Goal: Task Accomplishment & Management: Manage account settings

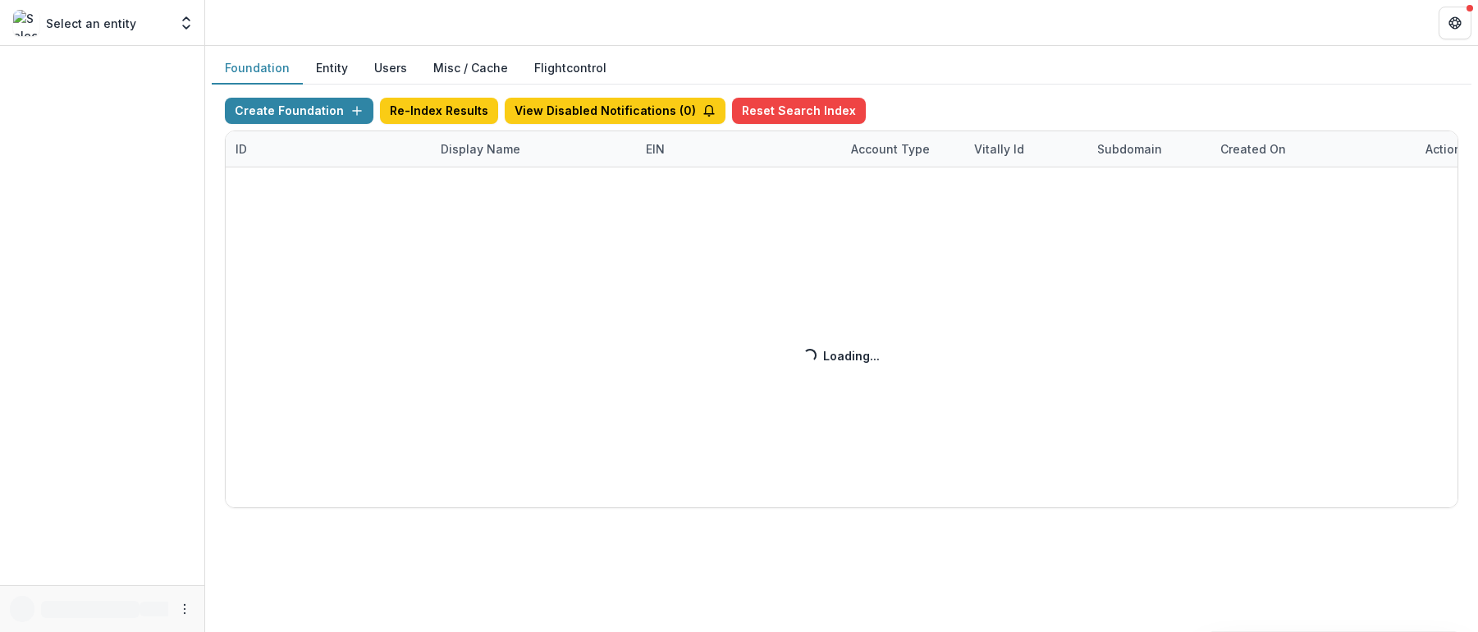
click at [474, 155] on div "Create Foundation Re-Index Results View Disabled Notifications ( 0 ) Reset Sear…" at bounding box center [841, 303] width 1233 height 410
click at [376, 63] on button "Users" at bounding box center [390, 69] width 59 height 32
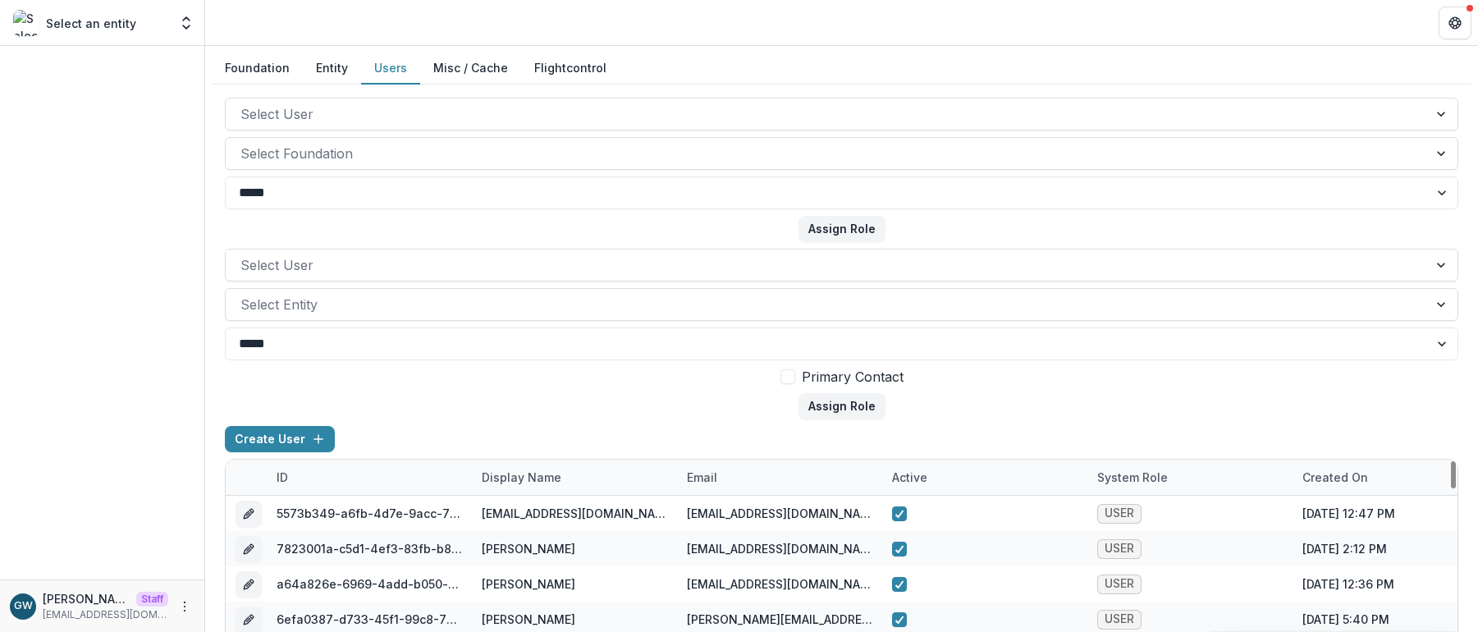
click at [702, 477] on div "email" at bounding box center [702, 477] width 50 height 17
click at [744, 335] on input at bounding box center [778, 343] width 197 height 26
paste input "**********"
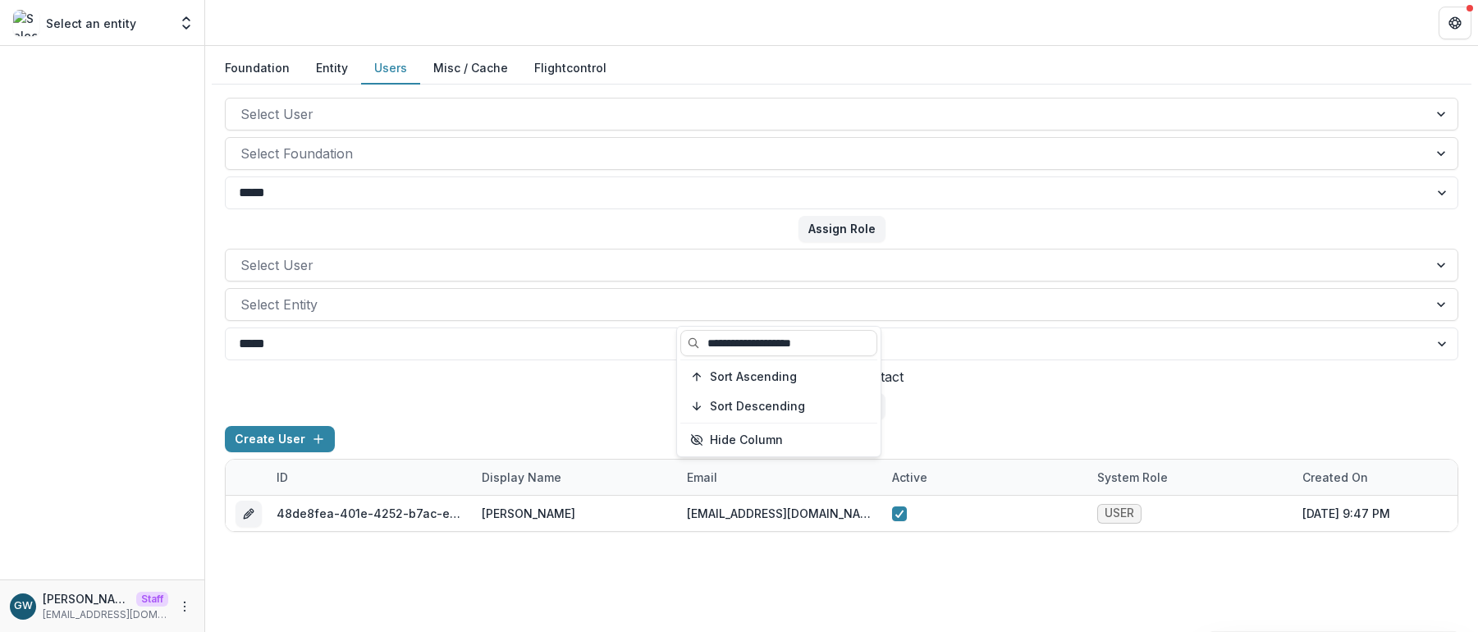
type input "**********"
click at [606, 427] on div "Create User" at bounding box center [841, 442] width 1233 height 33
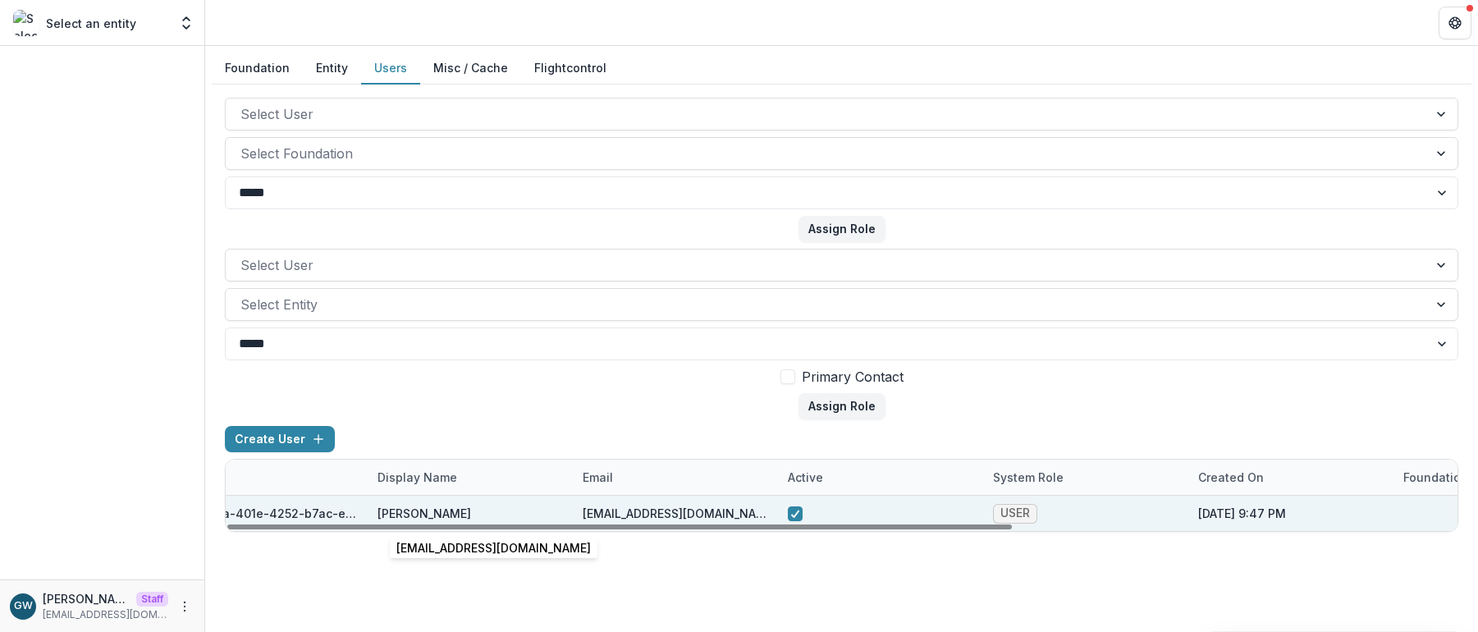
scroll to position [0, 697]
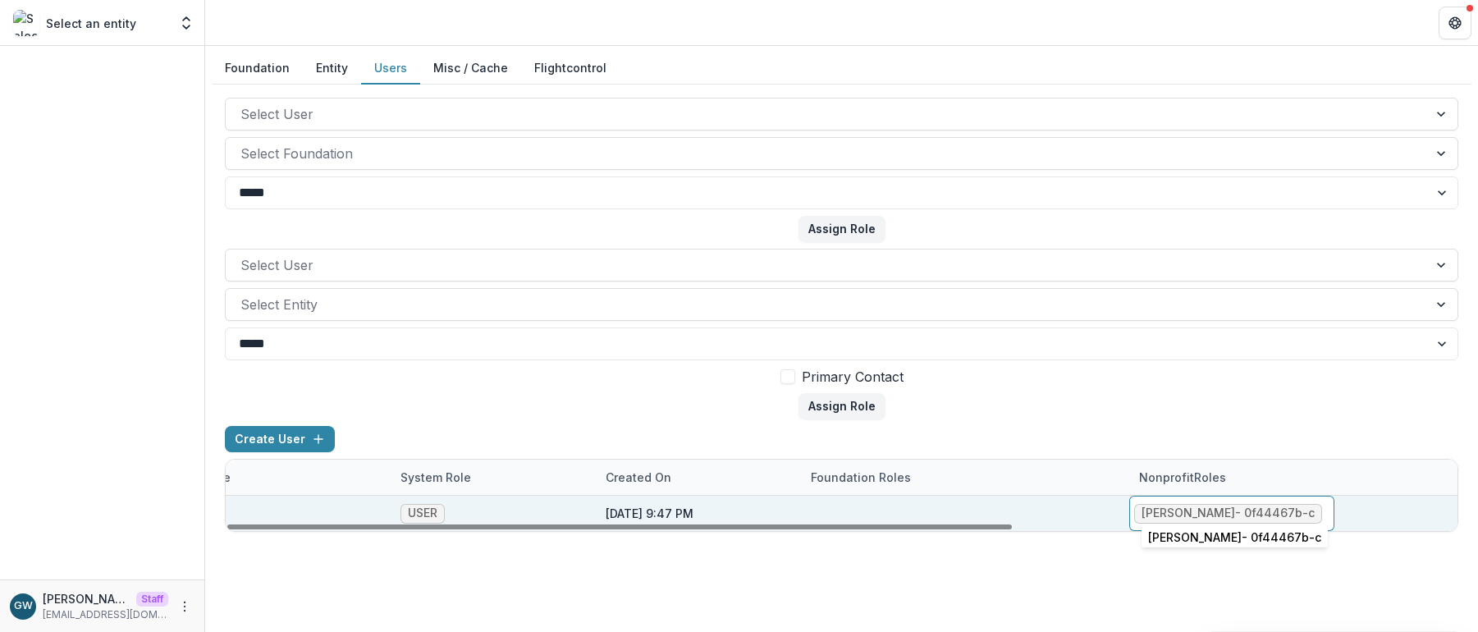
drag, startPoint x: 1213, startPoint y: 510, endPoint x: 1226, endPoint y: 512, distance: 13.2
drag, startPoint x: 1282, startPoint y: 514, endPoint x: 1216, endPoint y: 513, distance: 65.6
click at [1216, 513] on span "Nan Cohen - 0f44467b-c" at bounding box center [1228, 514] width 188 height 20
copy div "0f44467b-c"
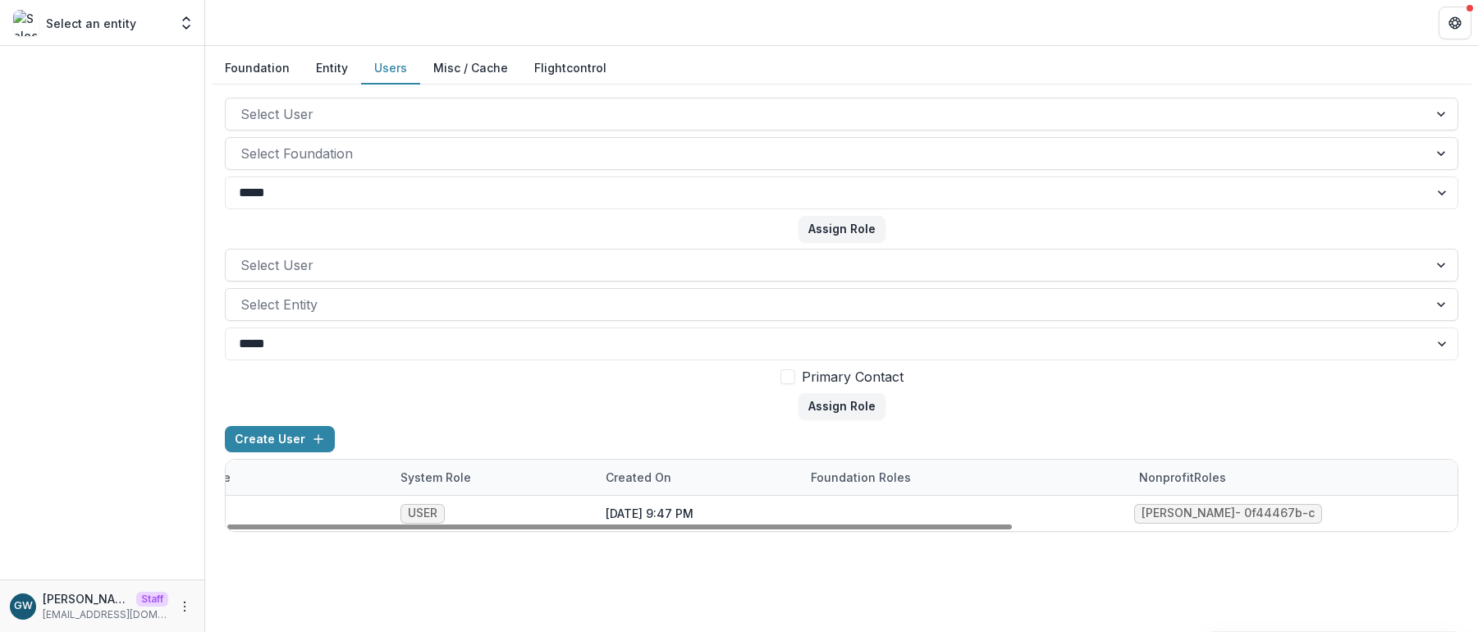
click at [1345, 423] on div "**********" at bounding box center [841, 315] width 1233 height 434
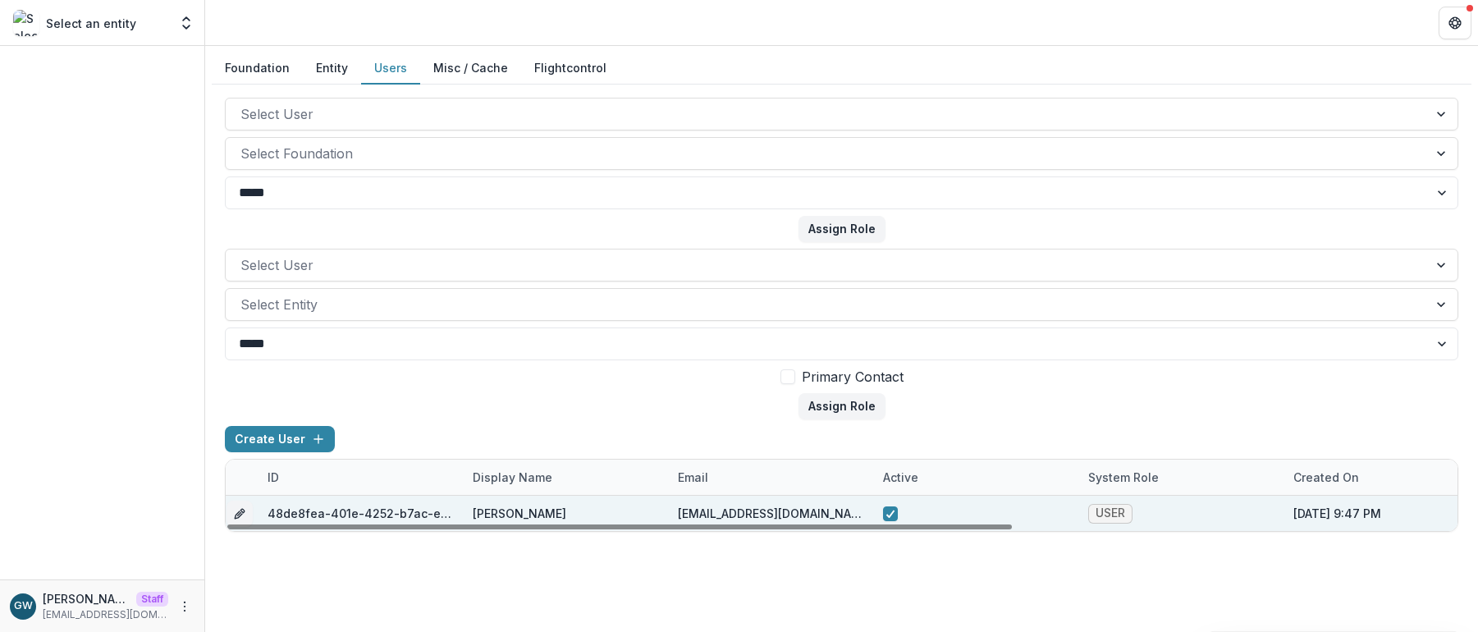
scroll to position [0, 0]
click at [240, 514] on button "edit" at bounding box center [248, 514] width 26 height 26
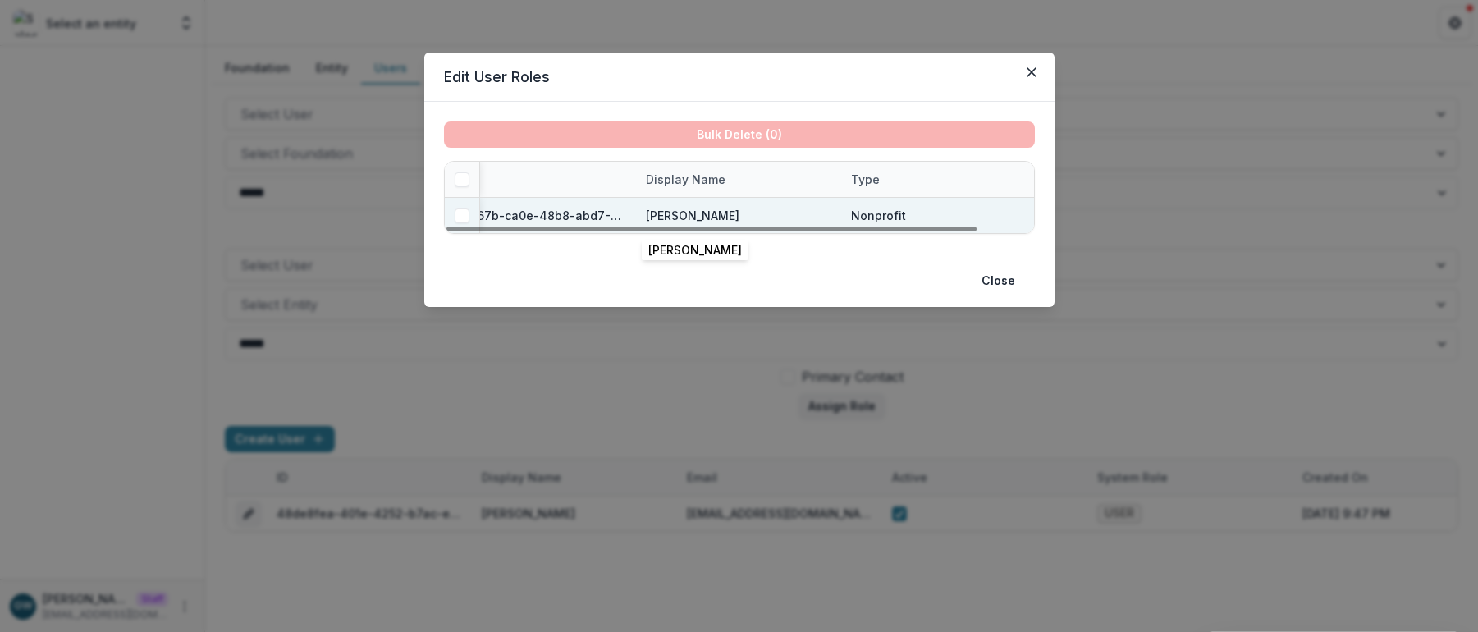
scroll to position [0, 62]
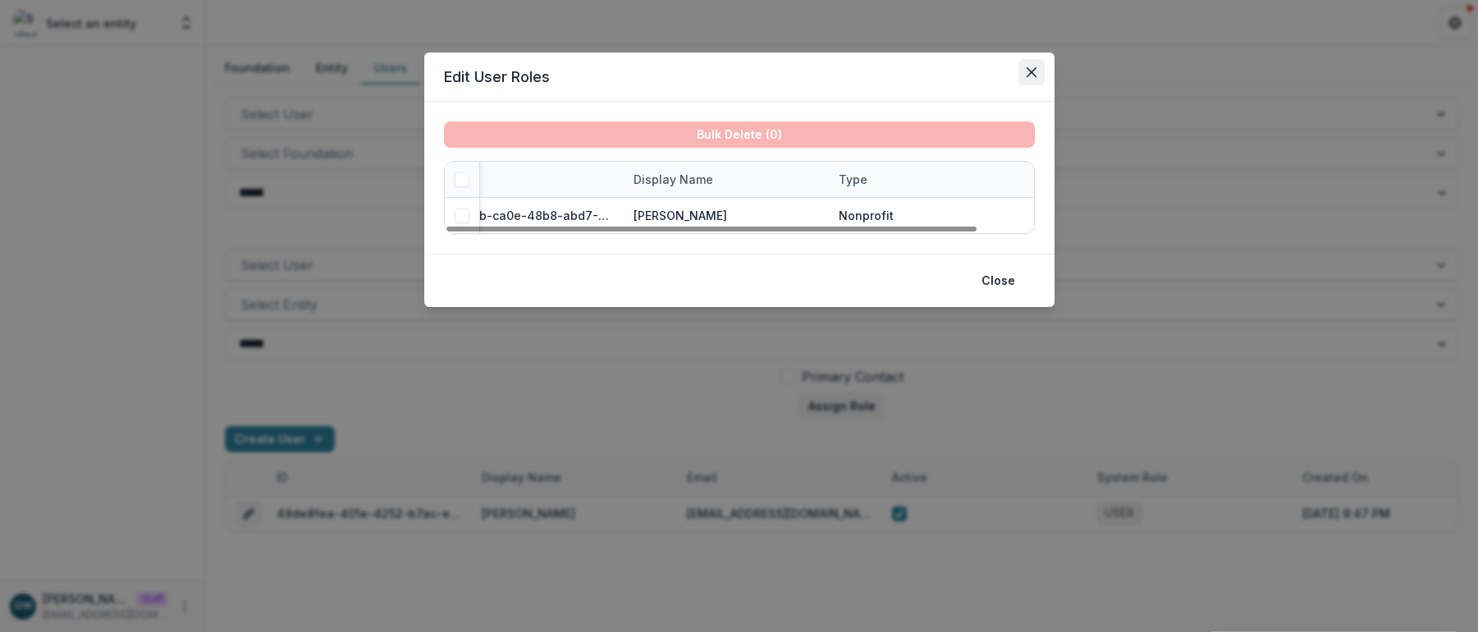
click at [1039, 76] on button "Close" at bounding box center [1031, 72] width 26 height 26
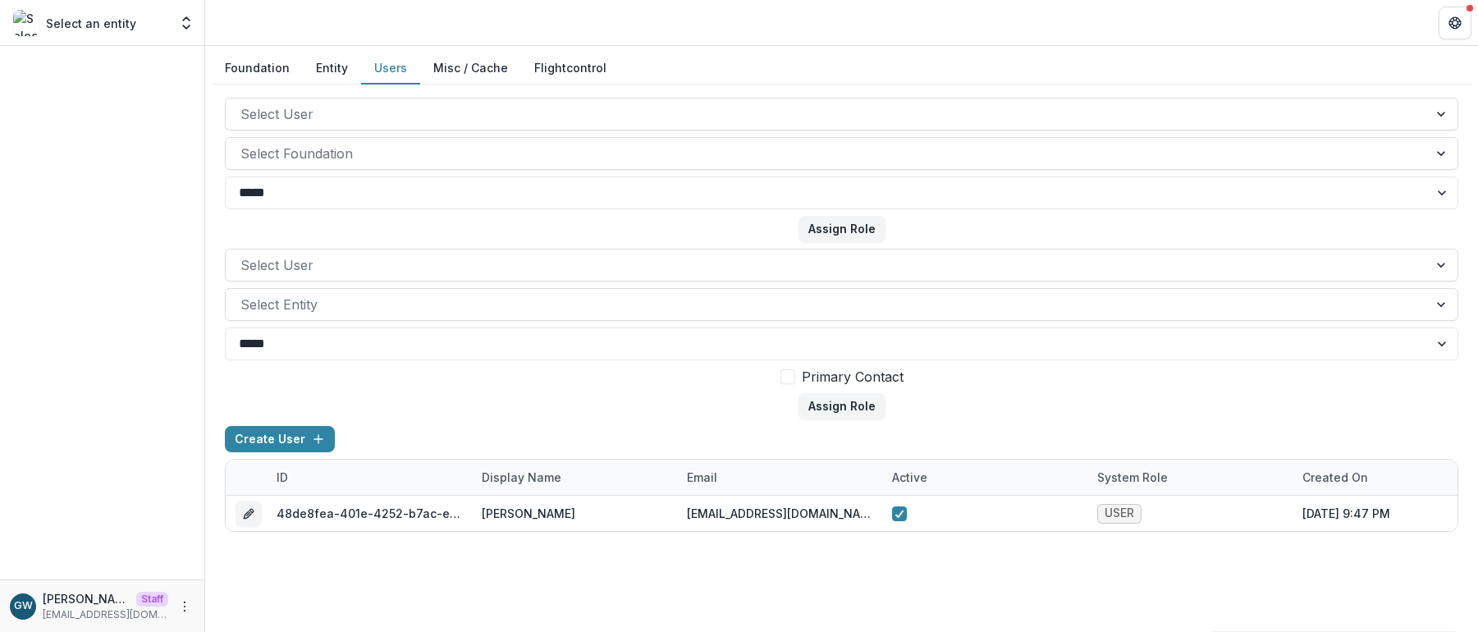
click at [339, 71] on button "Entity" at bounding box center [332, 69] width 58 height 32
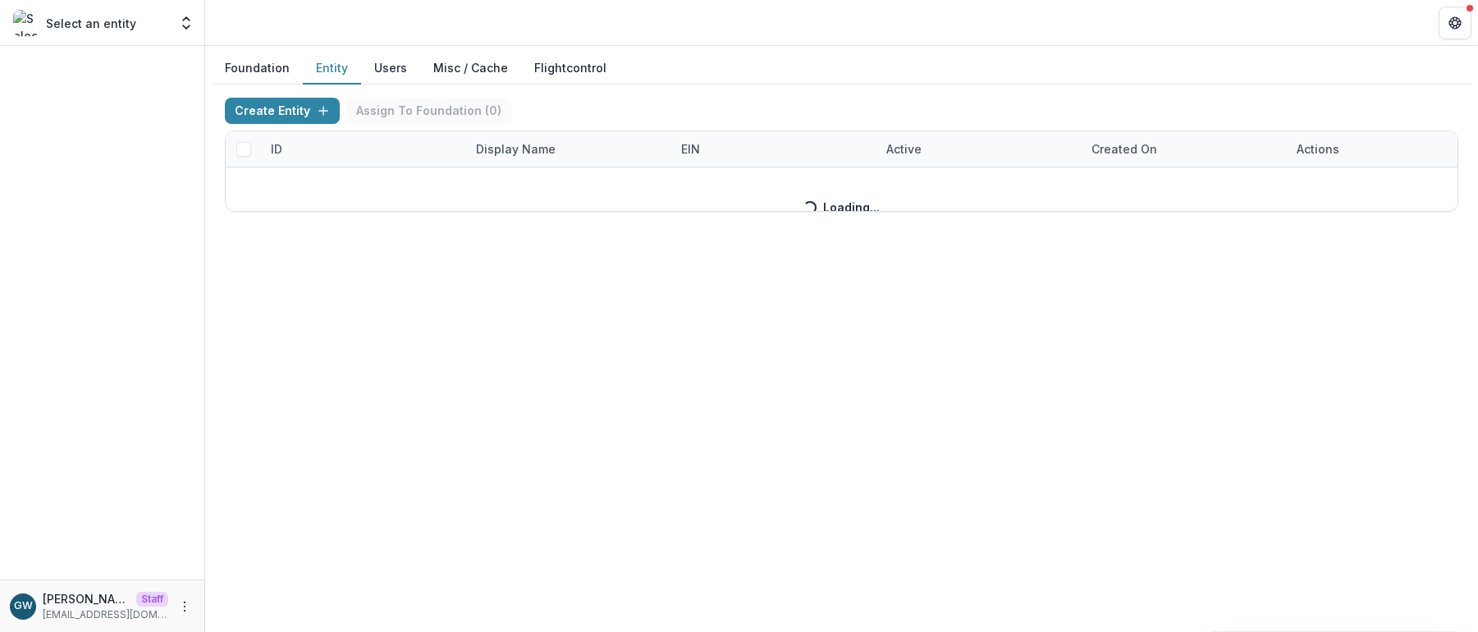
click at [279, 153] on div "Create Entity Assign To Foundation ( 0 ) ID Display Name EIN Active Created on …" at bounding box center [841, 155] width 1233 height 114
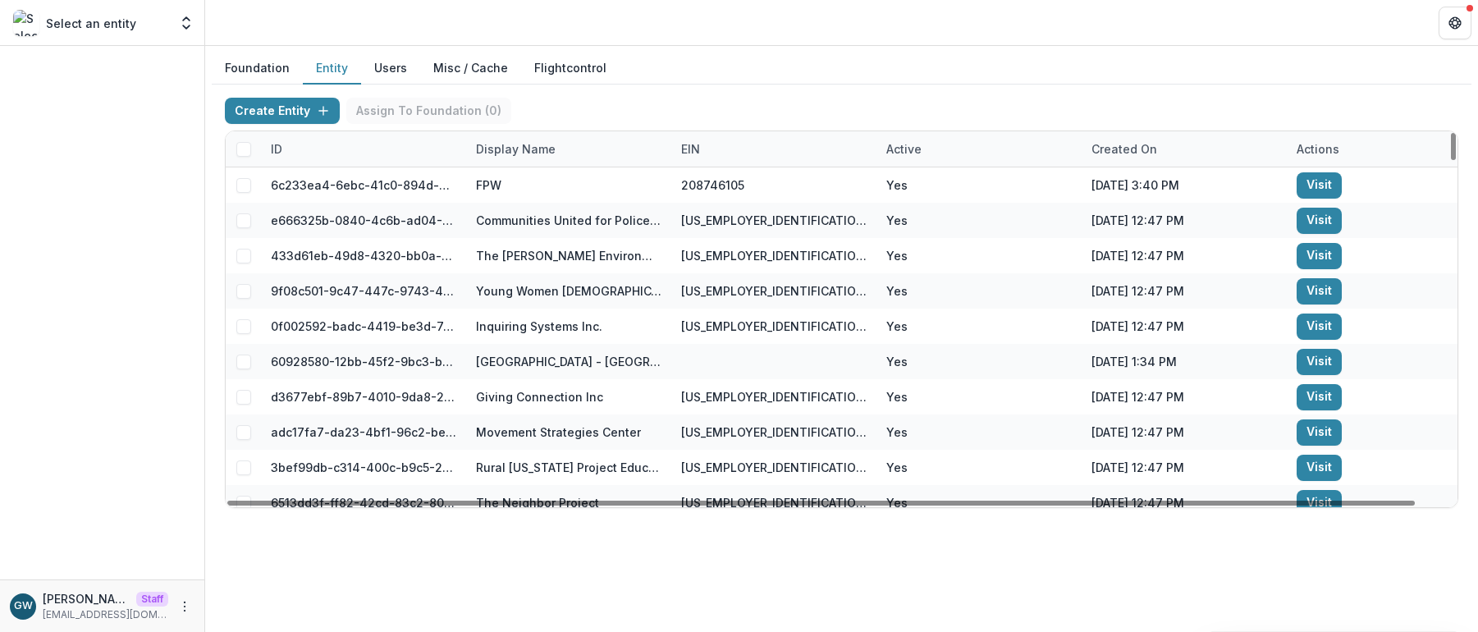
click at [278, 153] on div "ID" at bounding box center [276, 148] width 31 height 17
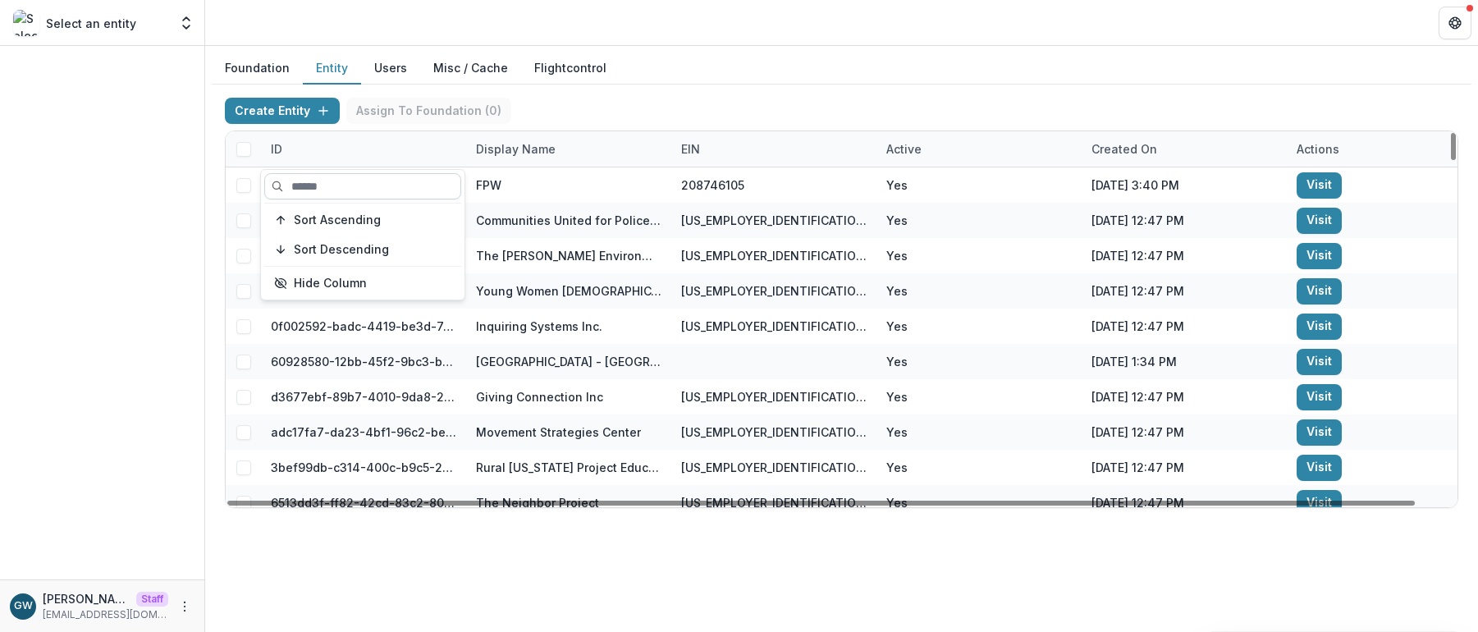
click at [319, 182] on input at bounding box center [362, 186] width 197 height 26
paste input "**********"
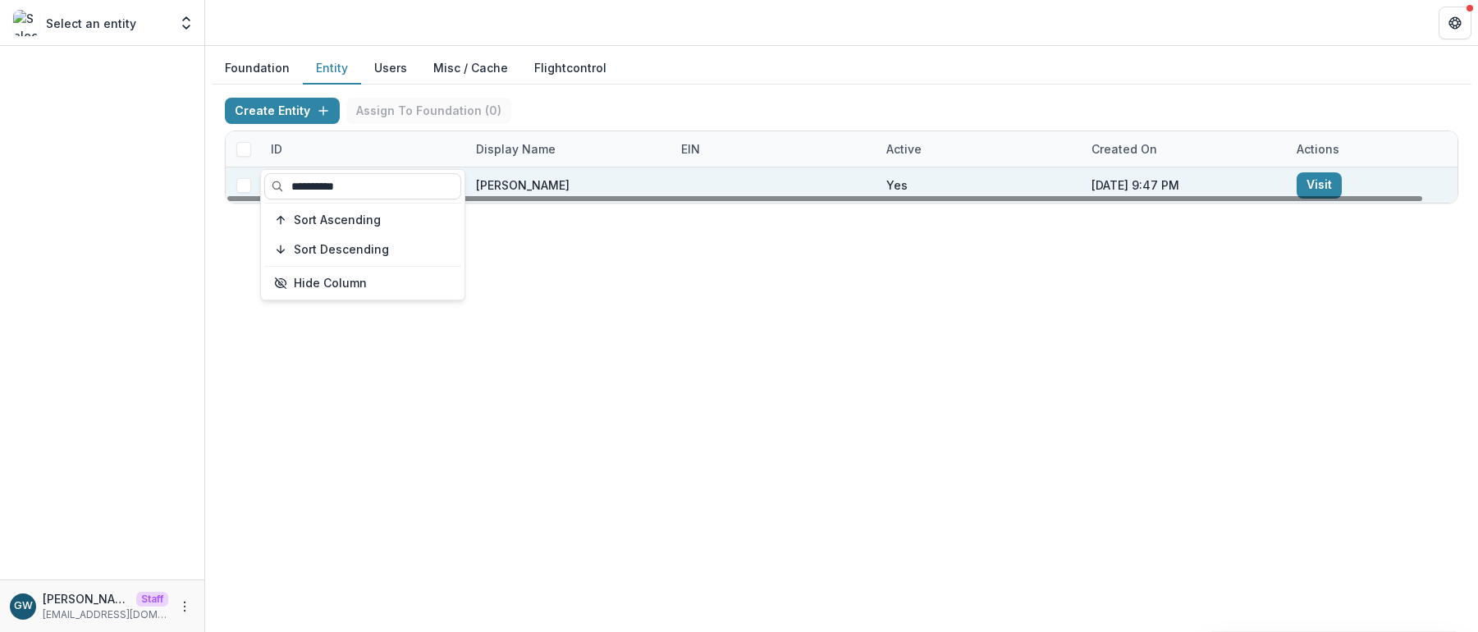
type input "**********"
click at [1313, 184] on link "Visit" at bounding box center [1318, 185] width 45 height 26
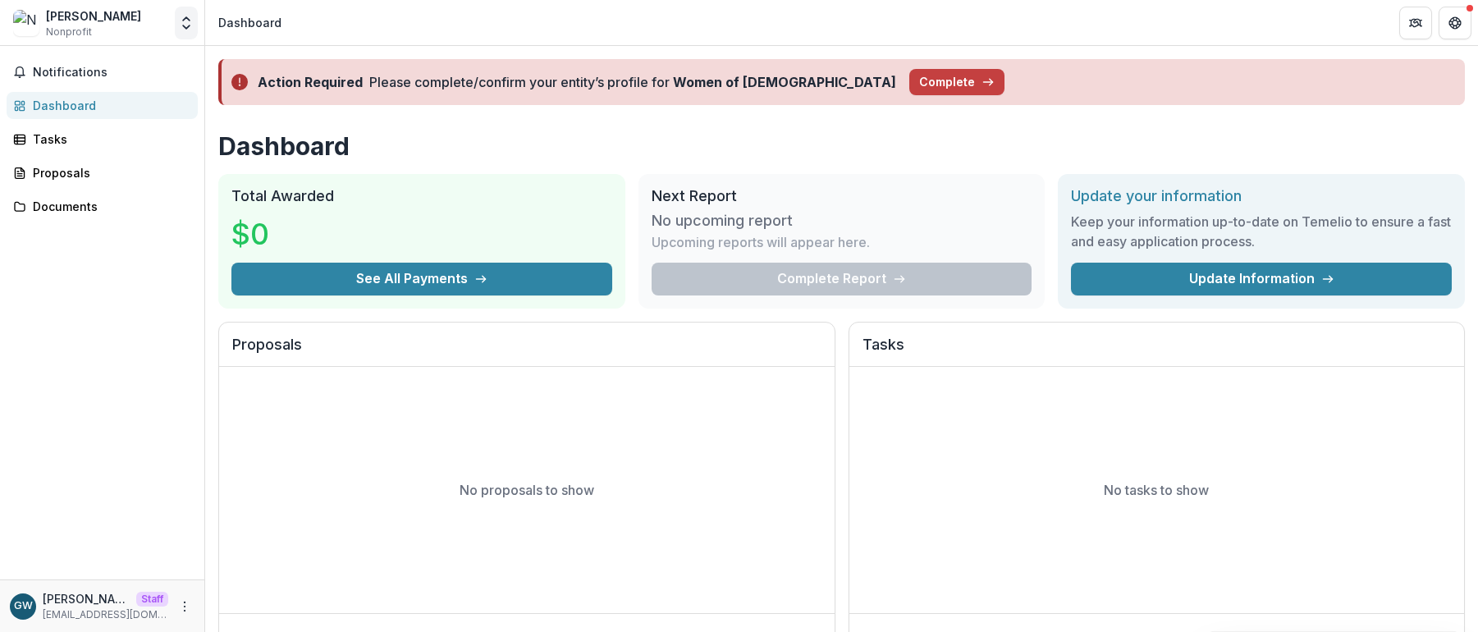
click at [180, 26] on icon "Open entity switcher" at bounding box center [186, 23] width 16 height 16
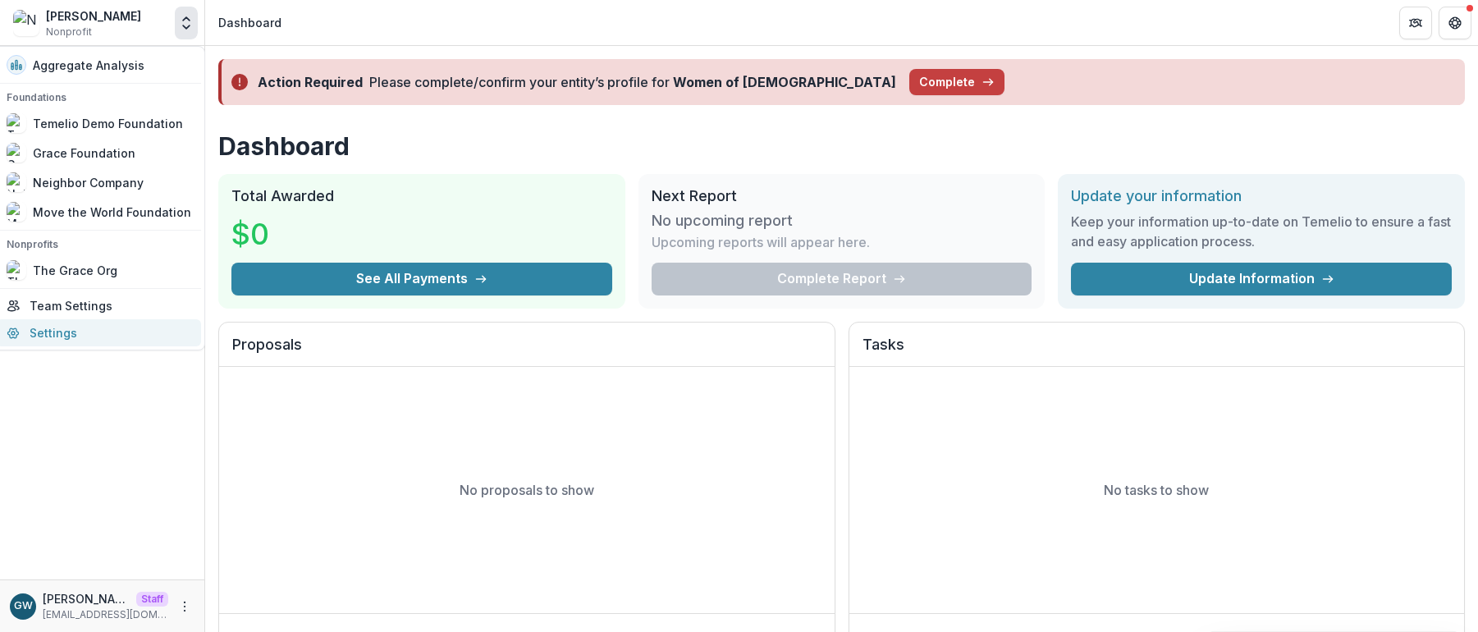
click at [92, 329] on link "Settings" at bounding box center [99, 332] width 204 height 27
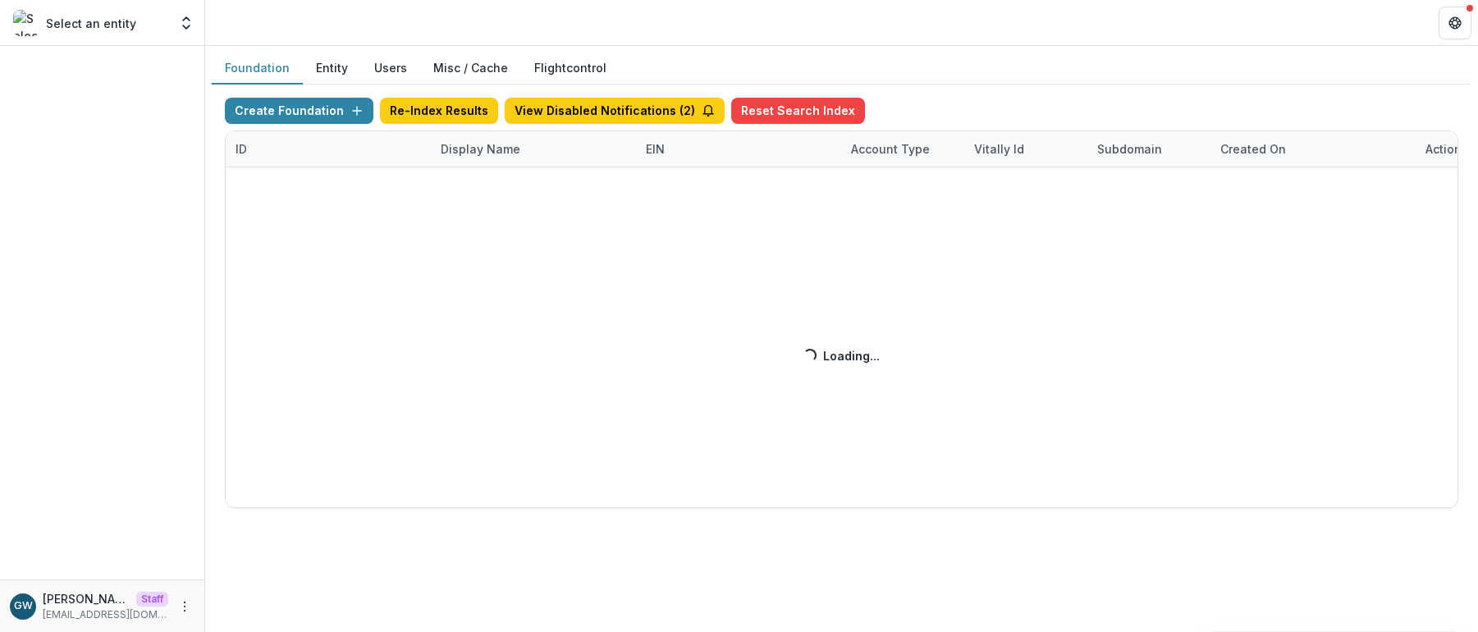
click at [395, 69] on button "Users" at bounding box center [390, 69] width 59 height 32
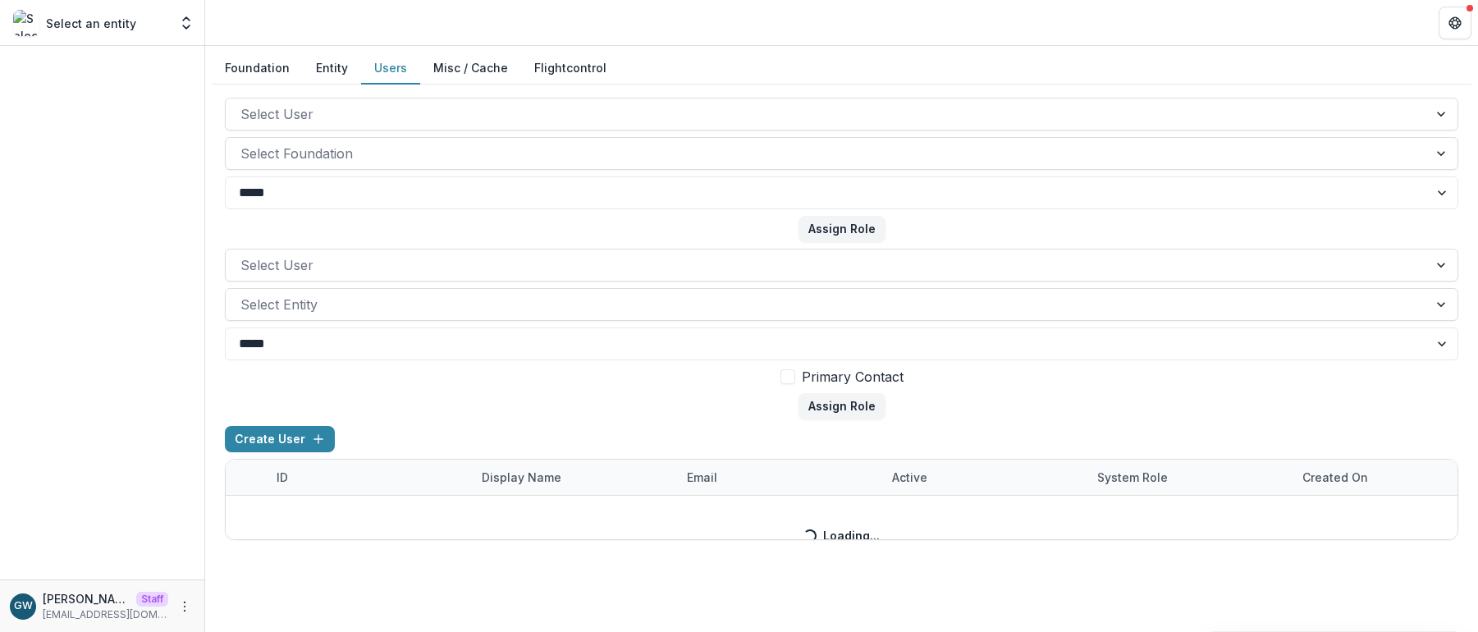
click at [344, 68] on button "Entity" at bounding box center [332, 69] width 58 height 32
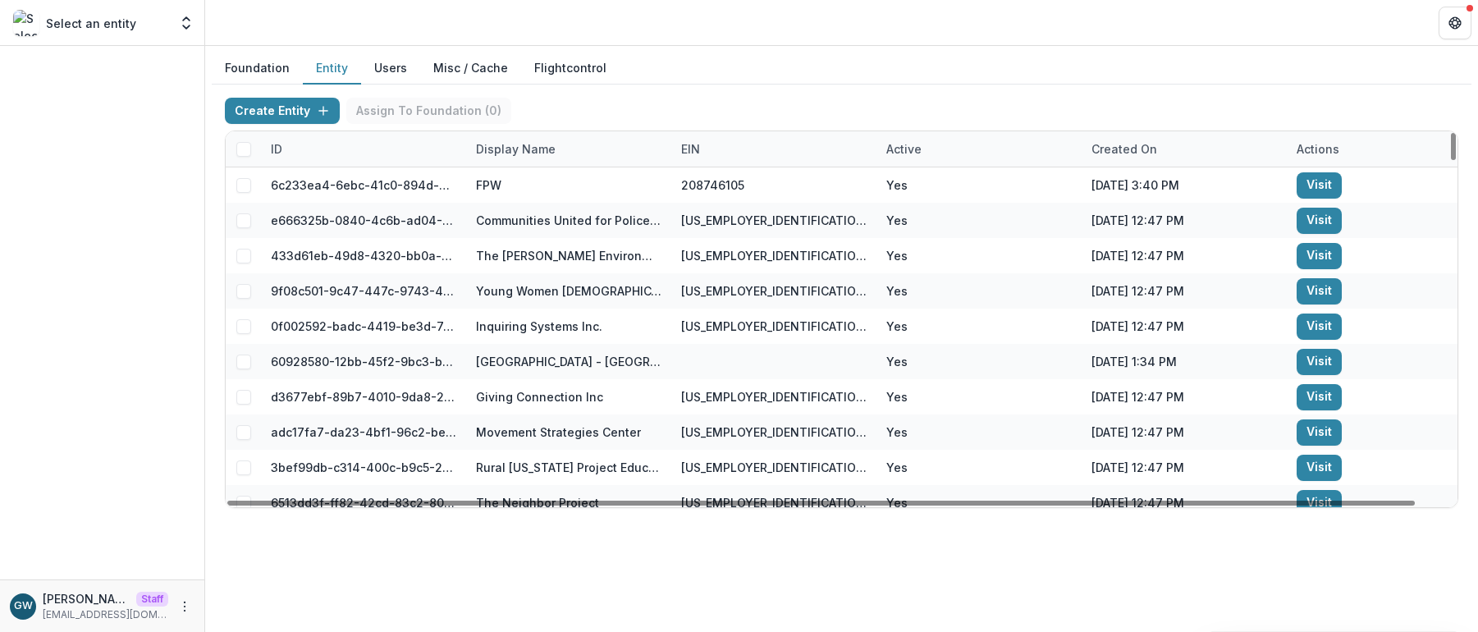
click at [519, 144] on div "Display Name" at bounding box center [515, 148] width 99 height 17
click at [530, 183] on input at bounding box center [567, 186] width 197 height 26
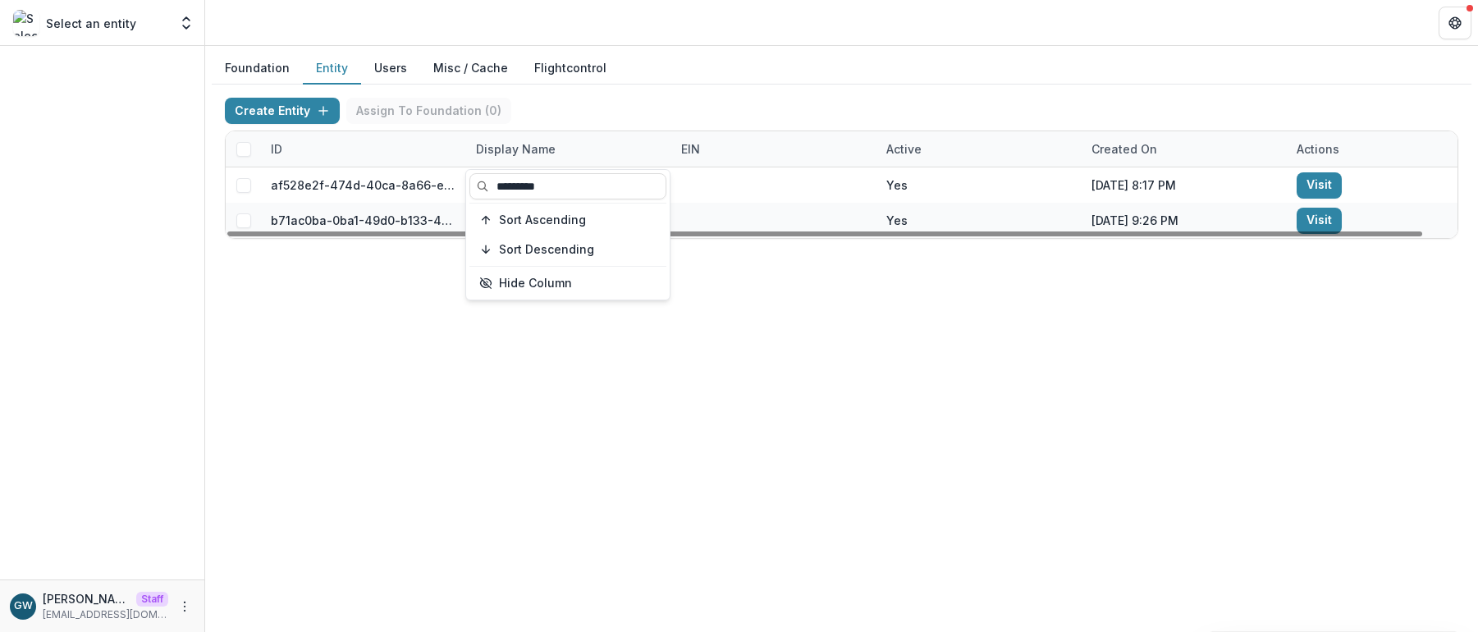
type input "*********"
click at [763, 84] on div "Foundation Entity Users Misc / Cache Flightcontrol" at bounding box center [841, 69] width 1259 height 32
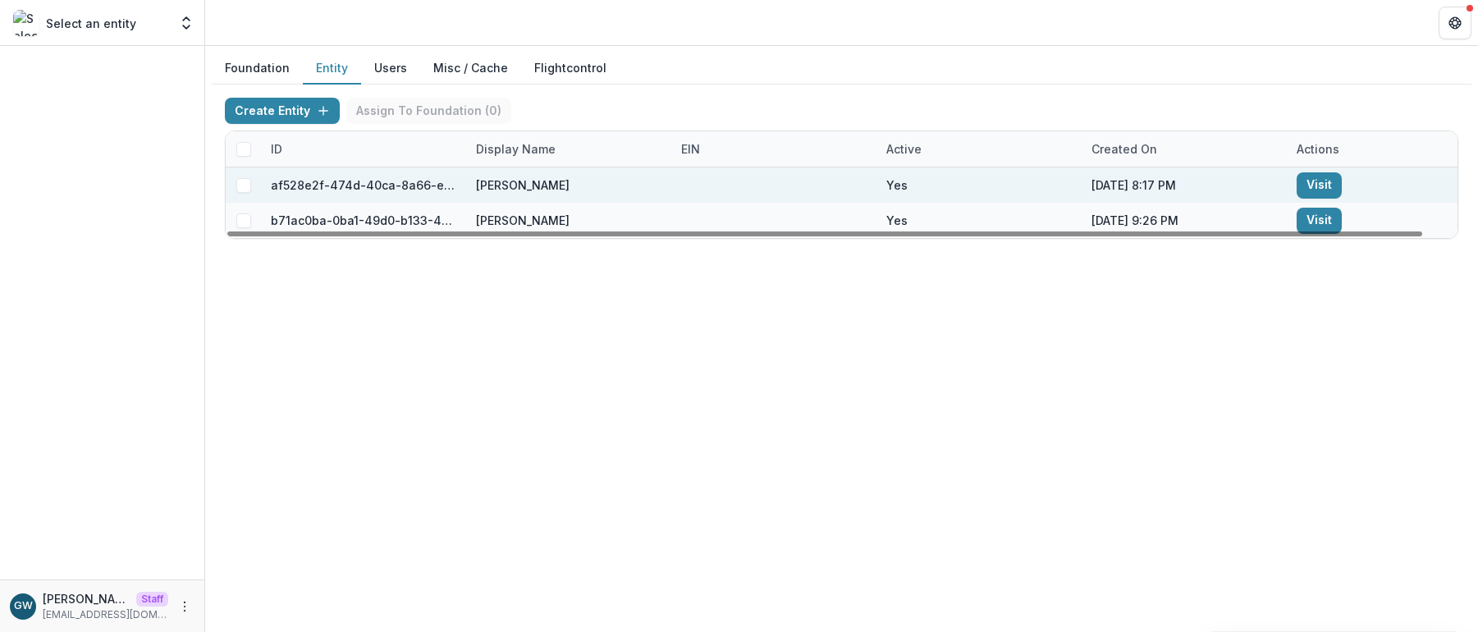
click at [1303, 181] on link "Visit" at bounding box center [1318, 185] width 45 height 26
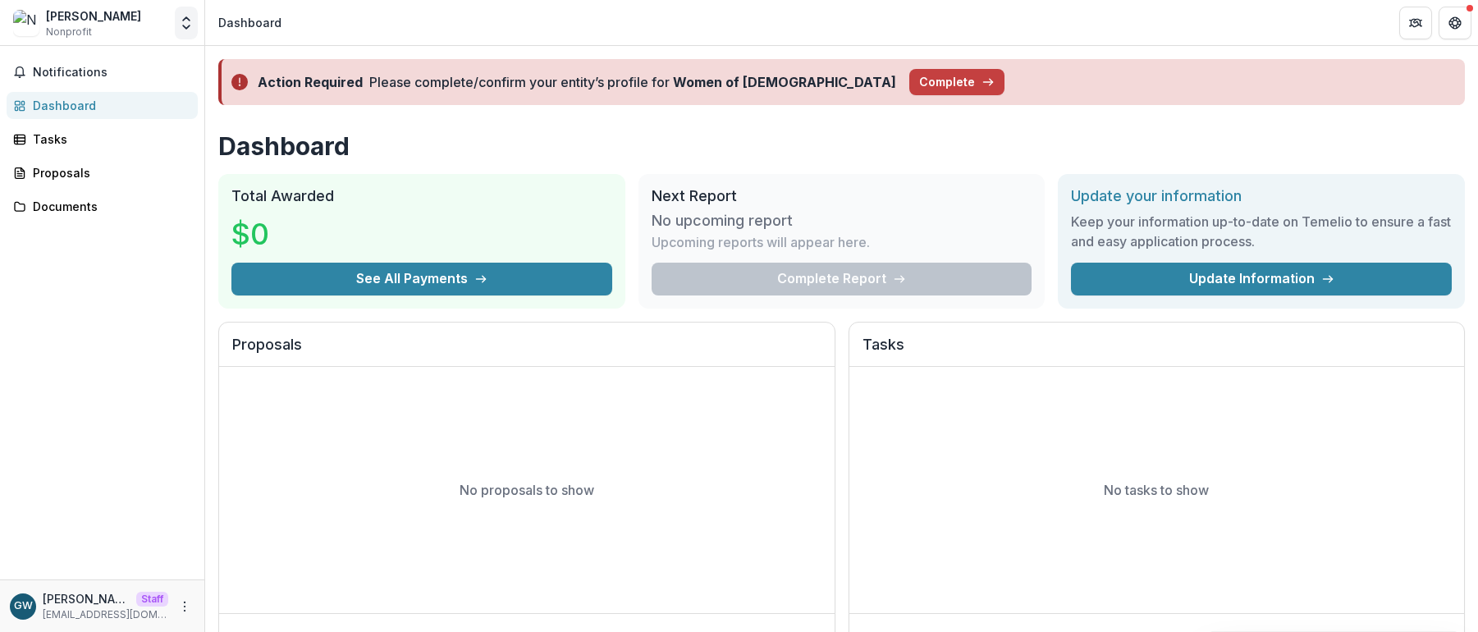
click at [190, 27] on icon "Open entity switcher" at bounding box center [186, 23] width 16 height 16
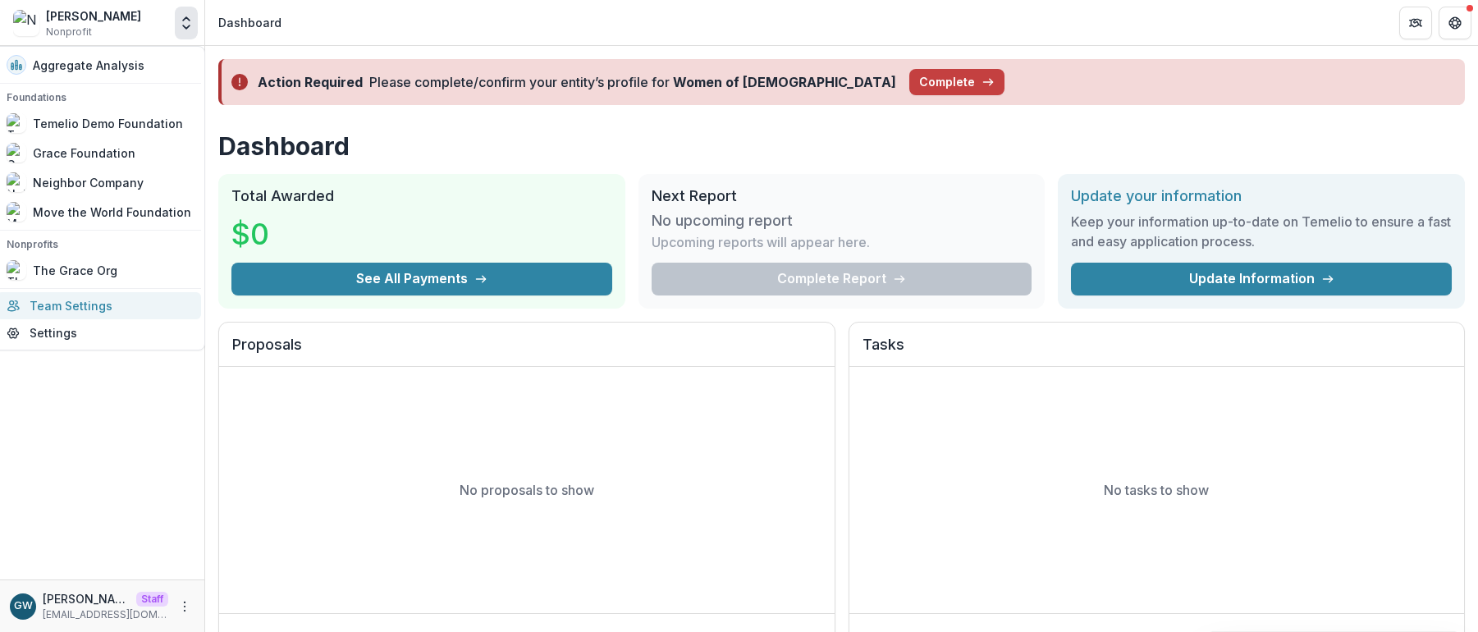
click at [103, 311] on link "Team Settings" at bounding box center [99, 305] width 204 height 27
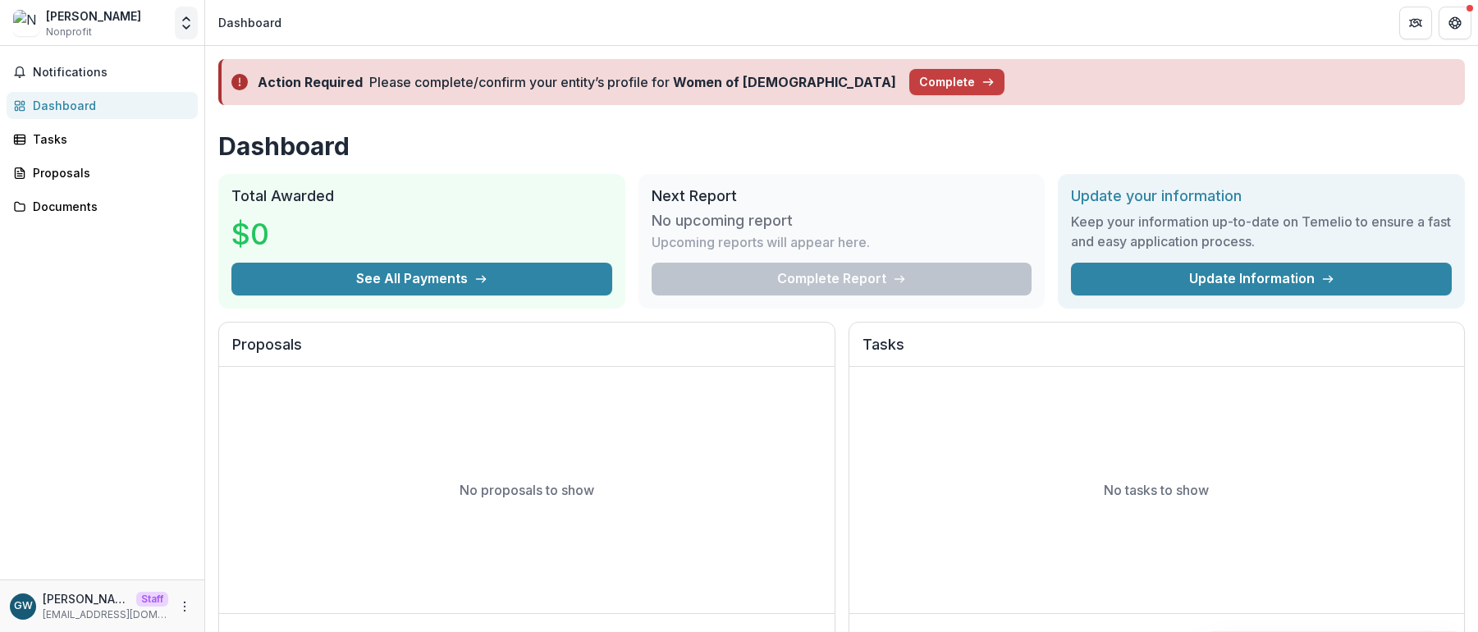
click at [190, 25] on polyline "Open entity switcher" at bounding box center [186, 26] width 7 height 3
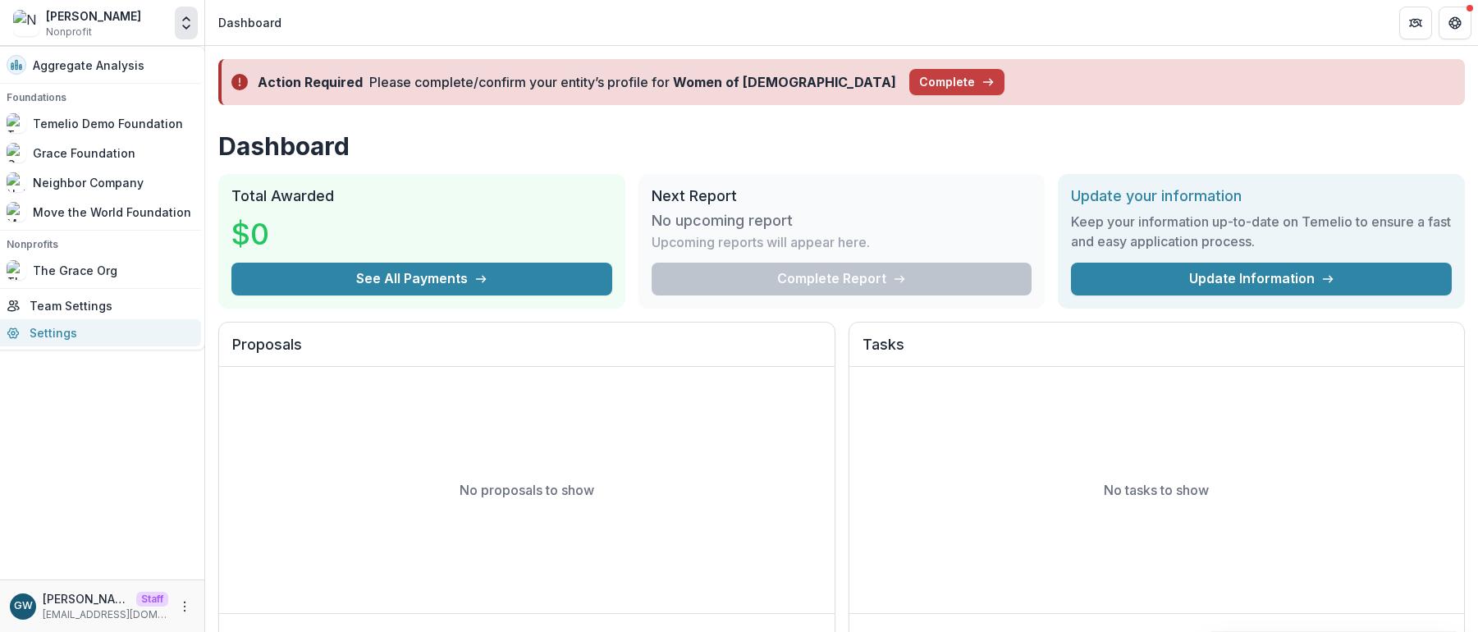
click at [96, 340] on link "Settings" at bounding box center [99, 332] width 204 height 27
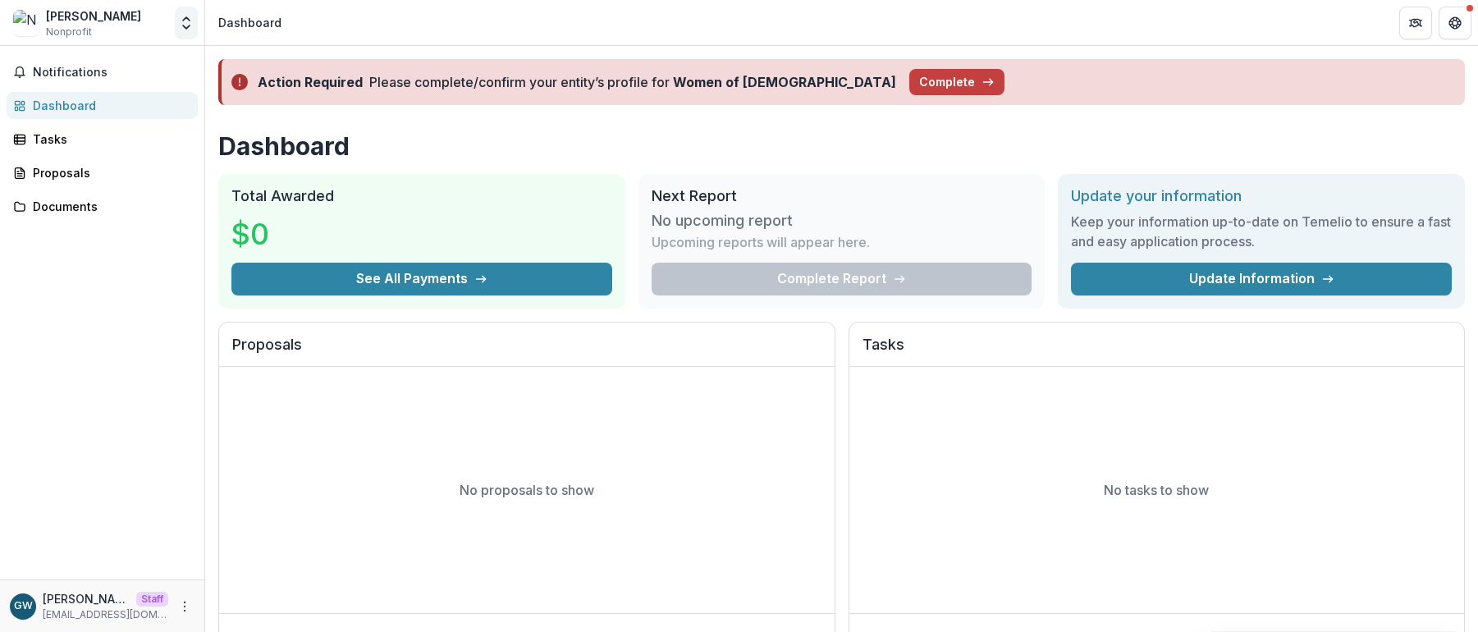
click at [180, 29] on icon "Open entity switcher" at bounding box center [186, 23] width 16 height 16
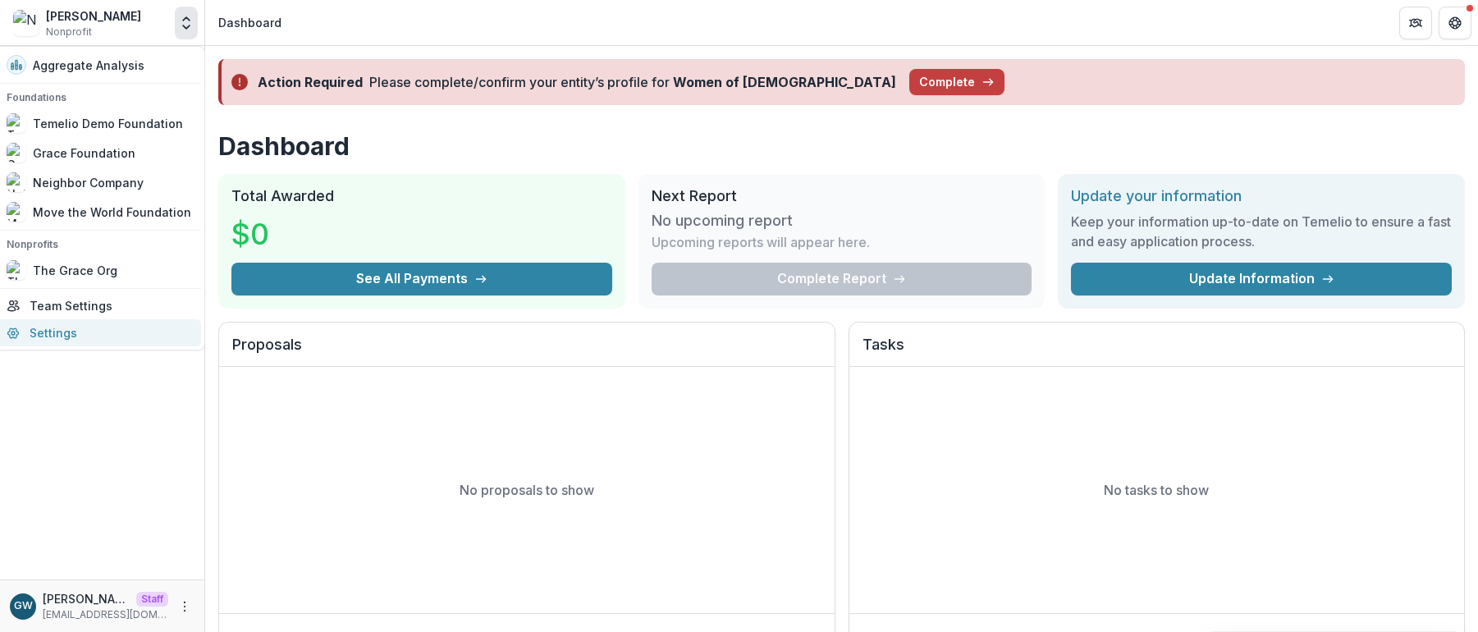
click at [116, 325] on link "Settings" at bounding box center [99, 332] width 204 height 27
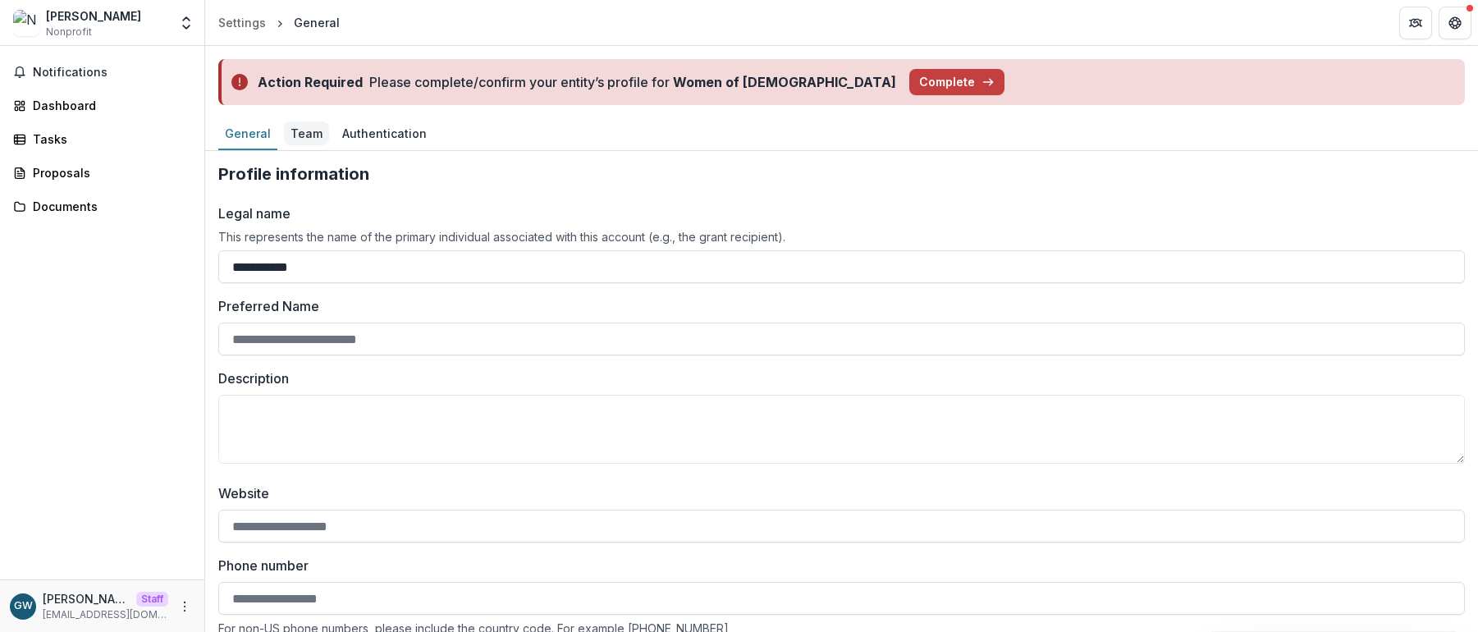
click at [310, 137] on div "Team" at bounding box center [306, 133] width 45 height 24
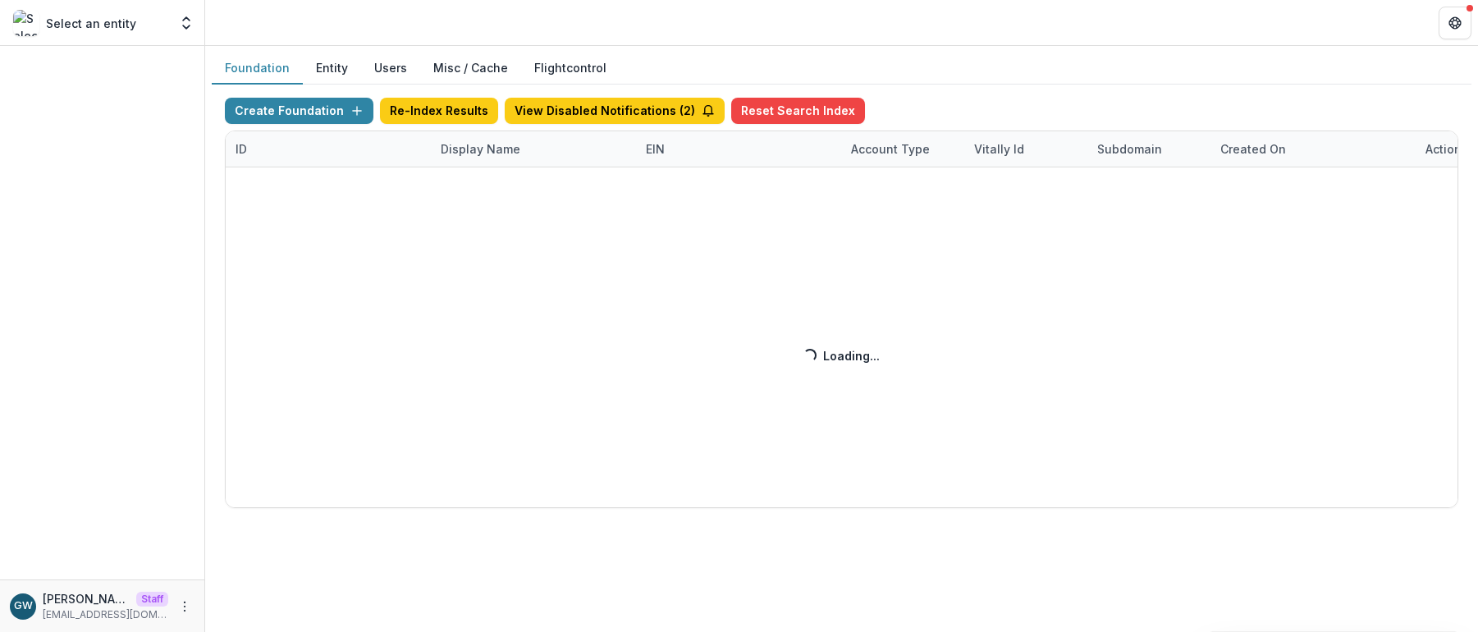
click at [347, 63] on button "Entity" at bounding box center [332, 69] width 58 height 32
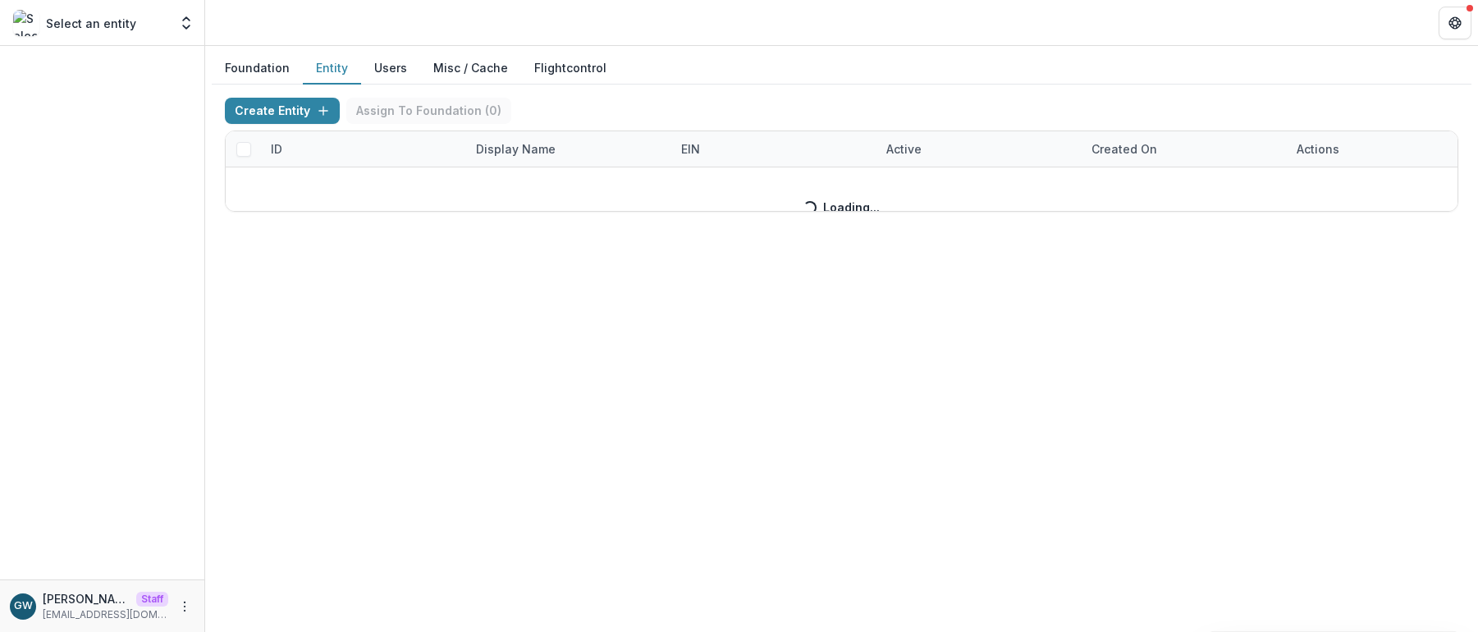
click at [331, 71] on button "Entity" at bounding box center [332, 69] width 58 height 32
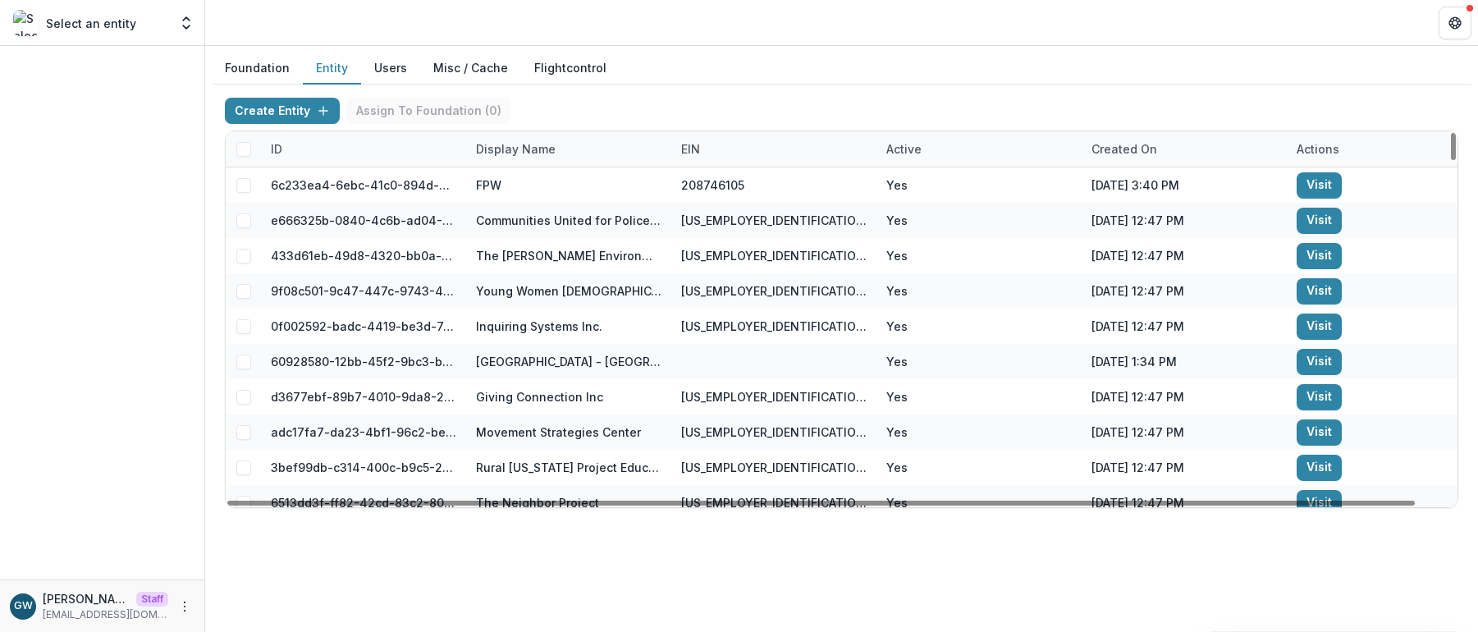
click at [511, 149] on div "Display Name" at bounding box center [515, 148] width 99 height 17
click at [524, 184] on input at bounding box center [567, 186] width 197 height 26
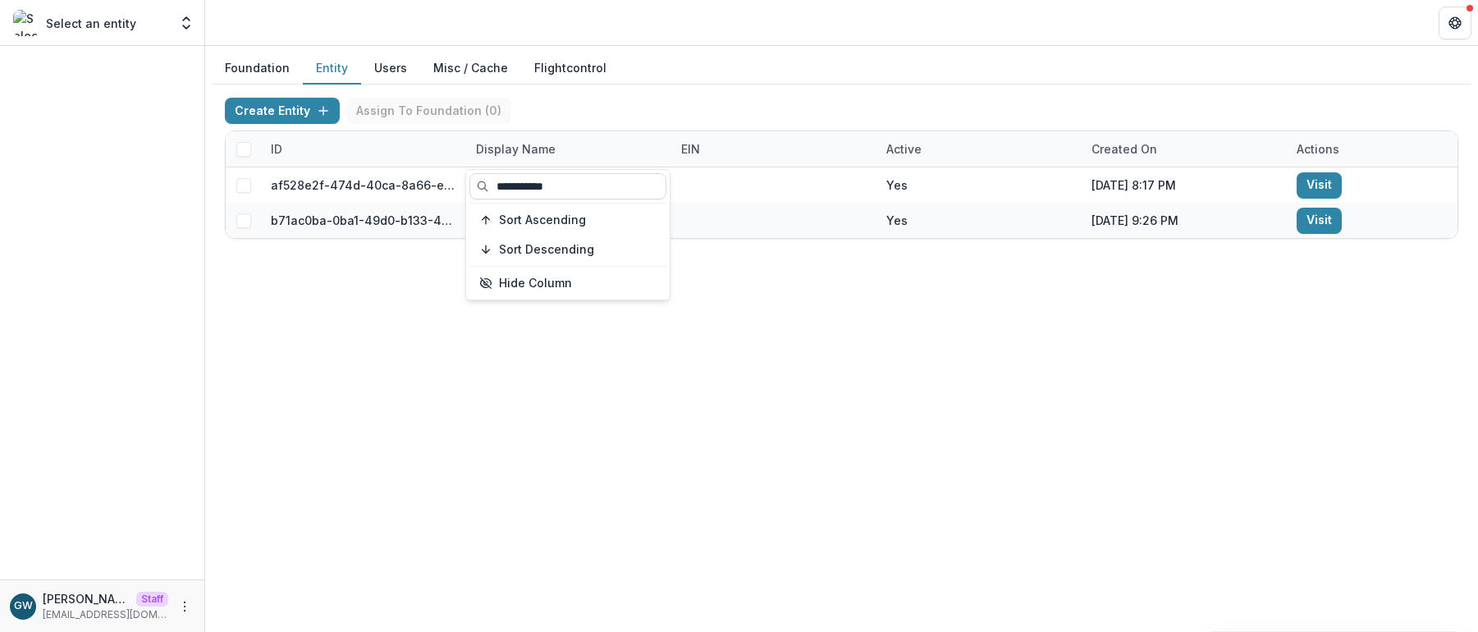
type input "**********"
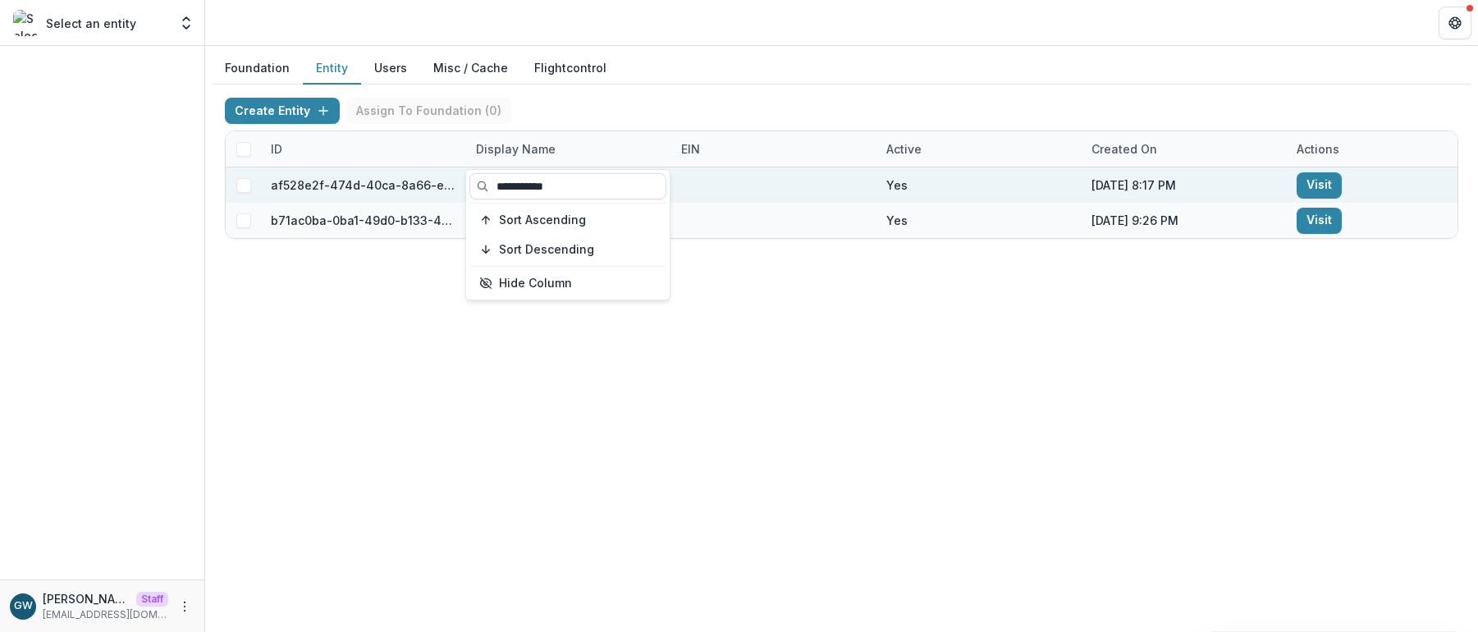
click at [779, 112] on div "Create Entity Assign To Foundation ( 0 )" at bounding box center [841, 114] width 1233 height 33
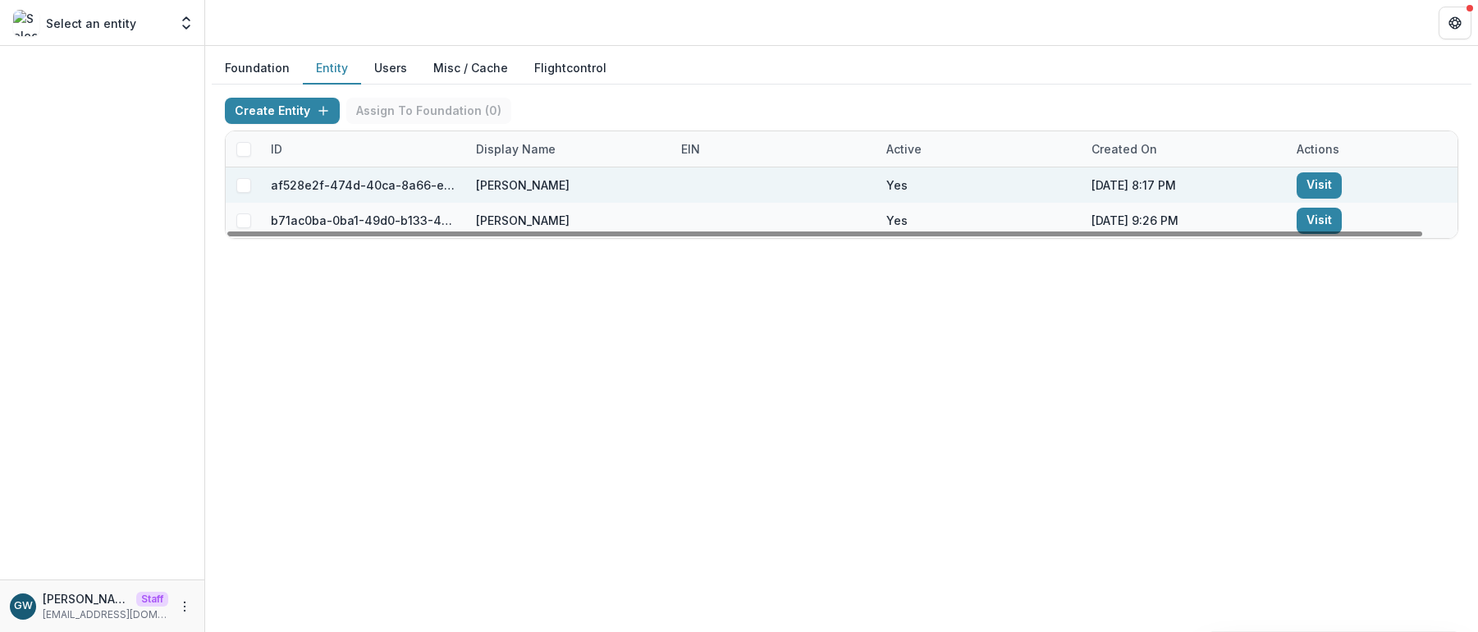
click at [1325, 186] on link "Visit" at bounding box center [1318, 185] width 45 height 26
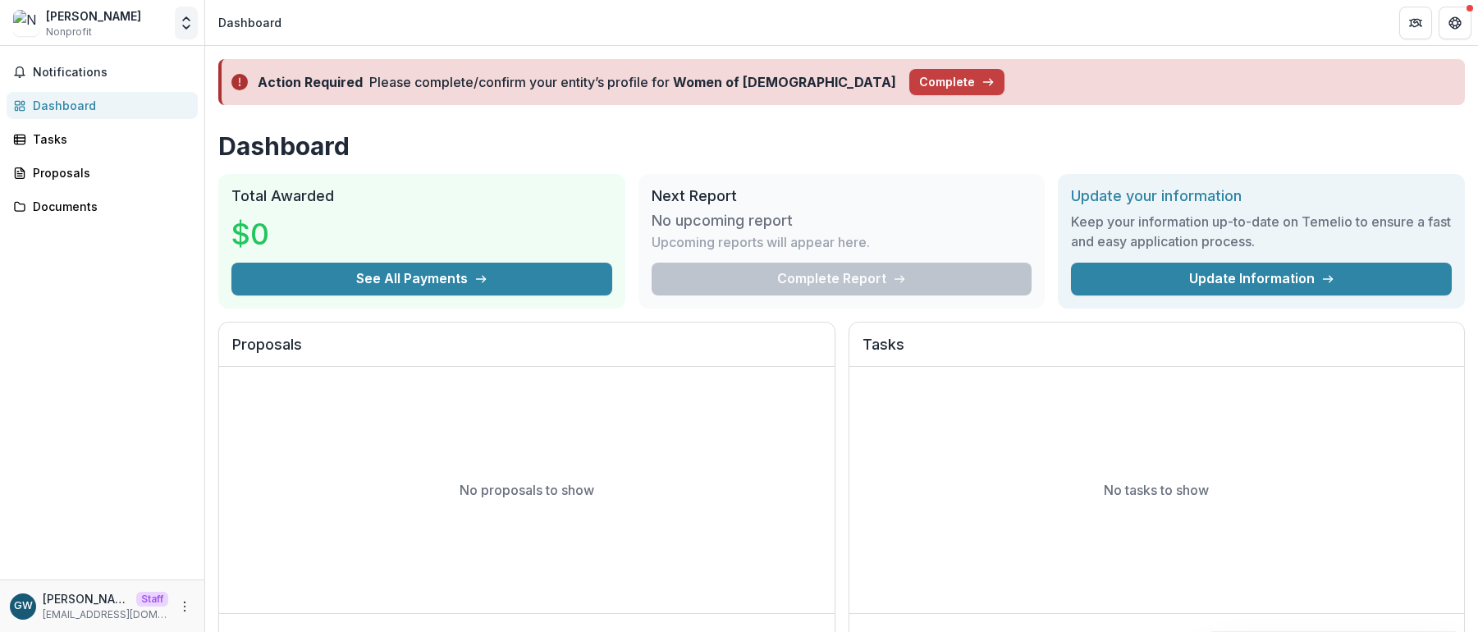
click at [191, 15] on icon "Open entity switcher" at bounding box center [186, 23] width 16 height 16
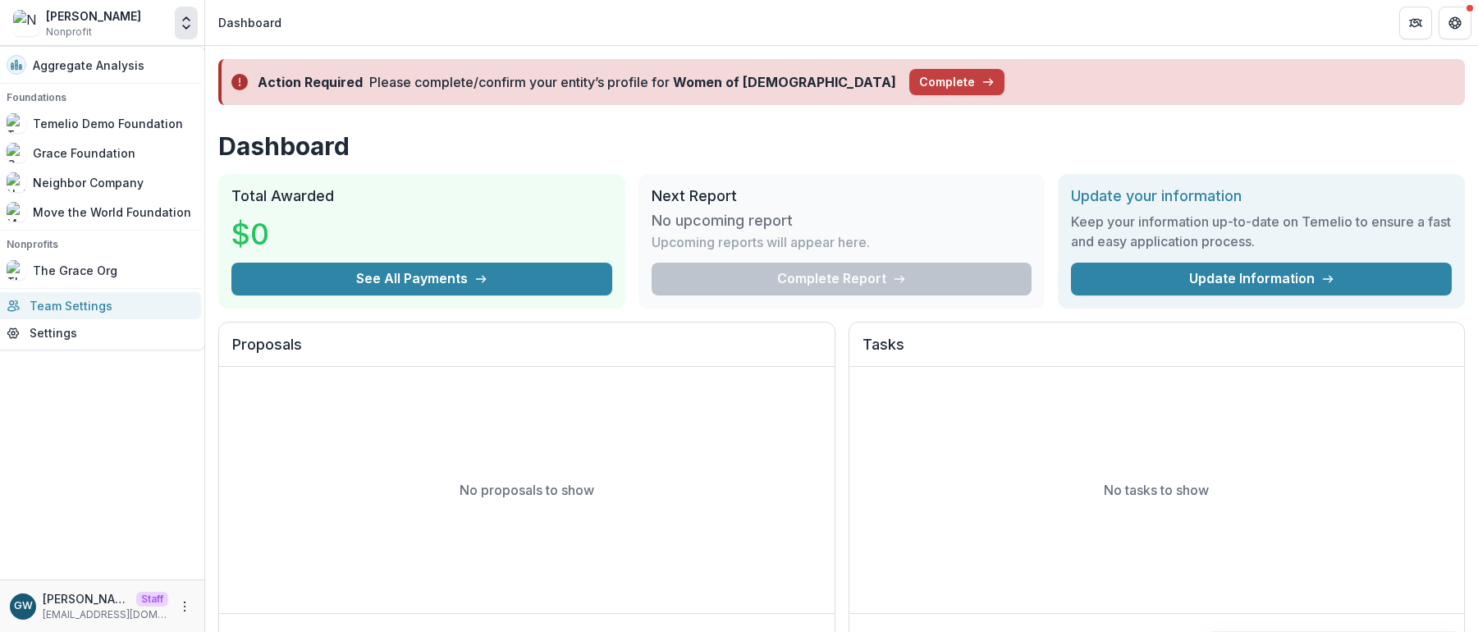
click at [85, 312] on link "Team Settings" at bounding box center [99, 305] width 204 height 27
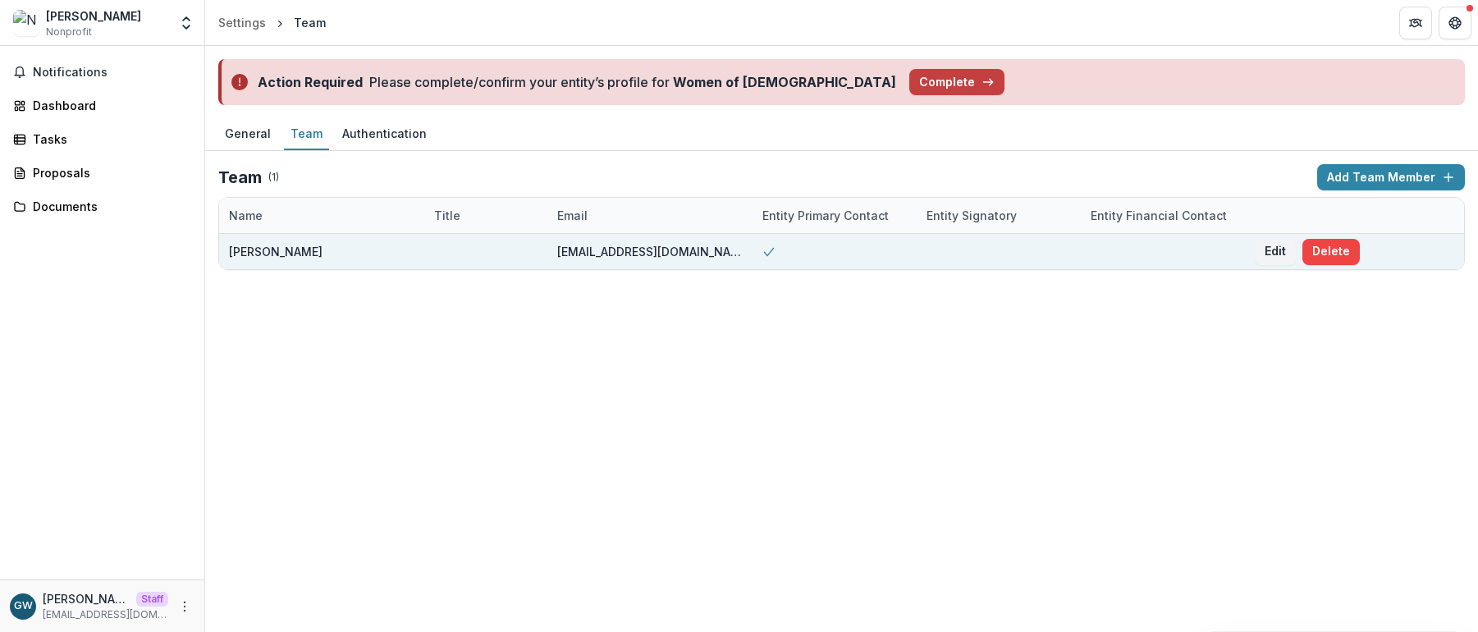
click at [1359, 246] on div "Edit Delete" at bounding box center [1306, 251] width 123 height 35
click at [1343, 250] on button "Delete" at bounding box center [1330, 252] width 57 height 26
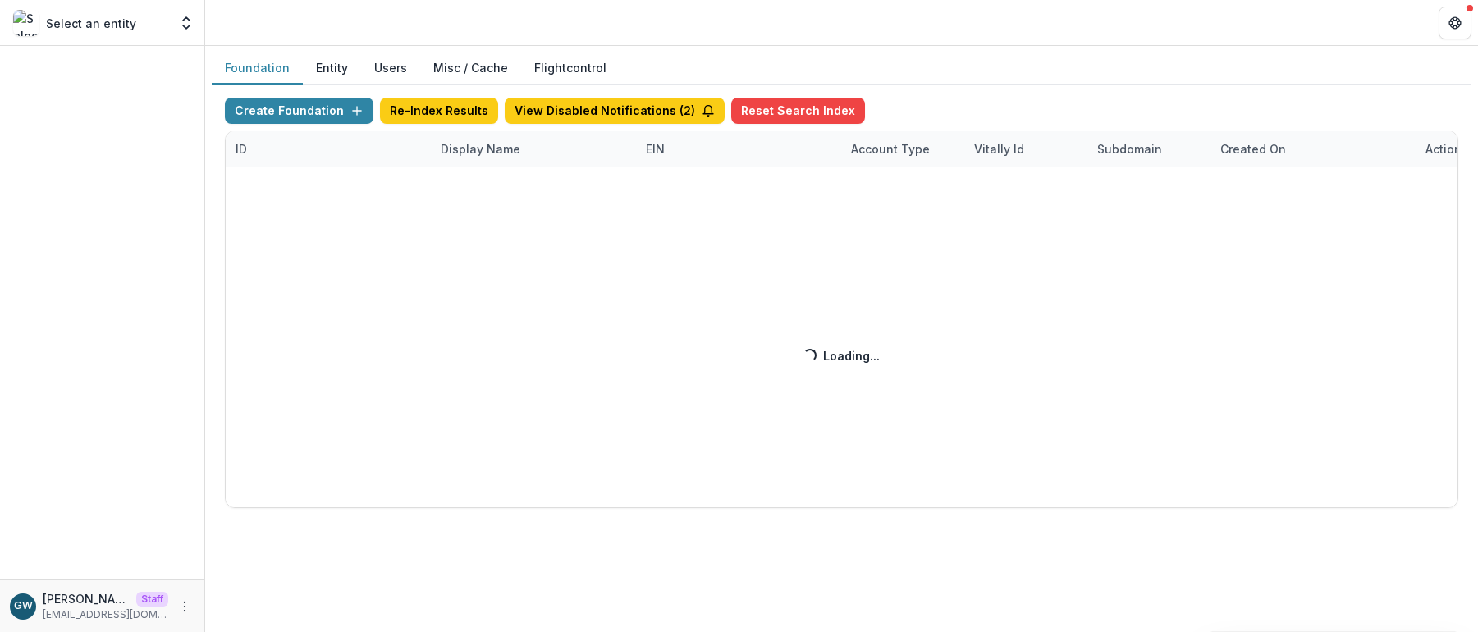
click at [340, 63] on button "Entity" at bounding box center [332, 69] width 58 height 32
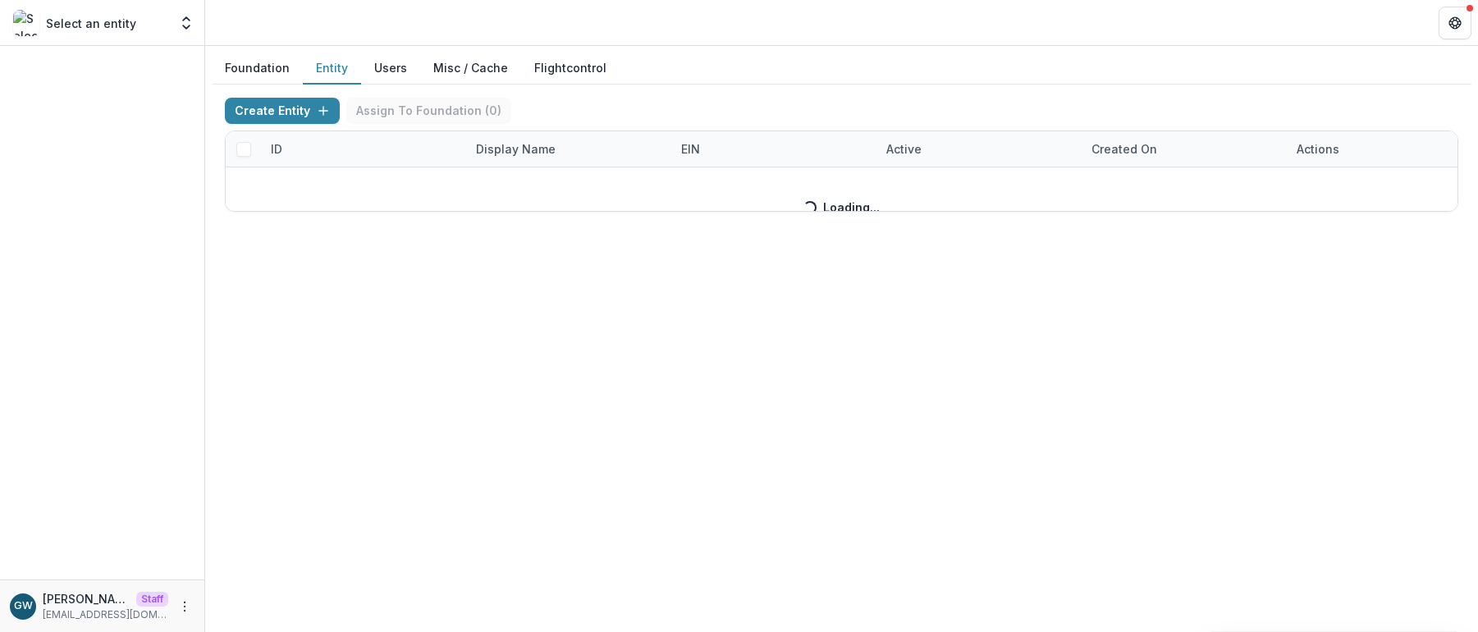
click at [524, 149] on div "Create Entity Assign To Foundation ( 0 ) ID Display Name EIN Active Created on …" at bounding box center [841, 155] width 1233 height 114
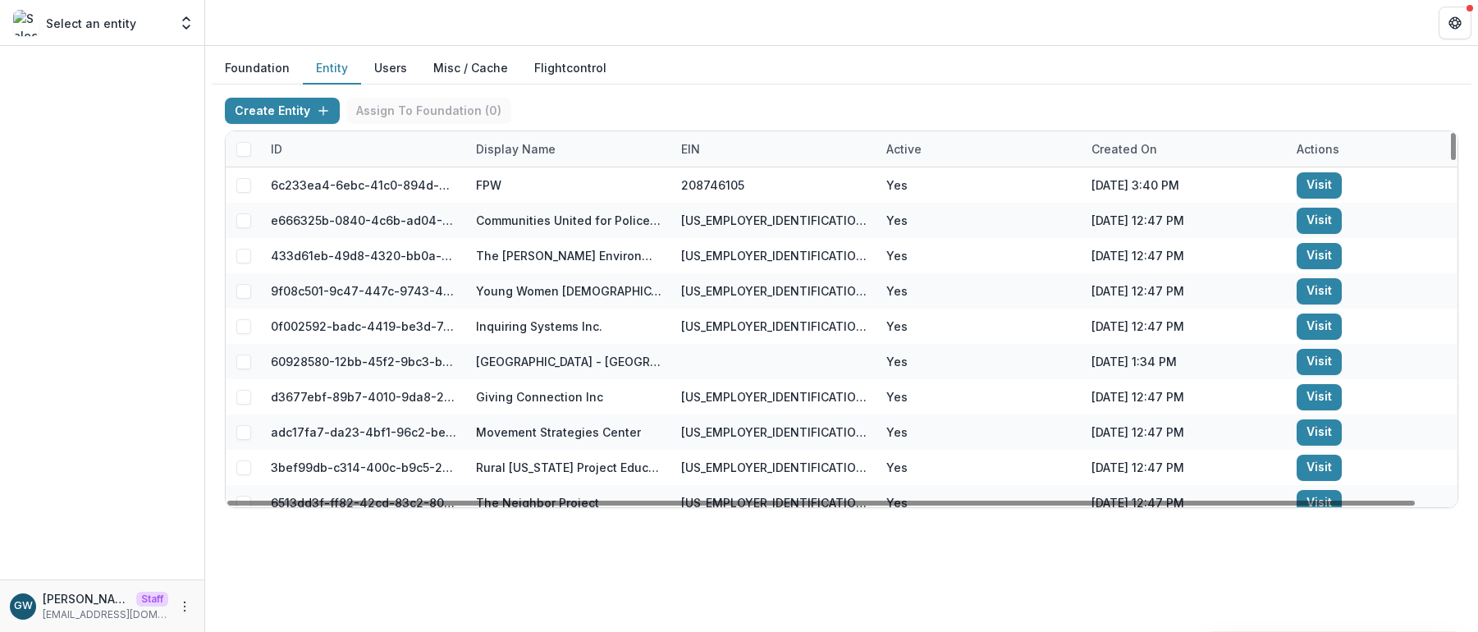
click at [524, 149] on div "Display Name" at bounding box center [515, 148] width 99 height 17
click at [525, 187] on input at bounding box center [567, 186] width 197 height 26
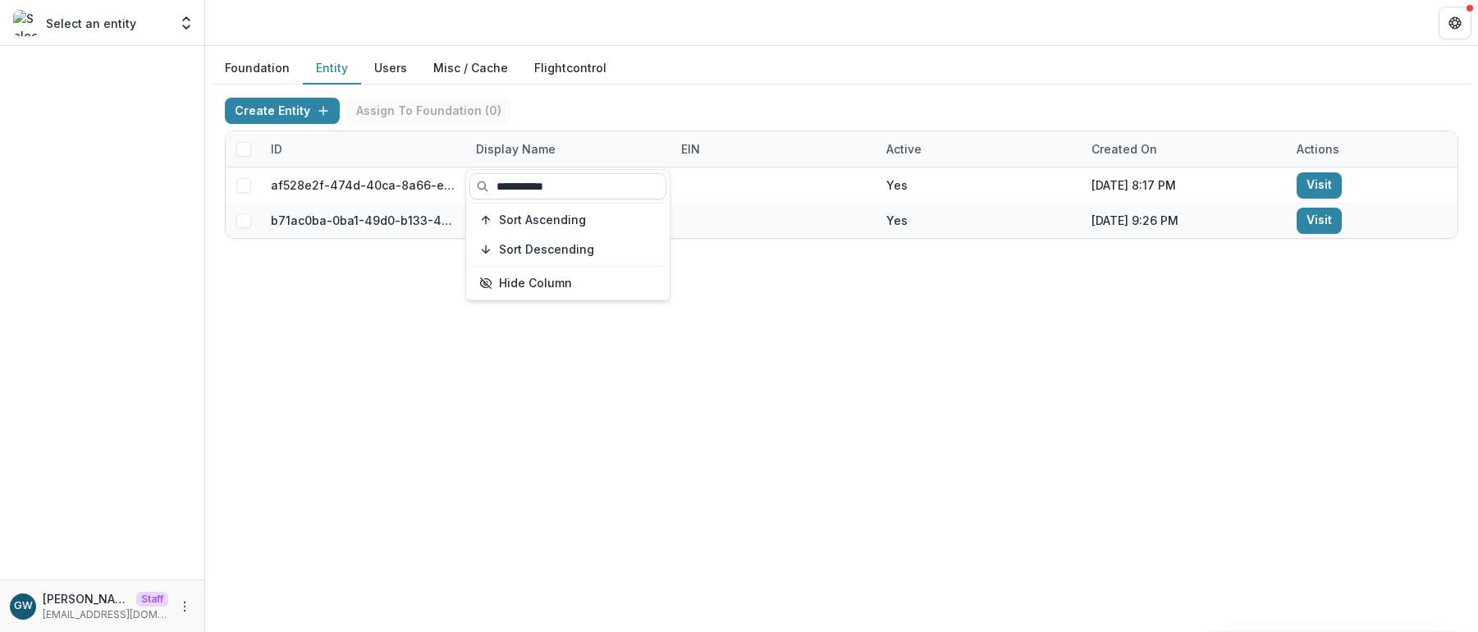
type input "**********"
click at [830, 111] on div "Create Entity Assign To Foundation ( 0 )" at bounding box center [841, 114] width 1233 height 33
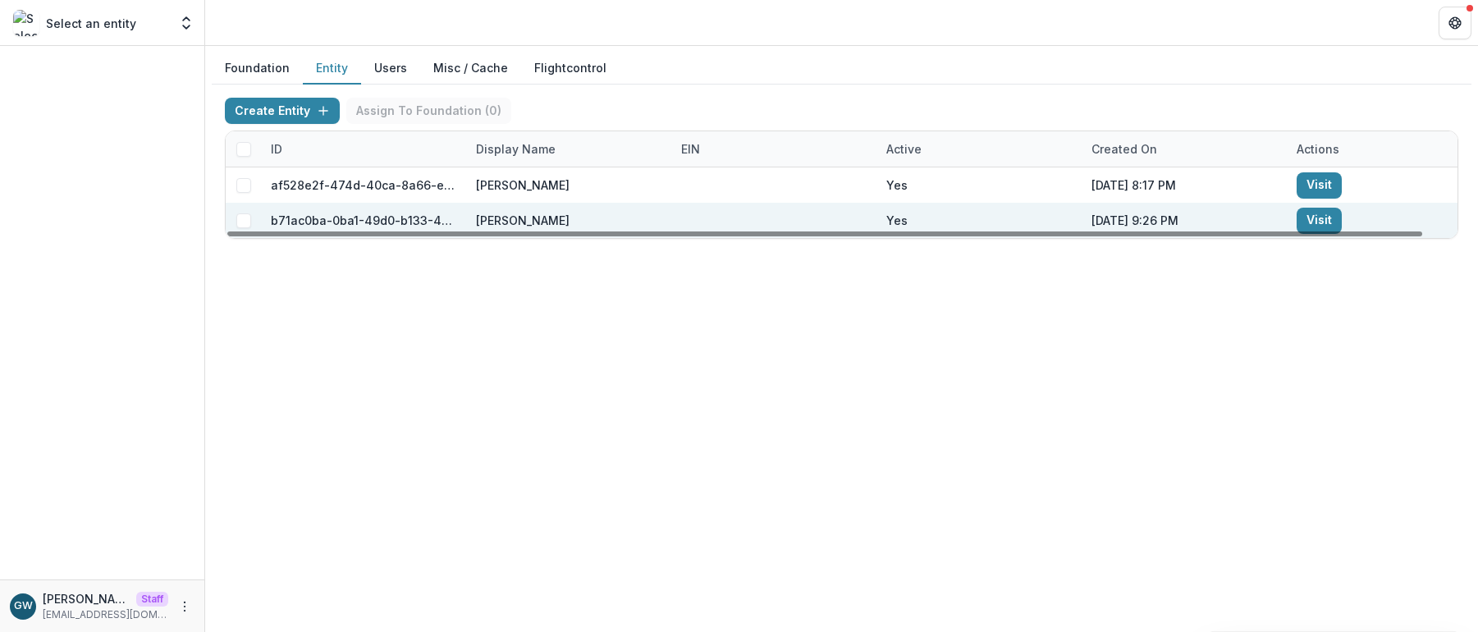
click at [1312, 217] on link "Visit" at bounding box center [1318, 221] width 45 height 26
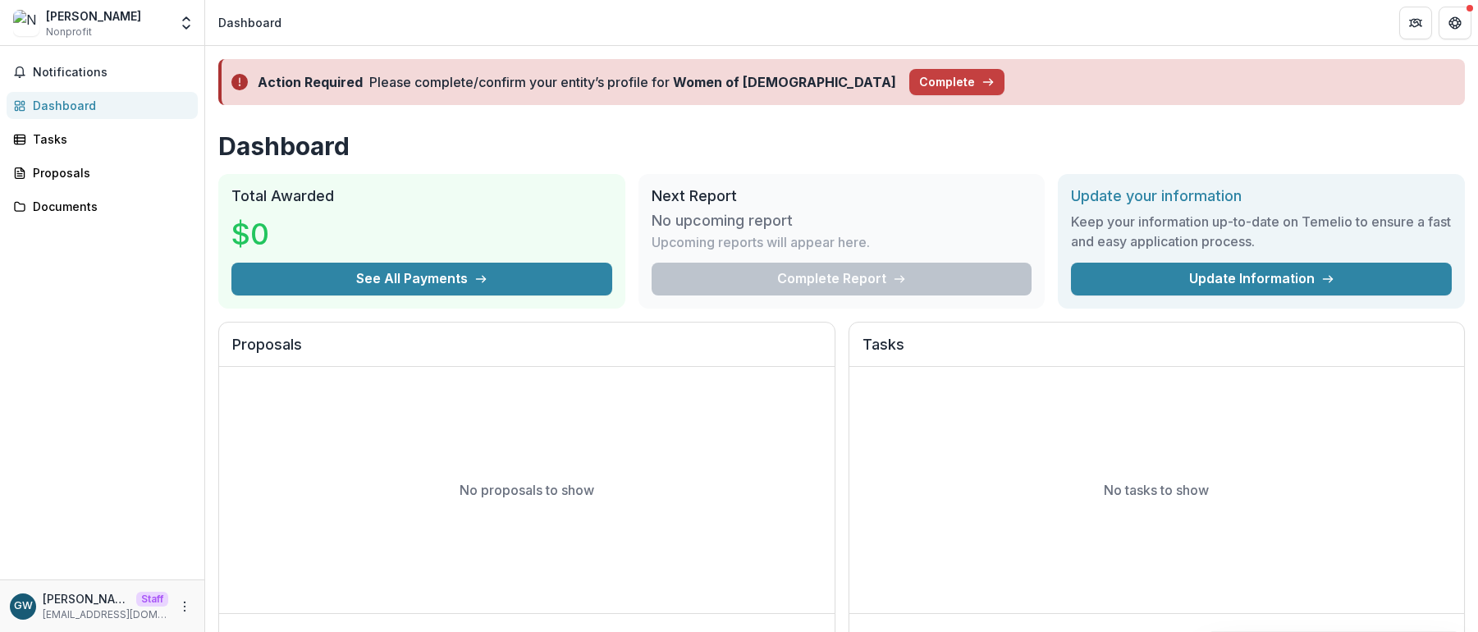
click at [725, 131] on h1 "Dashboard" at bounding box center [841, 146] width 1246 height 30
click at [192, 12] on button "Open entity switcher" at bounding box center [186, 23] width 23 height 33
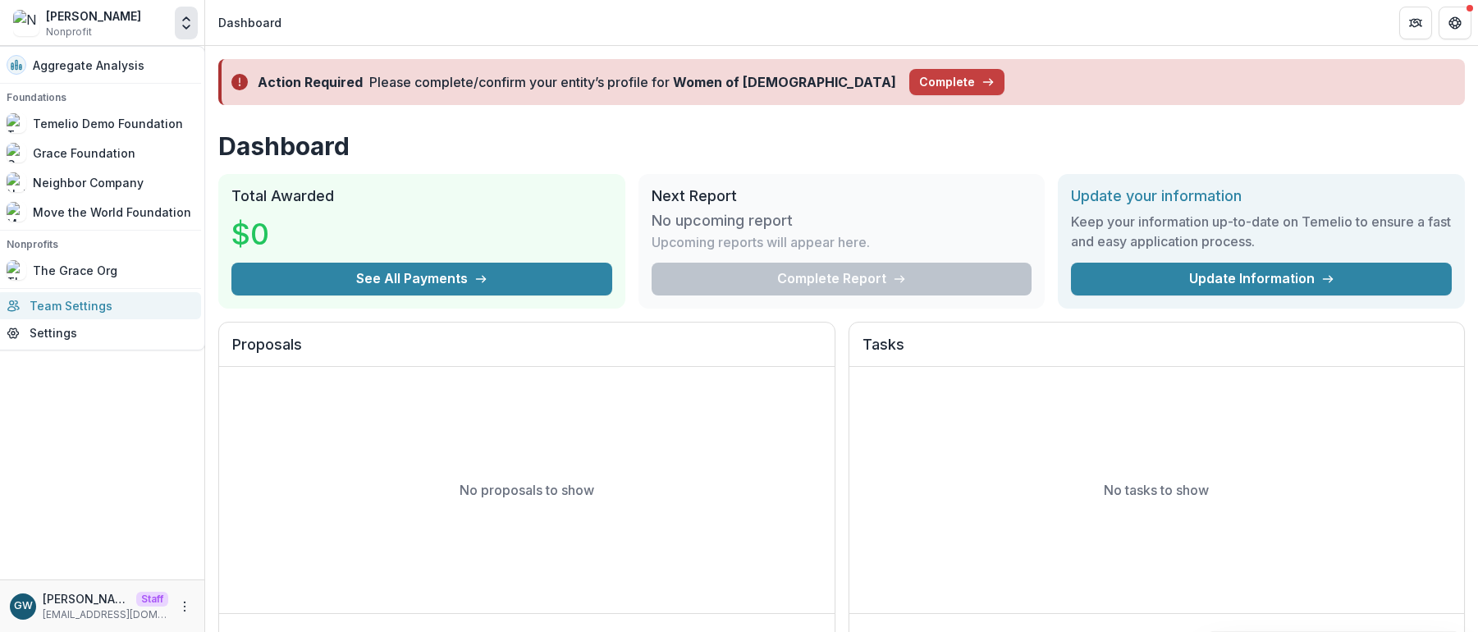
click at [113, 297] on link "Team Settings" at bounding box center [99, 305] width 204 height 27
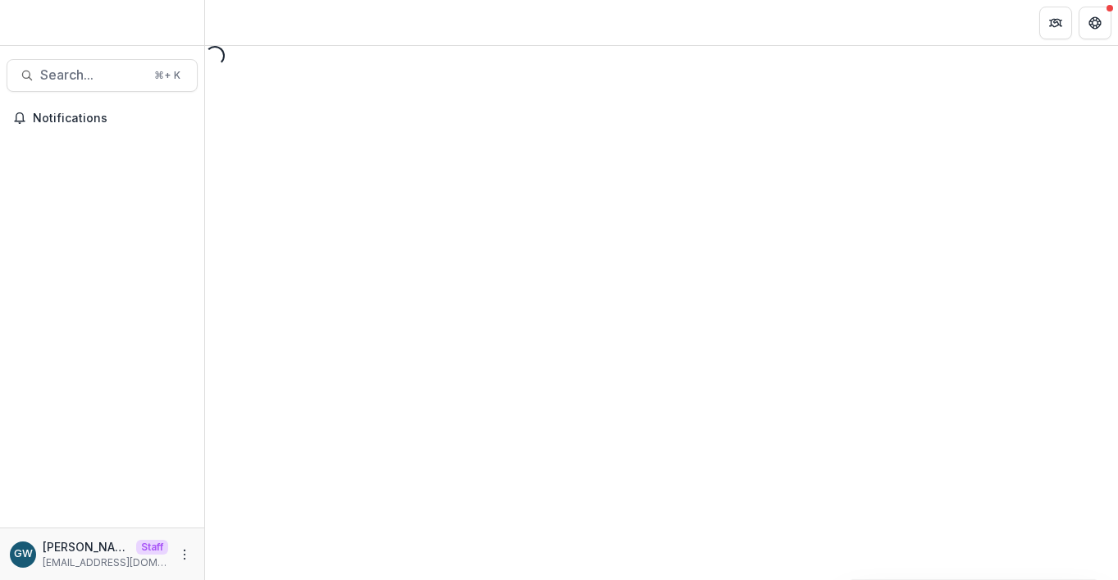
select select "********"
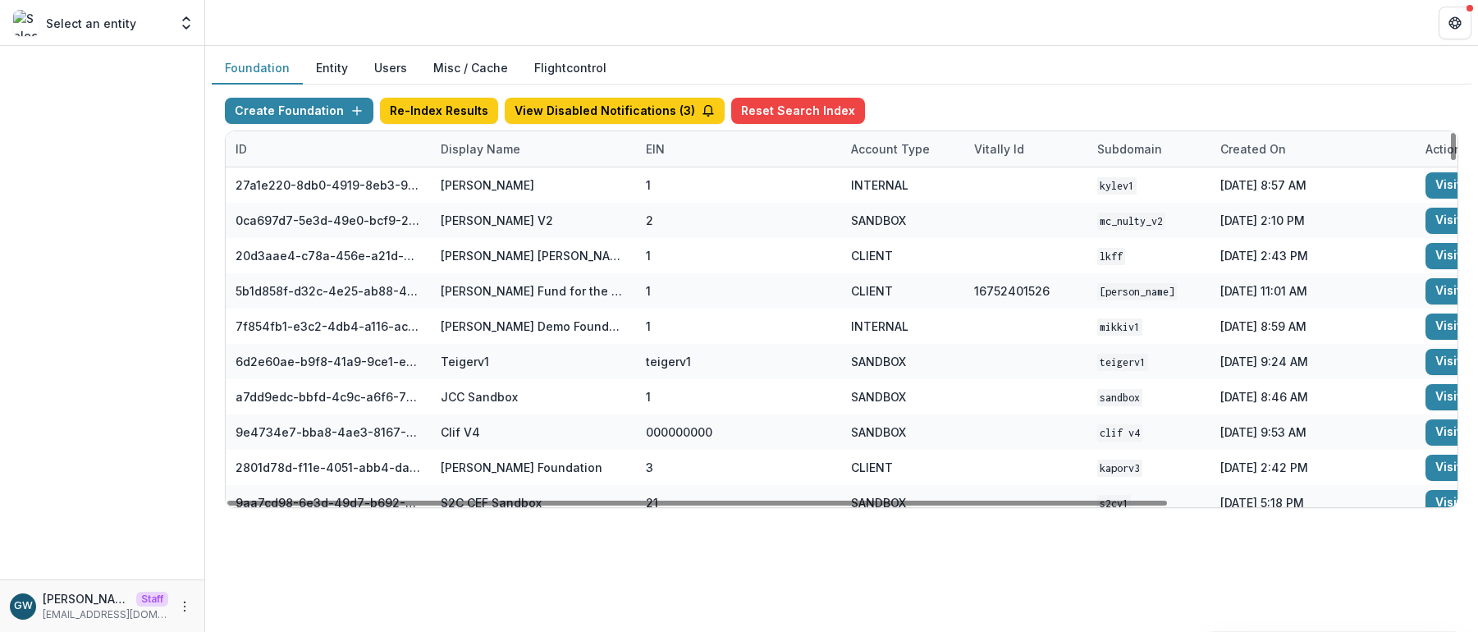
click at [514, 146] on div "Display Name" at bounding box center [480, 148] width 99 height 17
click at [506, 181] on input at bounding box center [532, 186] width 197 height 26
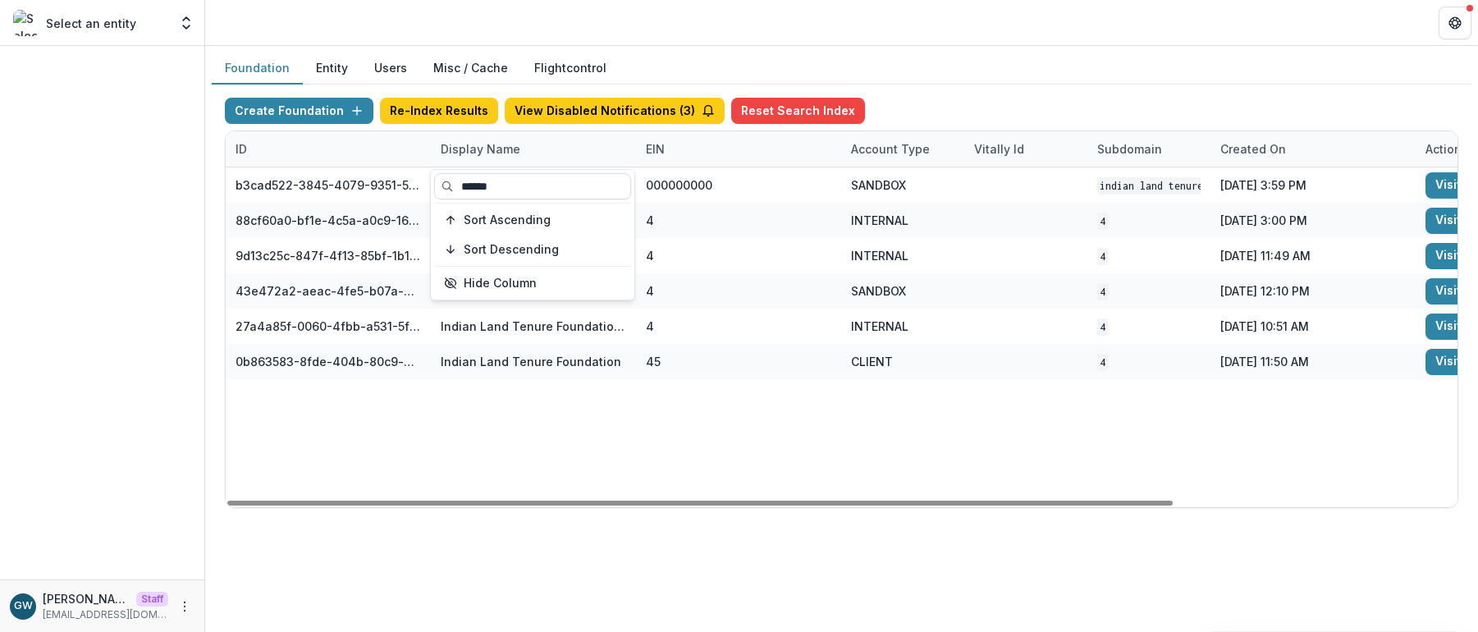
type input "******"
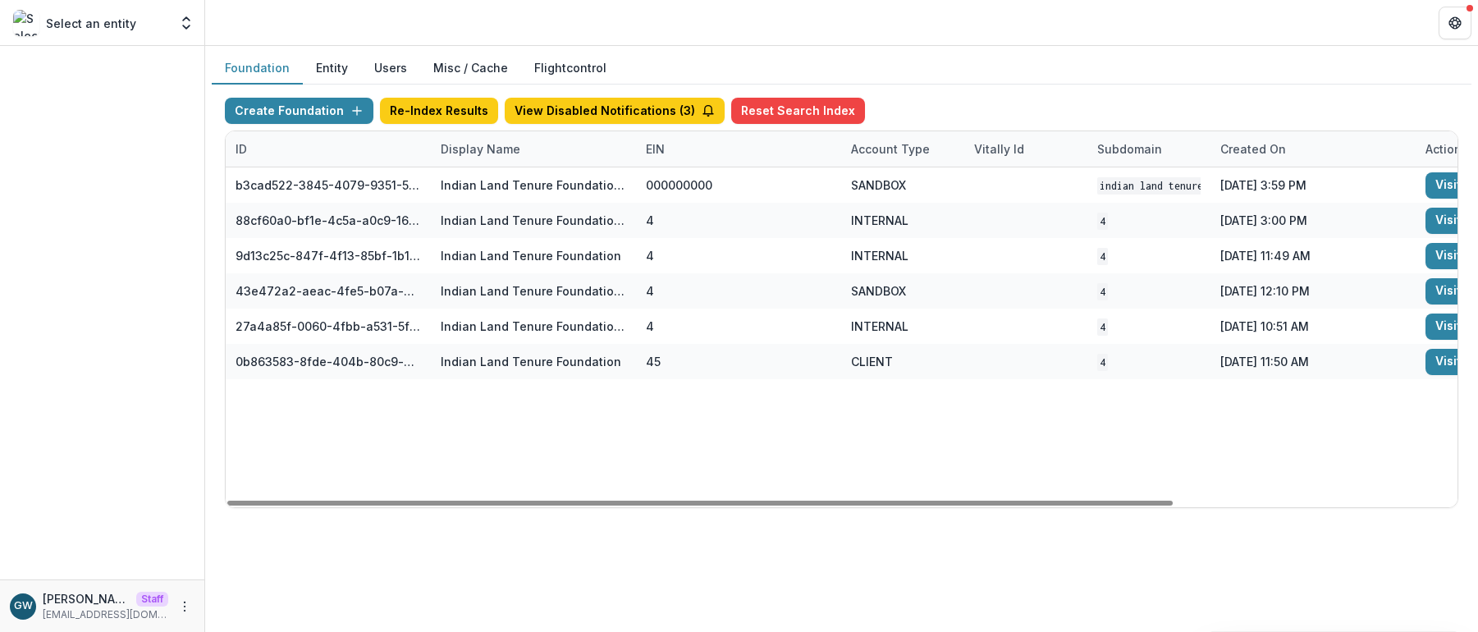
click at [1080, 100] on div "Create Foundation Re-Index Results View Disabled Notifications ( 3 ) Reset Sear…" at bounding box center [841, 114] width 1233 height 33
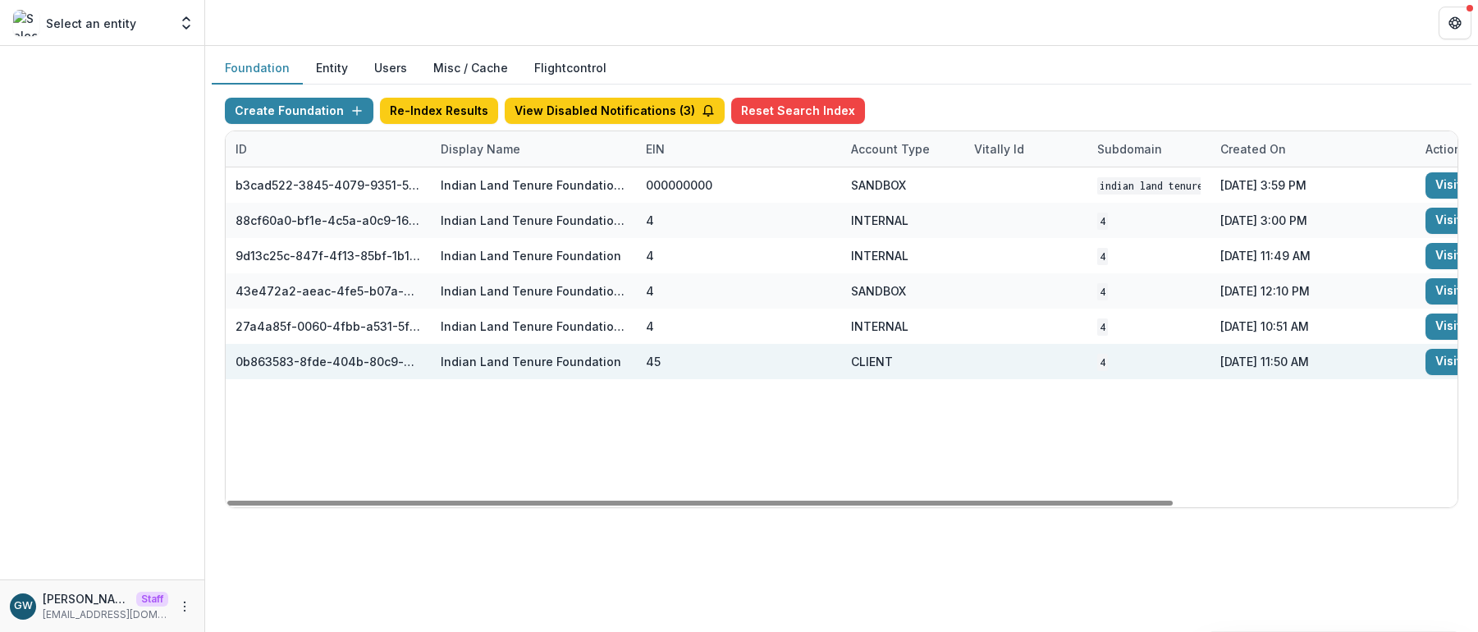
scroll to position [0, 368]
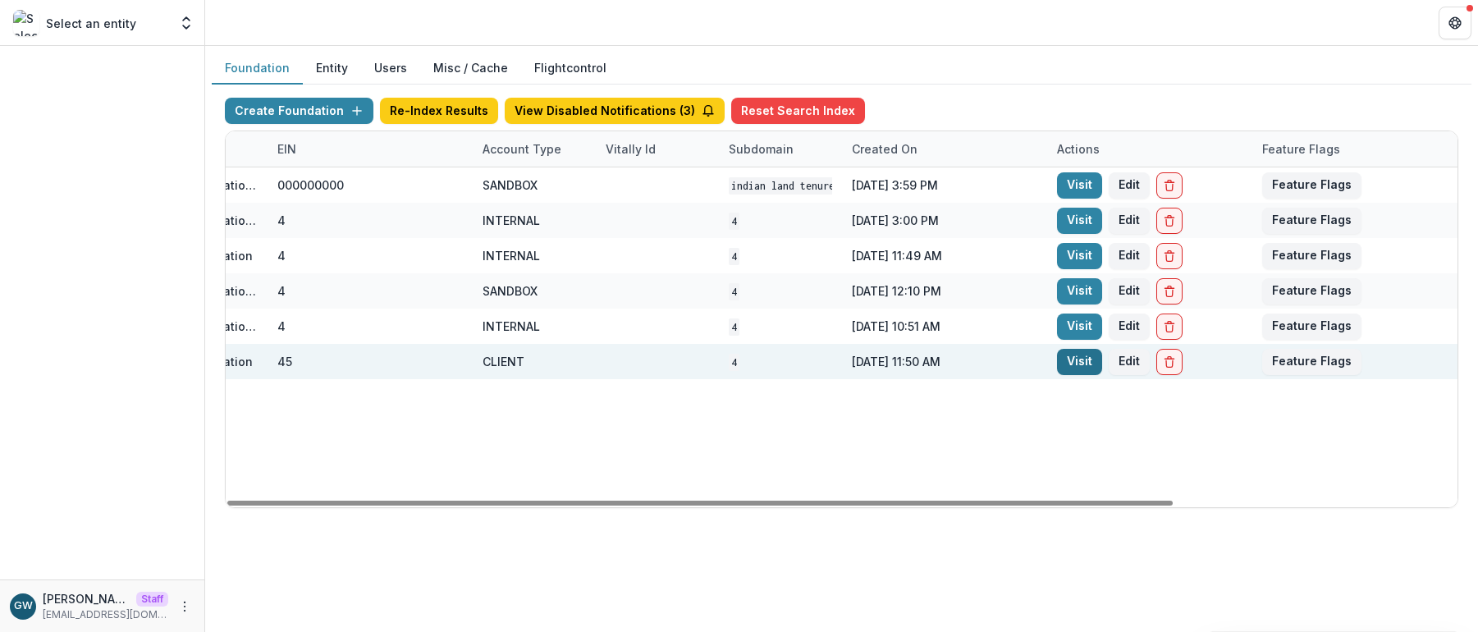
click at [1086, 360] on link "Visit" at bounding box center [1079, 362] width 45 height 26
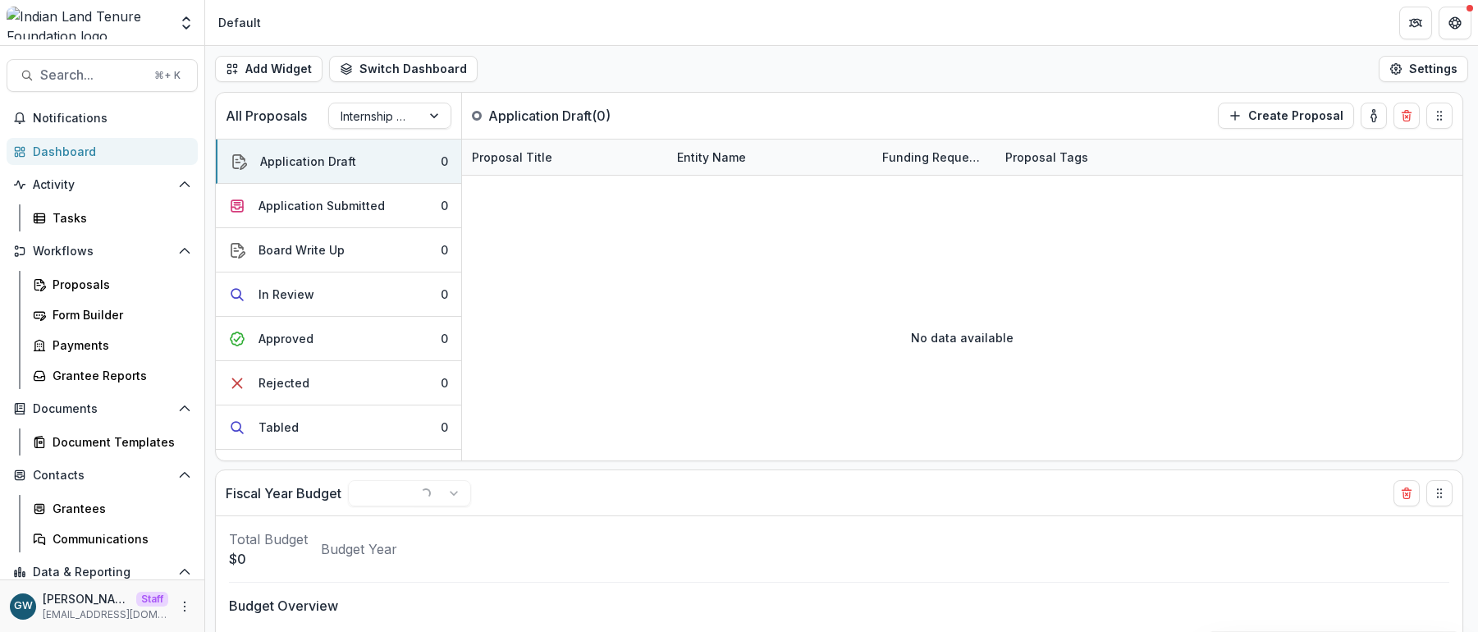
scroll to position [70, 0]
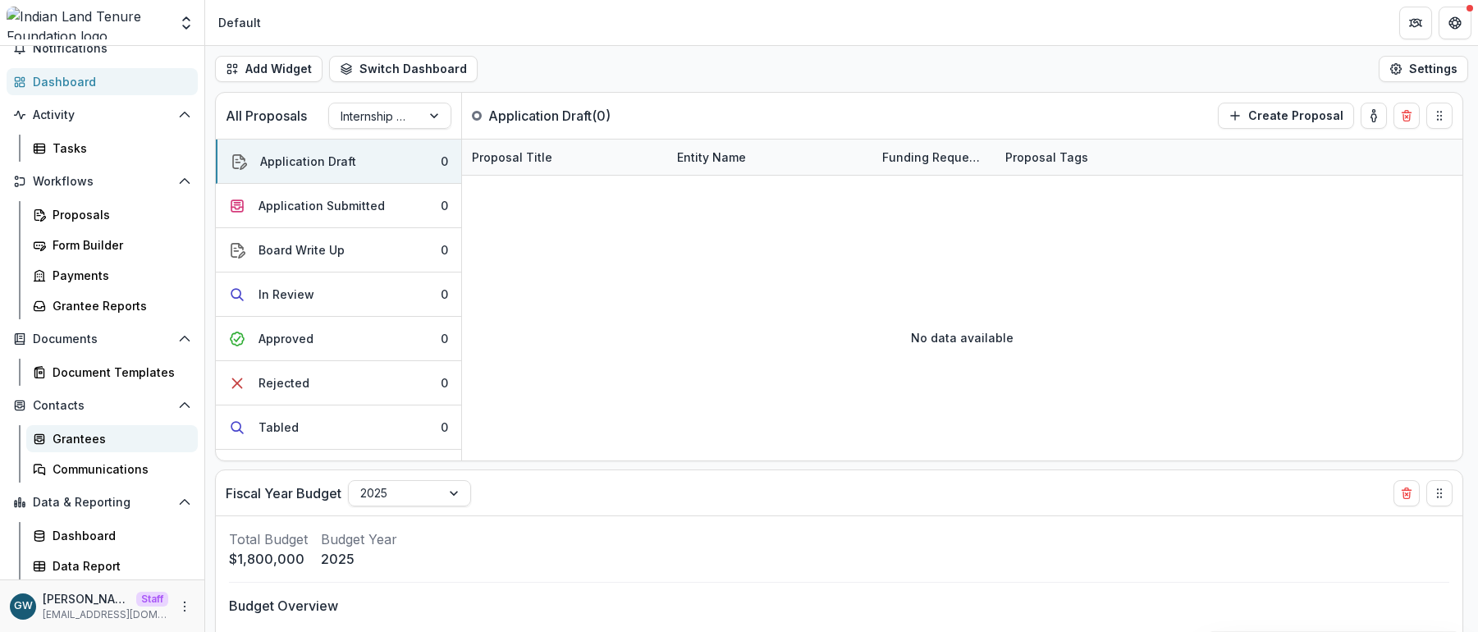
click at [92, 437] on div "Grantees" at bounding box center [119, 438] width 132 height 17
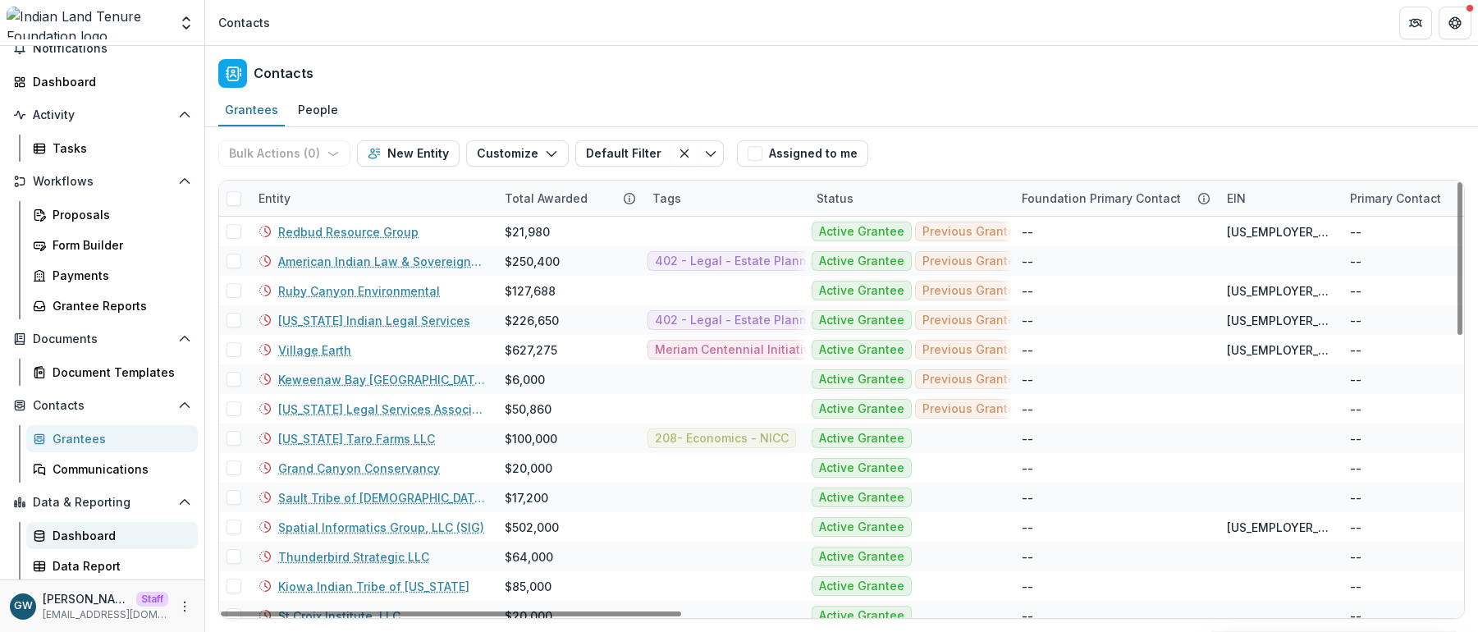
click at [90, 534] on div "Dashboard" at bounding box center [119, 535] width 132 height 17
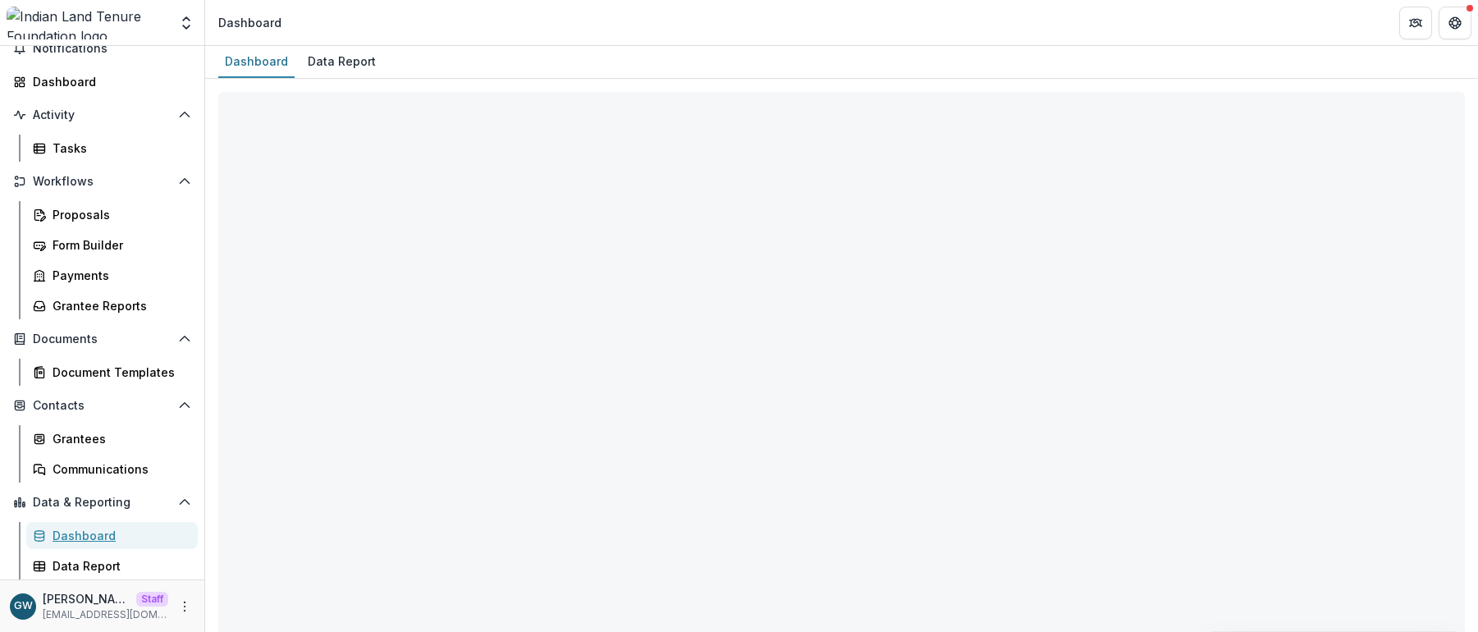
select select "**********"
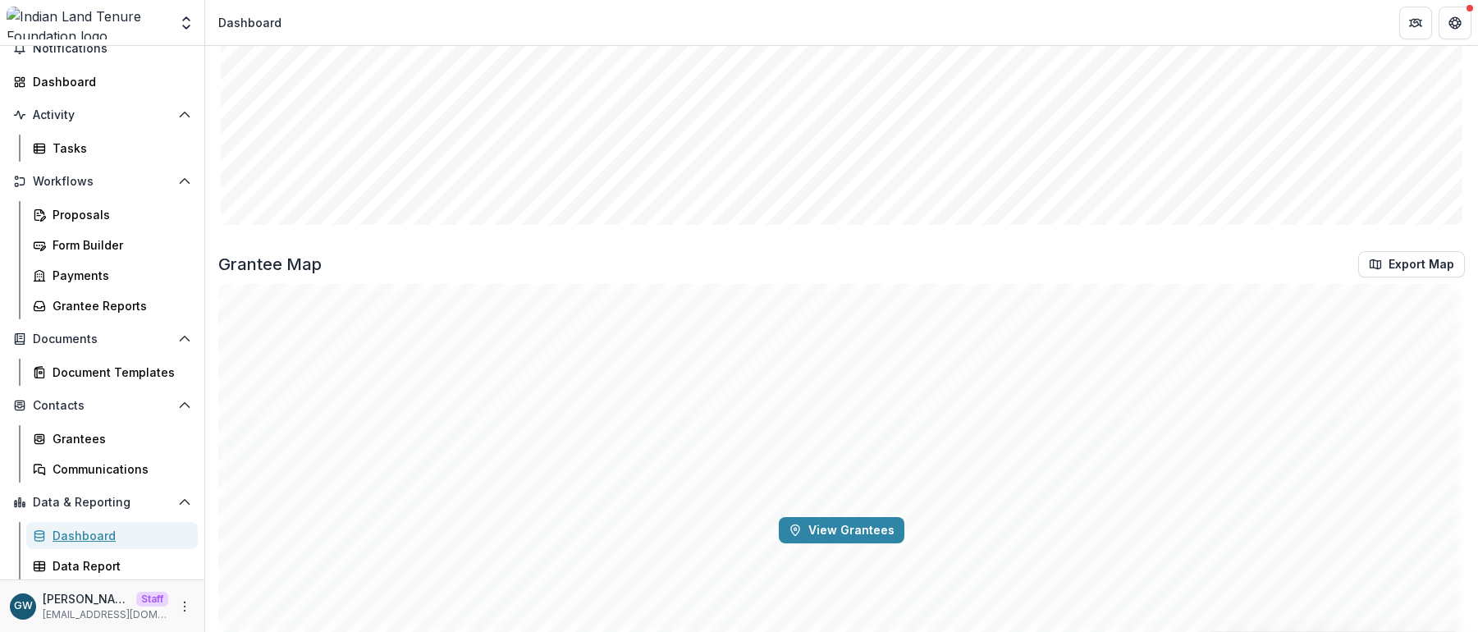
scroll to position [3045, 0]
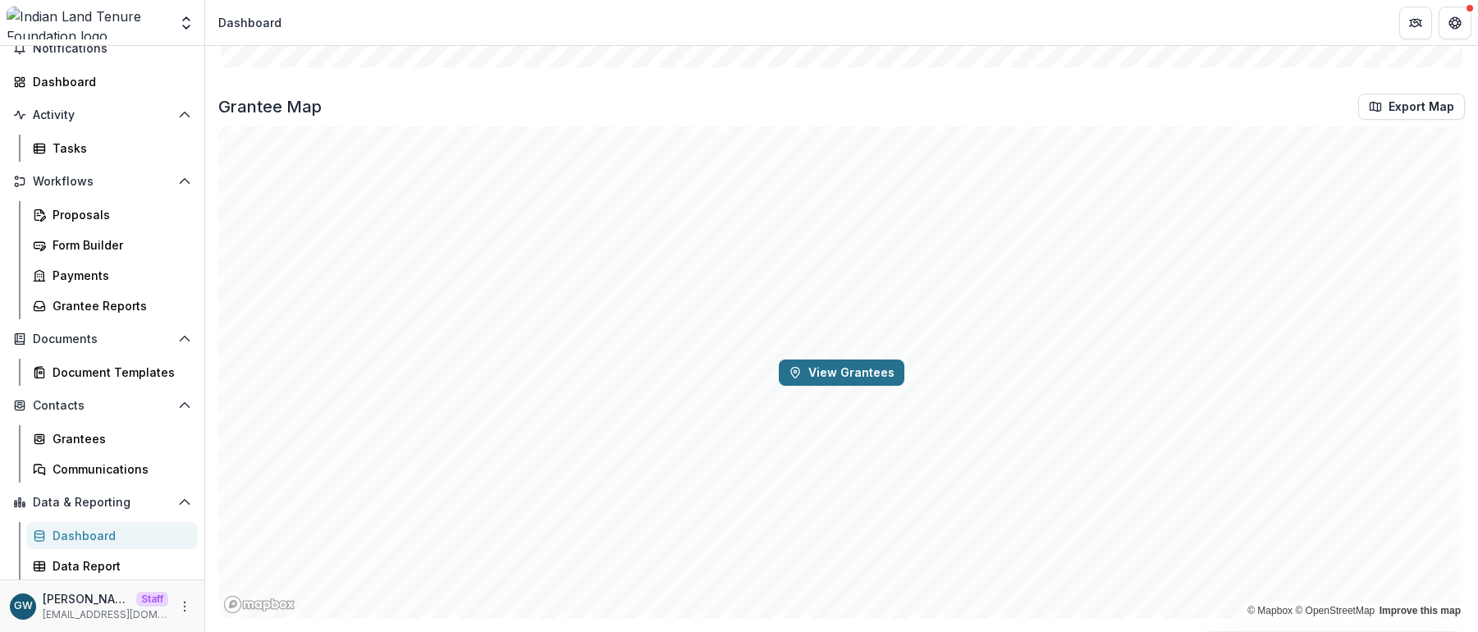
click at [846, 373] on button "View Grantees" at bounding box center [842, 372] width 126 height 26
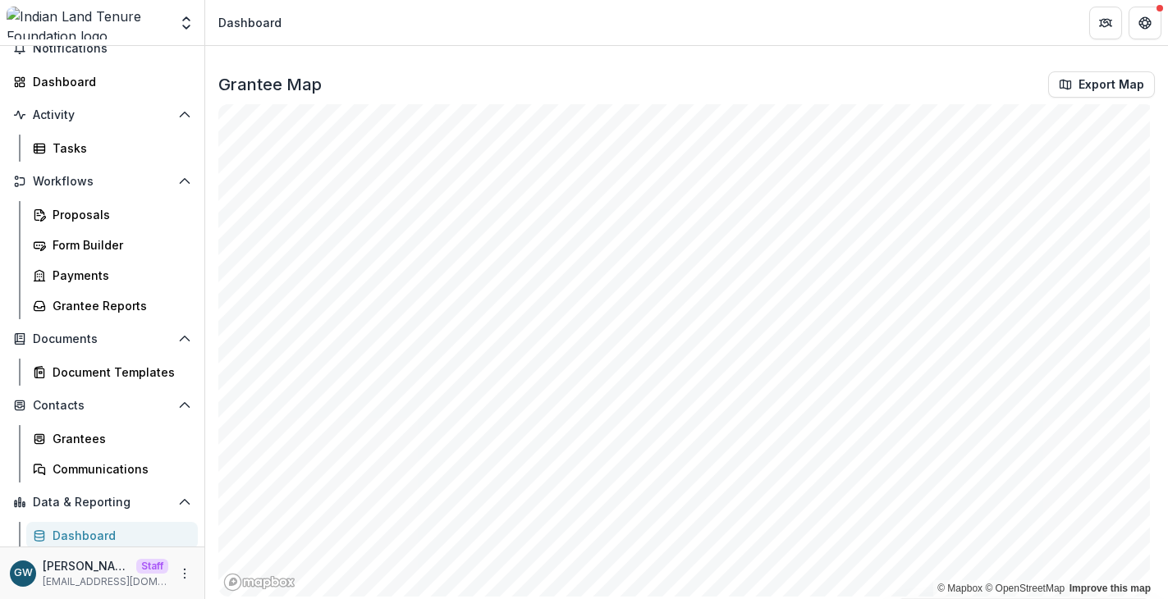
scroll to position [2602, 0]
click at [85, 443] on div "Grantees" at bounding box center [119, 438] width 132 height 17
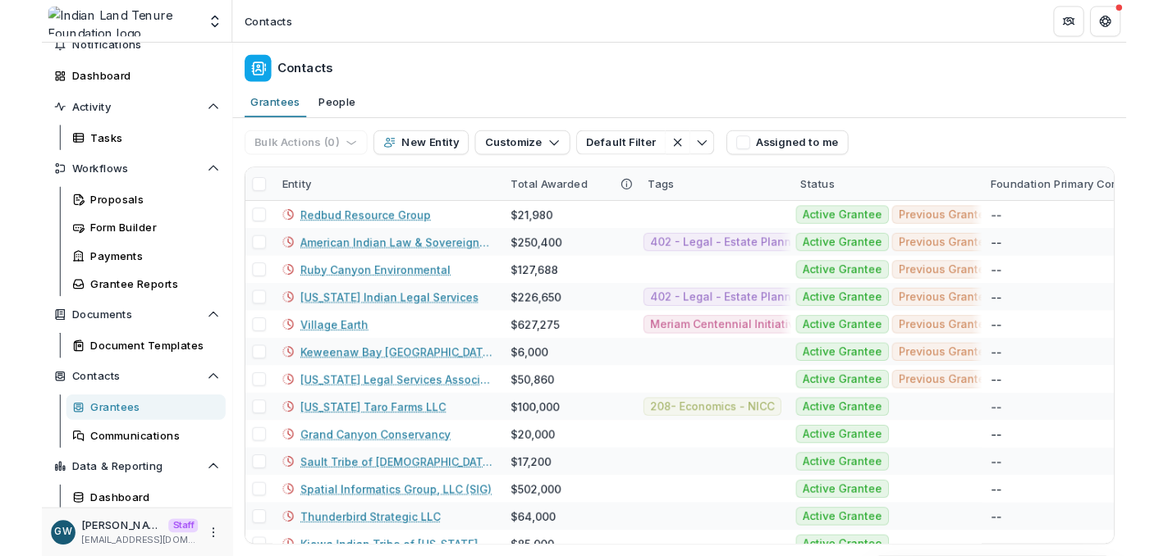
scroll to position [55, 0]
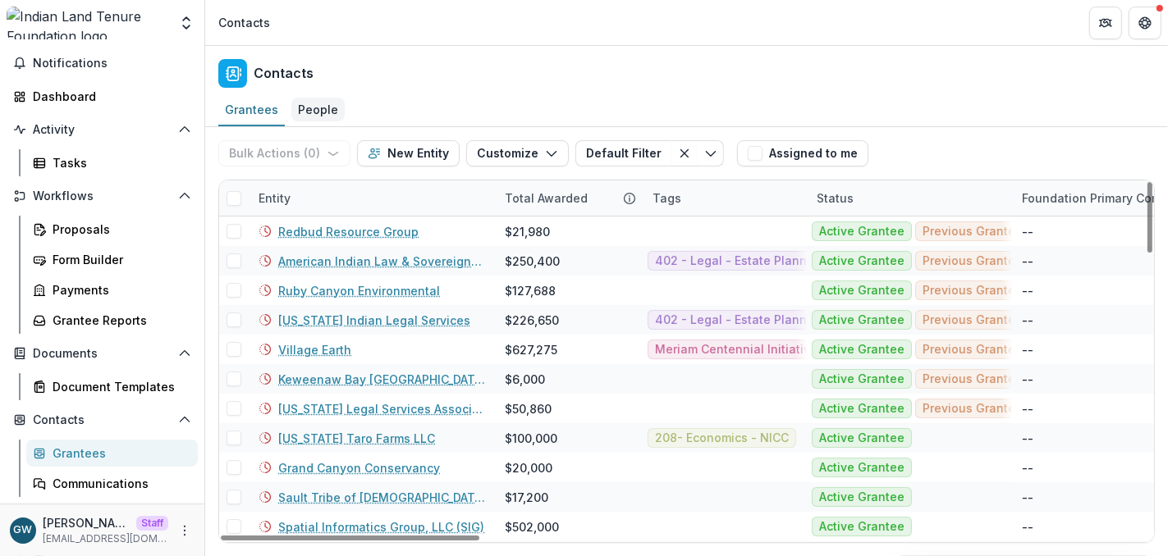
click at [322, 107] on div "People" at bounding box center [317, 110] width 53 height 24
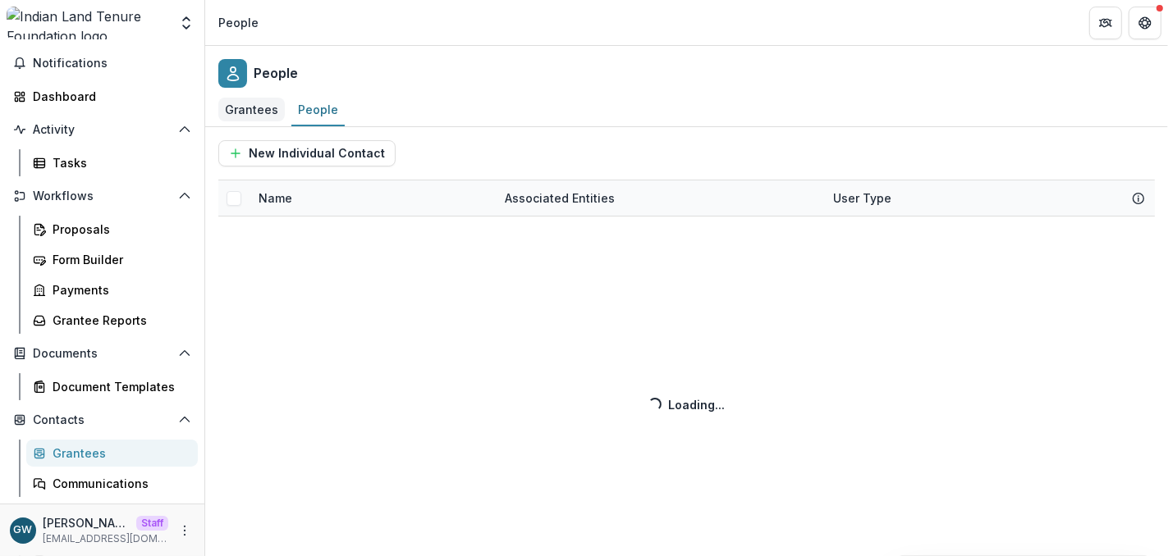
click at [251, 106] on div "Grantees" at bounding box center [251, 110] width 66 height 24
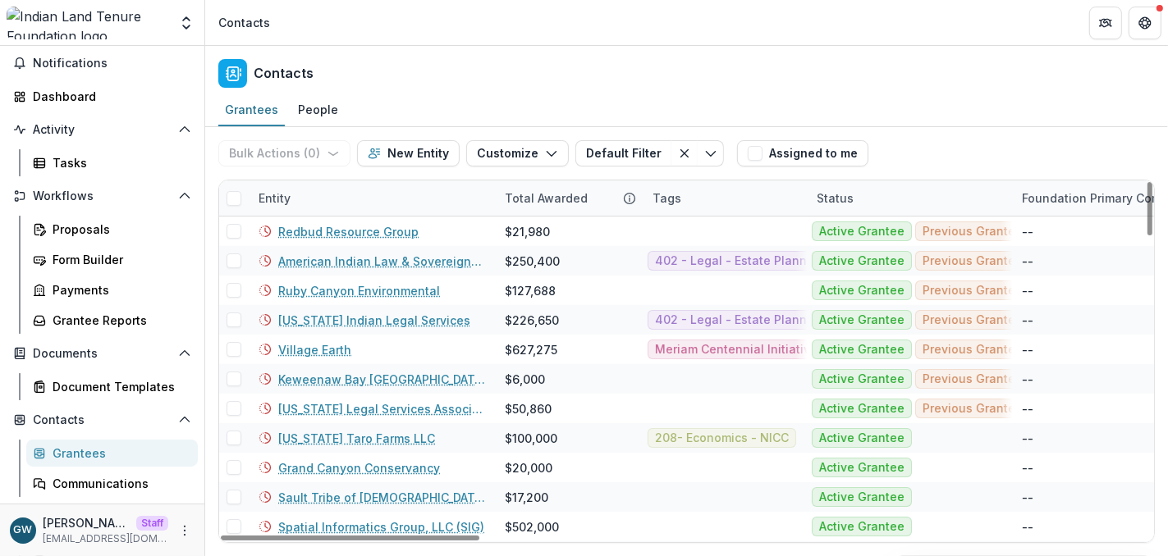
click at [302, 202] on div "Entity" at bounding box center [372, 198] width 246 height 35
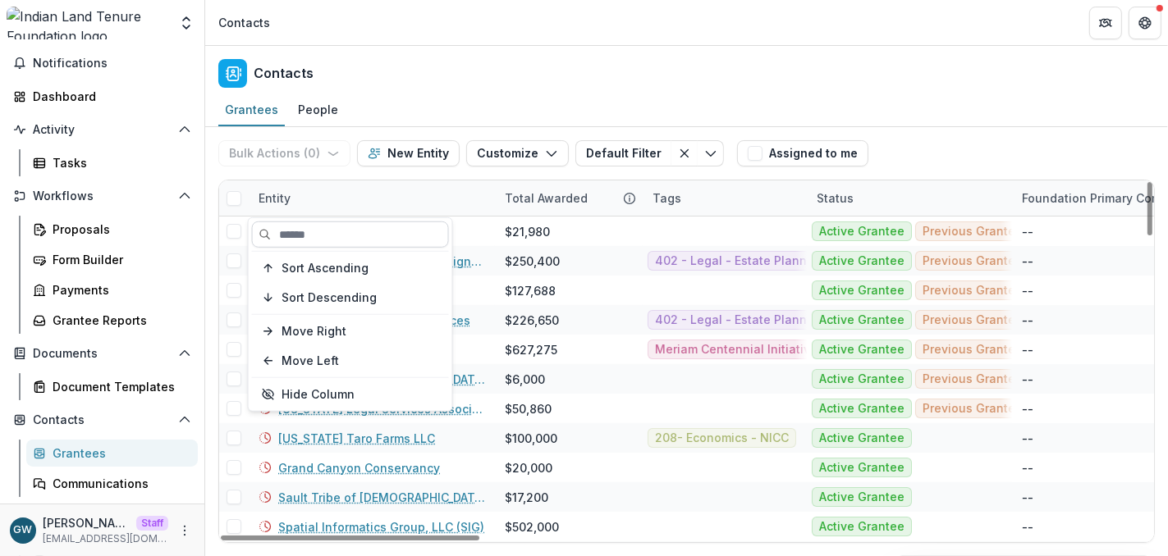
click at [310, 246] on input at bounding box center [350, 235] width 197 height 26
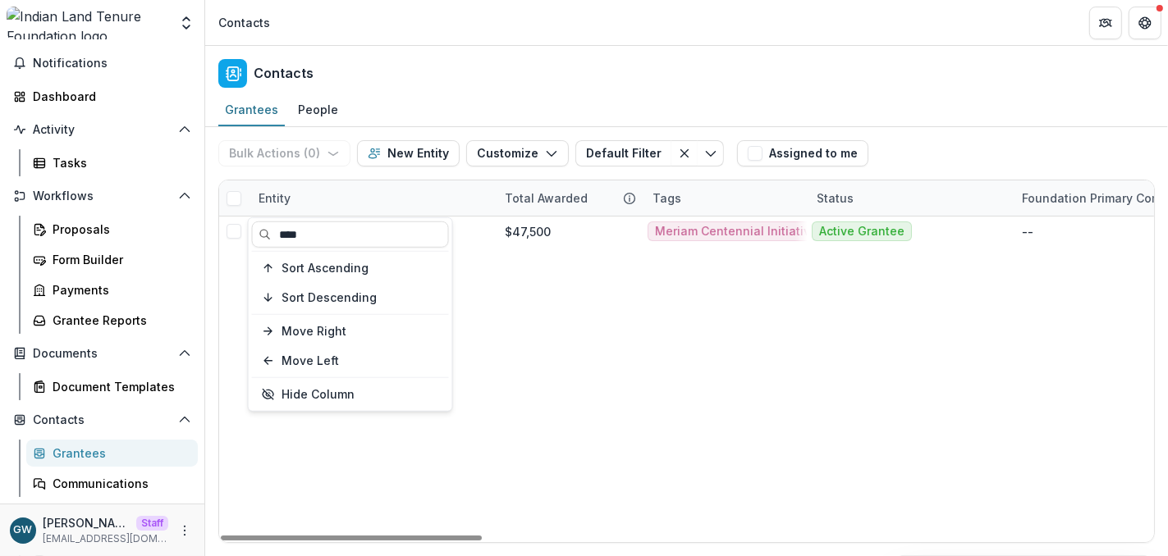
type input "****"
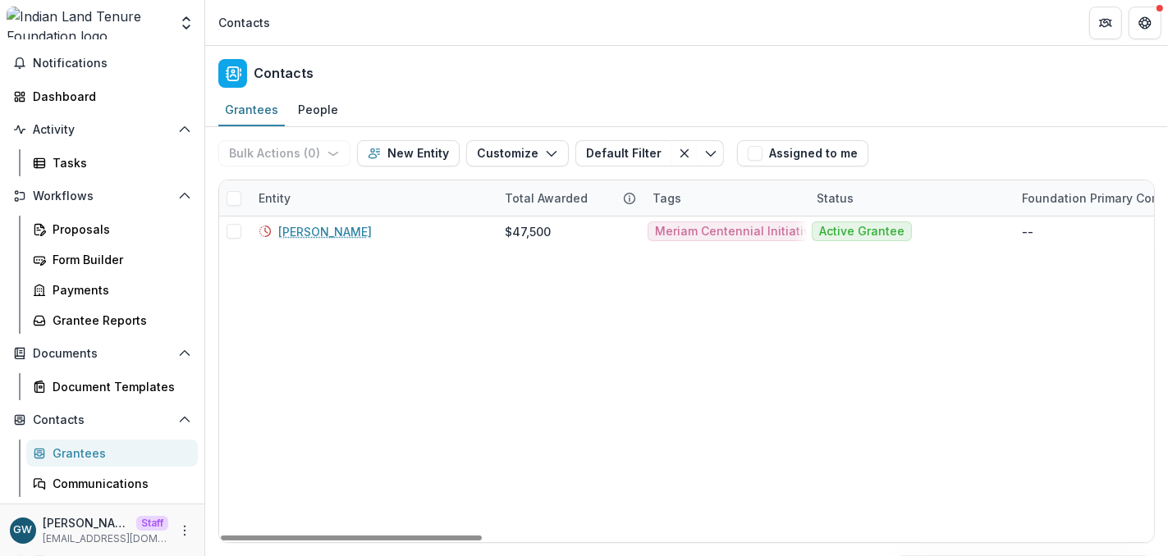
click at [598, 81] on div "Contacts" at bounding box center [686, 70] width 962 height 48
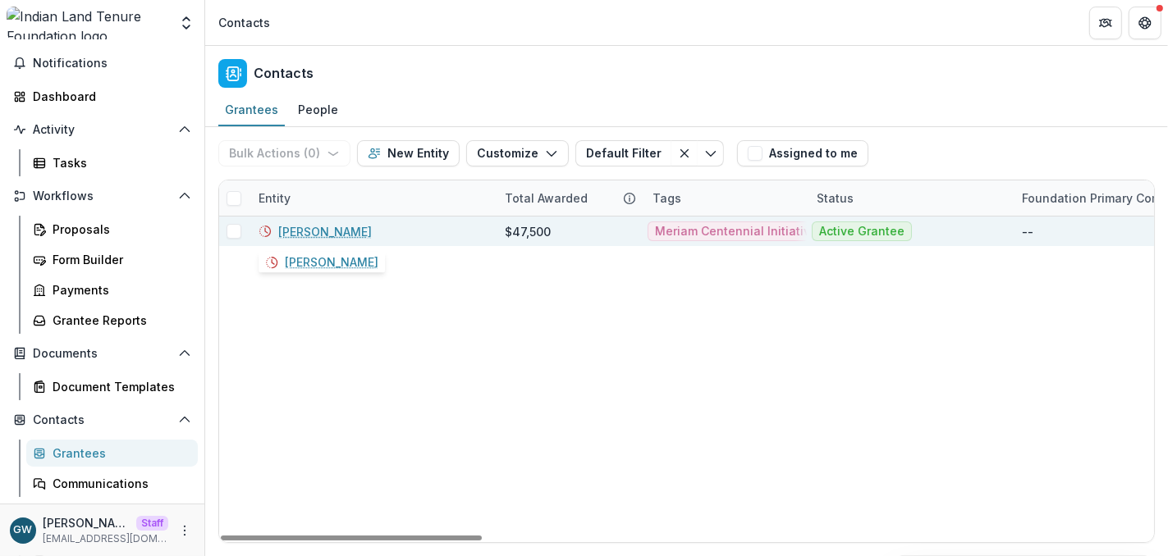
click at [323, 231] on link "Brewer, Joseph" at bounding box center [325, 231] width 94 height 17
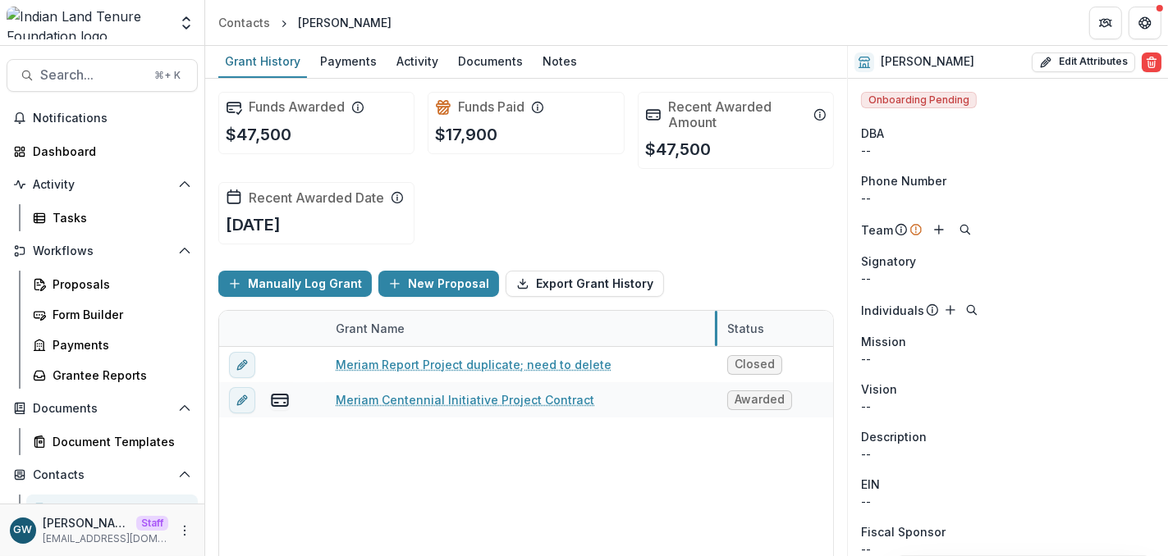
drag, startPoint x: 529, startPoint y: 328, endPoint x: 715, endPoint y: 320, distance: 186.4
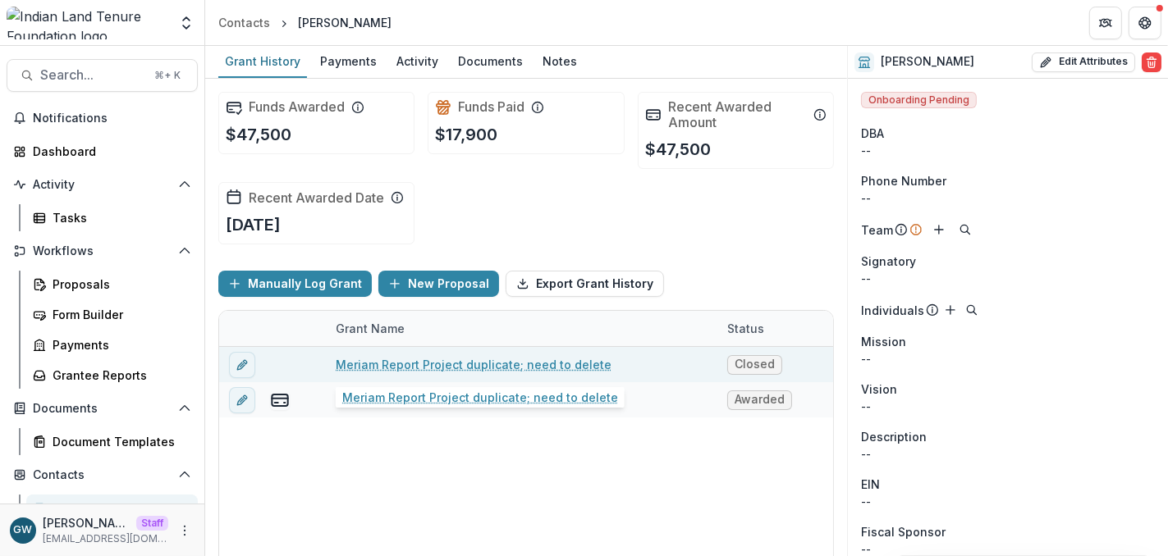
click at [373, 366] on link "Meriam Report Project duplicate; need to delete" at bounding box center [474, 364] width 276 height 17
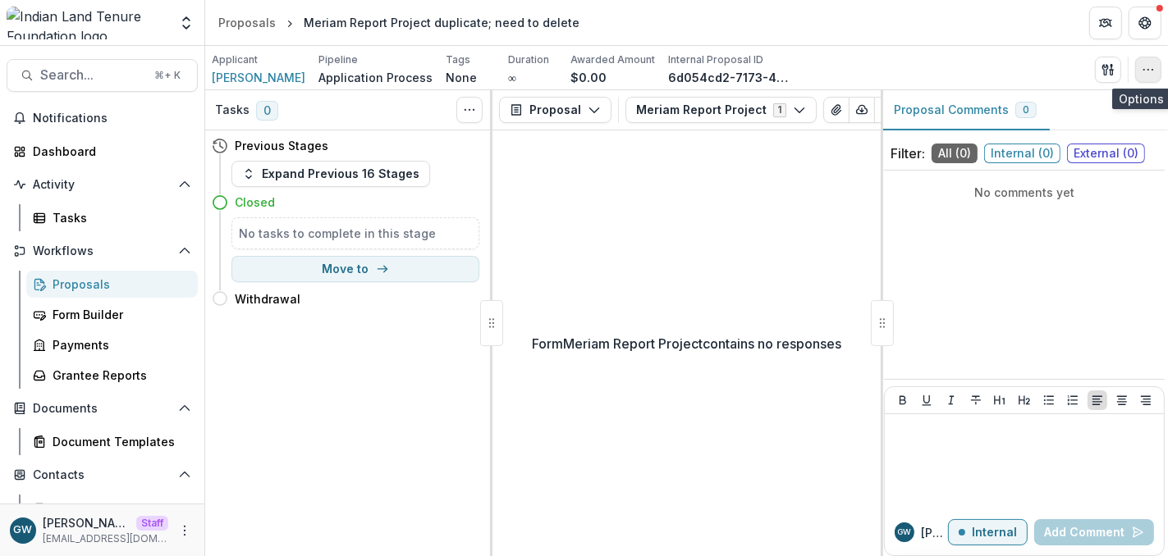
click at [1151, 66] on icon "button" at bounding box center [1147, 69] width 13 height 13
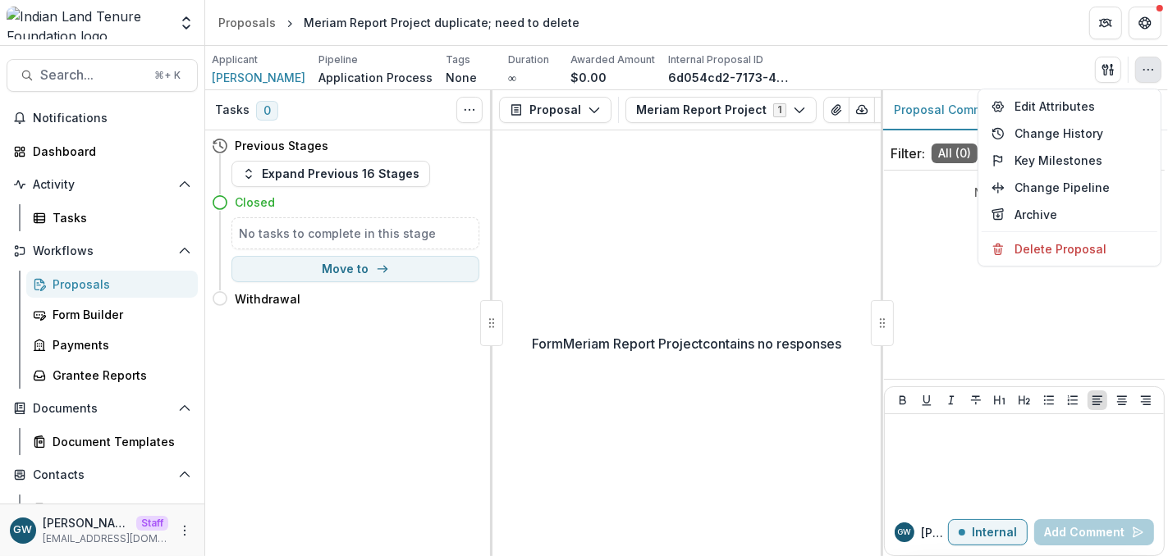
click at [945, 53] on div "Applicant Brewer, Joseph Pipeline Application Process Tags None All tags Durati…" at bounding box center [686, 70] width 949 height 34
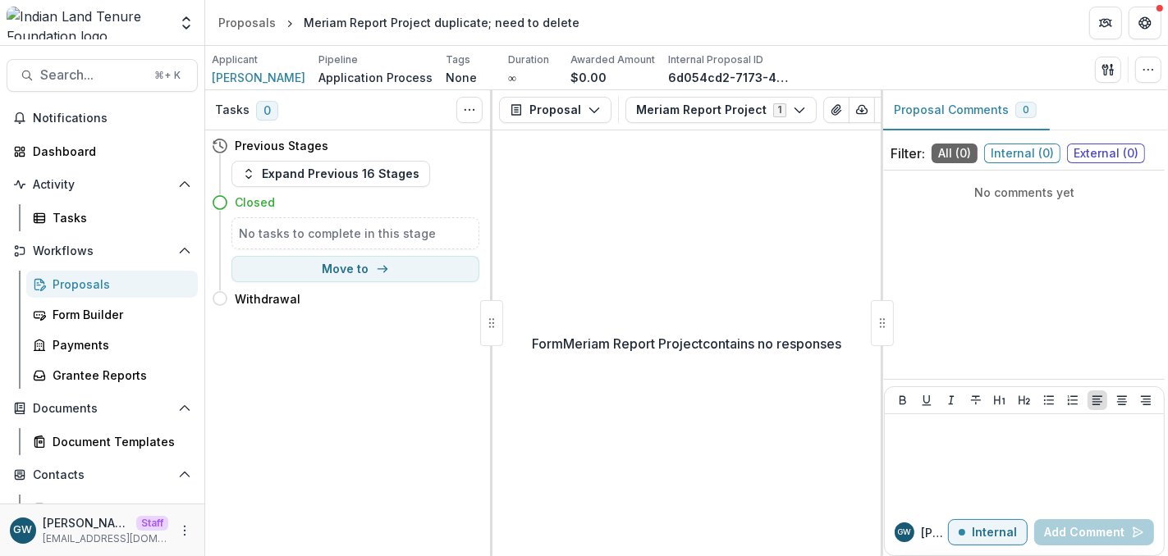
click at [144, 290] on div "Proposals" at bounding box center [119, 284] width 132 height 17
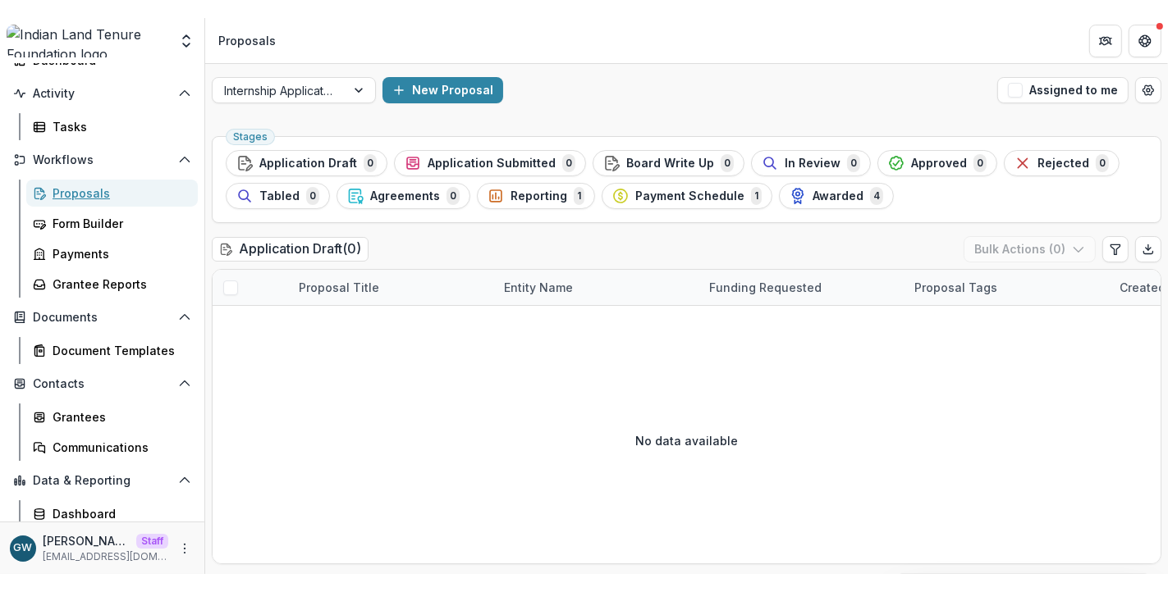
scroll to position [125, 0]
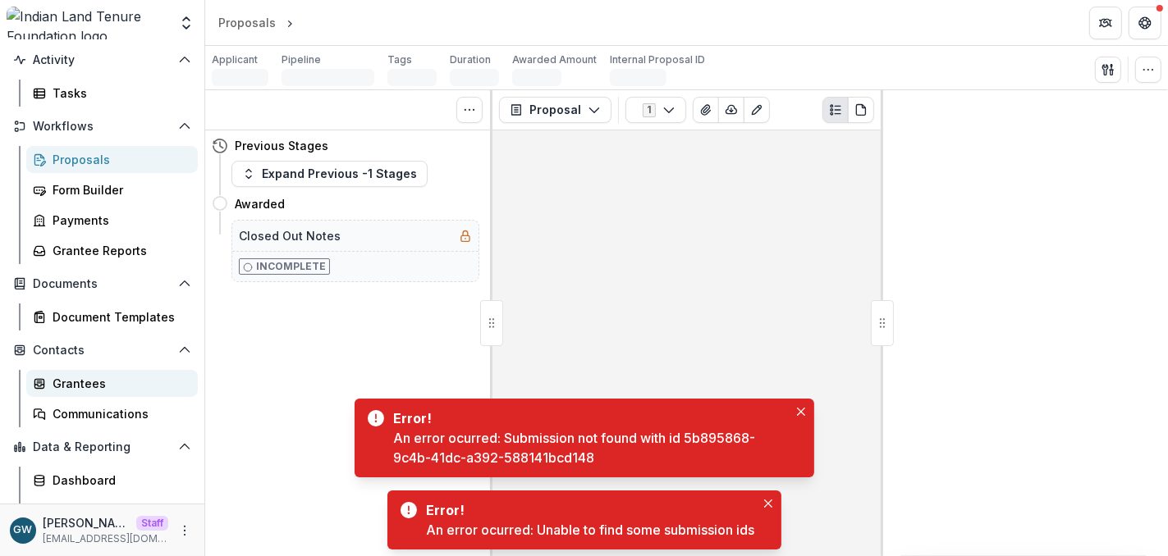
click at [94, 388] on div "Grantees" at bounding box center [119, 383] width 132 height 17
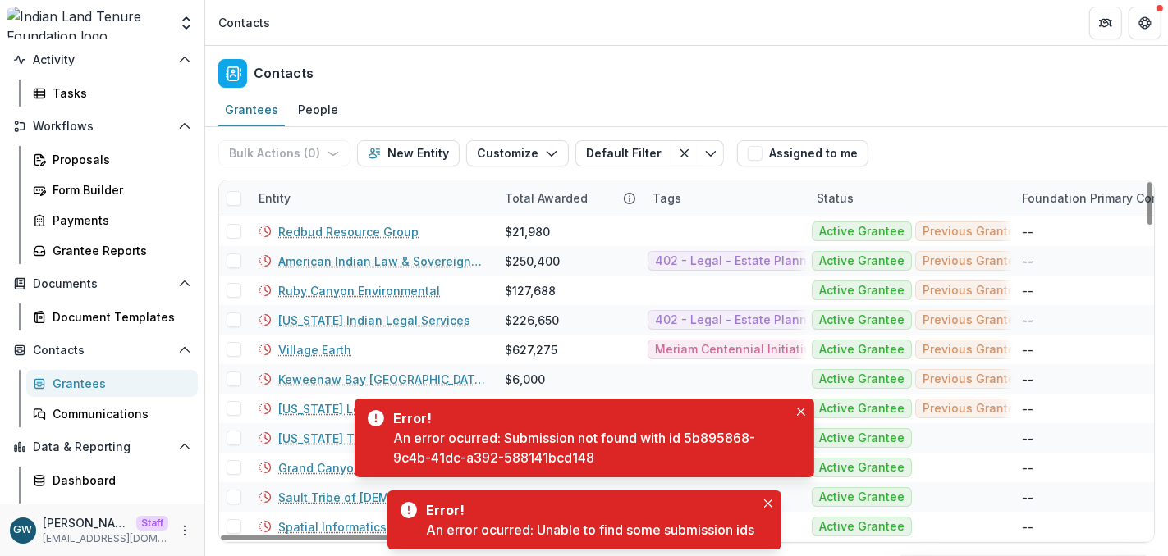
click at [304, 208] on div "Entity" at bounding box center [372, 198] width 246 height 35
click at [580, 89] on div "Contacts" at bounding box center [686, 70] width 962 height 48
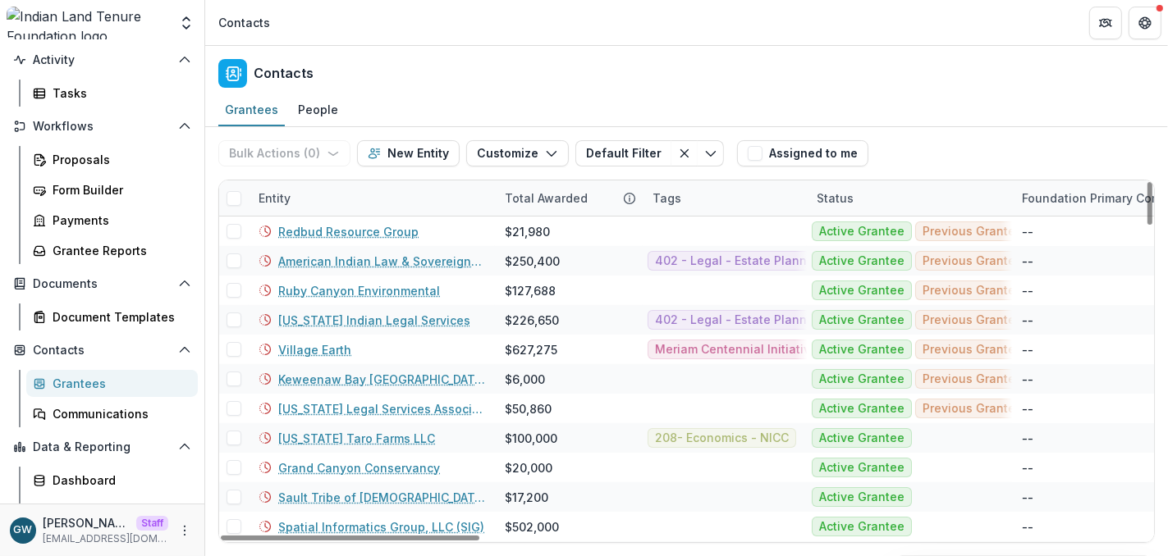
click at [346, 192] on div "Entity" at bounding box center [372, 198] width 246 height 35
click at [460, 65] on div "Contacts" at bounding box center [686, 70] width 962 height 48
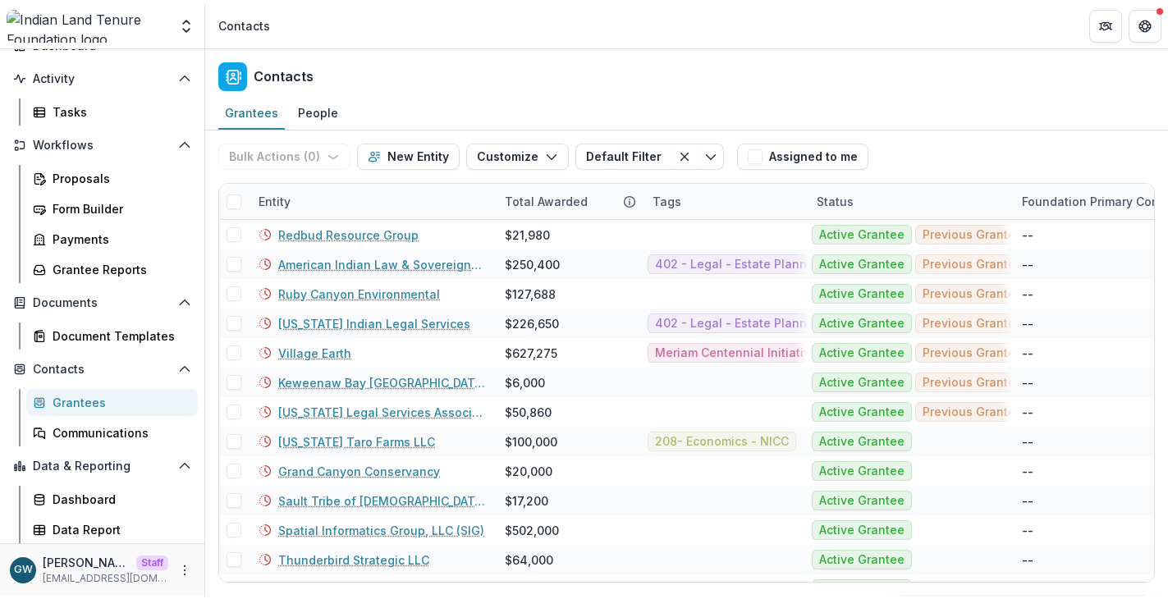
scroll to position [103, 0]
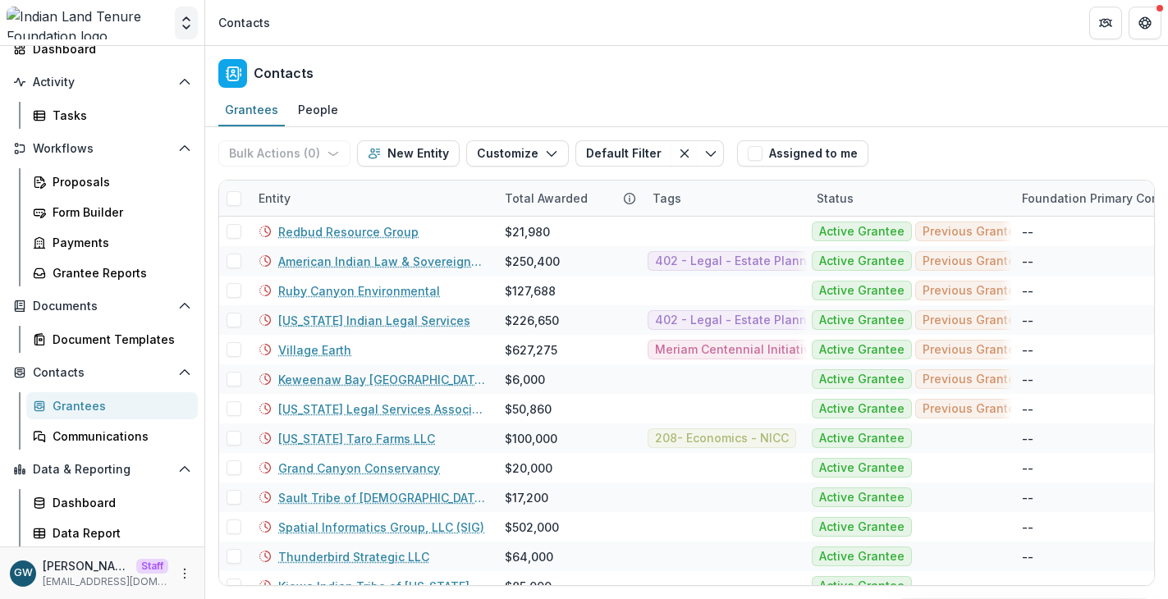
click at [190, 22] on icon "Open entity switcher" at bounding box center [186, 23] width 16 height 16
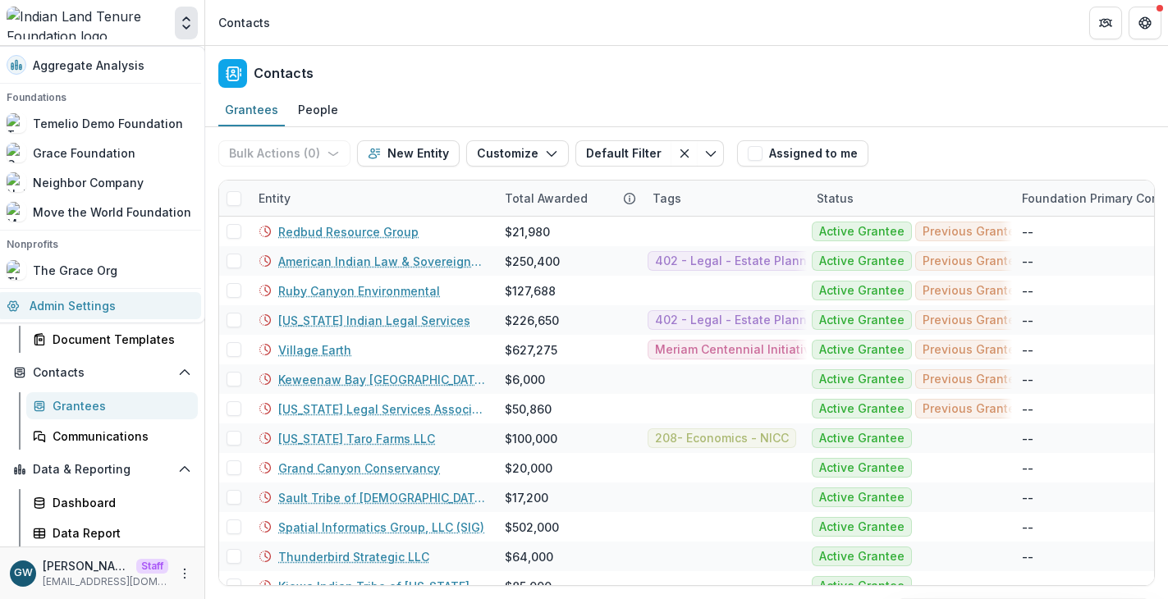
click at [107, 302] on link "Admin Settings" at bounding box center [99, 305] width 204 height 27
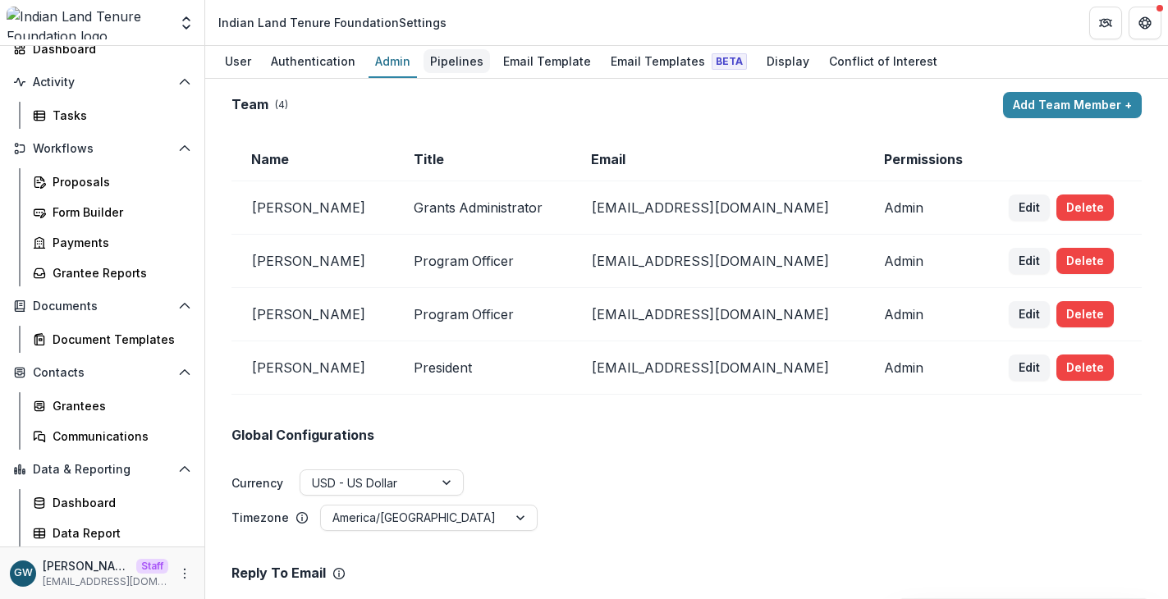
click at [458, 62] on div "Pipelines" at bounding box center [456, 61] width 66 height 24
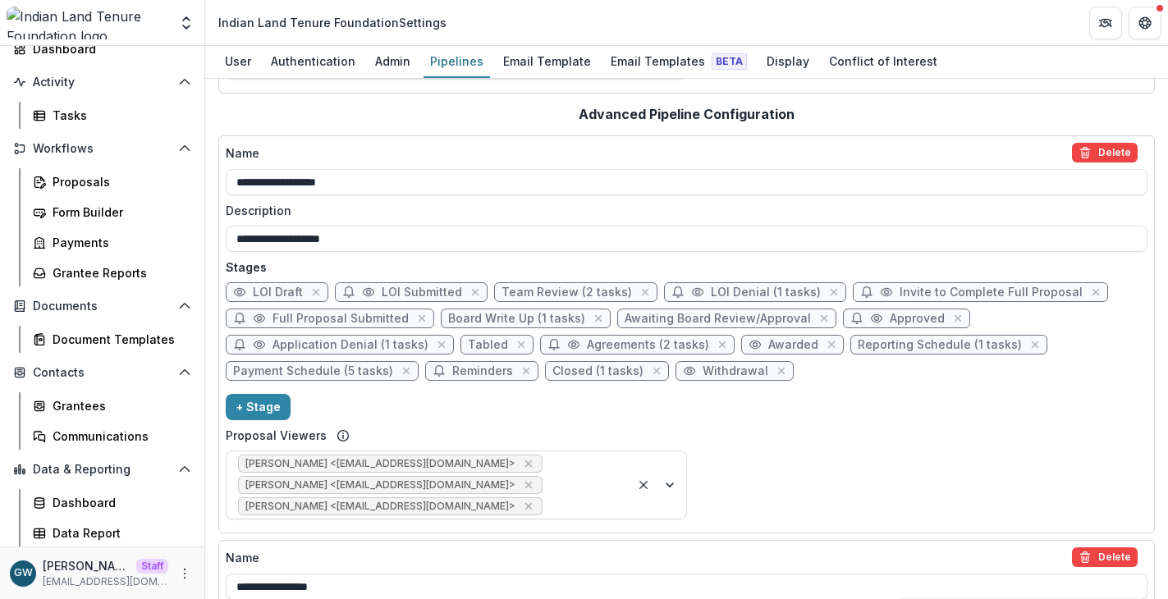
scroll to position [80, 0]
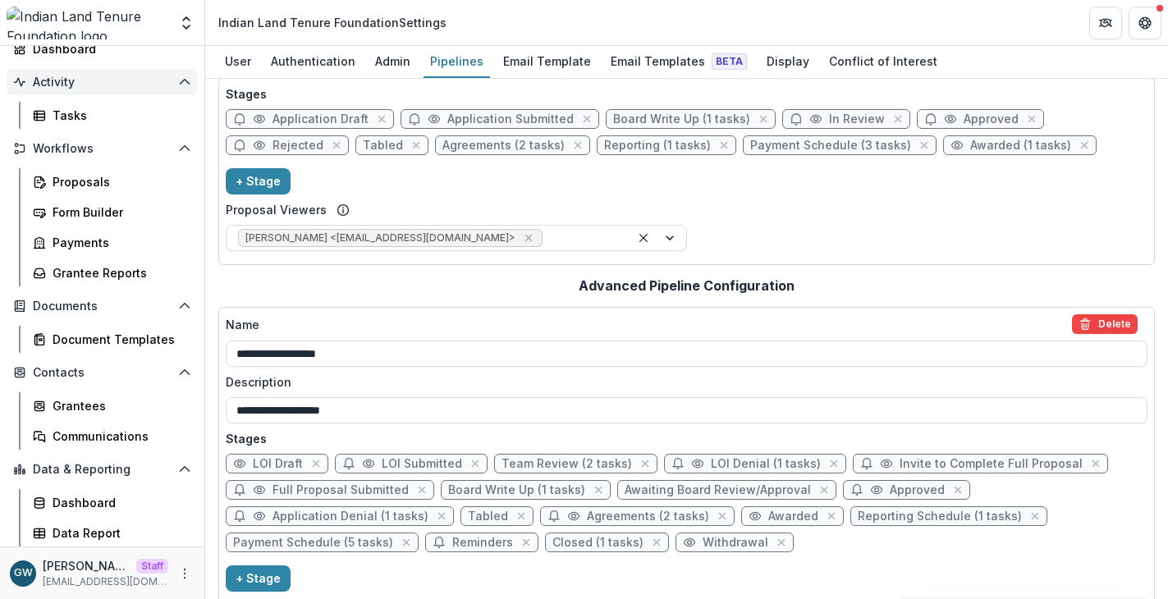
click at [91, 89] on button "Activity" at bounding box center [102, 82] width 191 height 26
click at [91, 116] on span "Activity" at bounding box center [102, 110] width 139 height 14
click at [92, 122] on div "Tasks" at bounding box center [119, 115] width 132 height 17
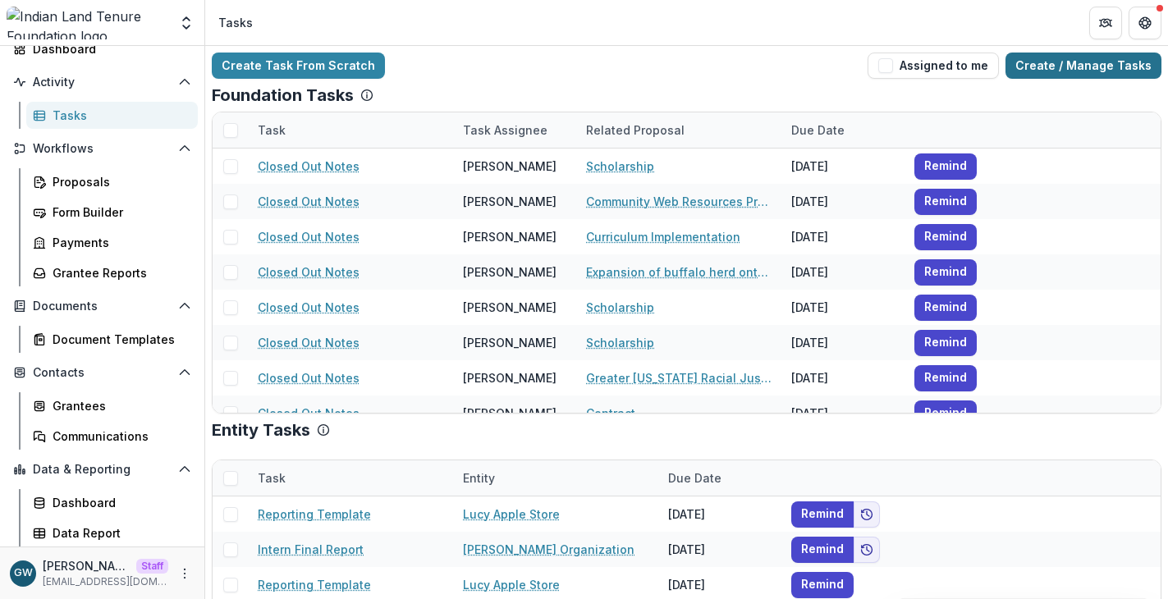
click at [1072, 69] on link "Create / Manage Tasks" at bounding box center [1083, 66] width 156 height 26
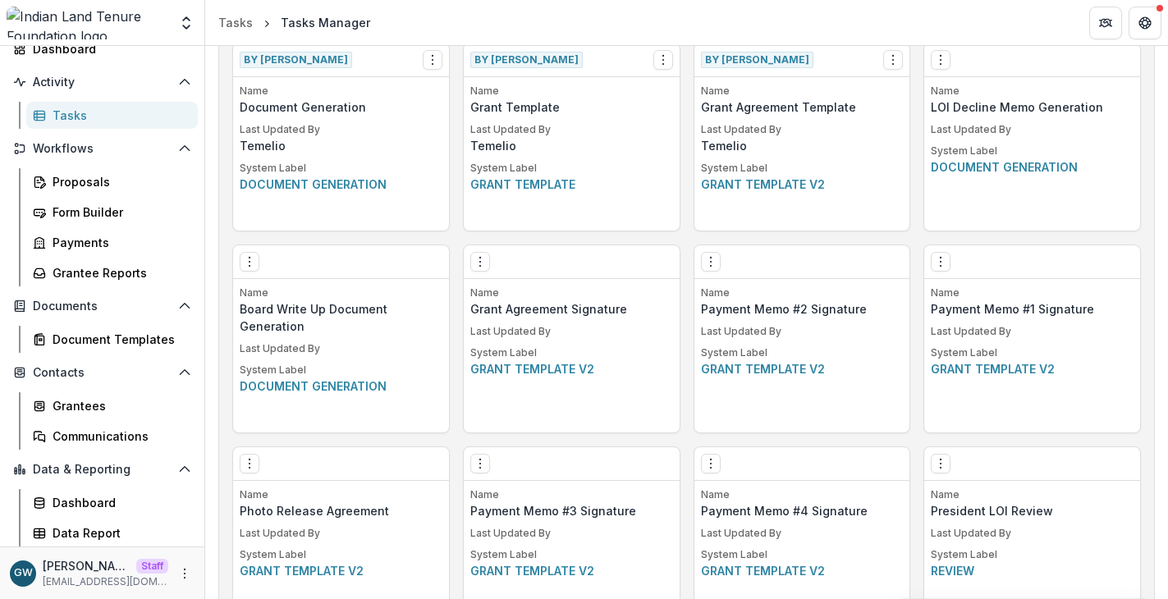
scroll to position [1095, 0]
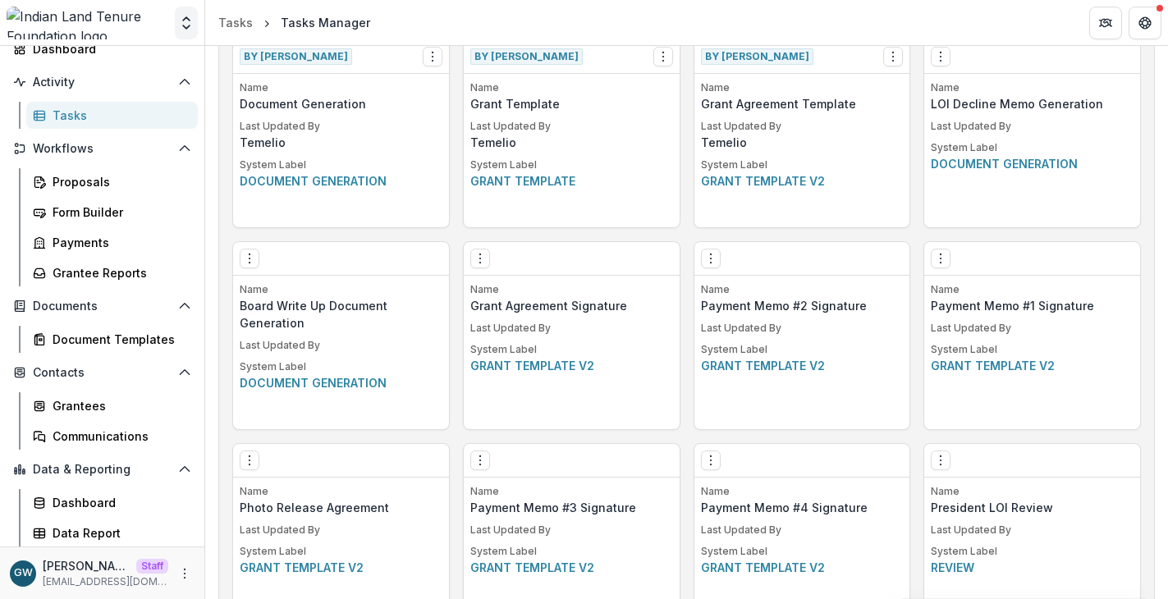
click at [192, 25] on icon "Open entity switcher" at bounding box center [186, 23] width 16 height 16
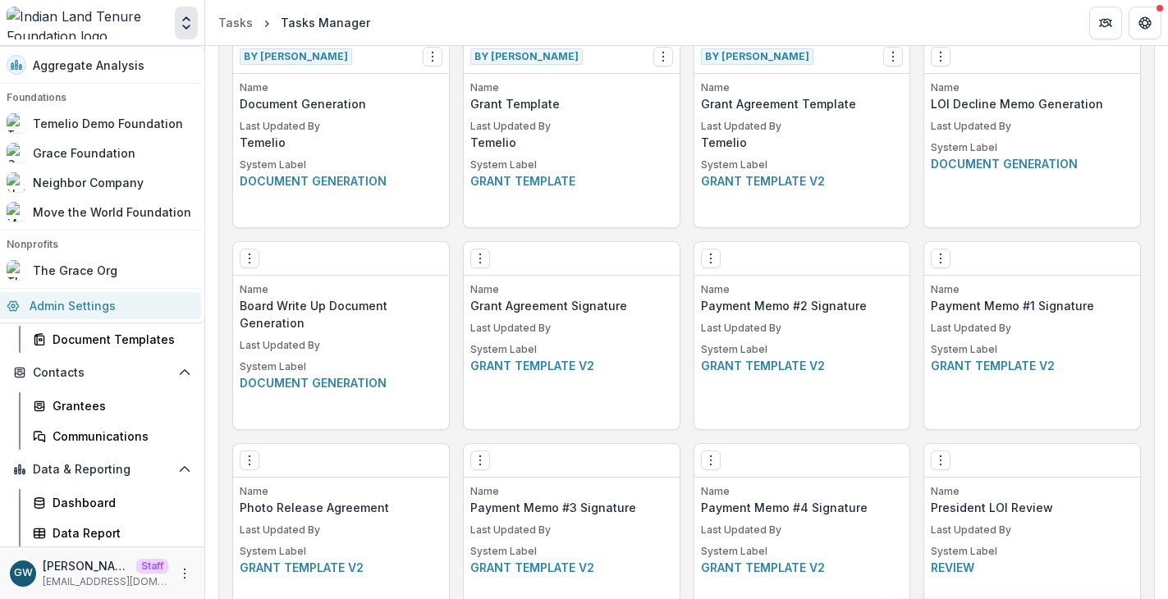
click at [90, 300] on link "Admin Settings" at bounding box center [99, 305] width 204 height 27
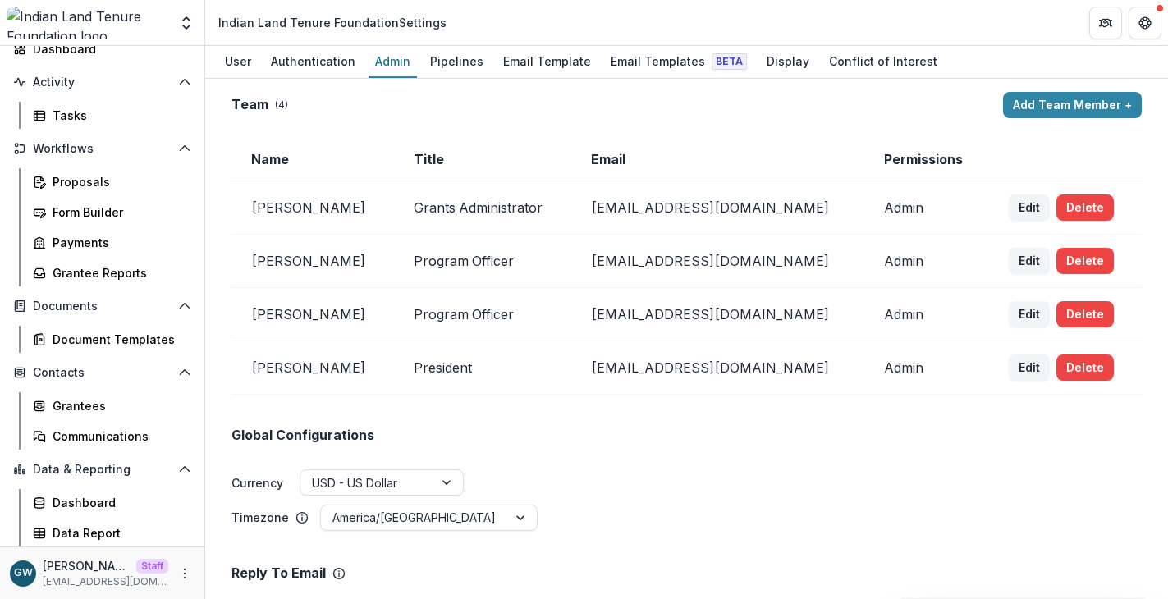
click at [666, 204] on td "nolson@iltf.org" at bounding box center [717, 207] width 293 height 53
copy td "nolson@iltf.org"
click at [671, 263] on td "cspence@iltf.org" at bounding box center [717, 261] width 293 height 53
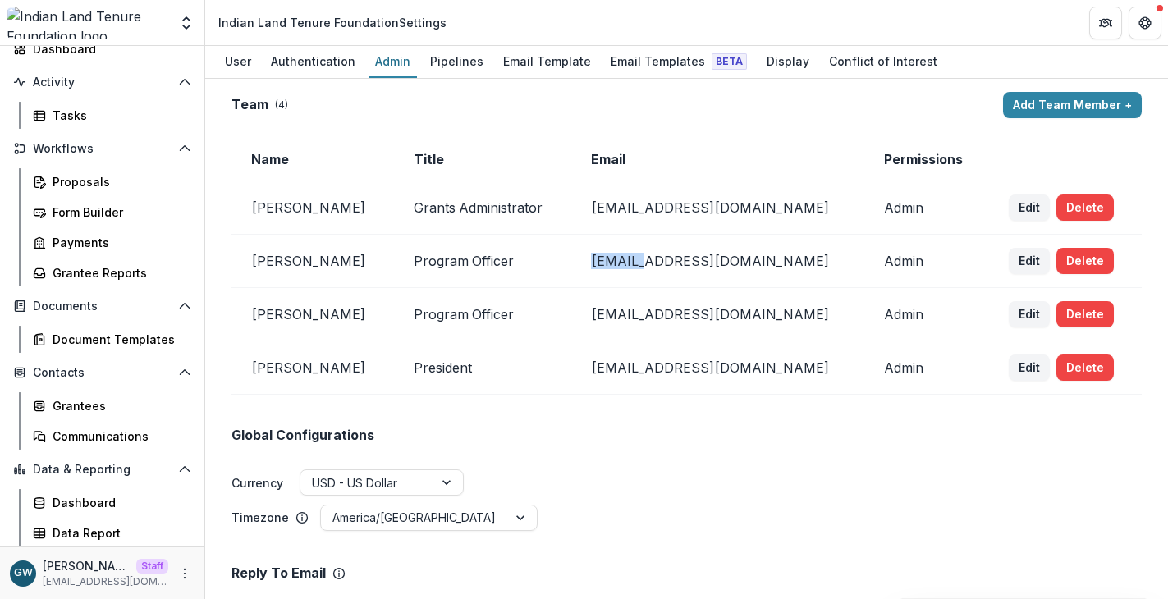
click at [671, 263] on td "cspence@iltf.org" at bounding box center [717, 261] width 293 height 53
copy td "cspence@iltf.org"
click at [678, 315] on td "pdecarlo@iltf.org" at bounding box center [717, 314] width 293 height 53
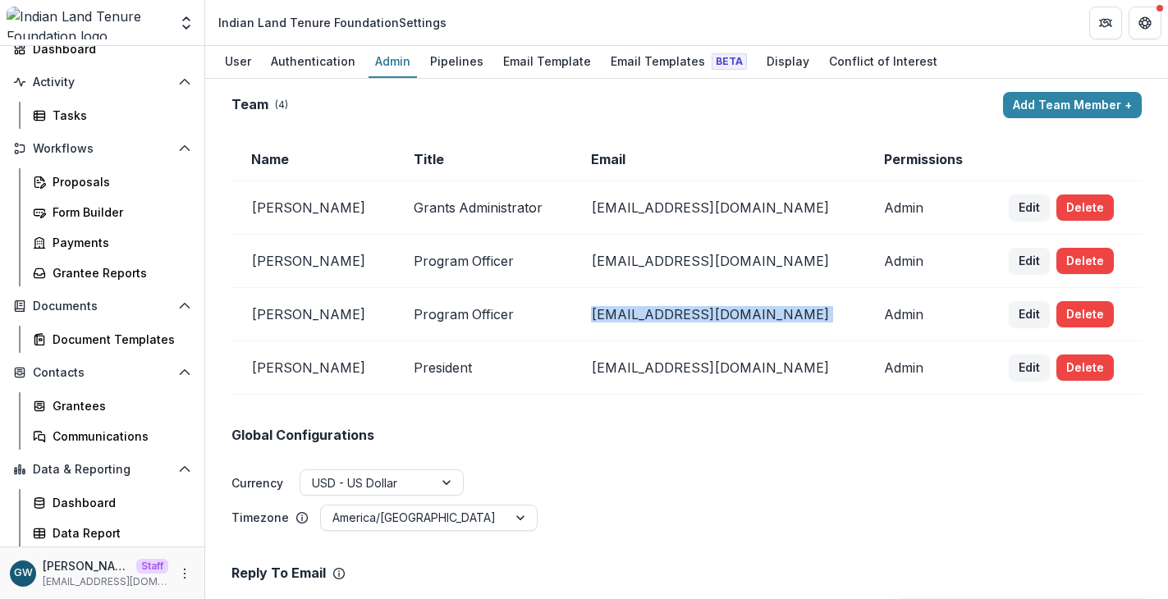
click at [678, 315] on td "pdecarlo@iltf.org" at bounding box center [717, 314] width 293 height 53
copy td "pdecarlo@iltf.org"
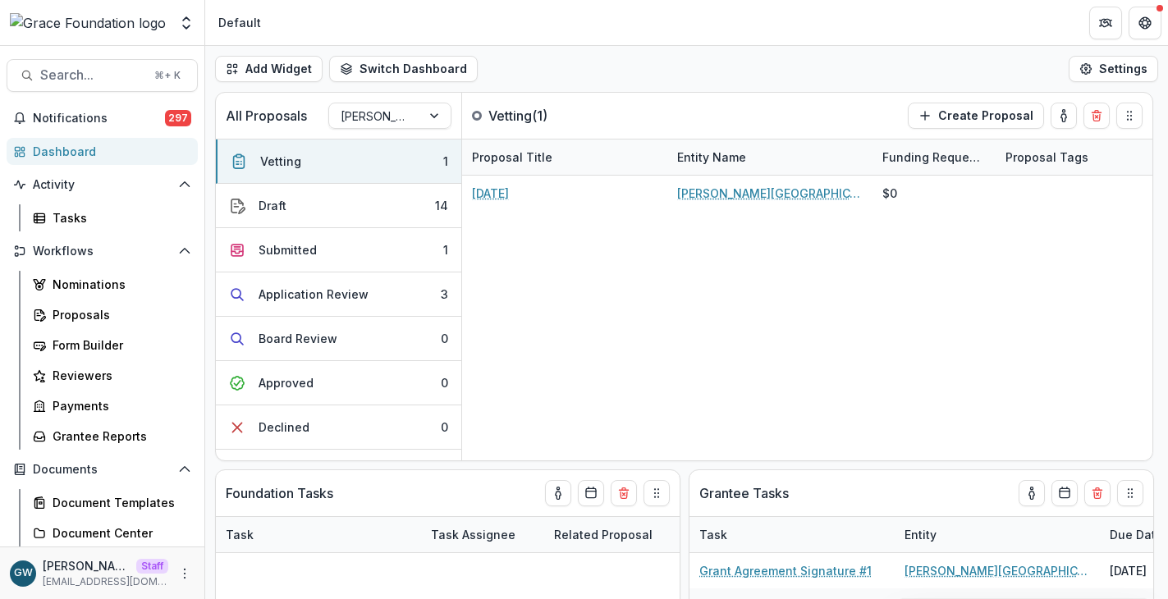
select select "******"
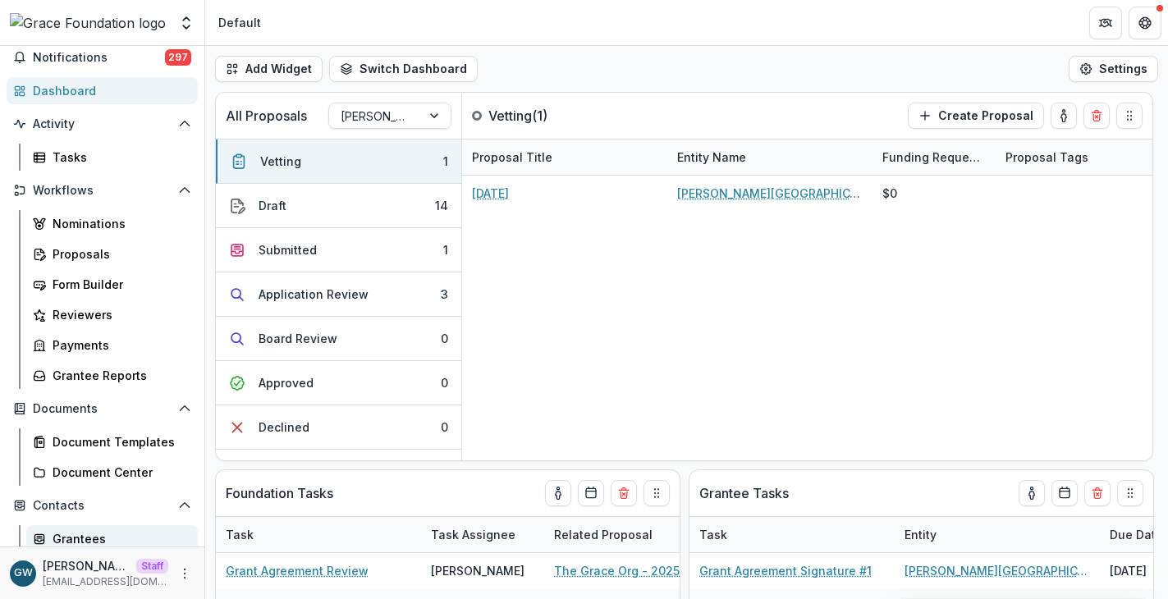
scroll to position [62, 0]
click at [95, 526] on link "Grantees" at bounding box center [111, 536] width 171 height 27
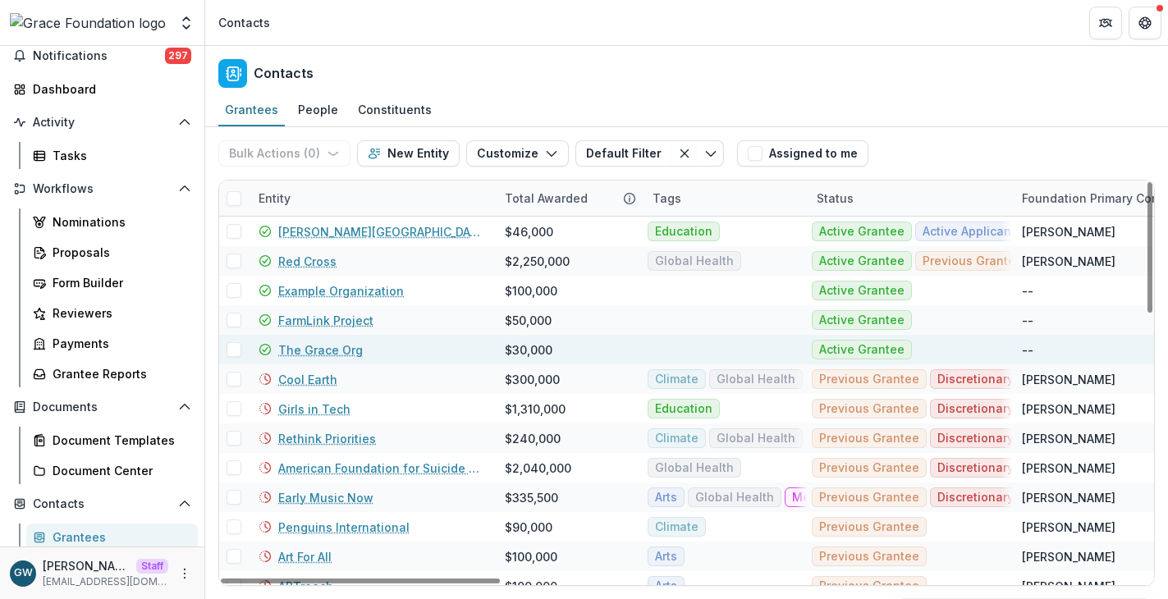
click at [313, 352] on link "The Grace Org" at bounding box center [320, 349] width 85 height 17
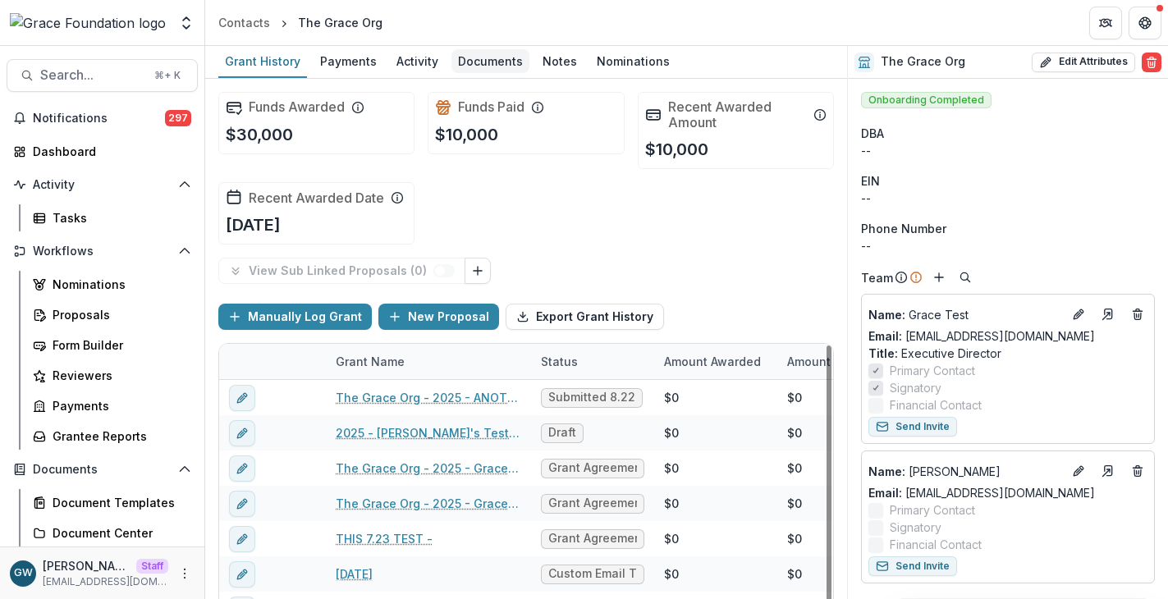
drag, startPoint x: 501, startPoint y: 64, endPoint x: 491, endPoint y: 68, distance: 10.7
click at [501, 64] on div "Documents" at bounding box center [490, 61] width 78 height 24
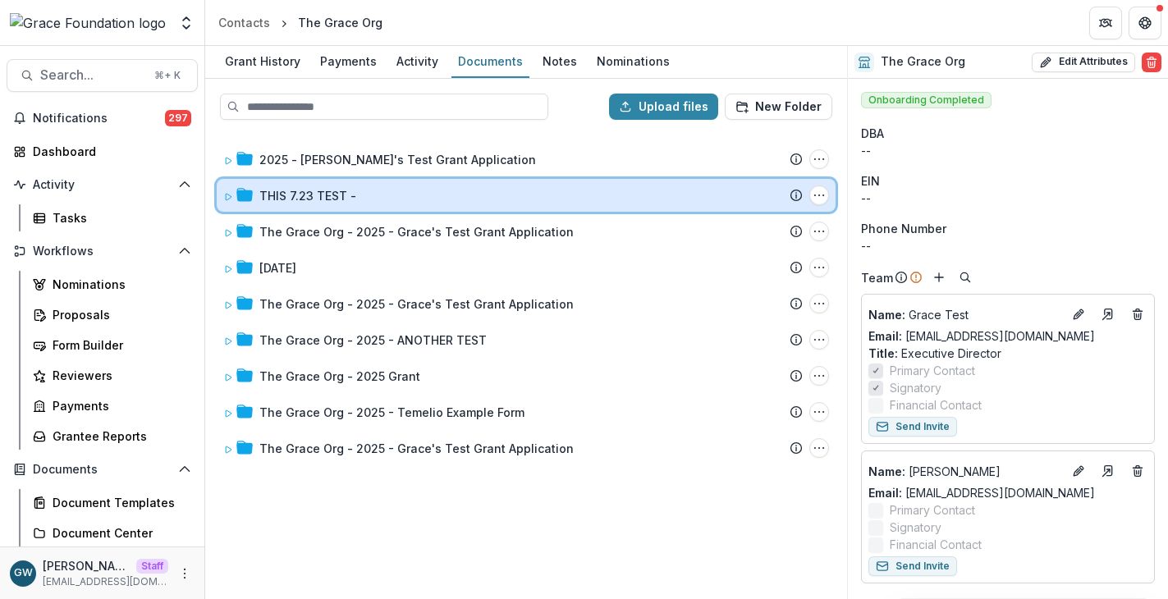
click at [223, 195] on icon at bounding box center [228, 197] width 10 height 10
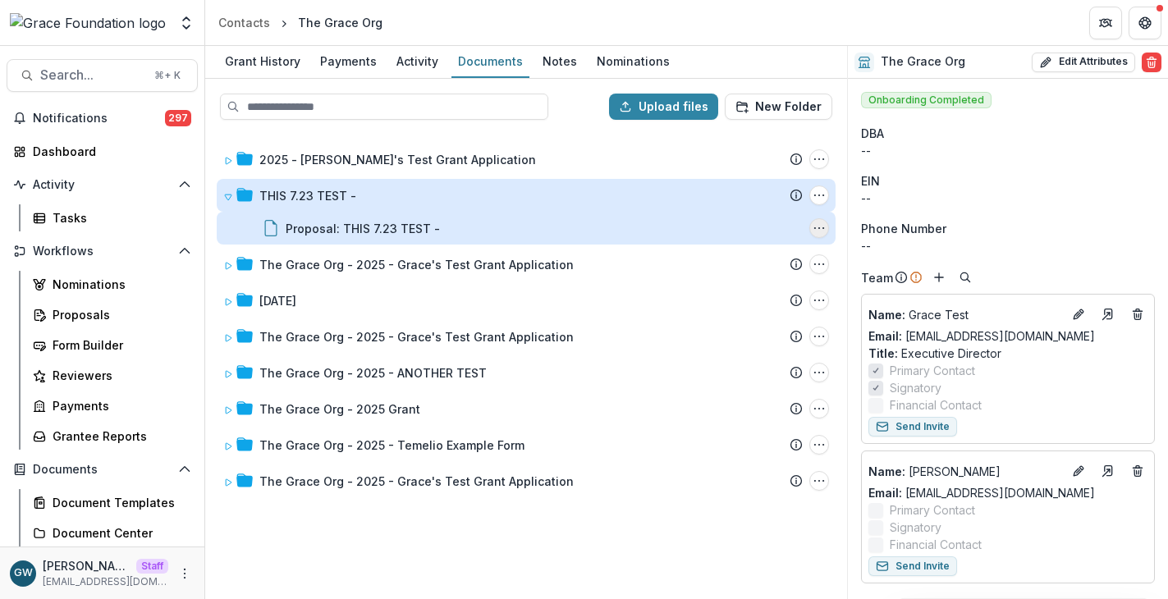
click at [812, 226] on icon "Proposal: THIS 7.23 TEST - Options" at bounding box center [818, 228] width 13 height 13
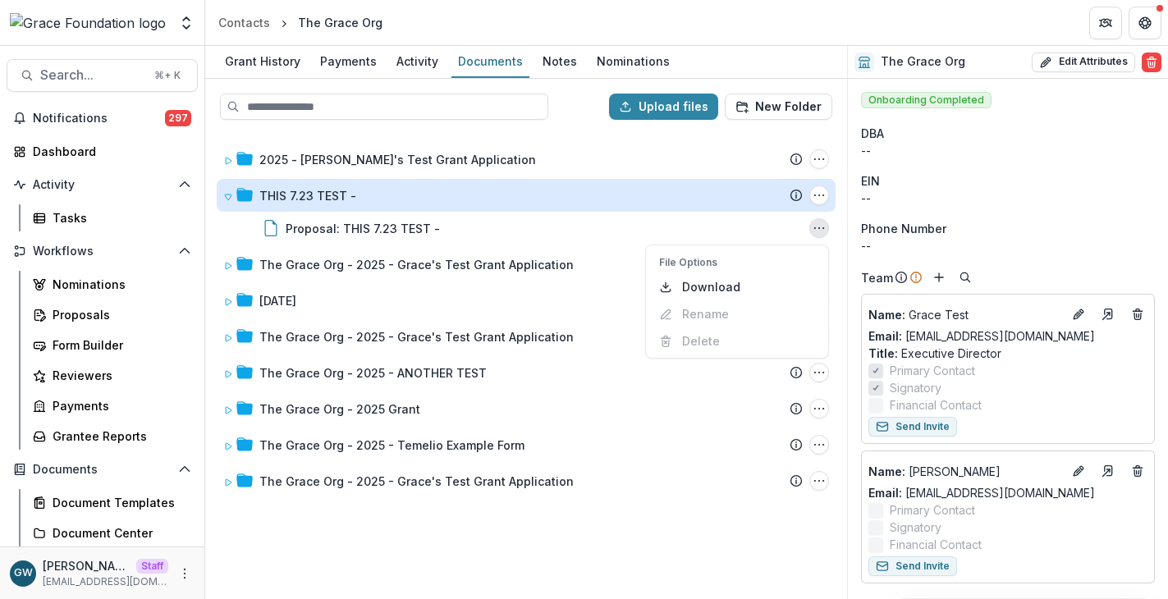
click at [546, 573] on div "2025 - Grace's Test Grant Application Submission Temelio Proposal Attached prop…" at bounding box center [526, 365] width 638 height 464
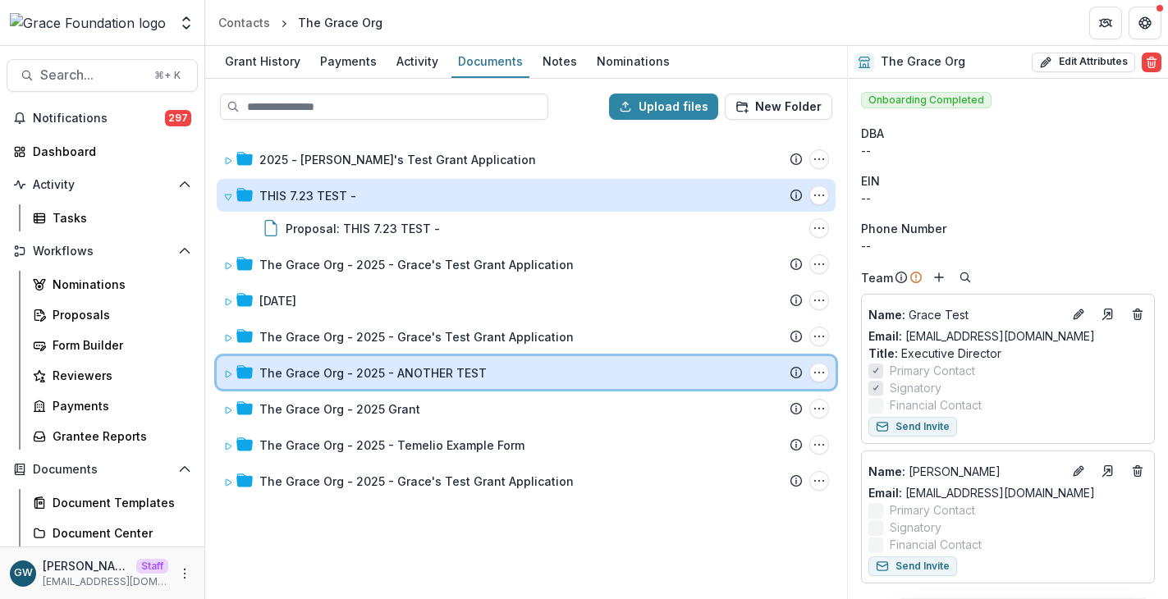
click at [227, 377] on icon at bounding box center [228, 374] width 10 height 10
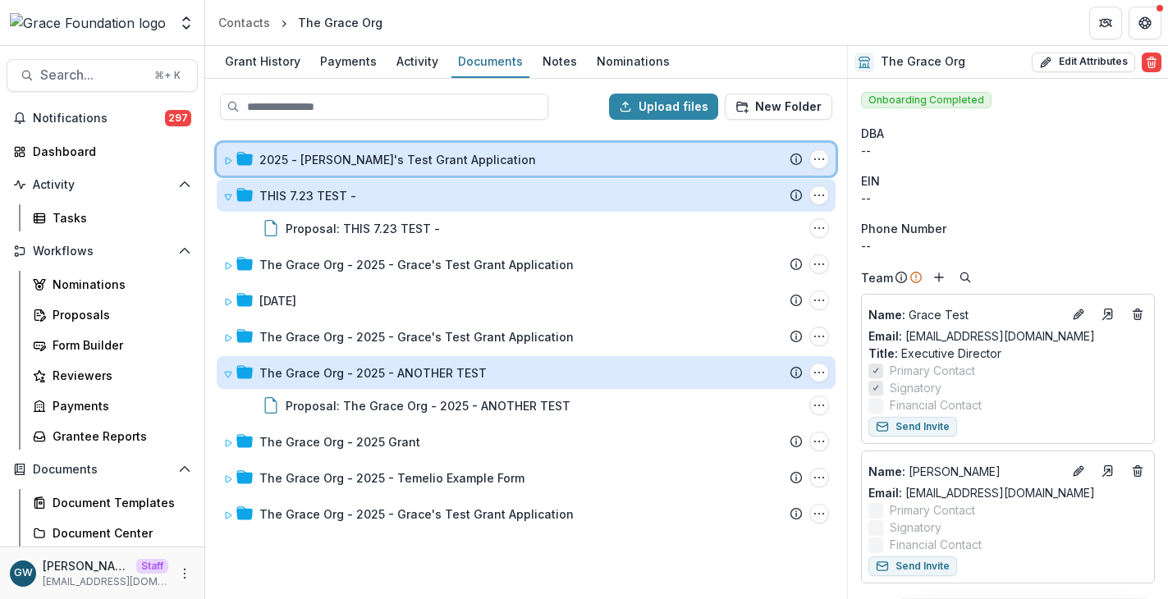
click at [231, 158] on icon at bounding box center [228, 161] width 10 height 10
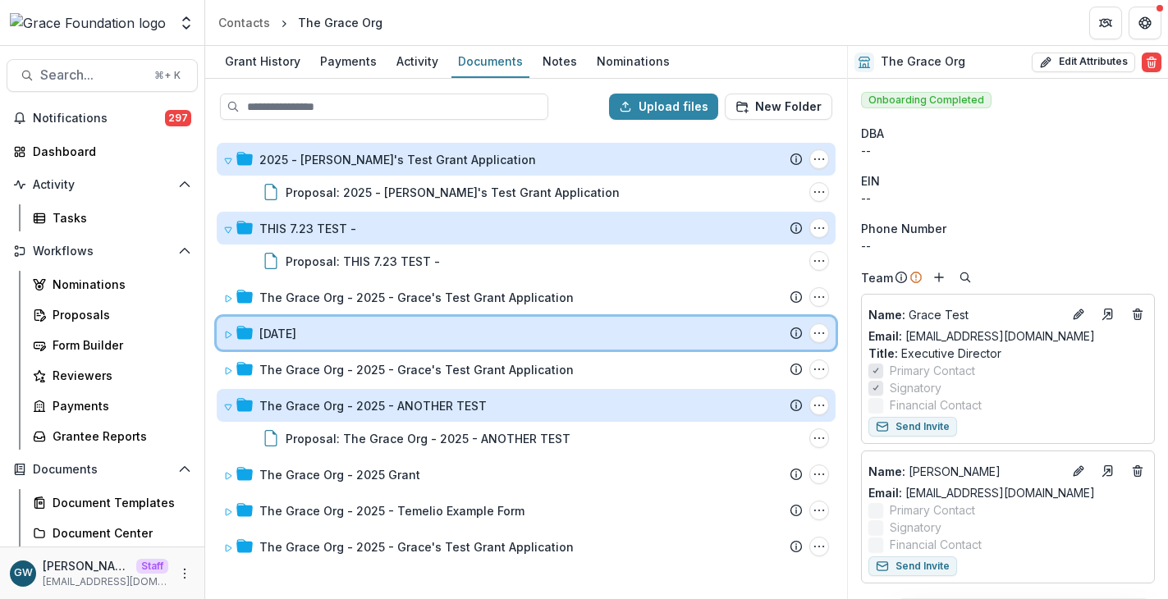
click at [229, 340] on span at bounding box center [228, 333] width 10 height 17
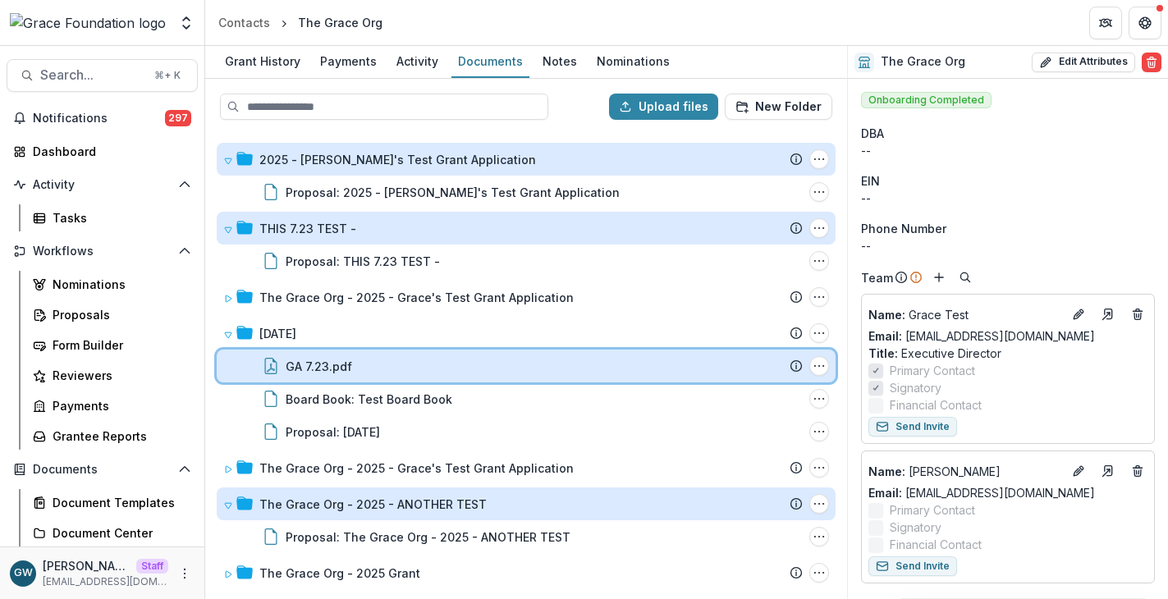
click at [823, 362] on div "GA 7.23.pdf File Options Download Rename Delete" at bounding box center [526, 366] width 619 height 33
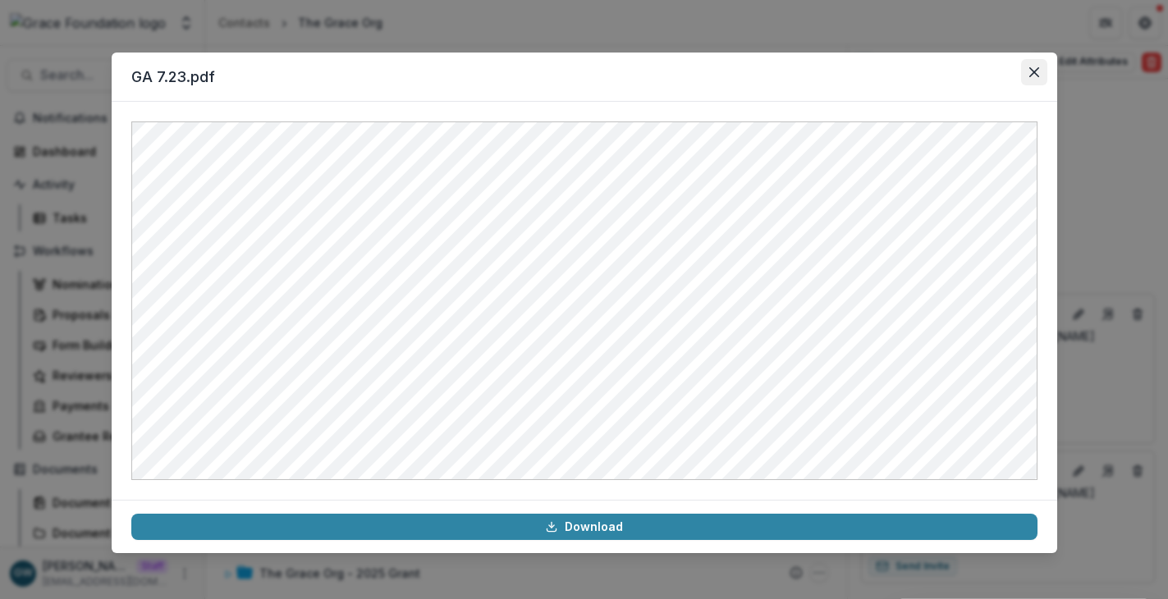
click at [1029, 74] on icon "Close" at bounding box center [1034, 72] width 10 height 10
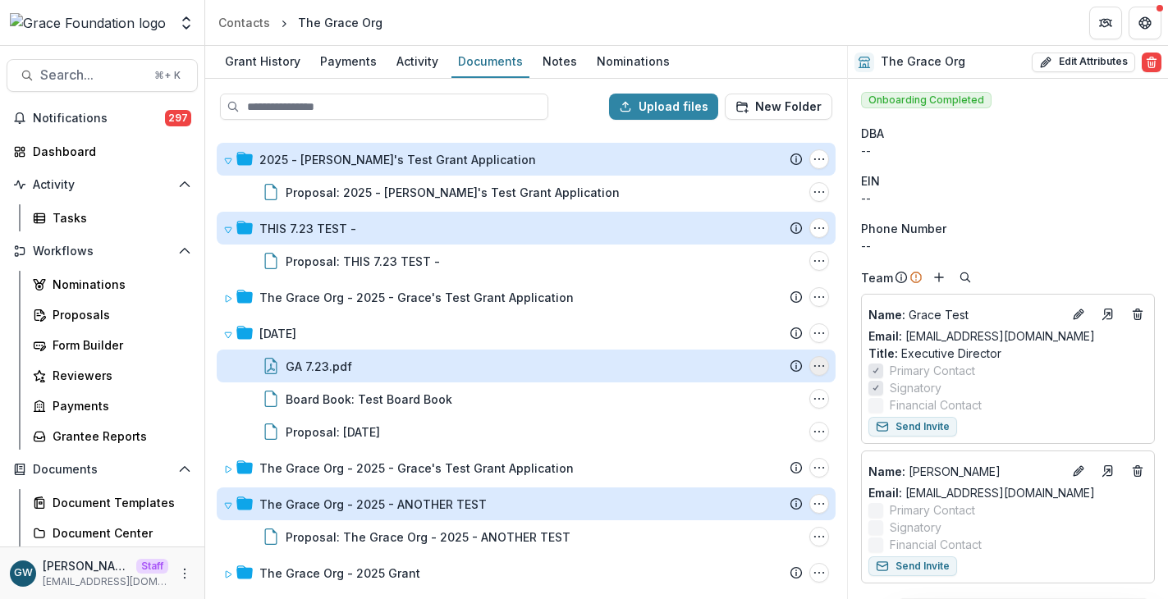
click at [812, 362] on icon "GA 7.23.pdf Options" at bounding box center [818, 365] width 13 height 13
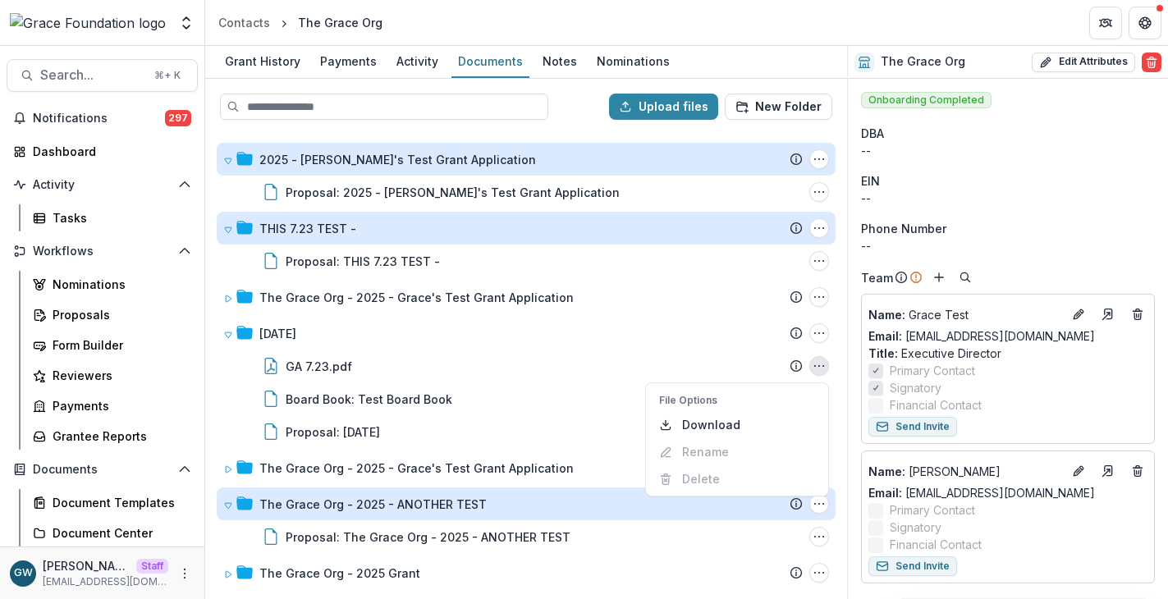
click at [834, 405] on div "2025 - Grace's Test Grant Application Submission Temelio Proposal Attached prop…" at bounding box center [526, 365] width 638 height 464
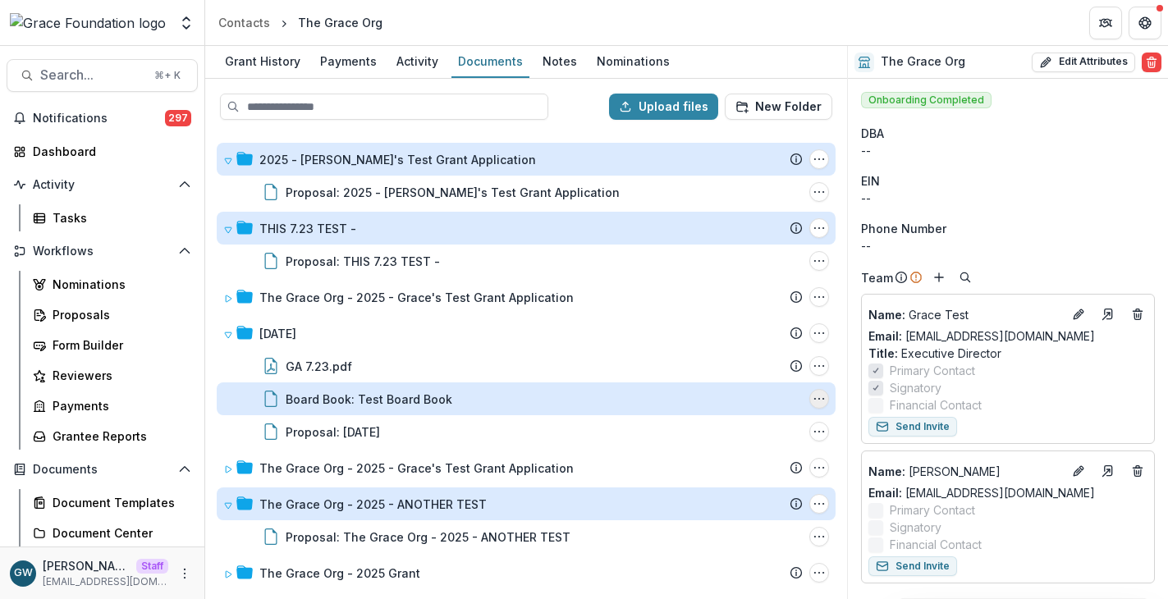
click at [817, 393] on icon "Board Book: Test Board Book Options" at bounding box center [818, 398] width 13 height 13
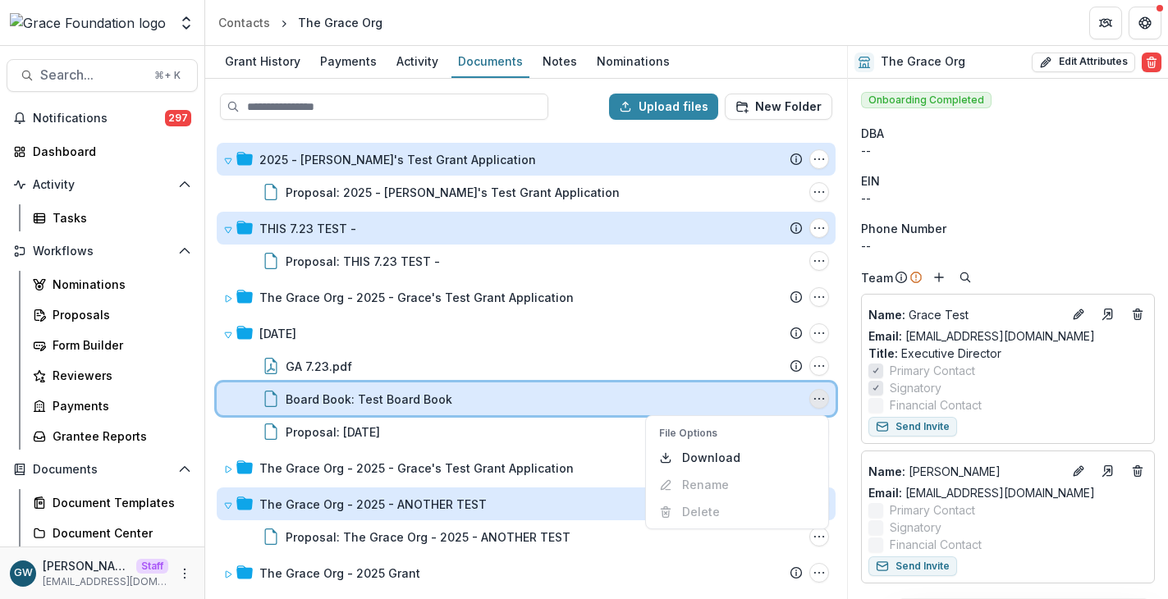
click at [828, 400] on div "Board Book: Test Board Book File Options Download Rename Delete" at bounding box center [526, 398] width 619 height 33
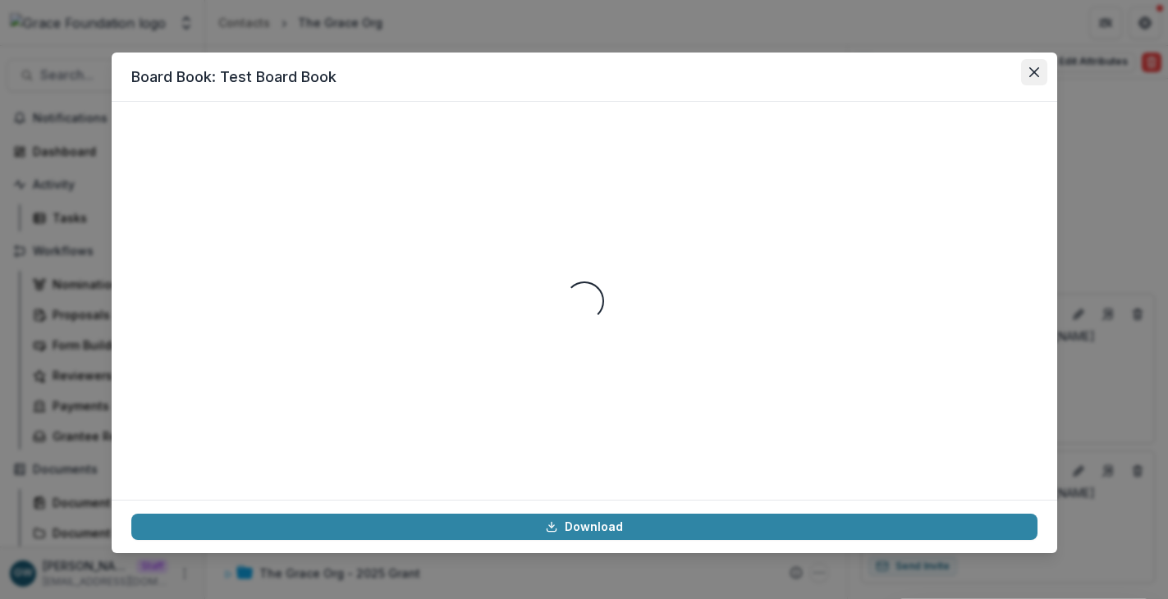
click at [1043, 65] on button "Close" at bounding box center [1034, 72] width 26 height 26
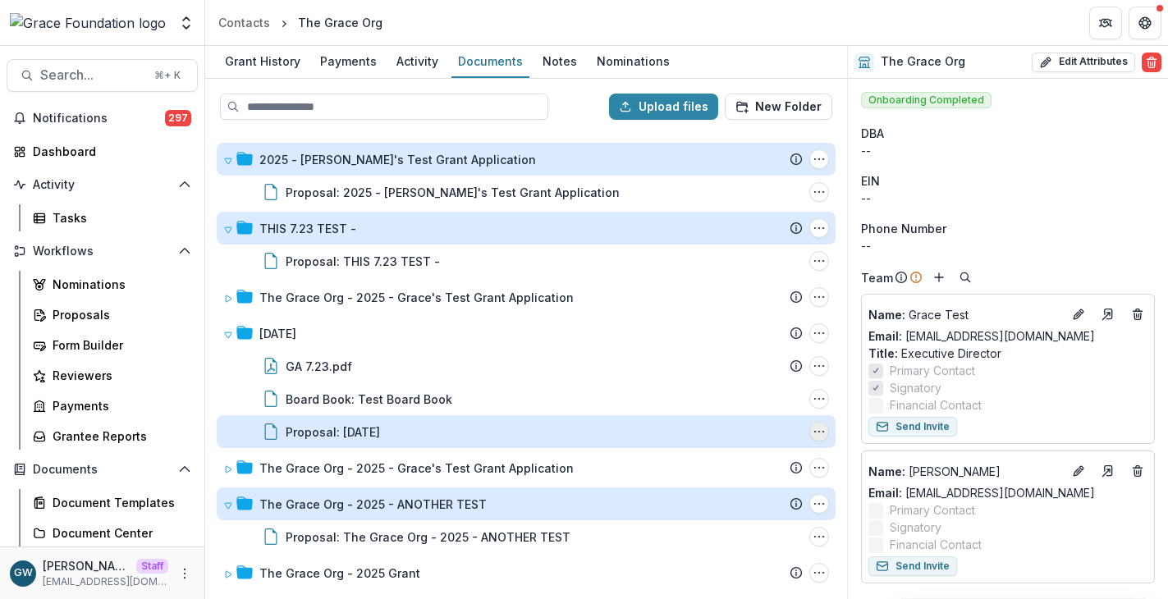
click at [812, 437] on icon "Proposal: 7.23.25 Options" at bounding box center [818, 431] width 13 height 13
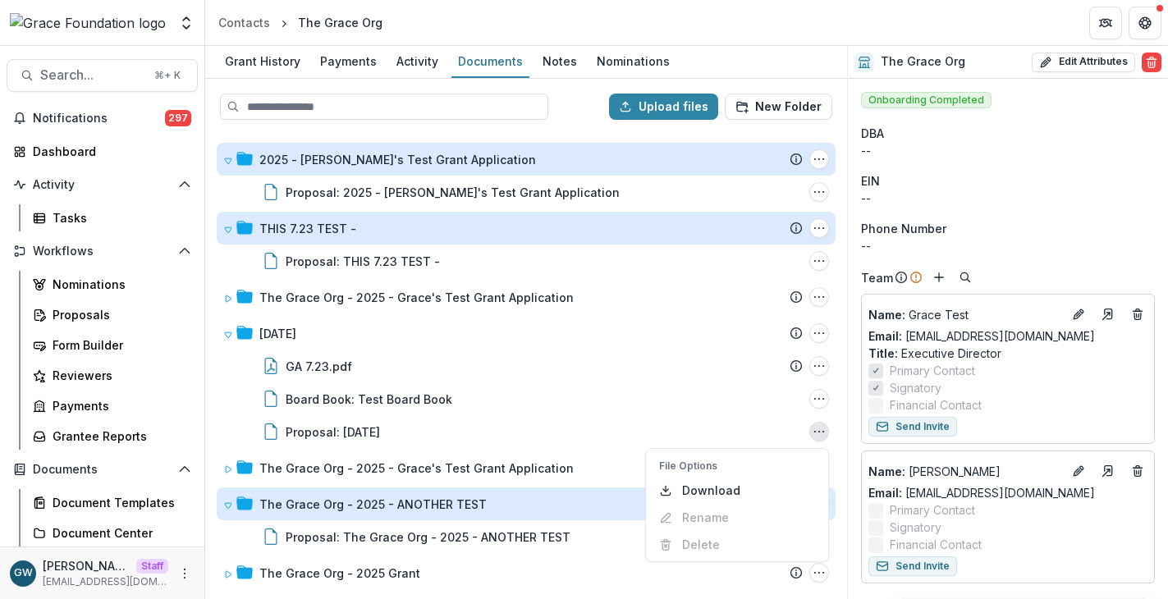
click at [836, 452] on div "2025 - Grace's Test Grant Application Submission Temelio Proposal Attached prop…" at bounding box center [526, 365] width 638 height 464
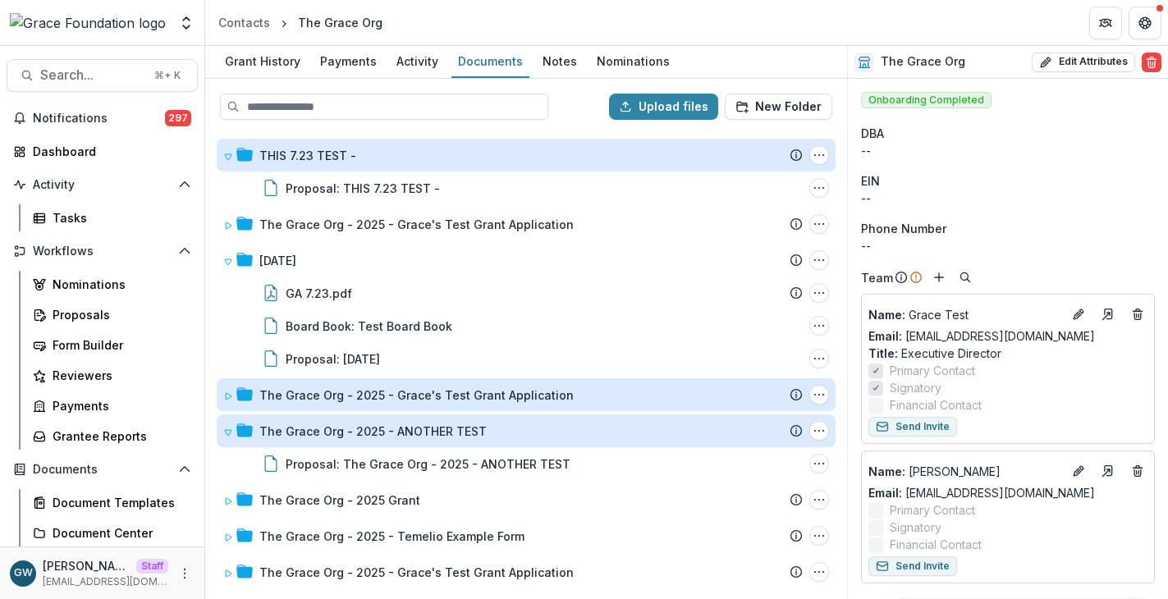
scroll to position [74, 0]
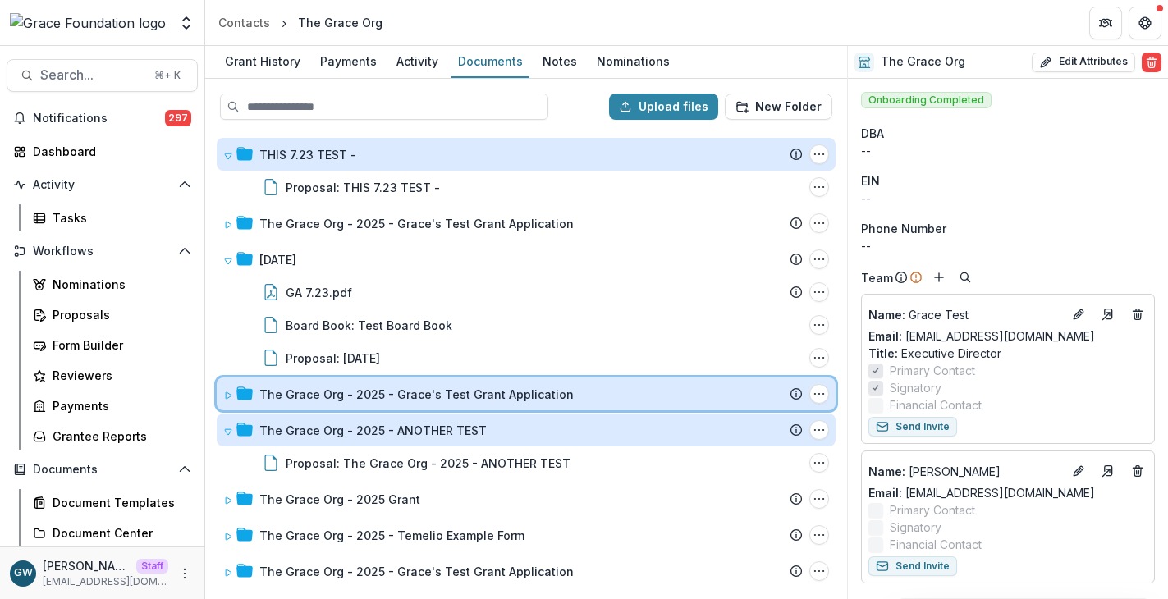
click at [226, 396] on icon at bounding box center [228, 396] width 10 height 10
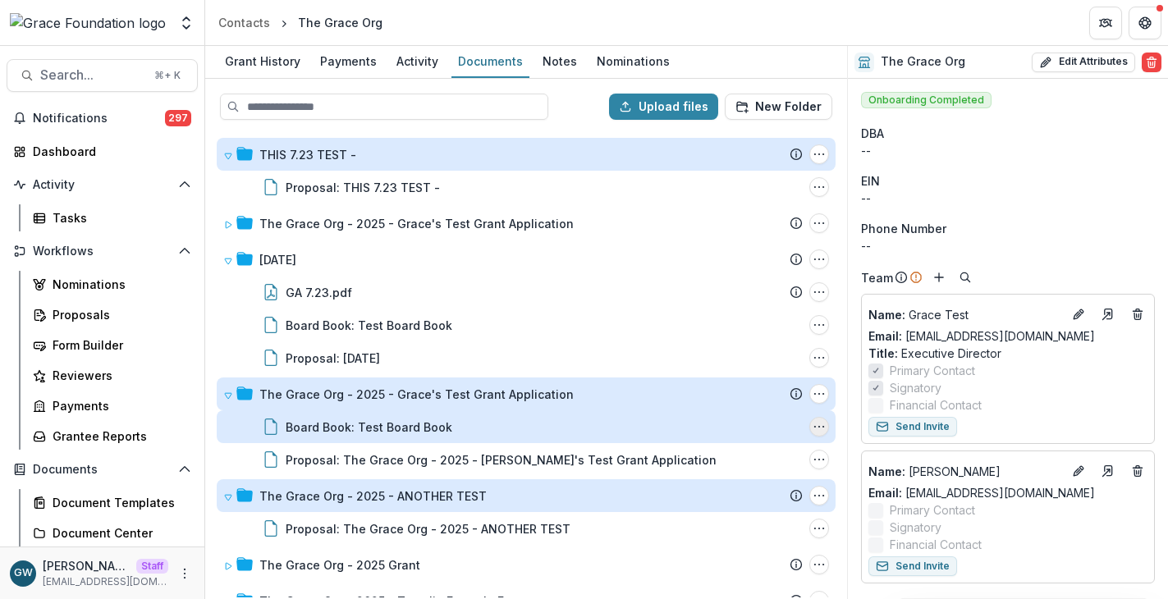
click at [812, 425] on icon "Board Book: Test Board Book Options" at bounding box center [818, 426] width 13 height 13
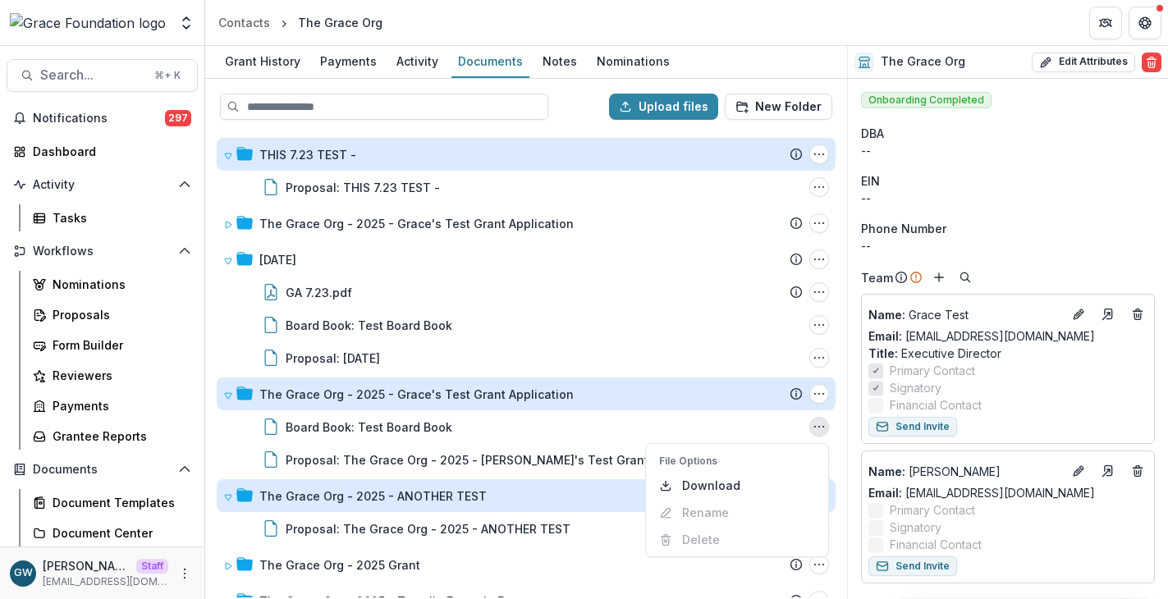
click at [832, 427] on div "2025 - Grace's Test Grant Application Submission Temelio Proposal Attached prop…" at bounding box center [526, 365] width 638 height 464
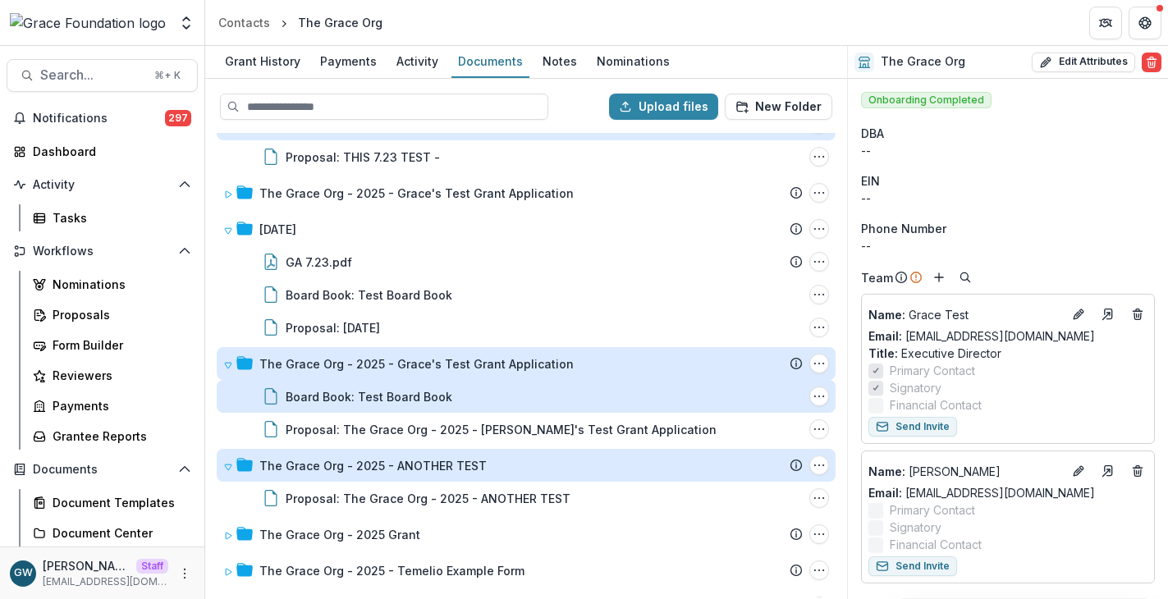
scroll to position [139, 0]
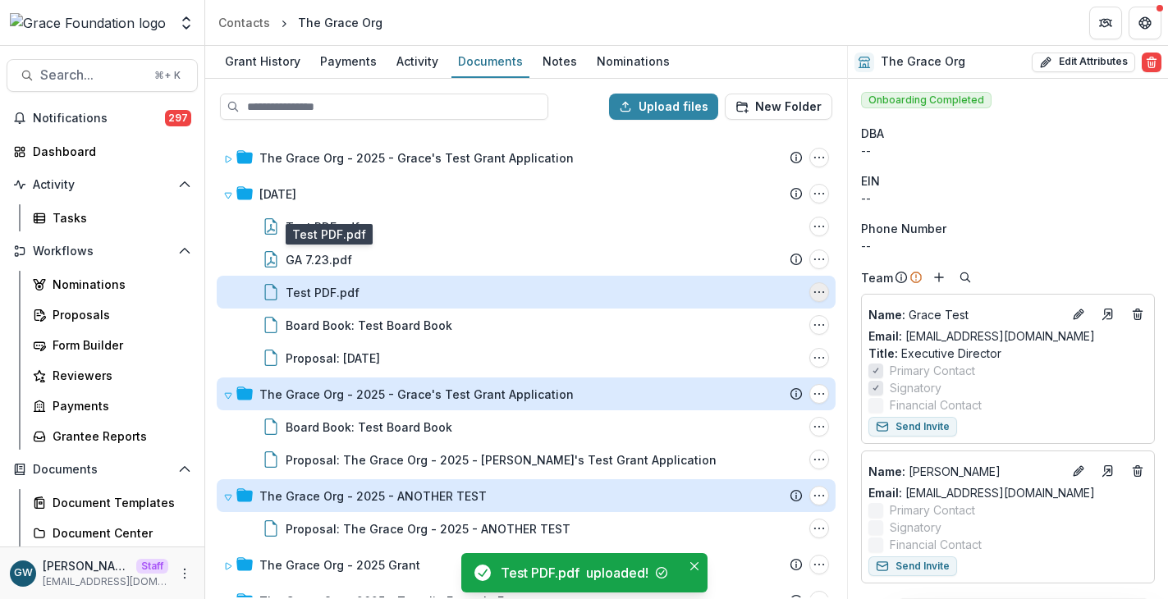
click at [819, 292] on circle "Test PDF.pdf Options" at bounding box center [819, 292] width 1 height 1
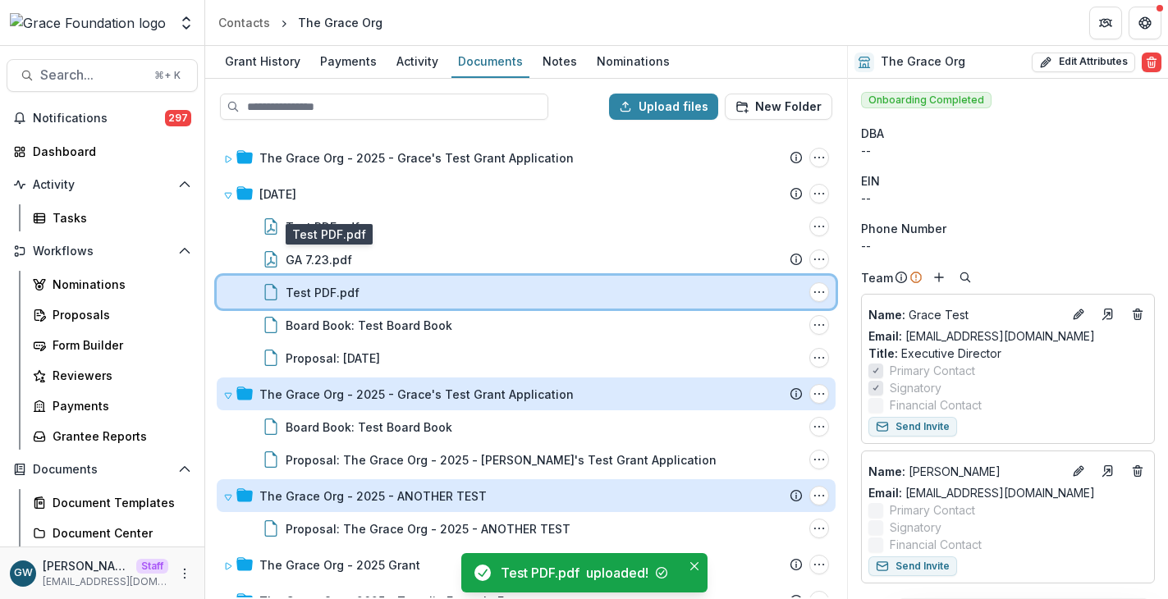
click at [663, 285] on div "Test PDF.pdf" at bounding box center [544, 292] width 517 height 17
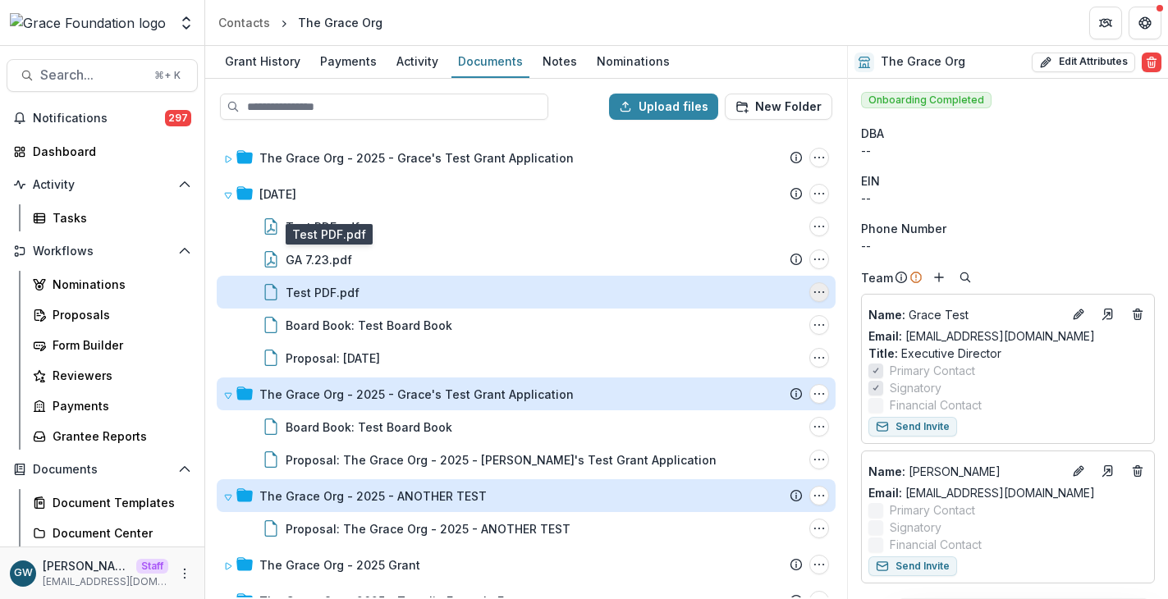
click at [816, 293] on icon "Test PDF.pdf Options" at bounding box center [818, 292] width 13 height 13
click at [814, 294] on icon "Test PDF.pdf Options" at bounding box center [818, 292] width 13 height 13
click at [817, 292] on icon "Test PDF.pdf Options" at bounding box center [818, 292] width 13 height 13
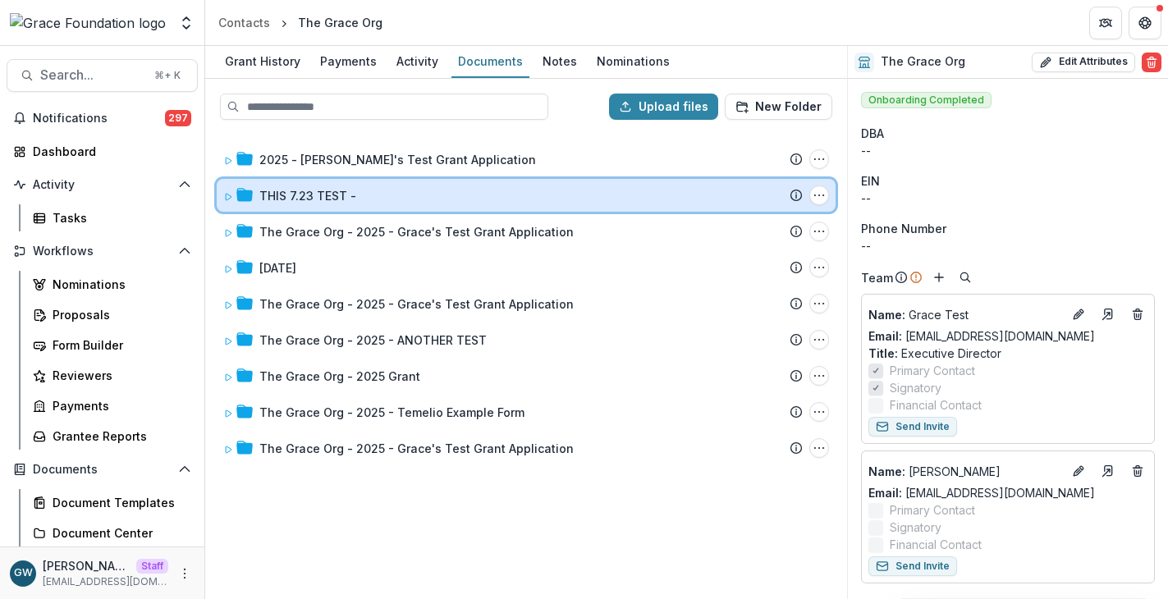
click at [230, 194] on icon at bounding box center [228, 197] width 10 height 10
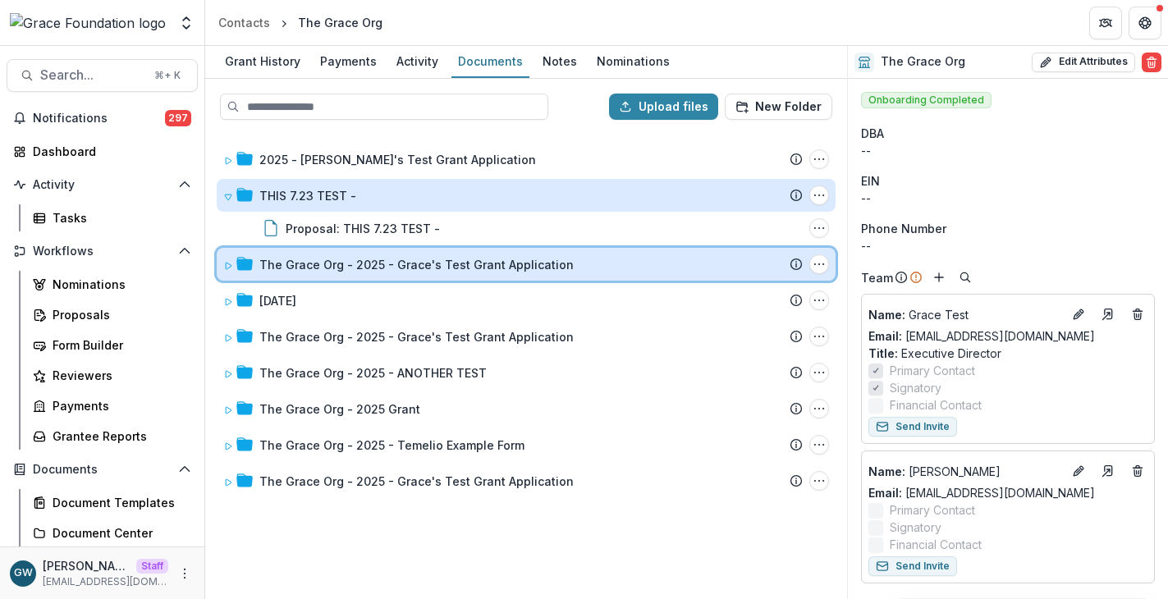
click at [230, 263] on icon at bounding box center [229, 266] width 6 height 7
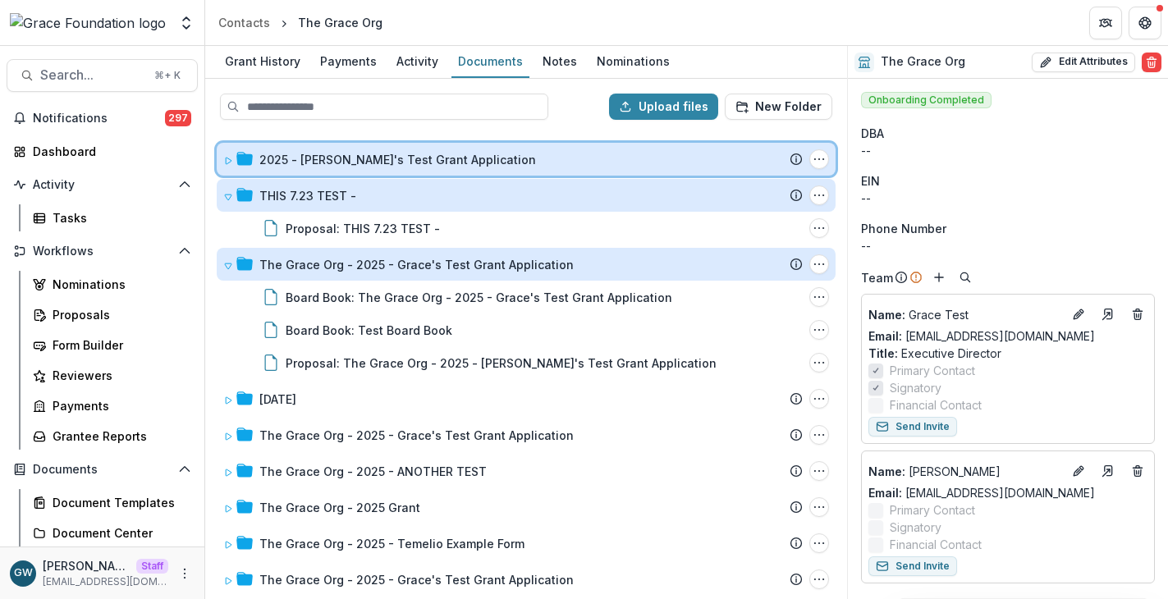
click at [230, 156] on icon at bounding box center [228, 161] width 10 height 10
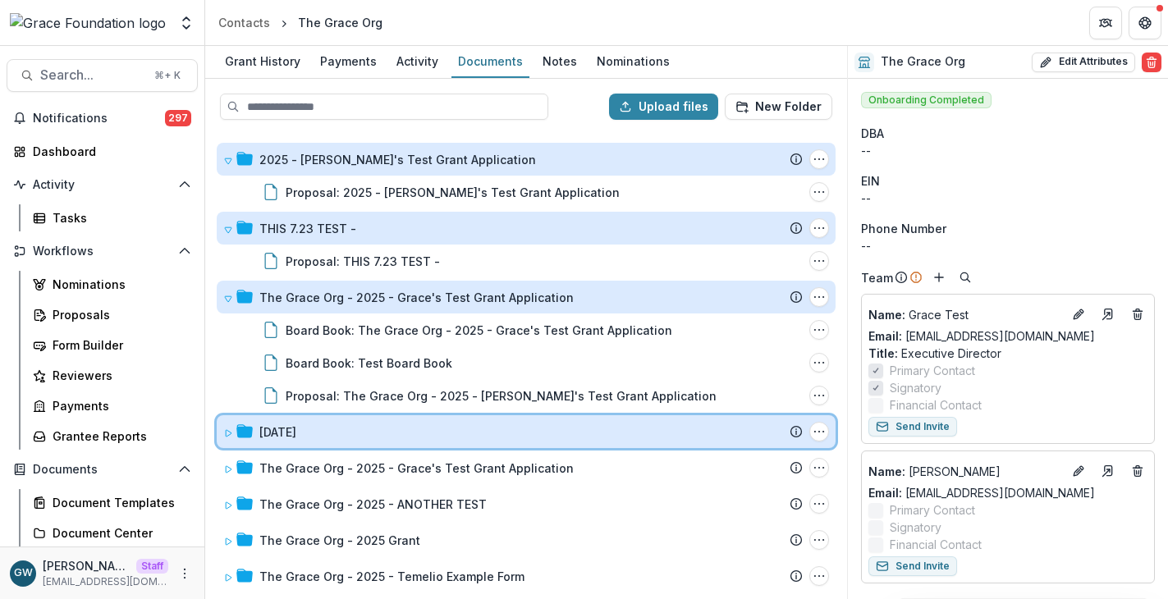
click at [233, 431] on div at bounding box center [238, 431] width 30 height 17
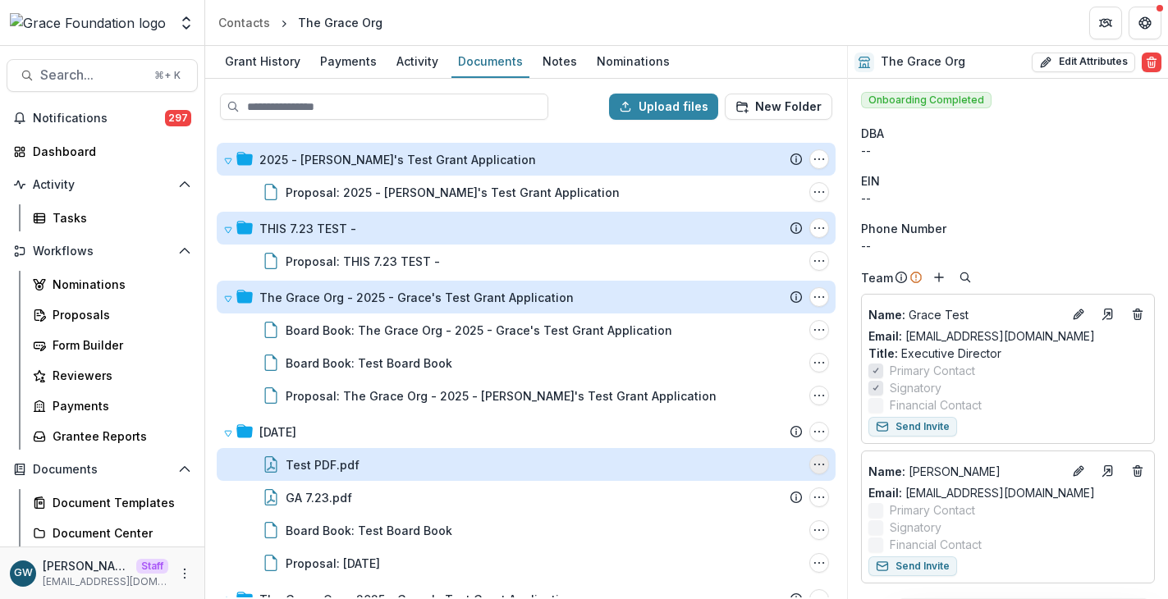
click at [815, 463] on icon "Test PDF.pdf Options" at bounding box center [818, 464] width 13 height 13
click at [756, 432] on button "Delete" at bounding box center [737, 430] width 176 height 27
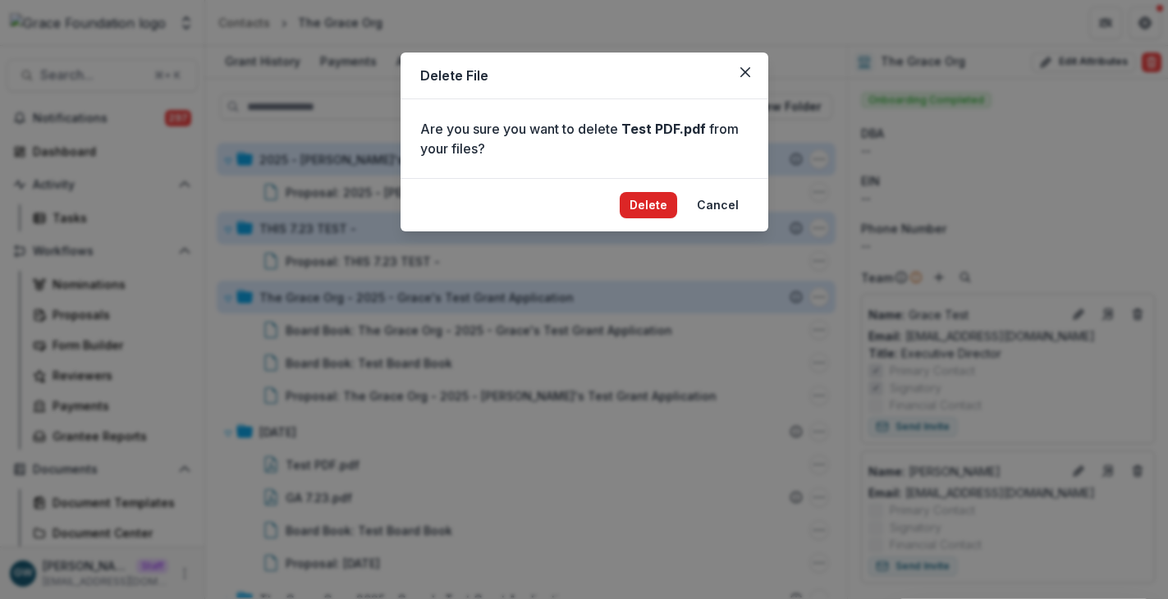
click at [654, 195] on button "Delete" at bounding box center [647, 205] width 57 height 26
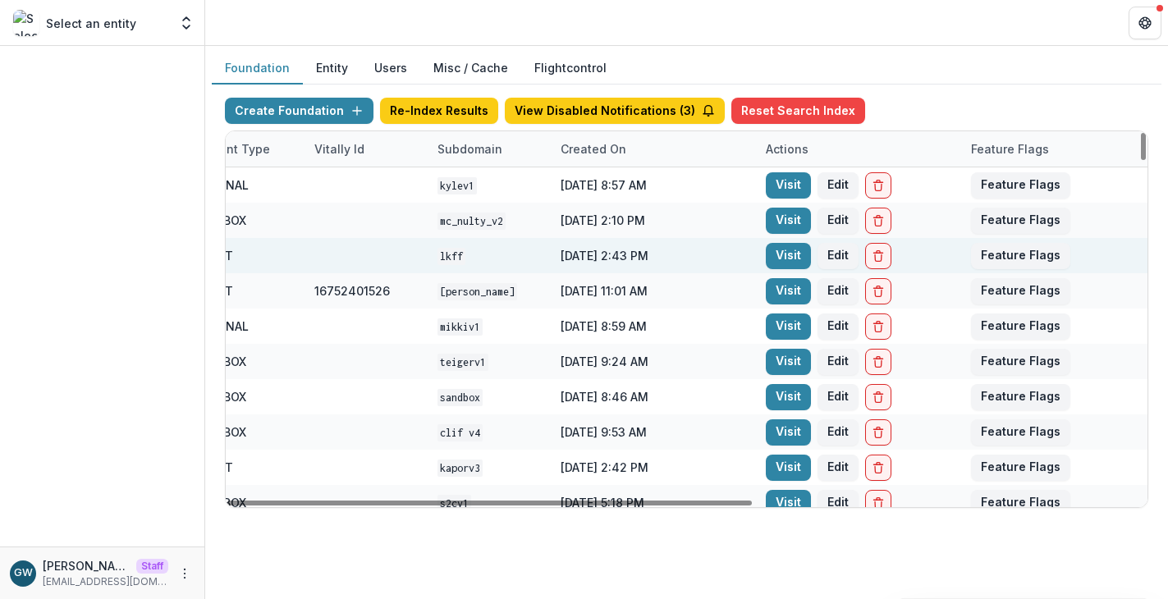
scroll to position [0, 679]
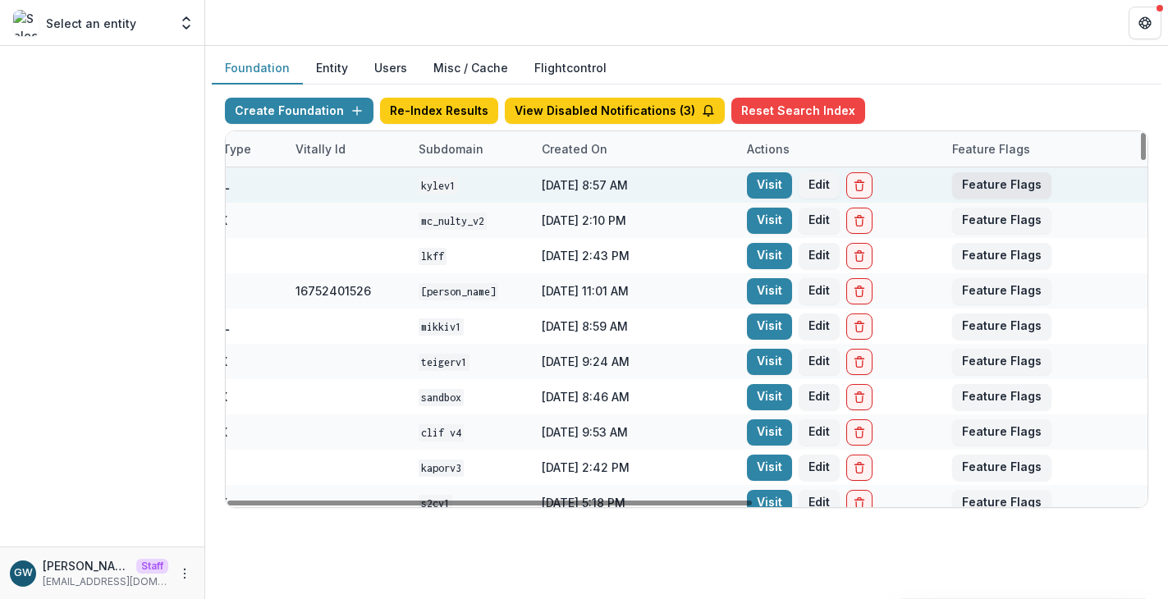
click at [1002, 181] on button "Feature Flags" at bounding box center [1001, 185] width 99 height 26
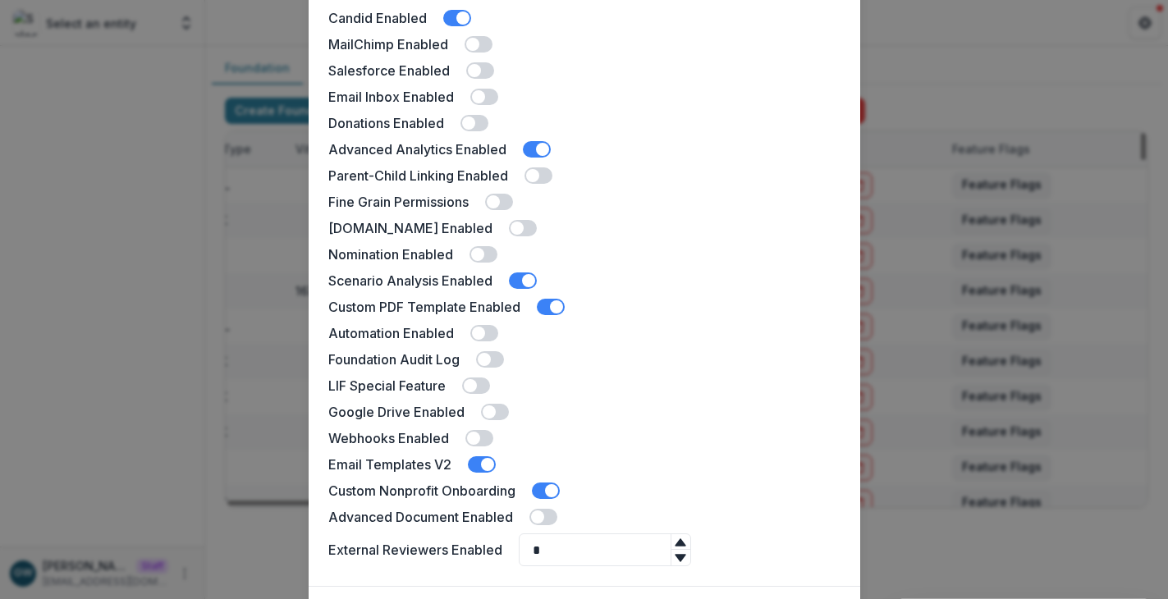
scroll to position [375, 0]
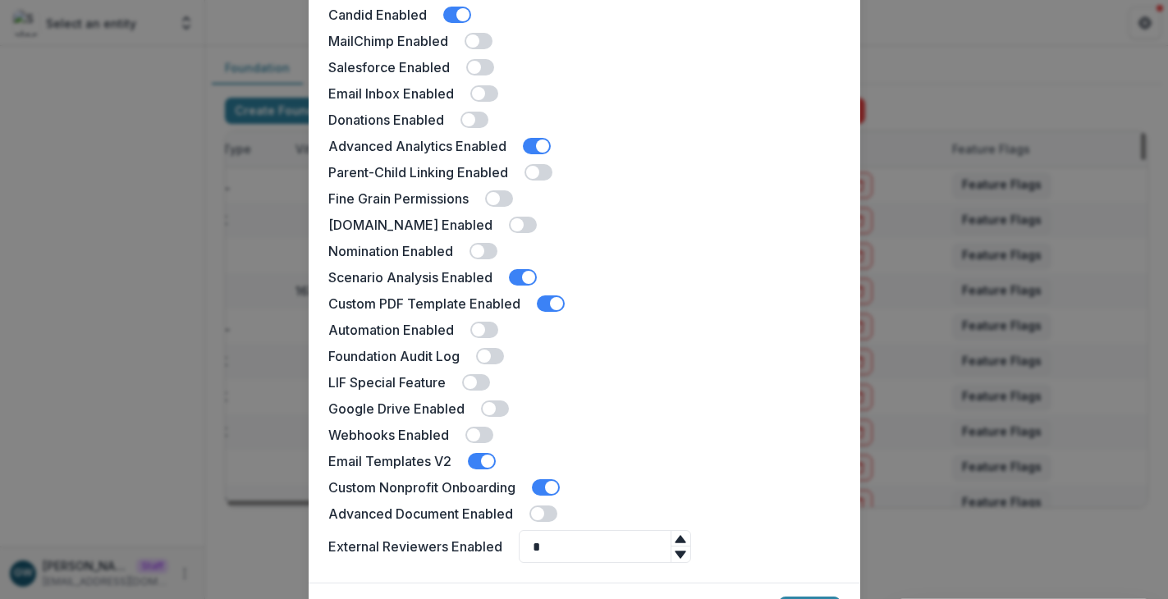
click at [155, 344] on div "[PERSON_NAME] Demo Feature Flags Docusign Enabled Landing Page Enabled Multiple…" at bounding box center [584, 299] width 1168 height 599
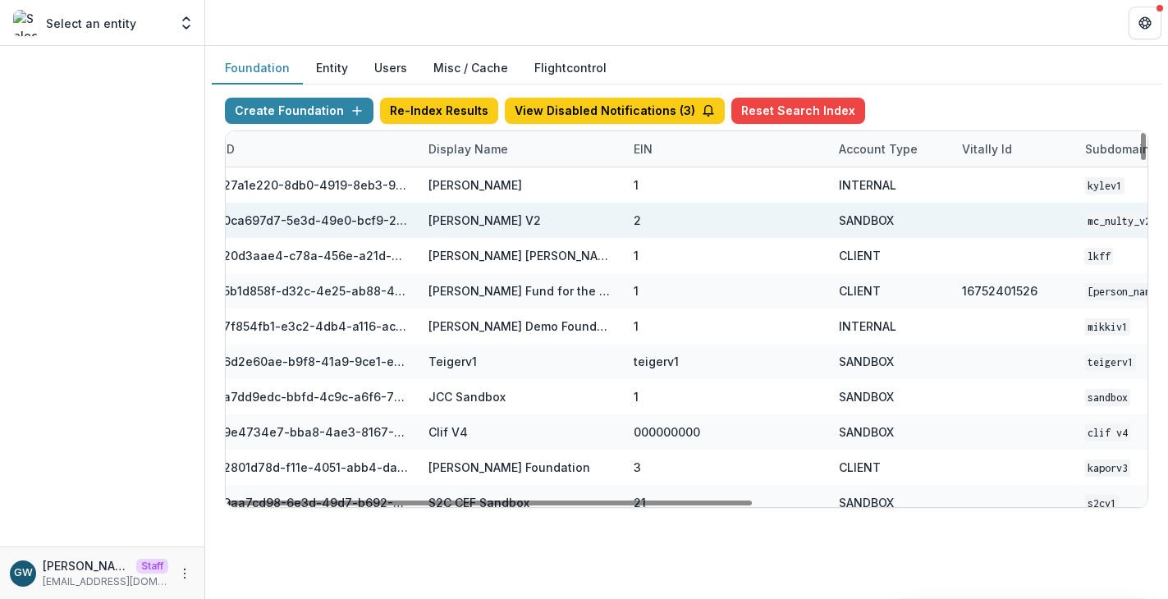
scroll to position [0, 0]
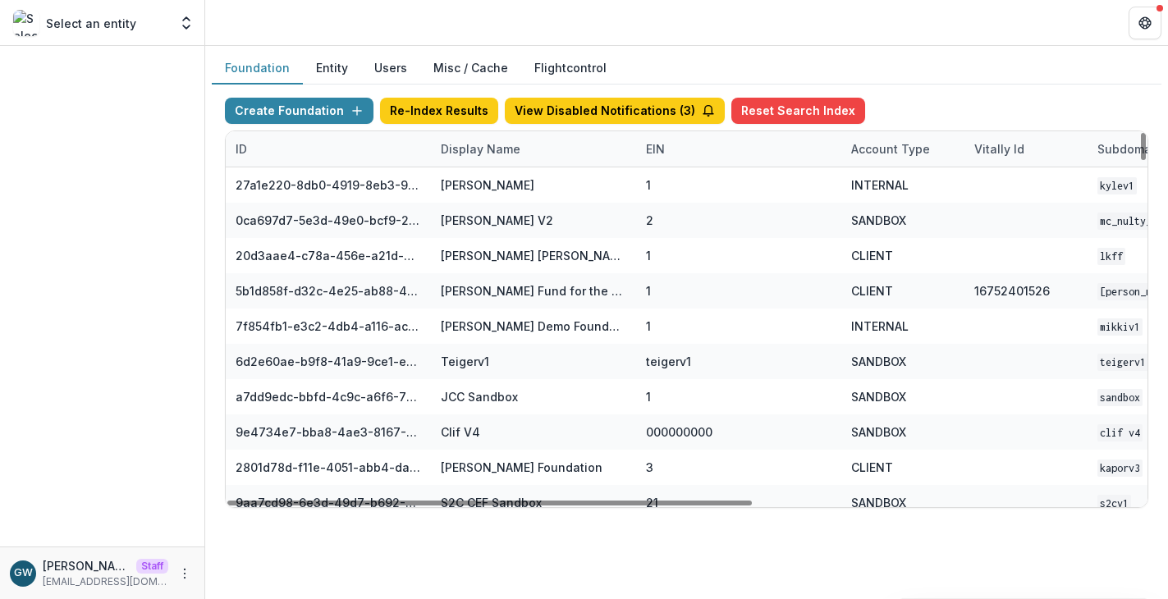
drag, startPoint x: 474, startPoint y: 147, endPoint x: 477, endPoint y: 158, distance: 10.9
click at [474, 147] on div "Display Name" at bounding box center [480, 148] width 99 height 17
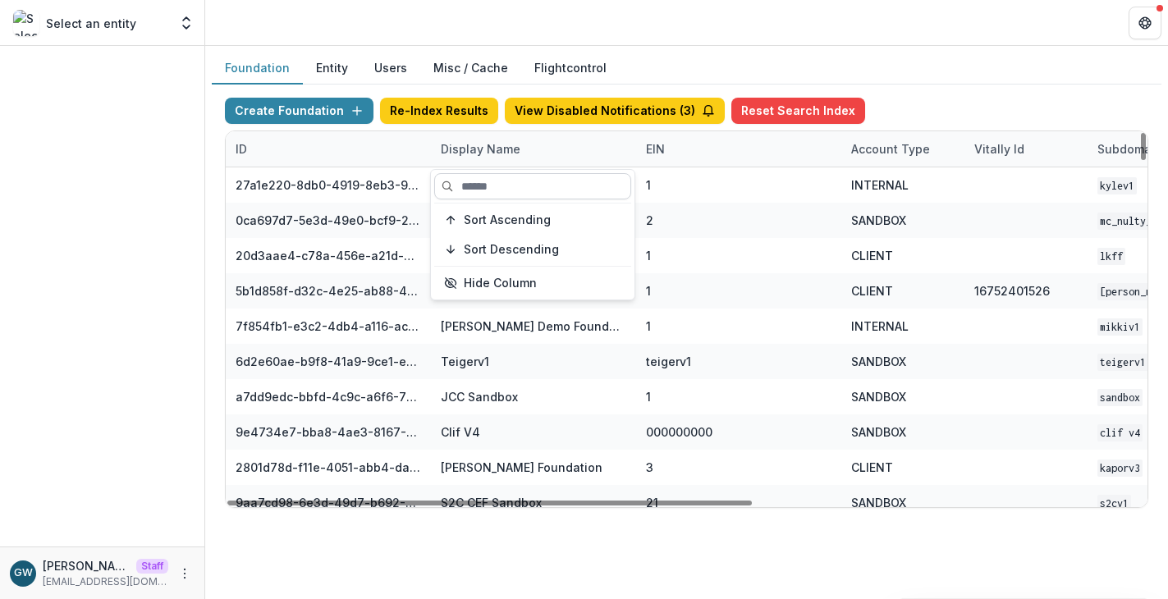
click at [475, 182] on input at bounding box center [532, 186] width 197 height 26
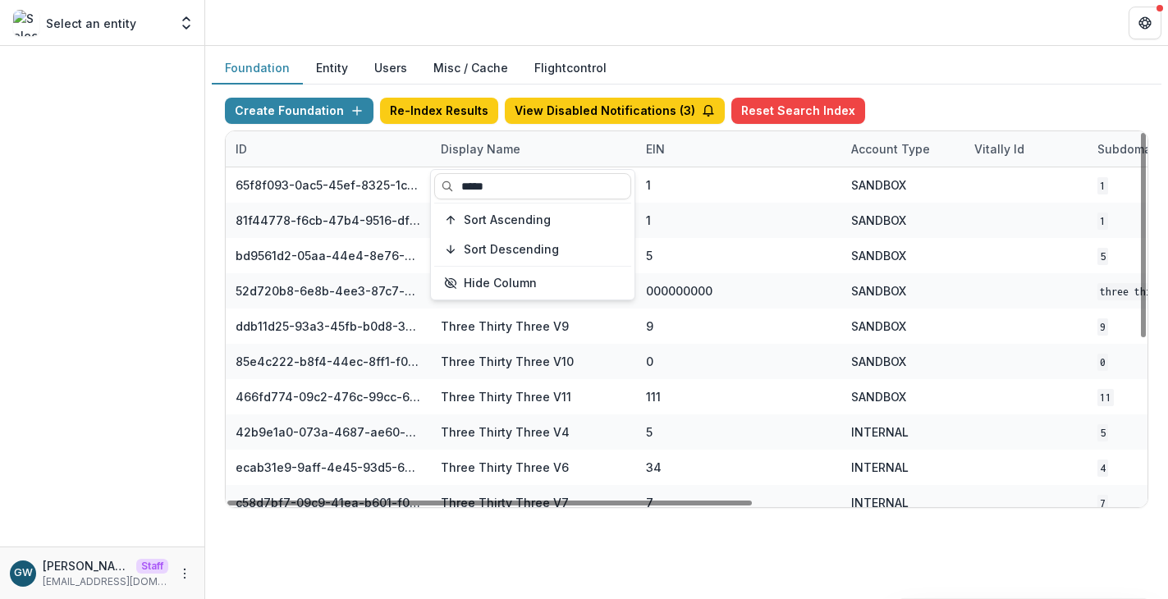
type input "*****"
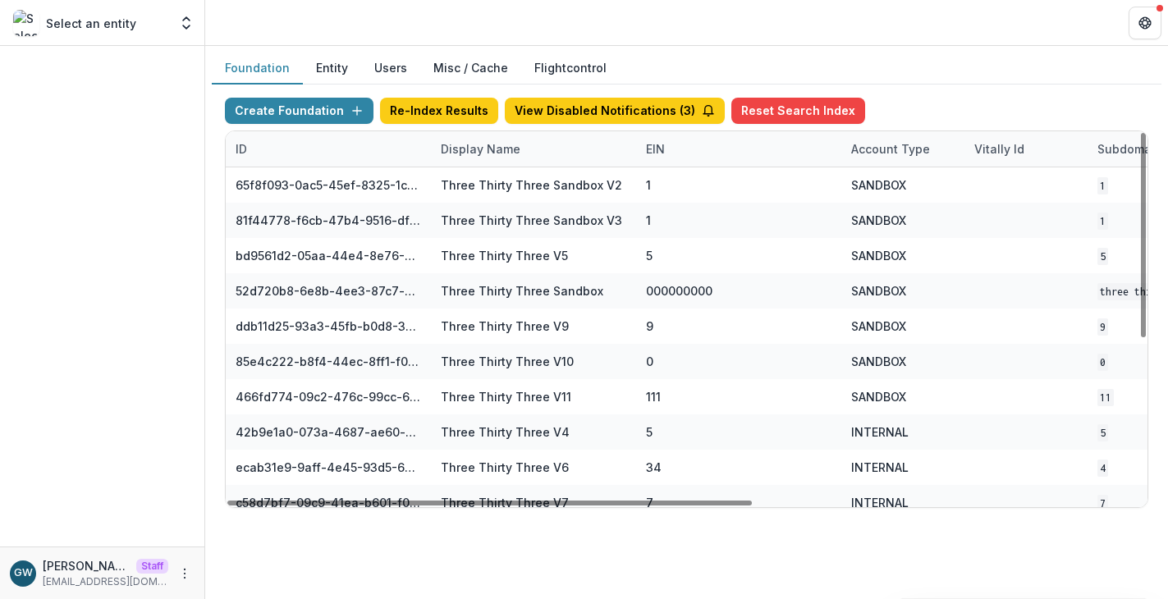
click at [959, 99] on div "Create Foundation Re-Index Results View Disabled Notifications ( 3 ) Reset Sear…" at bounding box center [686, 114] width 923 height 33
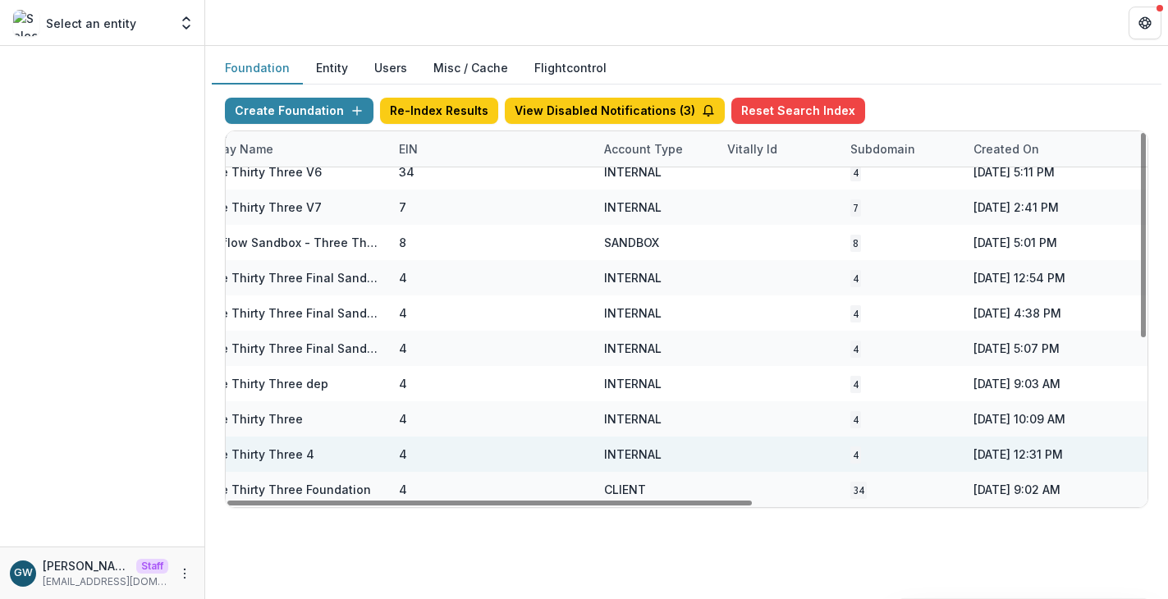
scroll to position [295, 679]
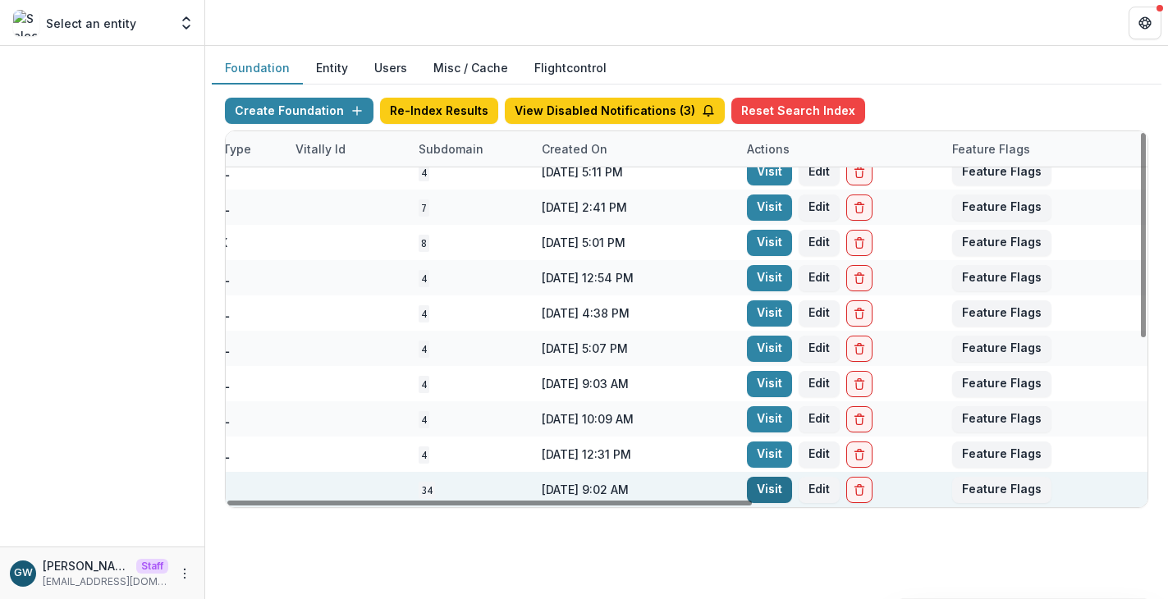
click at [772, 486] on link "Visit" at bounding box center [769, 490] width 45 height 26
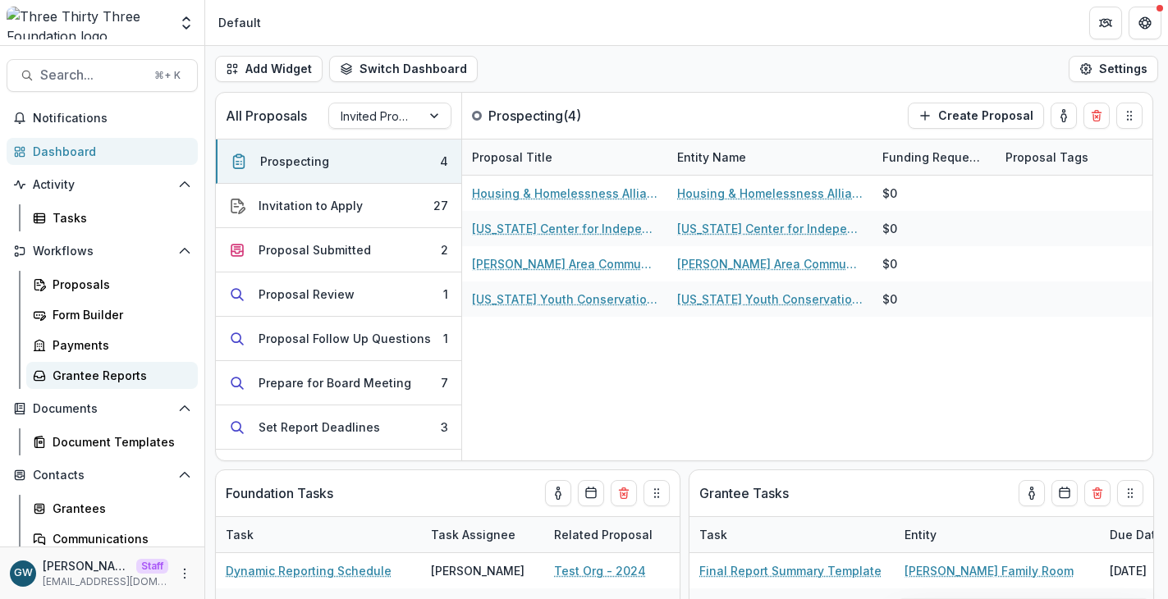
click at [94, 378] on div "Grantee Reports" at bounding box center [119, 375] width 132 height 17
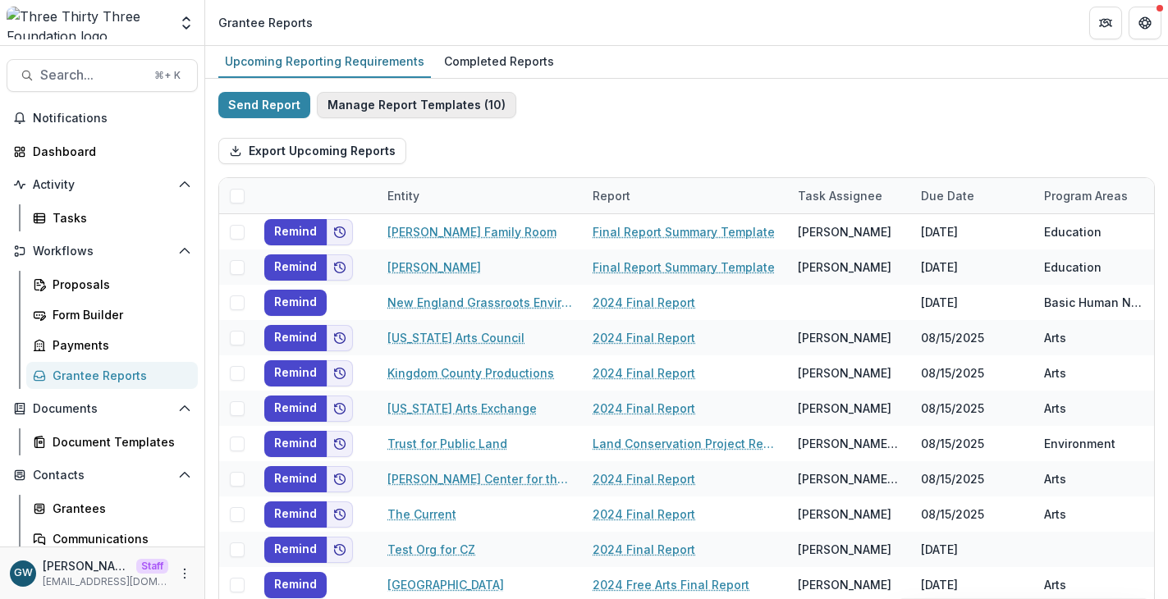
click at [382, 107] on button "Manage Report Templates ( 10 )" at bounding box center [416, 105] width 199 height 26
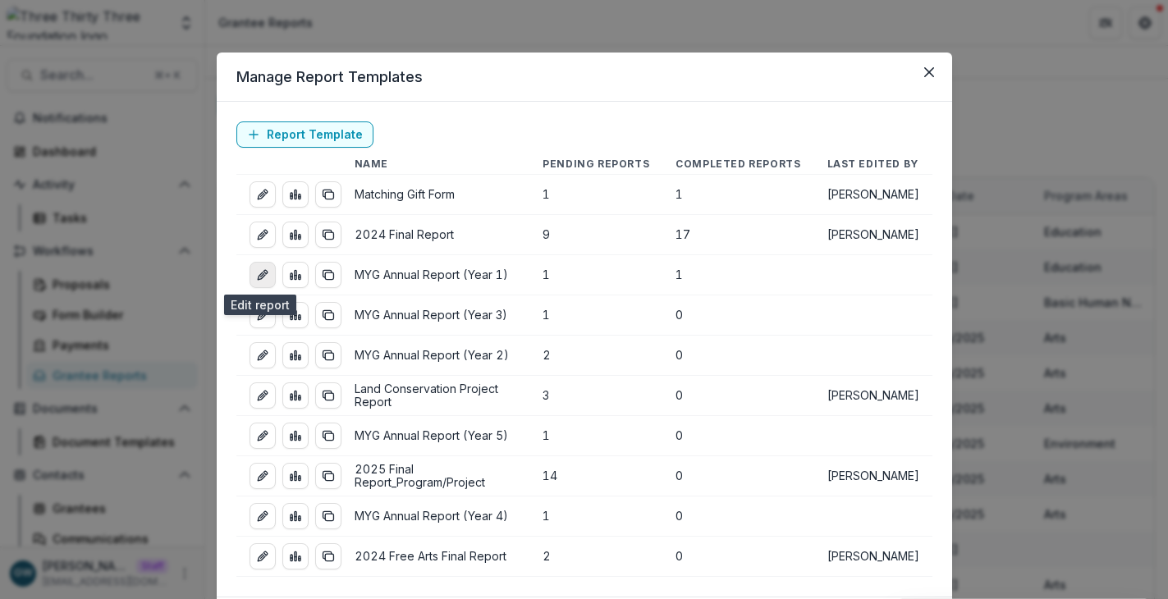
click at [267, 274] on link "edit-report" at bounding box center [262, 275] width 26 height 26
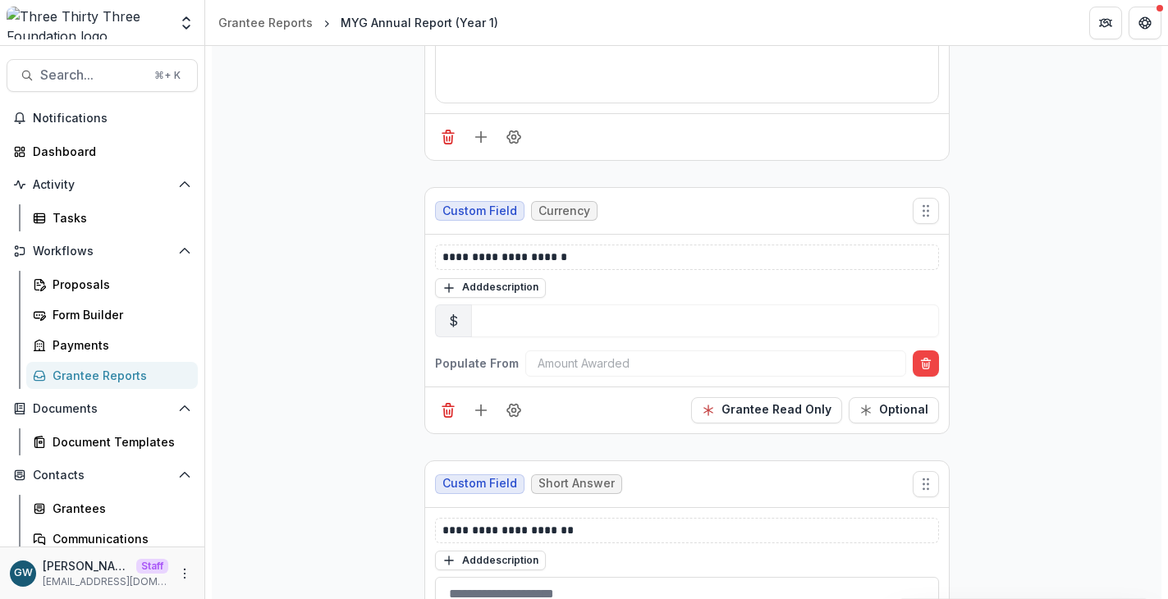
scroll to position [44, 0]
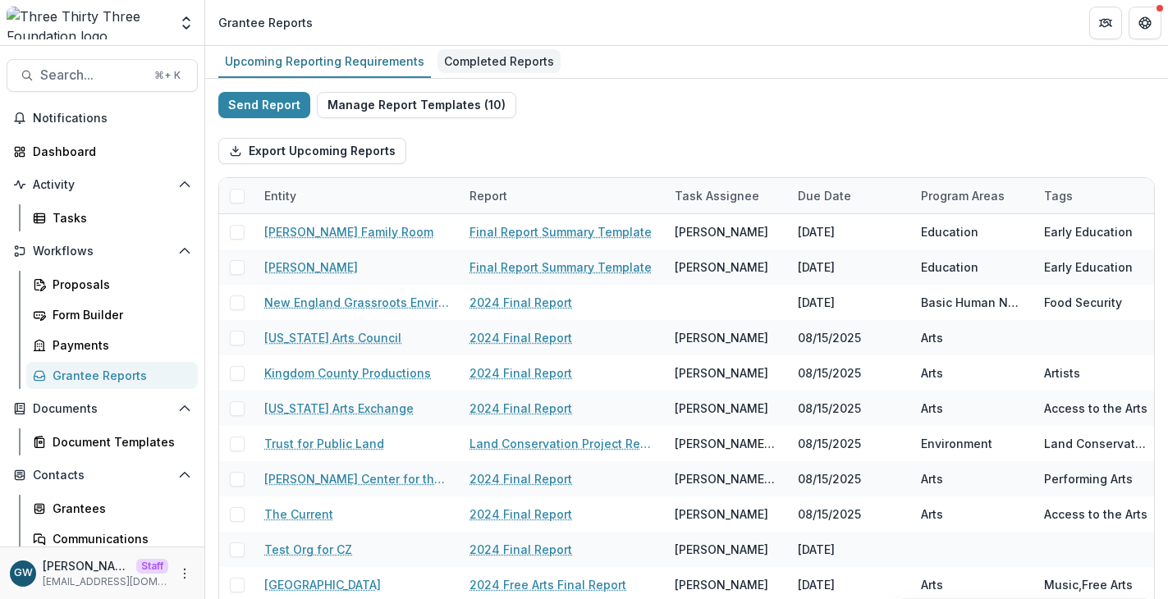
click at [478, 55] on div "Completed Reports" at bounding box center [498, 61] width 123 height 24
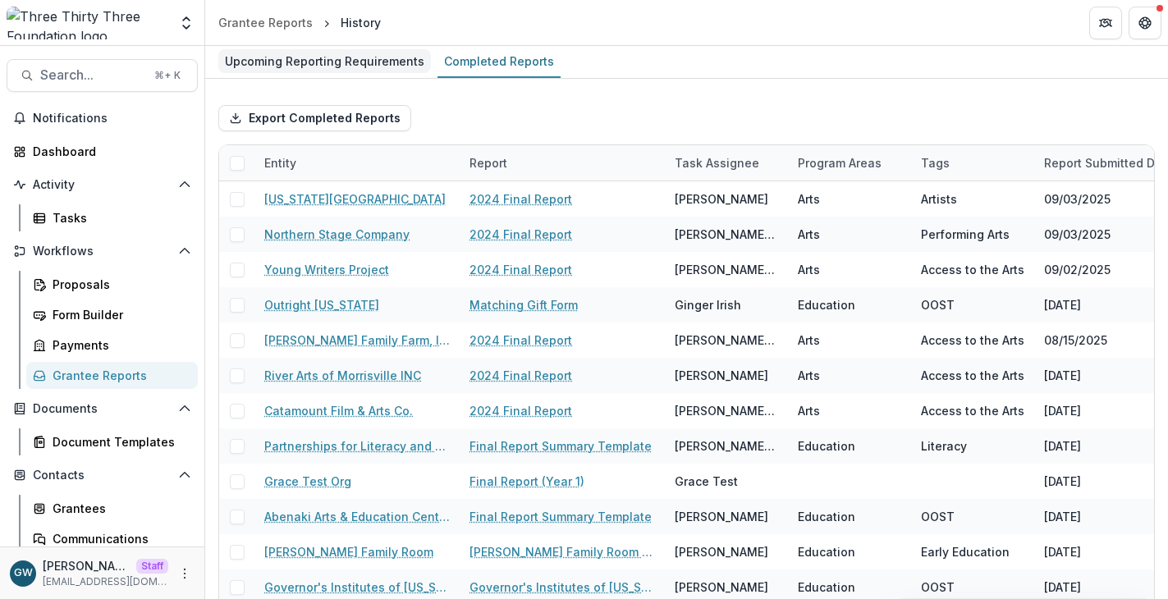
click at [328, 54] on div "Upcoming Reporting Requirements" at bounding box center [324, 61] width 213 height 24
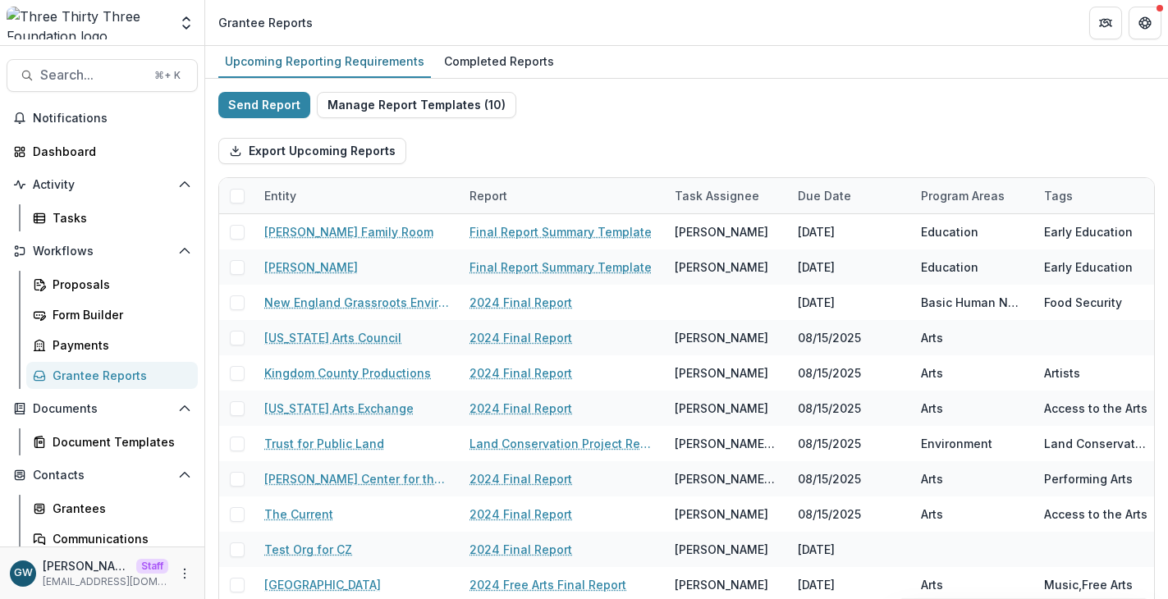
click at [642, 127] on div "Export Upcoming Reports" at bounding box center [686, 151] width 936 height 53
click at [254, 111] on button "Send Report" at bounding box center [264, 105] width 92 height 26
select select "********"
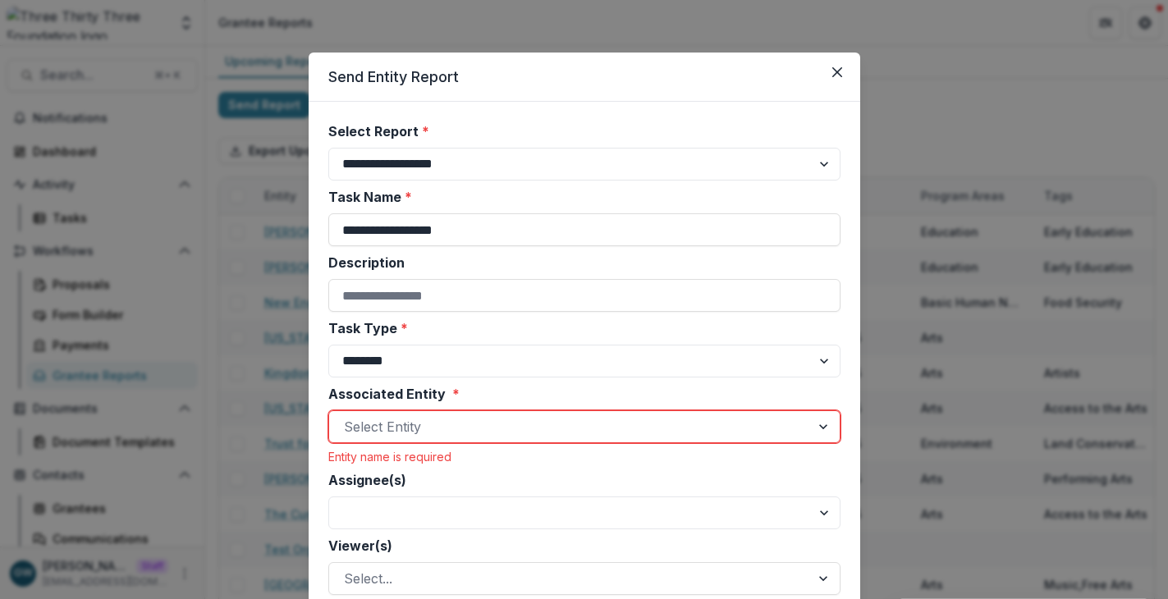
click at [1017, 121] on div "**********" at bounding box center [584, 299] width 1168 height 599
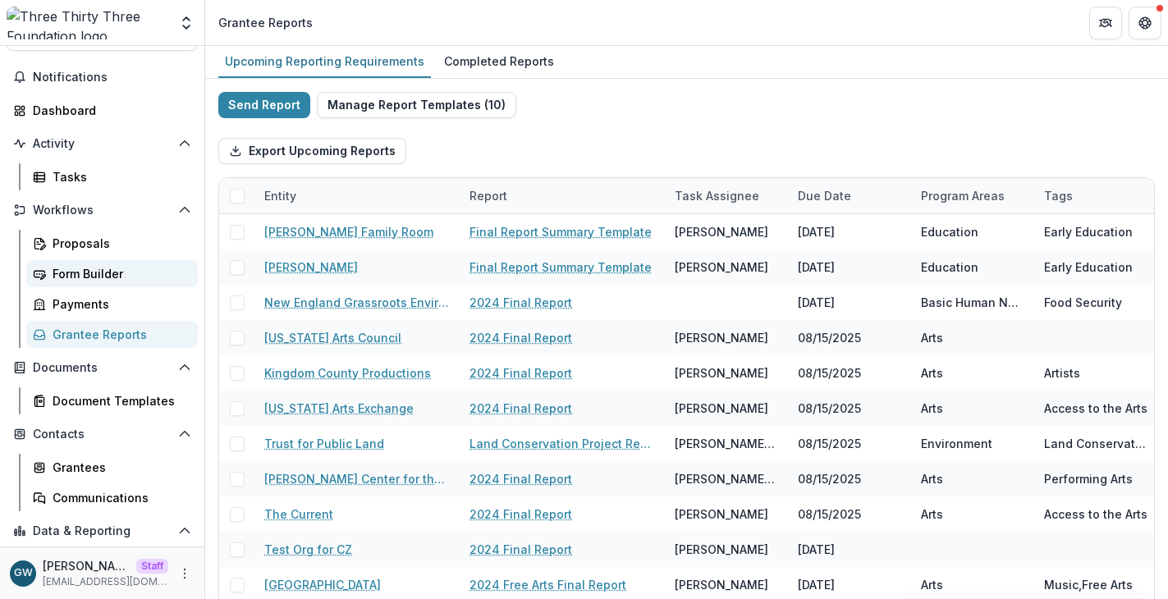
scroll to position [17, 0]
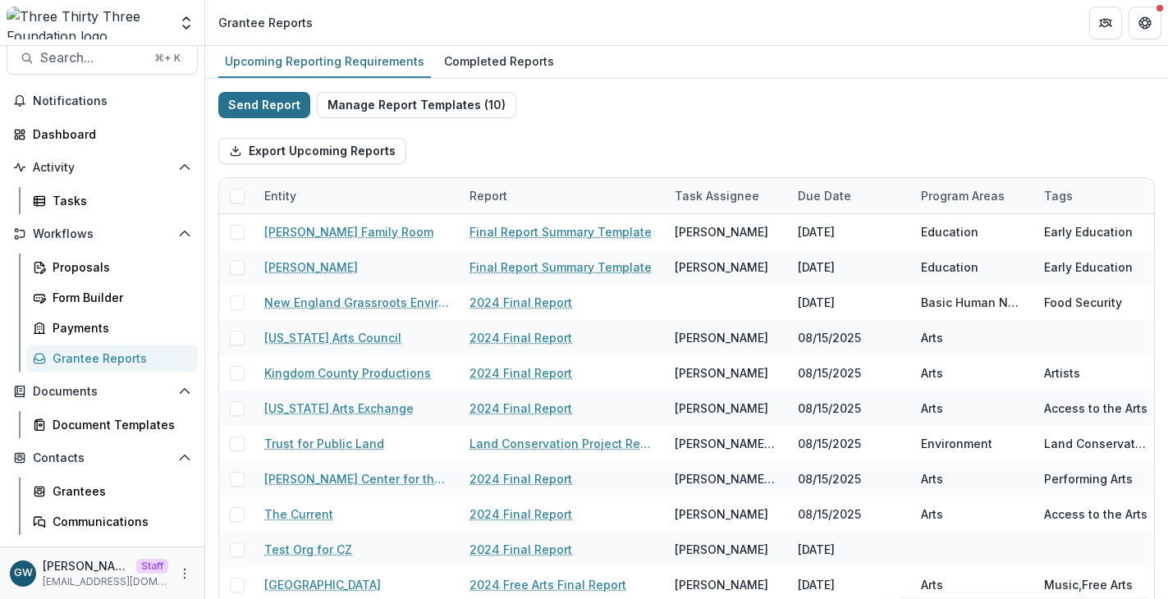
click at [275, 108] on button "Send Report" at bounding box center [264, 105] width 92 height 26
select select "********"
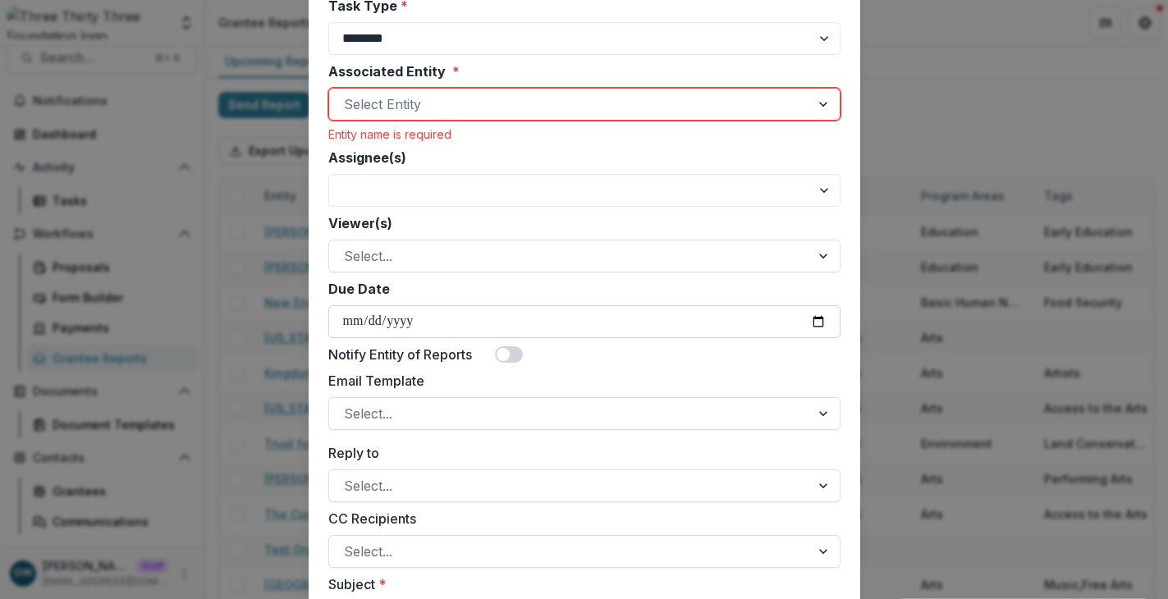
scroll to position [341, 0]
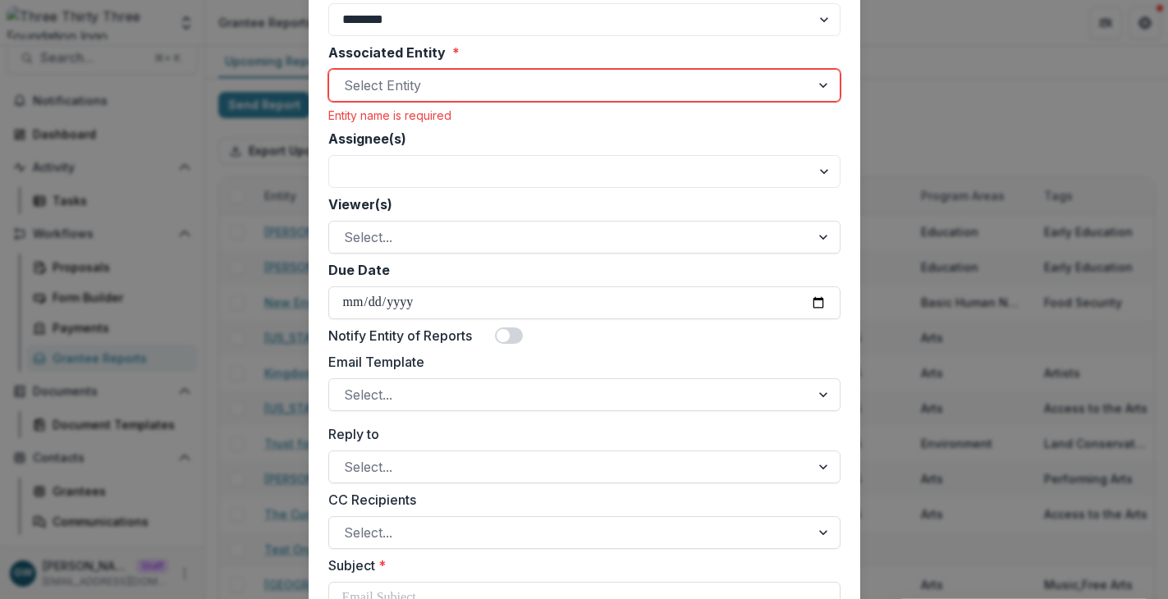
click at [508, 339] on span at bounding box center [509, 335] width 28 height 16
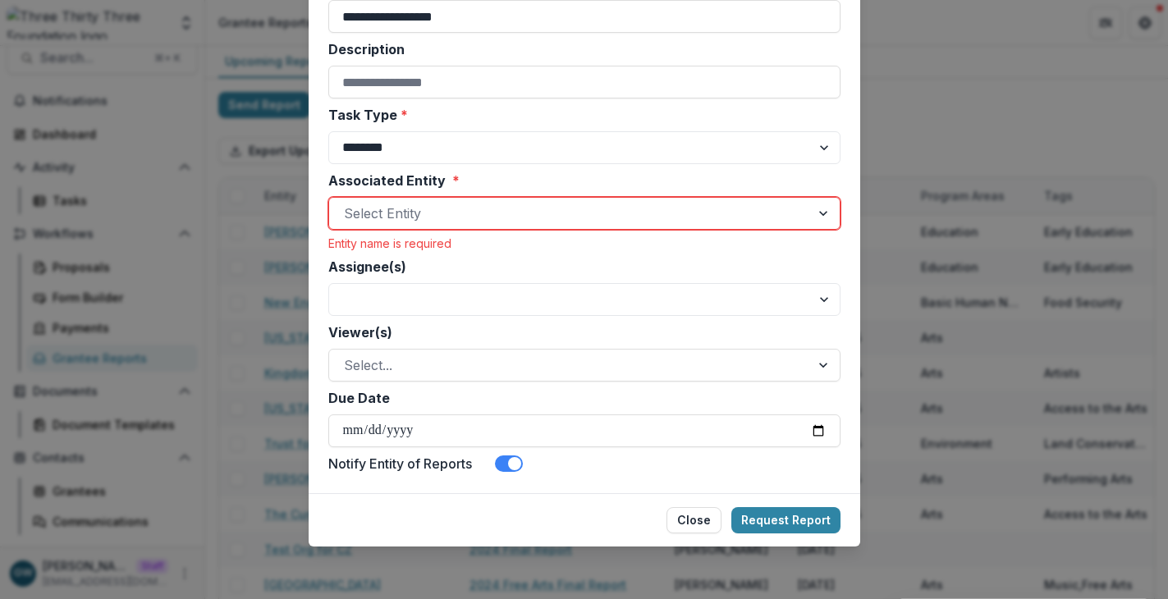
scroll to position [213, 0]
click at [519, 467] on span at bounding box center [514, 463] width 13 height 13
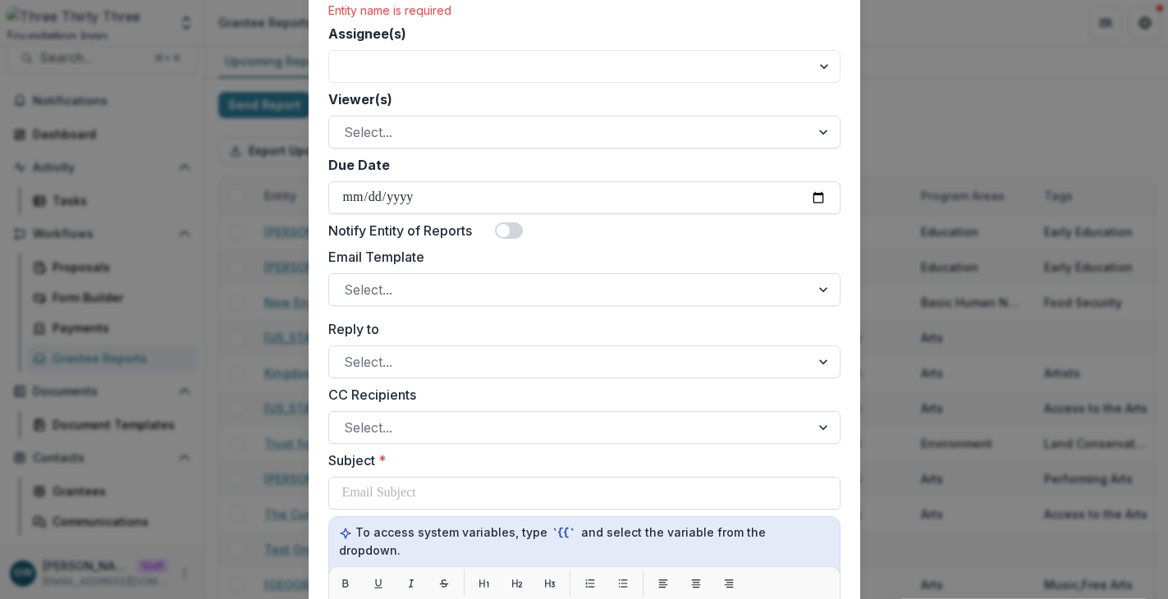
scroll to position [474, 0]
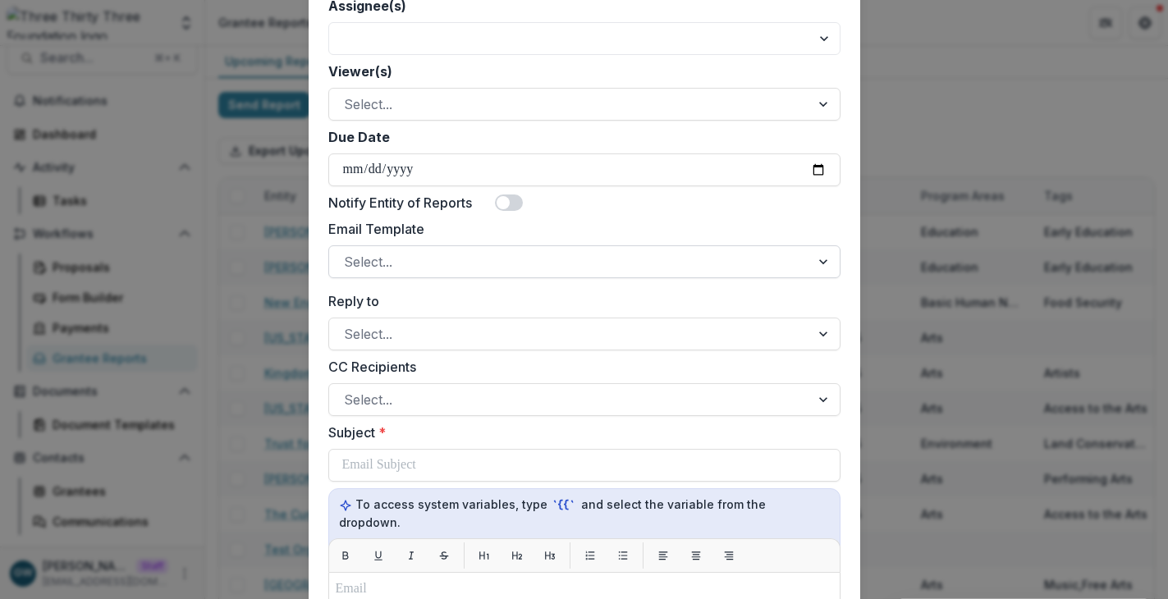
click at [403, 264] on div at bounding box center [569, 261] width 451 height 23
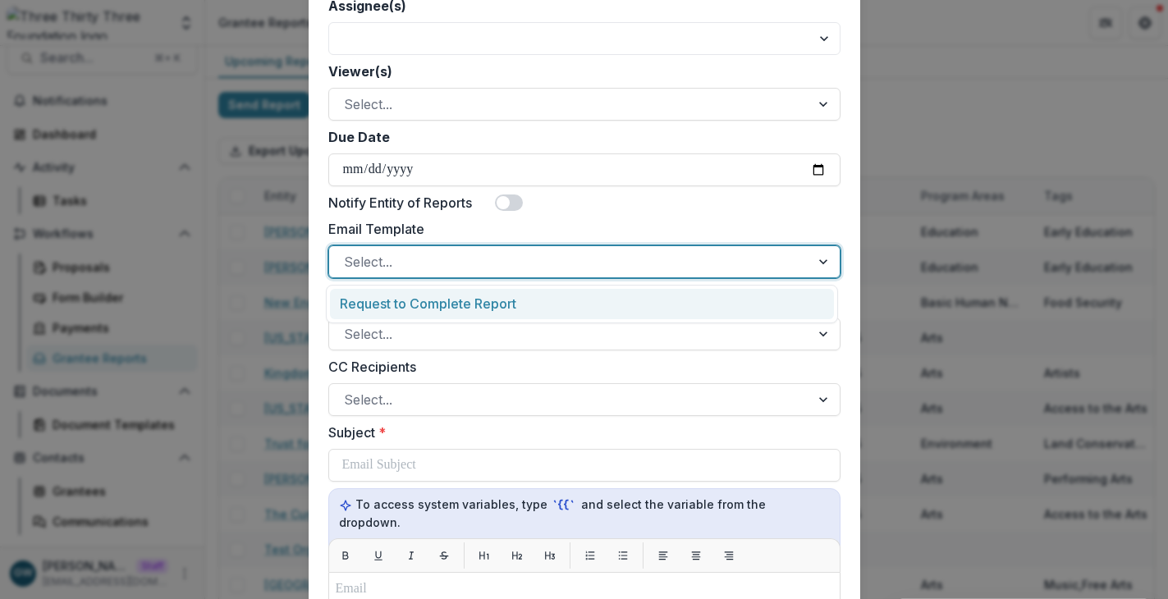
click at [408, 311] on div "Request to Complete Report" at bounding box center [582, 304] width 504 height 30
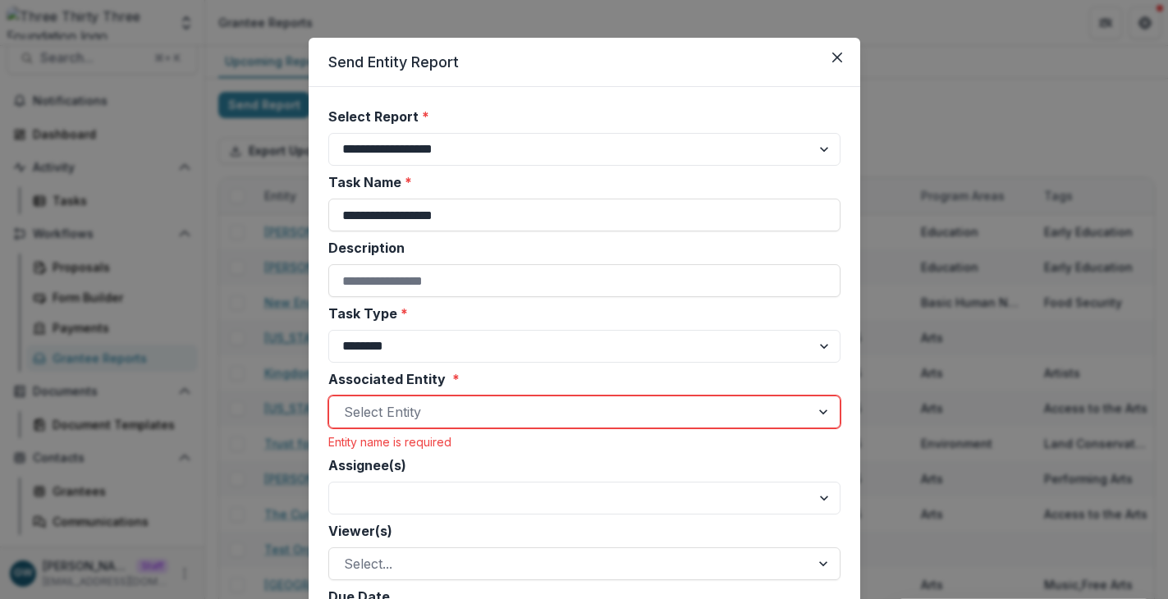
scroll to position [0, 0]
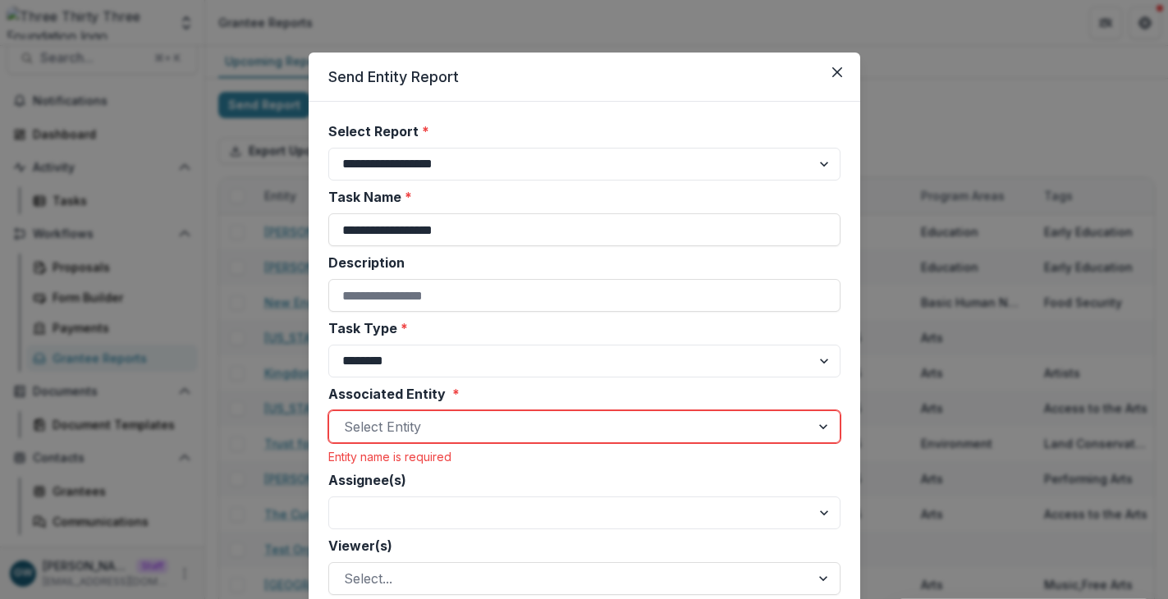
click at [377, 422] on div at bounding box center [569, 426] width 451 height 23
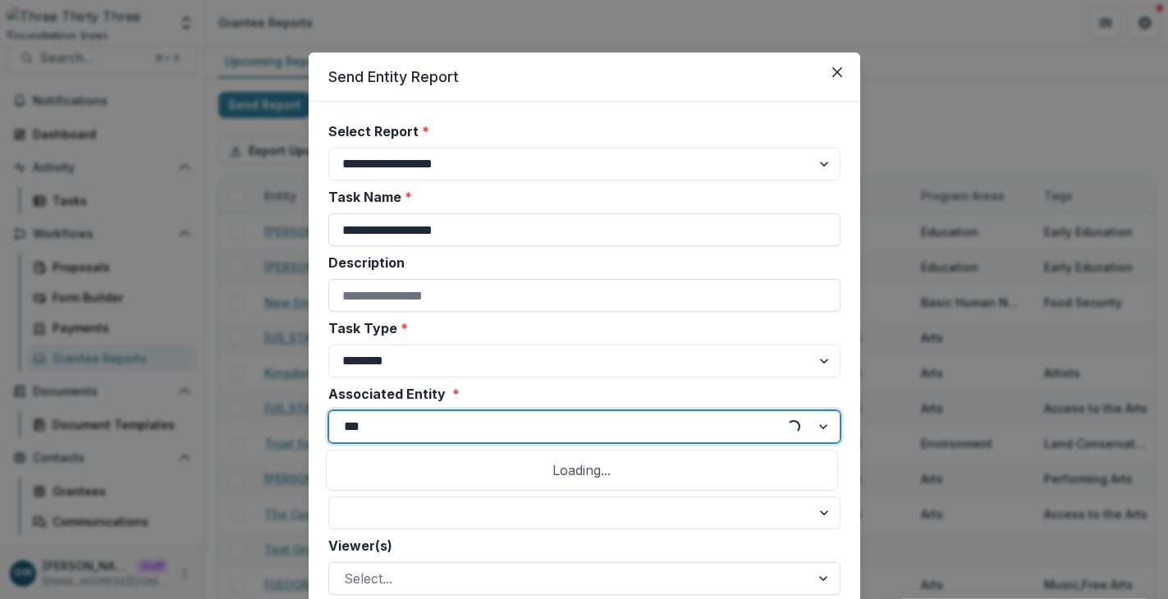
type input "****"
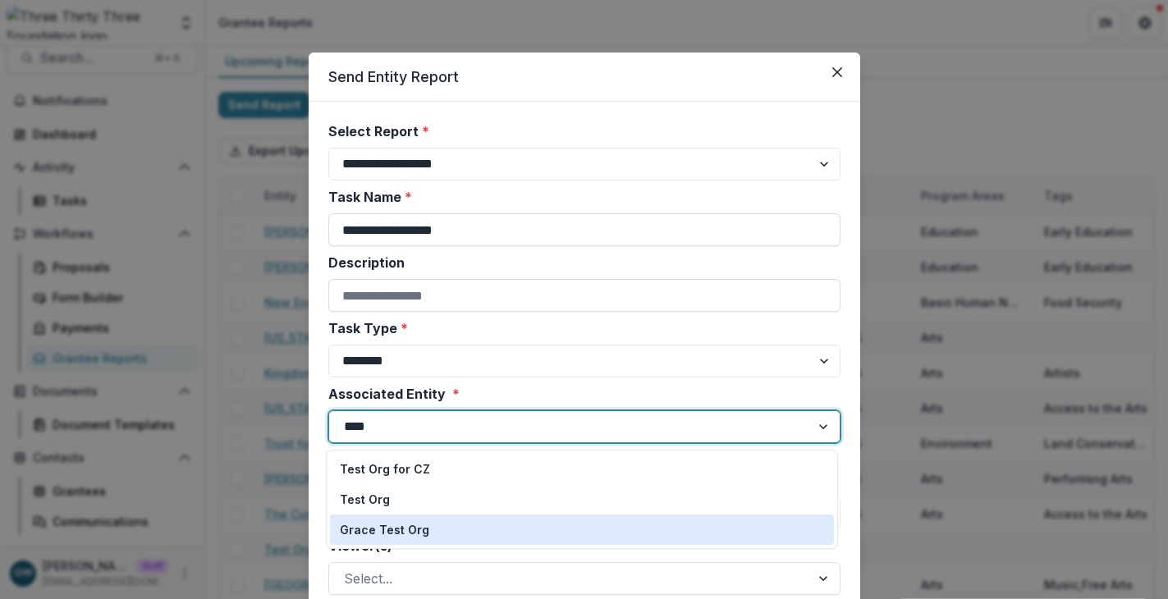
click at [423, 524] on div "Grace Test Org" at bounding box center [582, 529] width 484 height 17
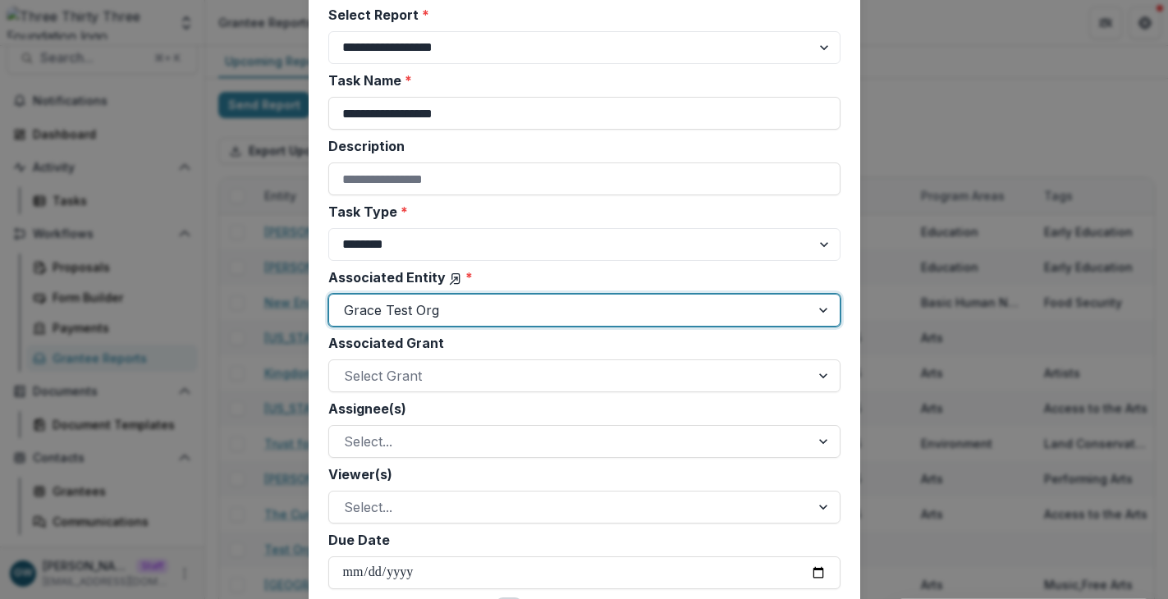
scroll to position [127, 0]
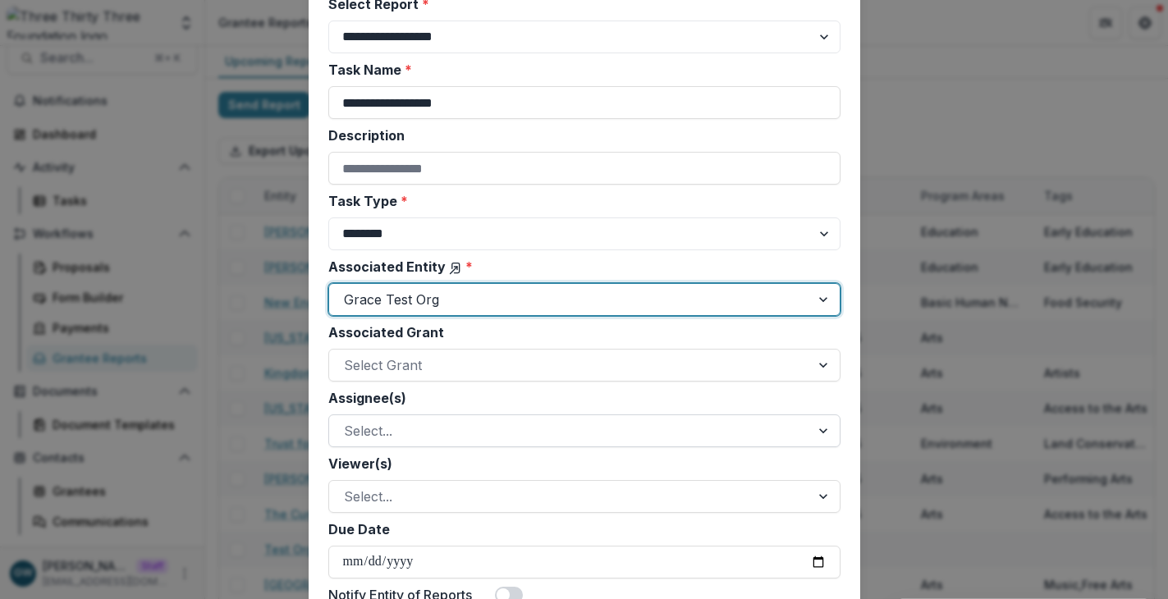
click at [414, 425] on div at bounding box center [569, 430] width 451 height 23
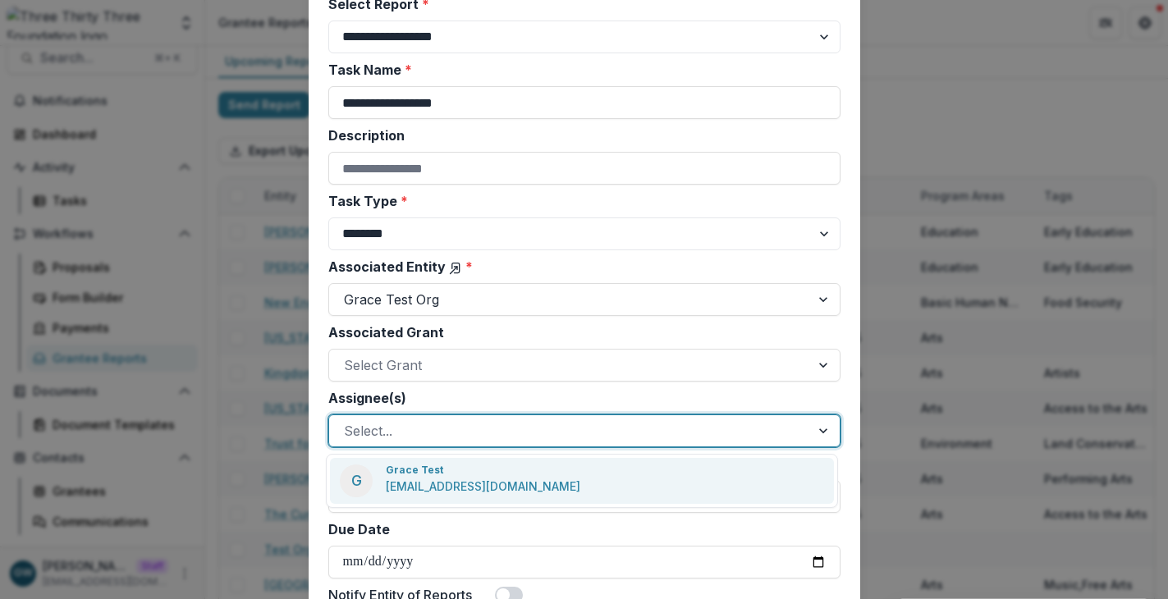
click at [414, 473] on p "Grace Test" at bounding box center [414, 470] width 57 height 15
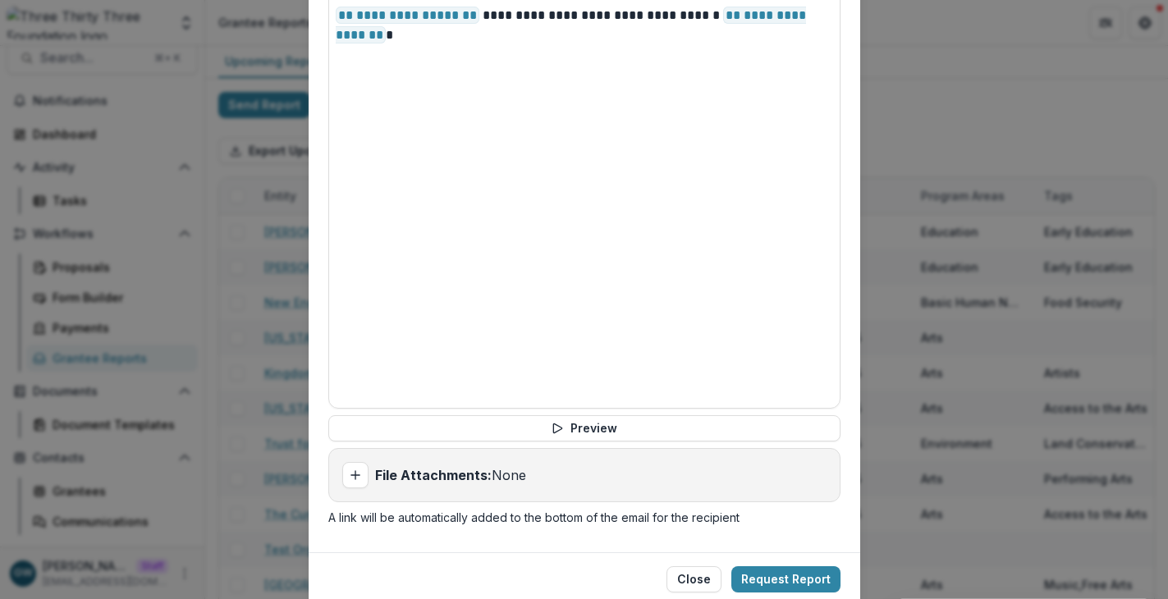
scroll to position [1135, 0]
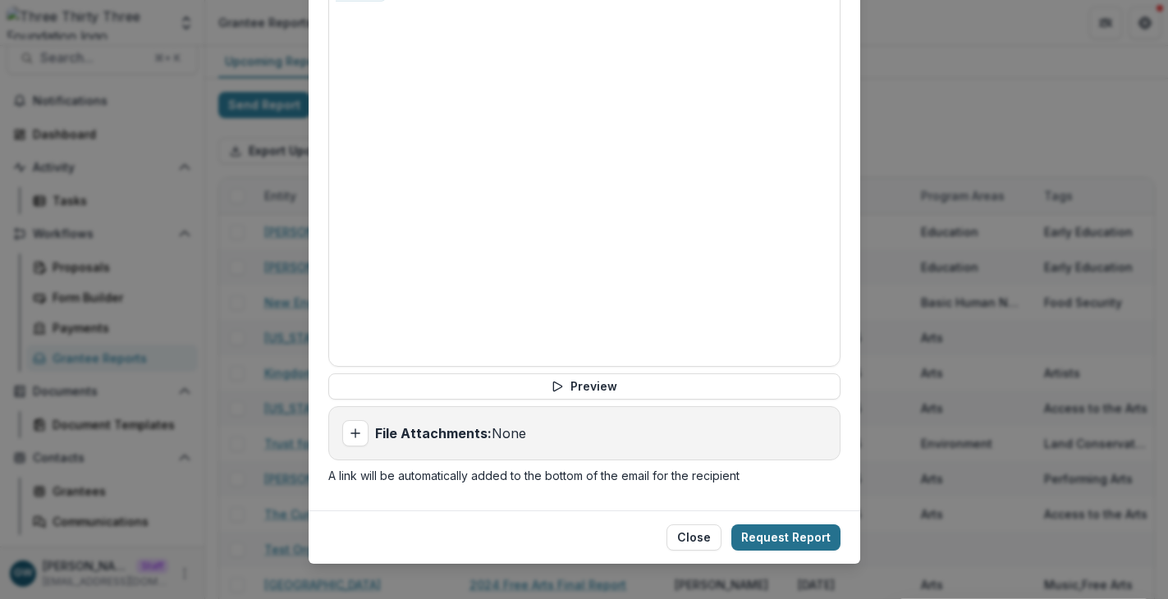
click at [780, 524] on button "Request Report" at bounding box center [785, 537] width 109 height 26
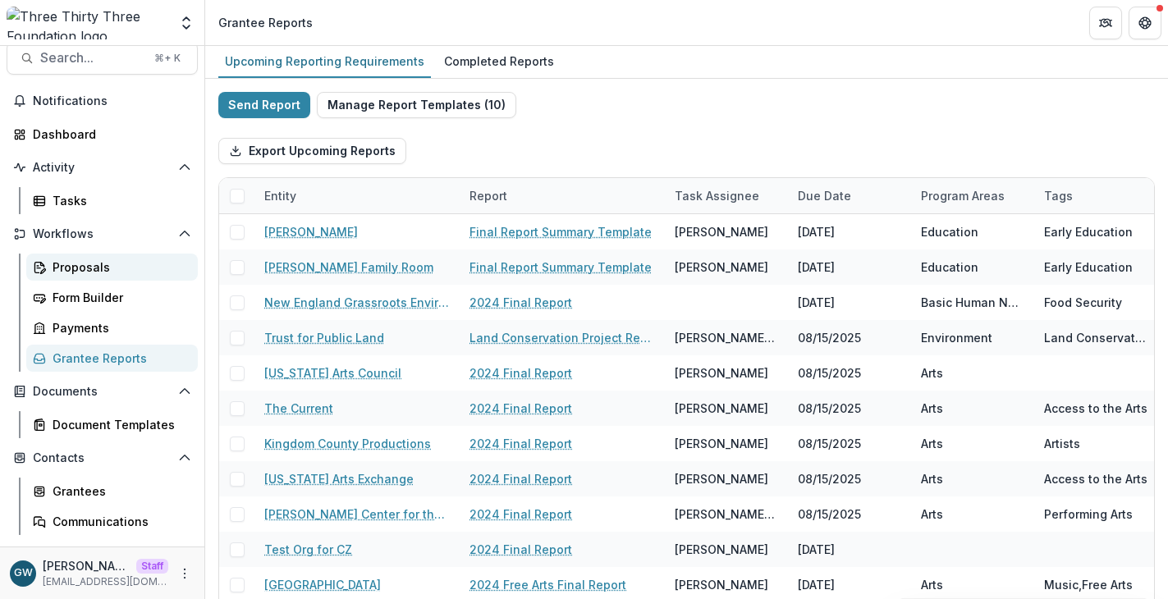
click at [118, 267] on div "Proposals" at bounding box center [119, 266] width 132 height 17
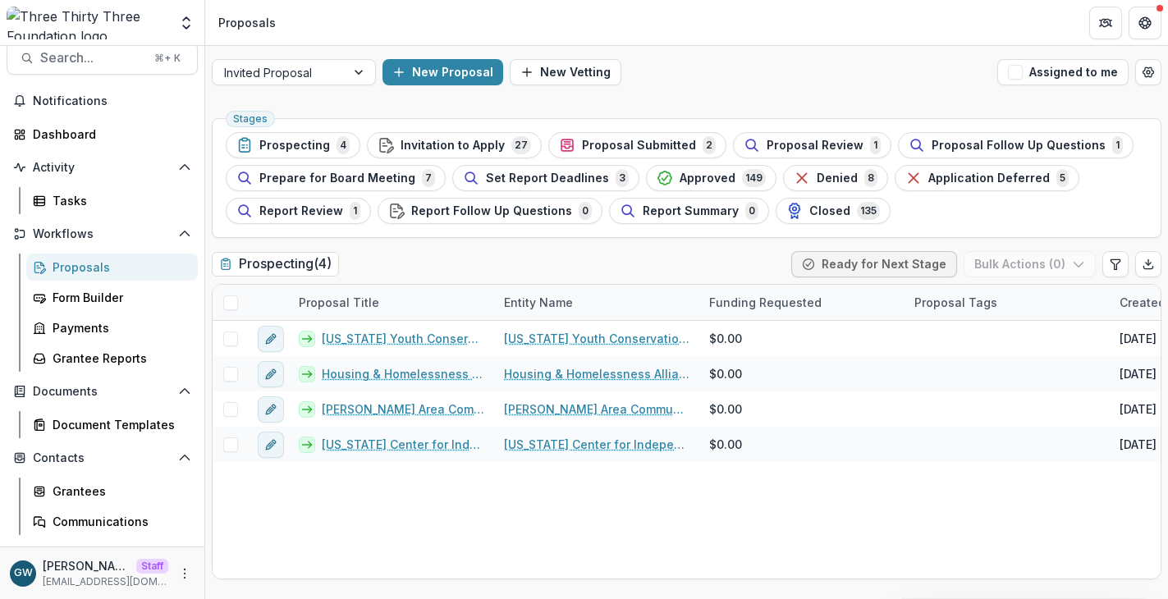
click at [80, 373] on div "Notifications Dashboard Activity Tasks Workflows Proposals Form Builder Payment…" at bounding box center [102, 375] width 204 height 574
click at [85, 368] on link "Grantee Reports" at bounding box center [111, 358] width 171 height 27
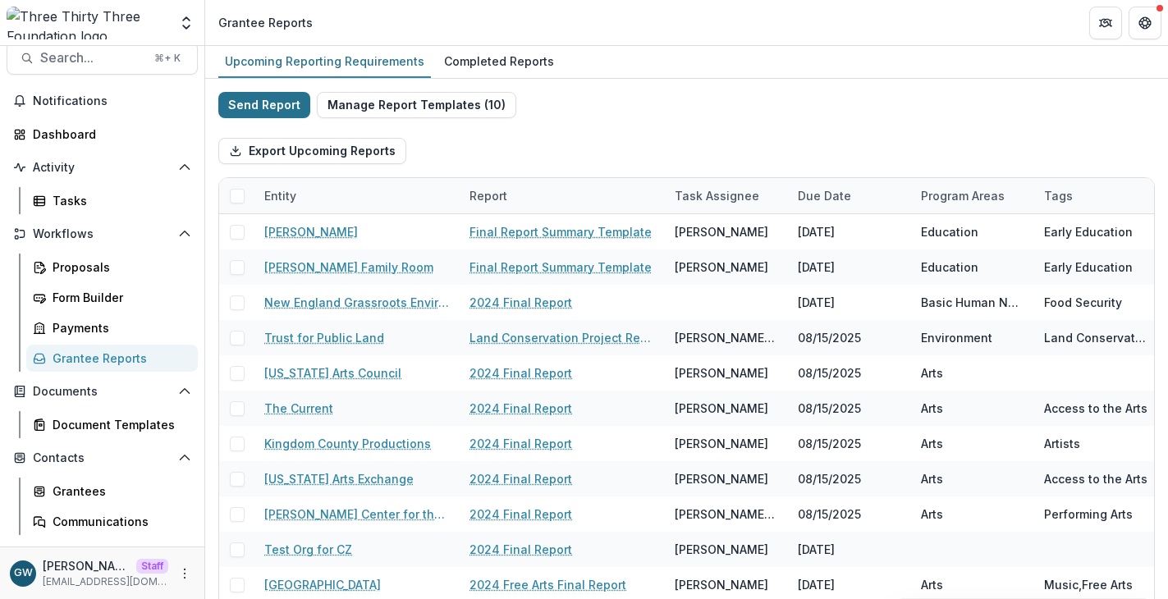
click at [258, 112] on button "Send Report" at bounding box center [264, 105] width 92 height 26
select select "********"
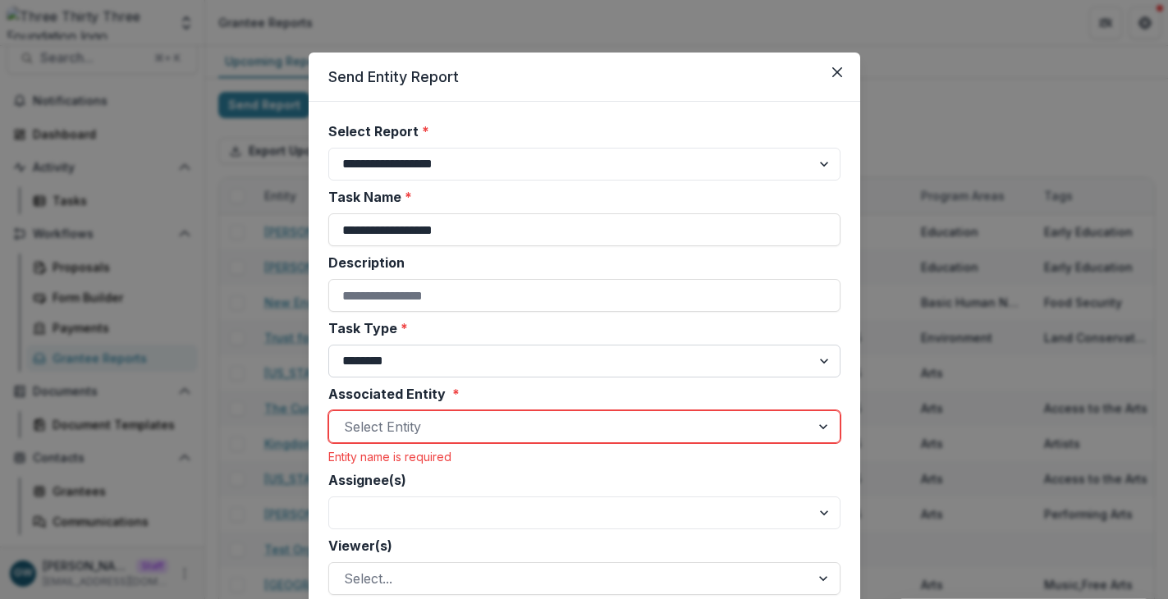
click at [400, 353] on select "******** ********" at bounding box center [584, 361] width 512 height 33
click at [443, 419] on div at bounding box center [569, 426] width 451 height 23
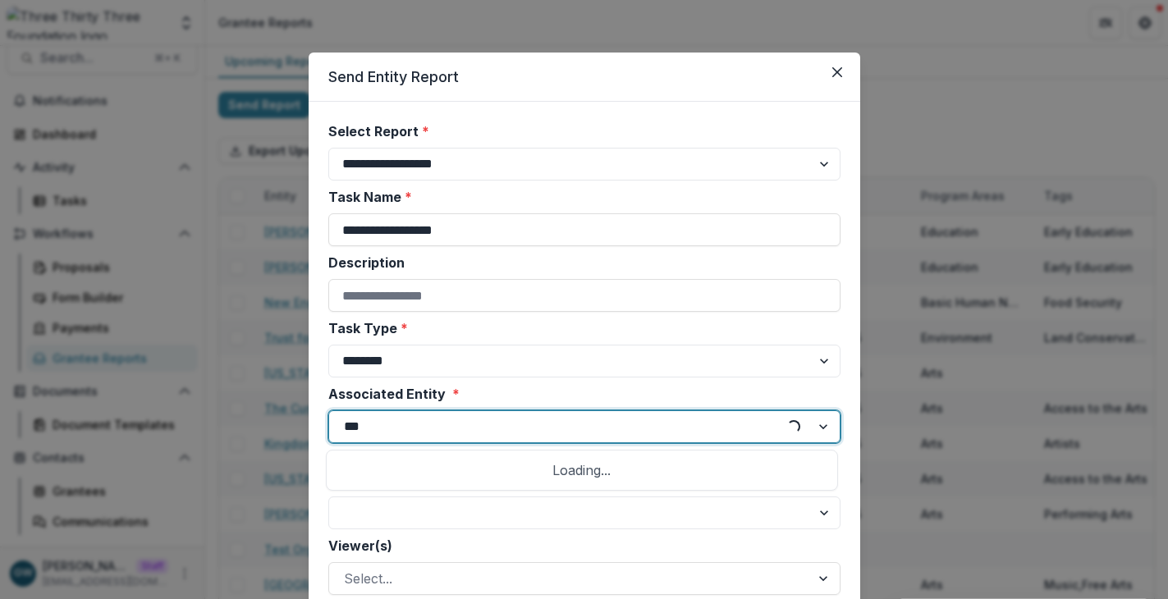
type input "****"
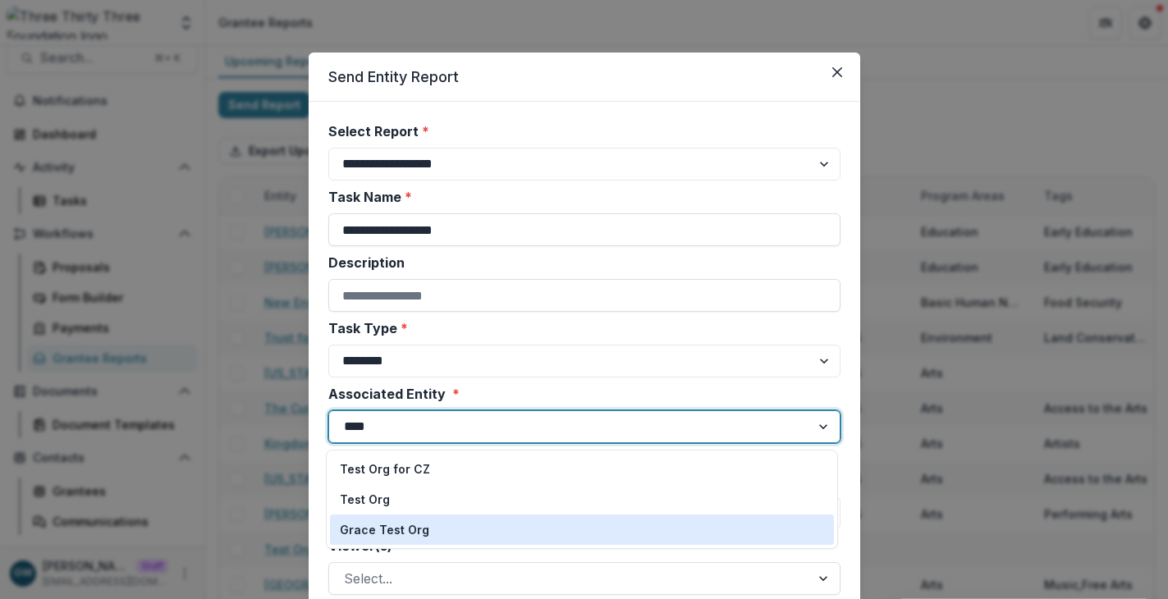
click at [414, 534] on p "Grace Test Org" at bounding box center [384, 529] width 89 height 17
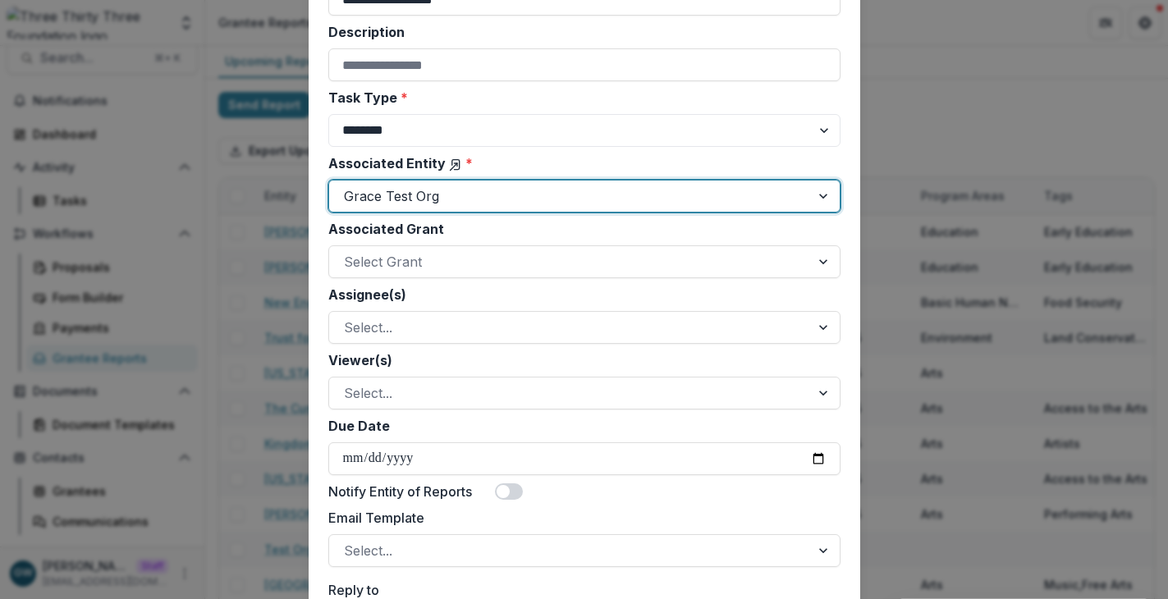
scroll to position [365, 0]
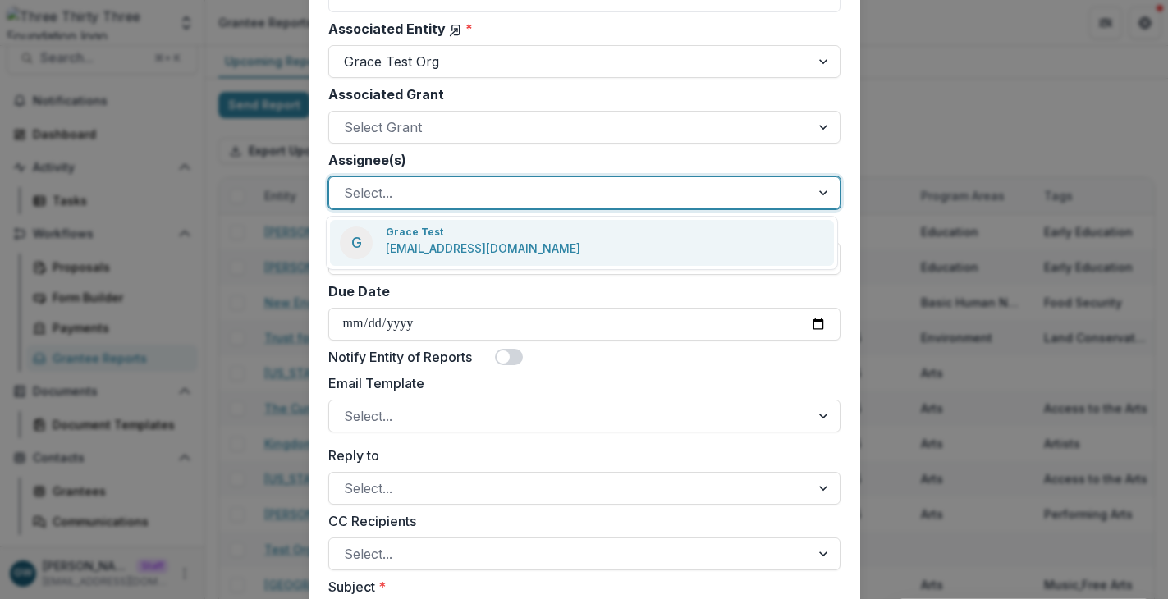
click at [440, 192] on div at bounding box center [569, 192] width 451 height 23
click at [434, 237] on p "Grace Test" at bounding box center [414, 232] width 57 height 15
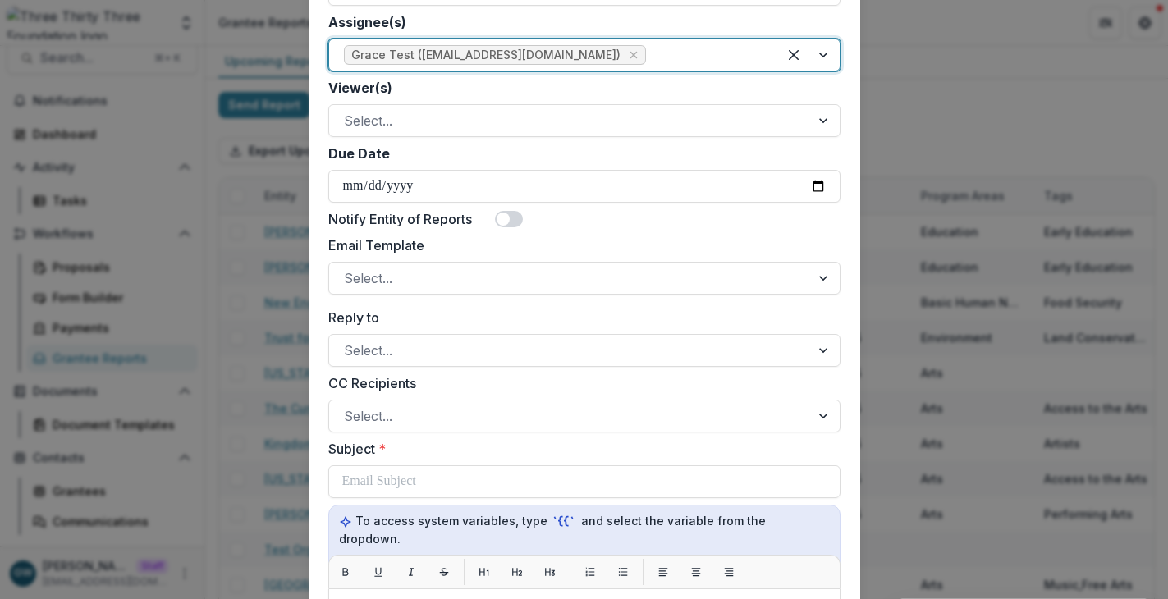
scroll to position [512, 0]
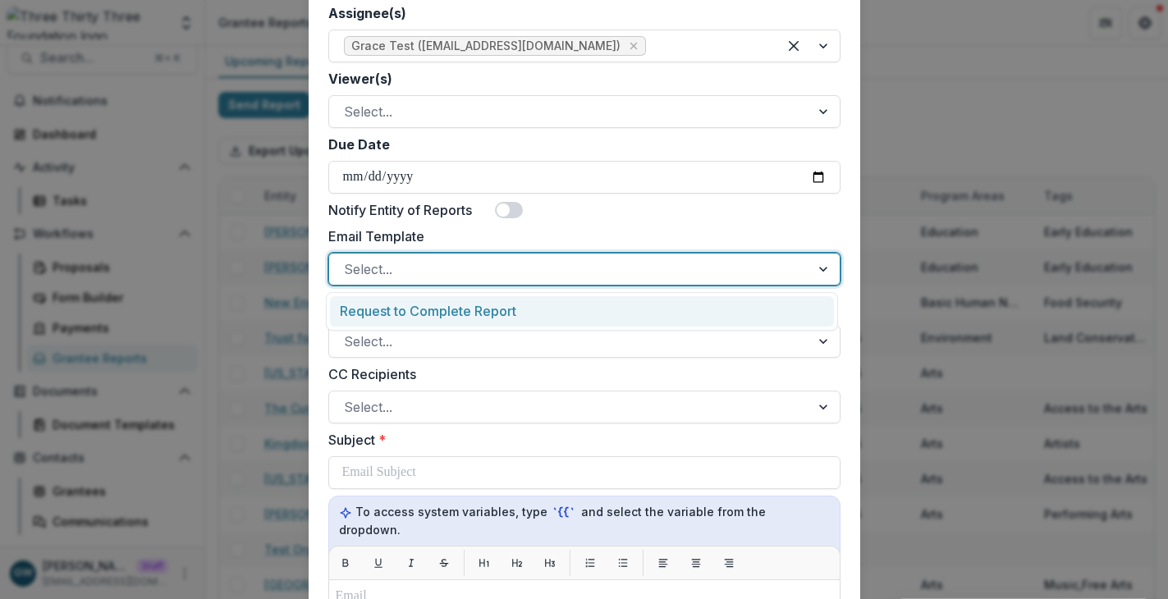
click at [398, 279] on div at bounding box center [569, 269] width 451 height 23
click at [400, 309] on div "Request to Complete Report" at bounding box center [582, 311] width 504 height 30
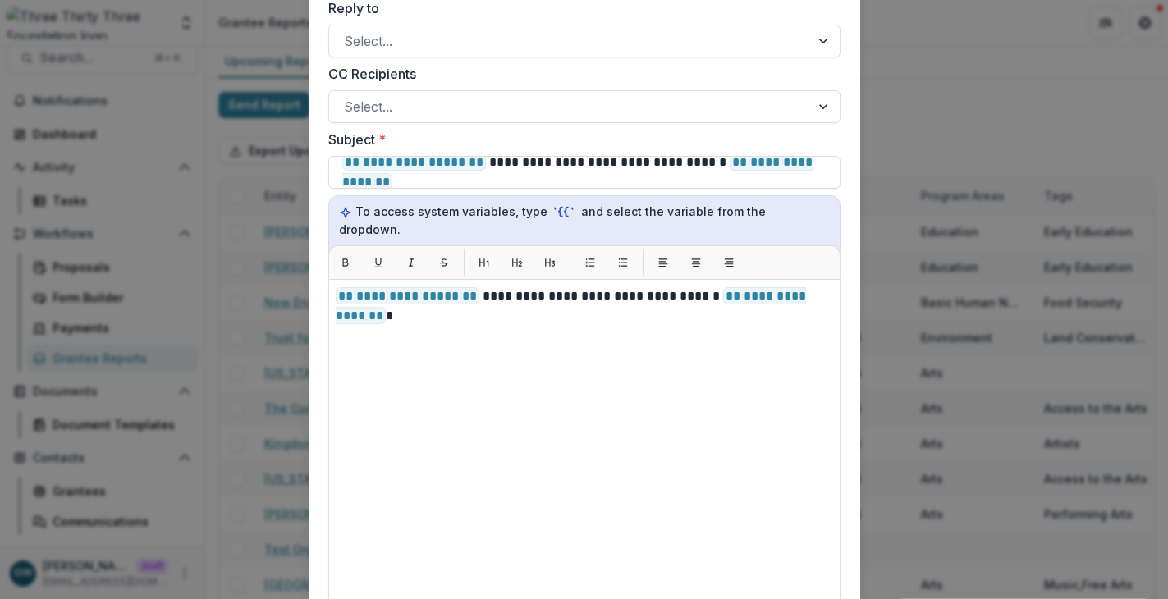
scroll to position [793, 0]
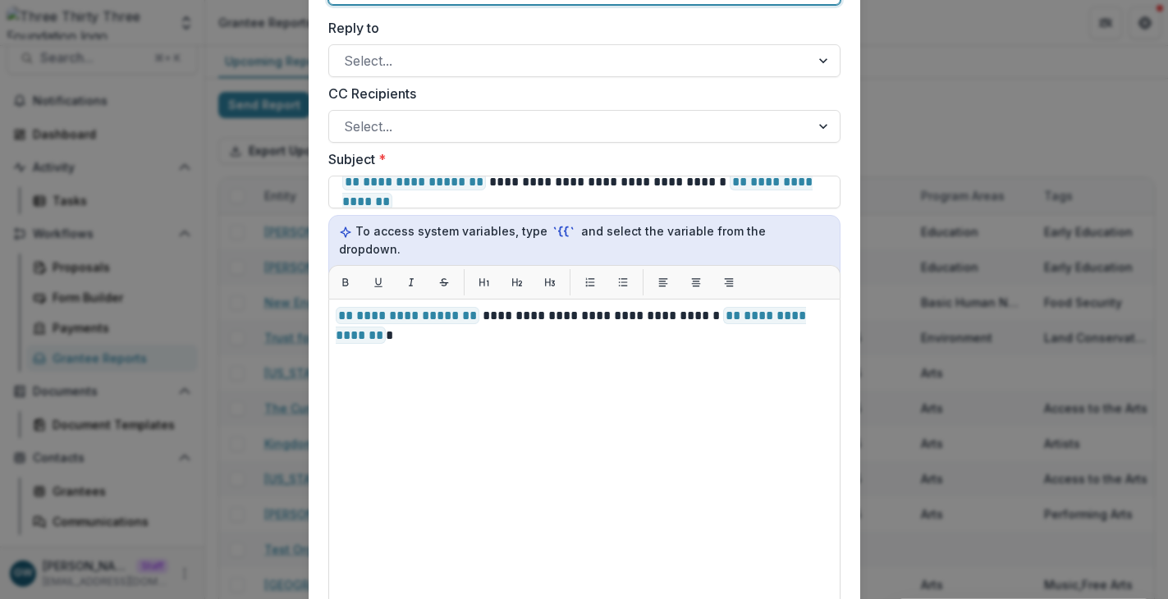
click at [991, 114] on div "**********" at bounding box center [584, 299] width 1168 height 599
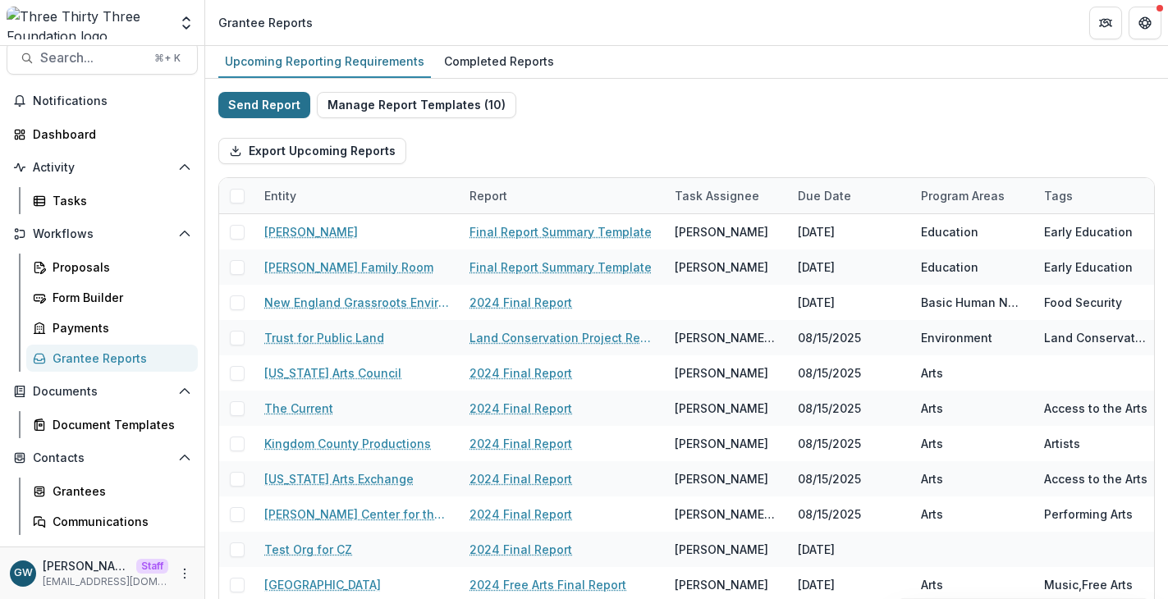
click at [287, 109] on button "Send Report" at bounding box center [264, 105] width 92 height 26
select select "********"
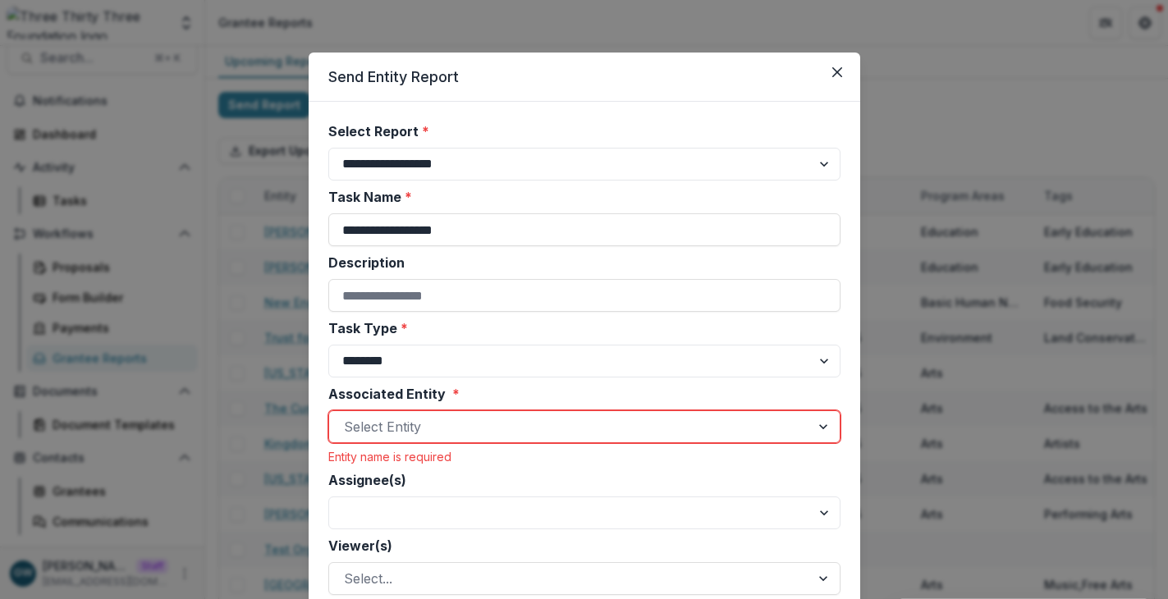
click at [427, 420] on div at bounding box center [569, 426] width 451 height 23
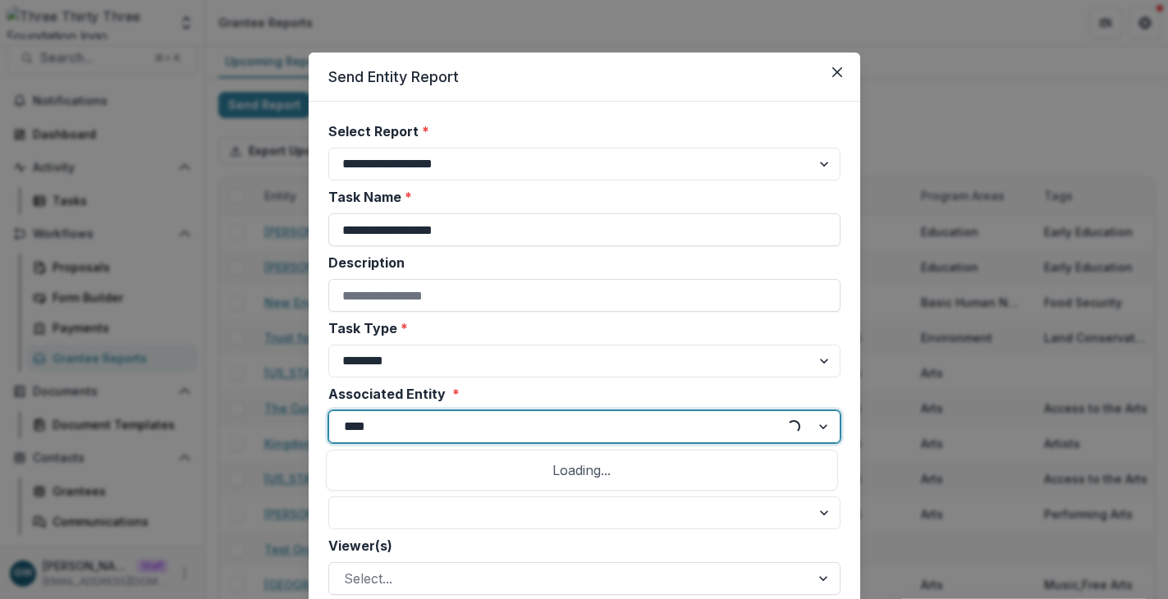
type input "*****"
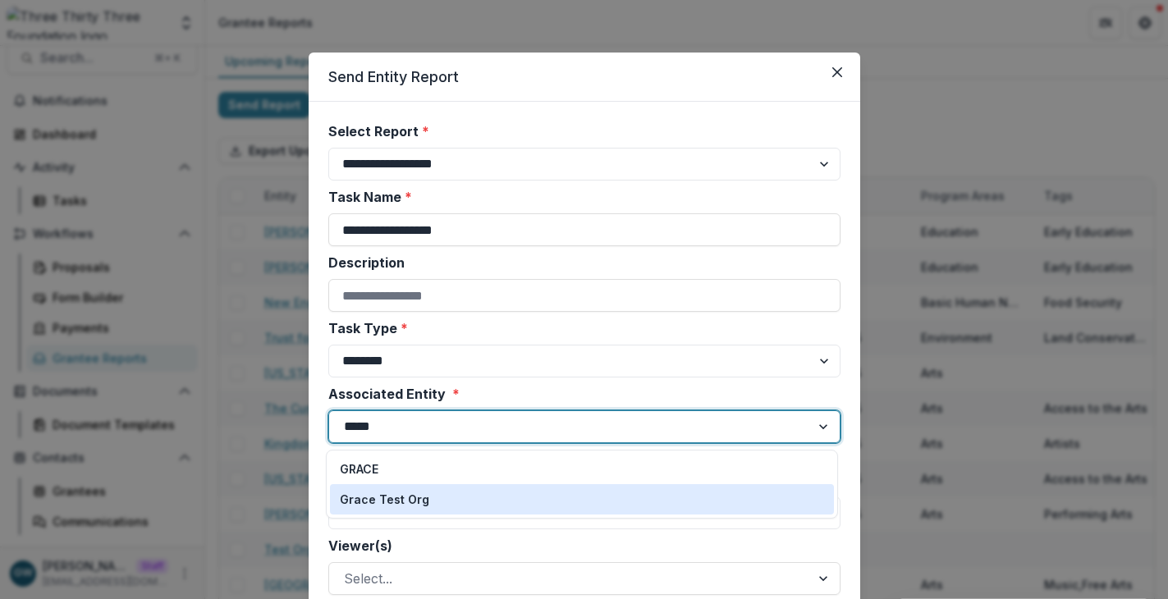
click at [416, 499] on p "Grace Test Org" at bounding box center [384, 499] width 89 height 17
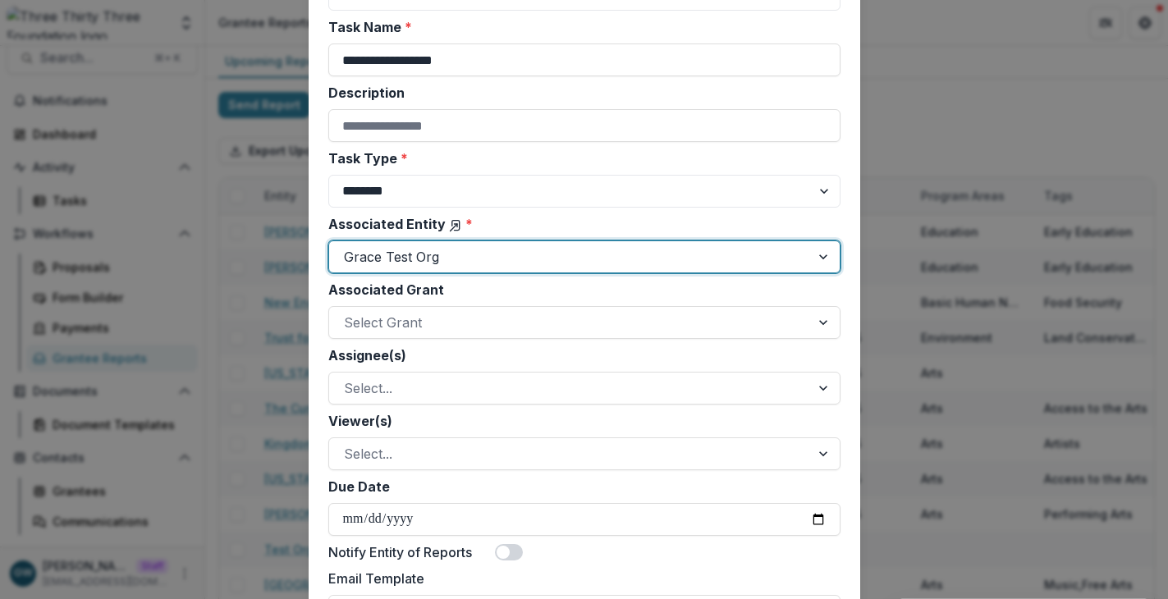
scroll to position [172, 0]
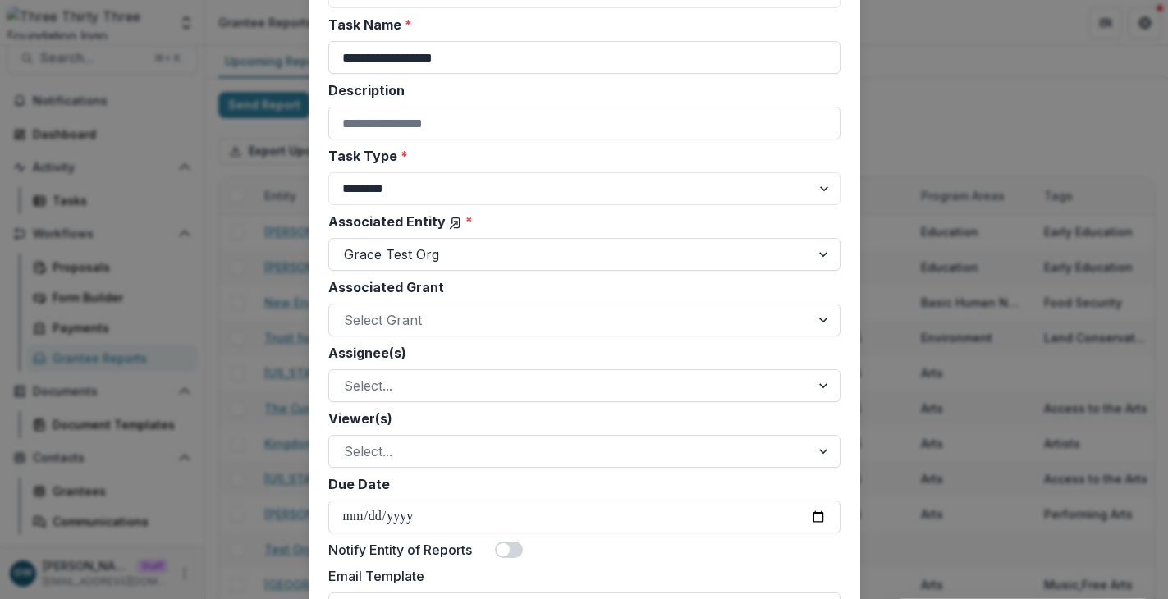
click at [410, 412] on label "Viewer(s)" at bounding box center [579, 419] width 502 height 20
click at [348, 441] on input "Viewer(s)" at bounding box center [346, 451] width 4 height 20
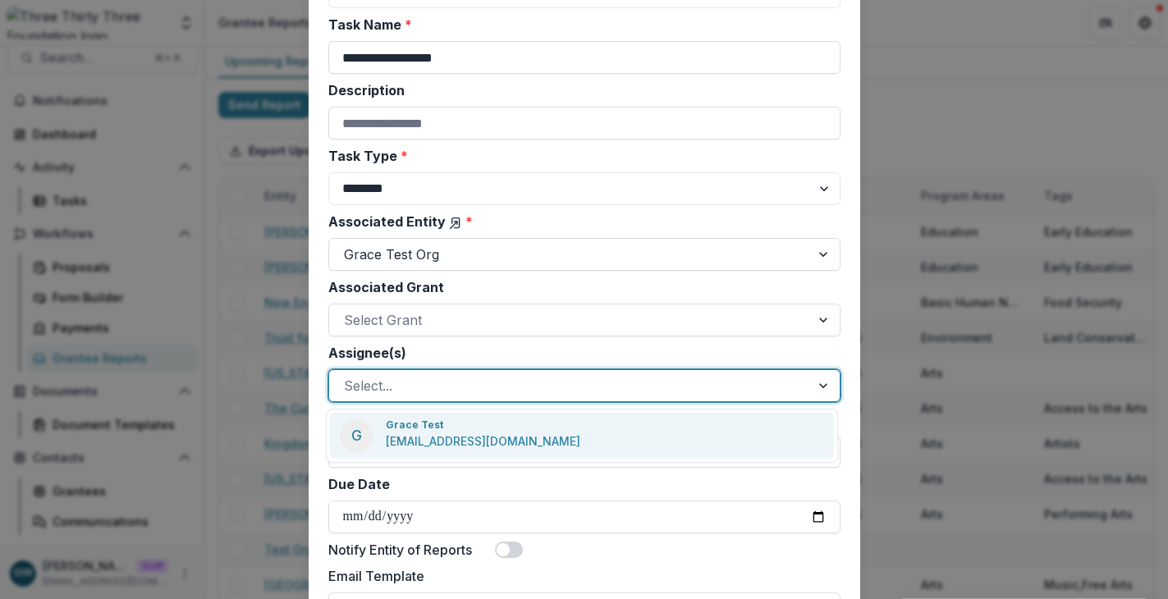
click at [418, 388] on div at bounding box center [569, 385] width 451 height 23
click at [429, 425] on p "Grace Test" at bounding box center [414, 425] width 57 height 15
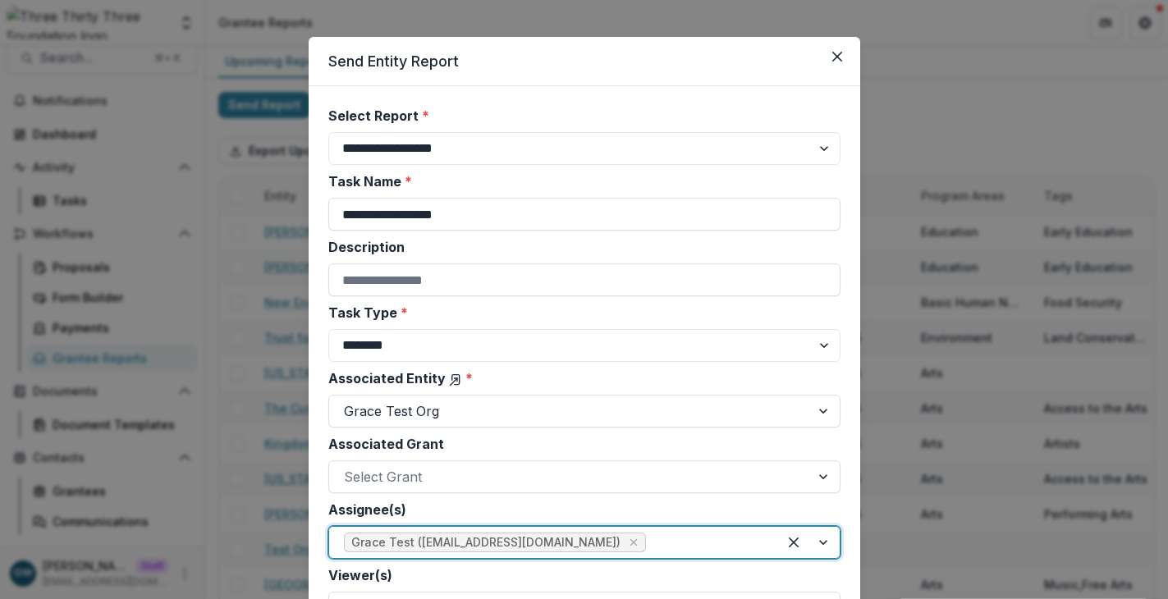
scroll to position [16, 0]
click at [240, 266] on div "**********" at bounding box center [584, 299] width 1168 height 599
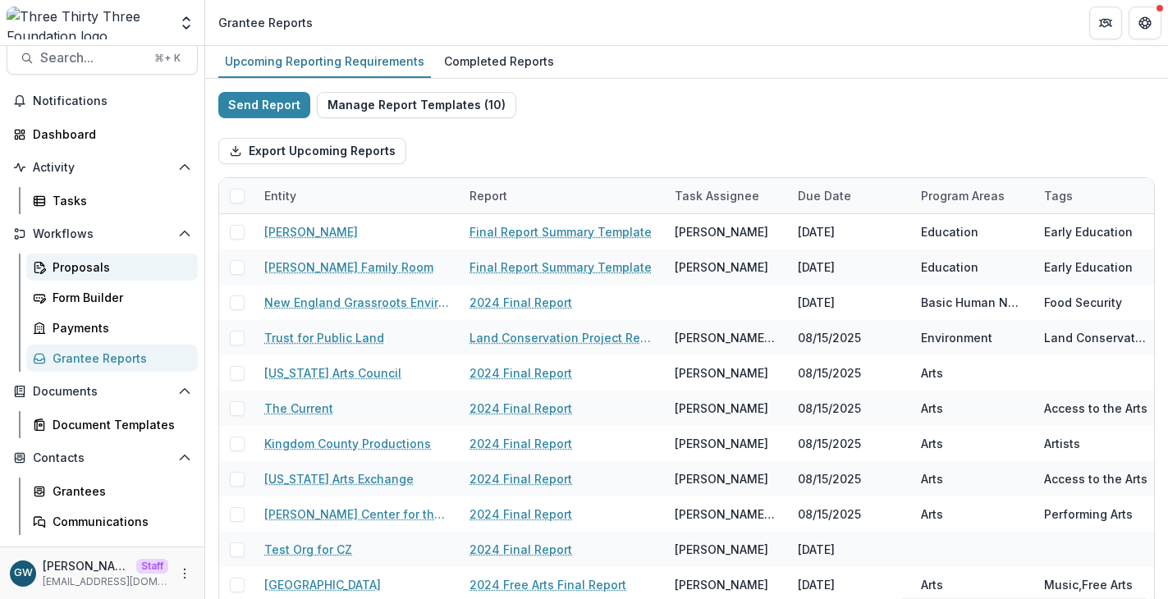
click at [82, 266] on div "Proposals" at bounding box center [119, 266] width 132 height 17
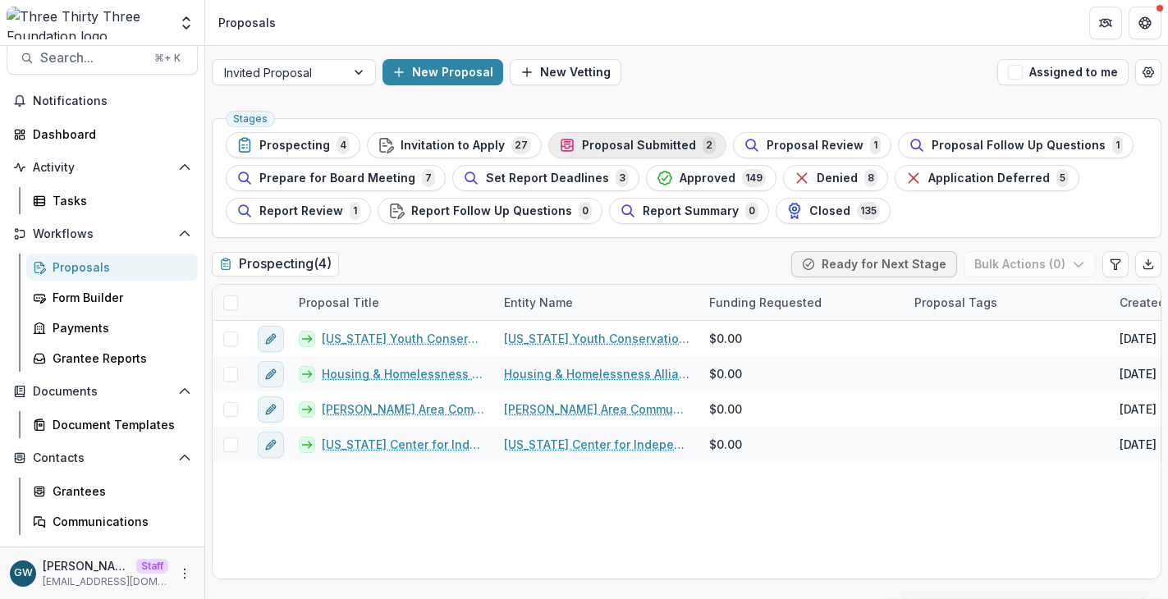
click at [642, 149] on span "Proposal Submitted" at bounding box center [639, 146] width 114 height 14
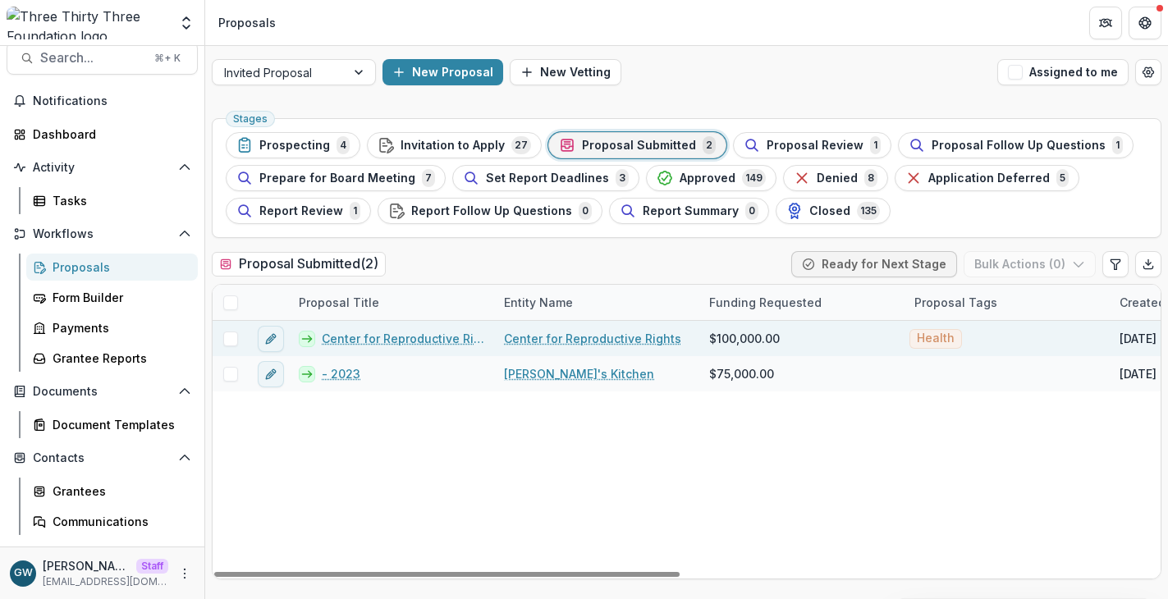
click at [368, 336] on link "Center for Reproductive Rights - 2024" at bounding box center [403, 338] width 162 height 17
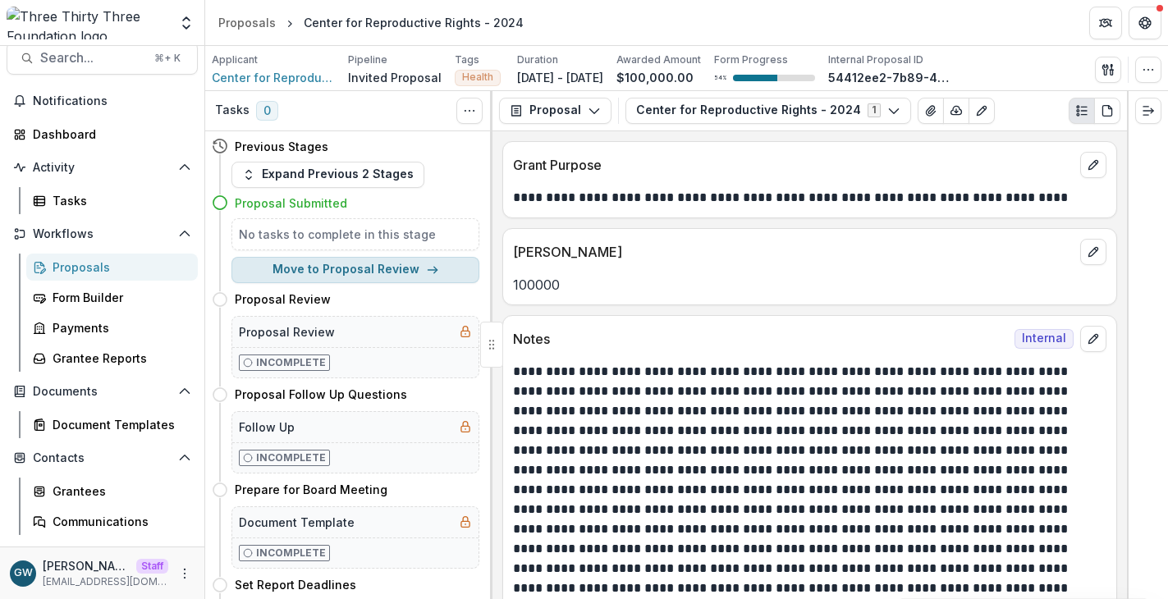
click at [378, 272] on button "Move to Proposal Review" at bounding box center [355, 270] width 248 height 26
select select "**********"
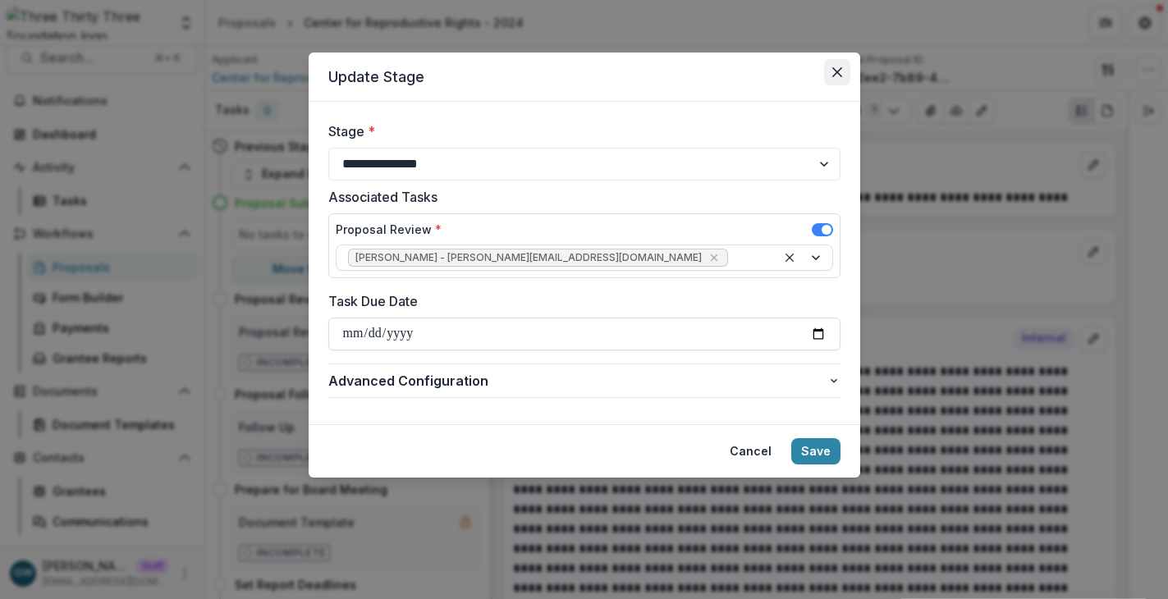
click at [830, 74] on button "Close" at bounding box center [837, 72] width 26 height 26
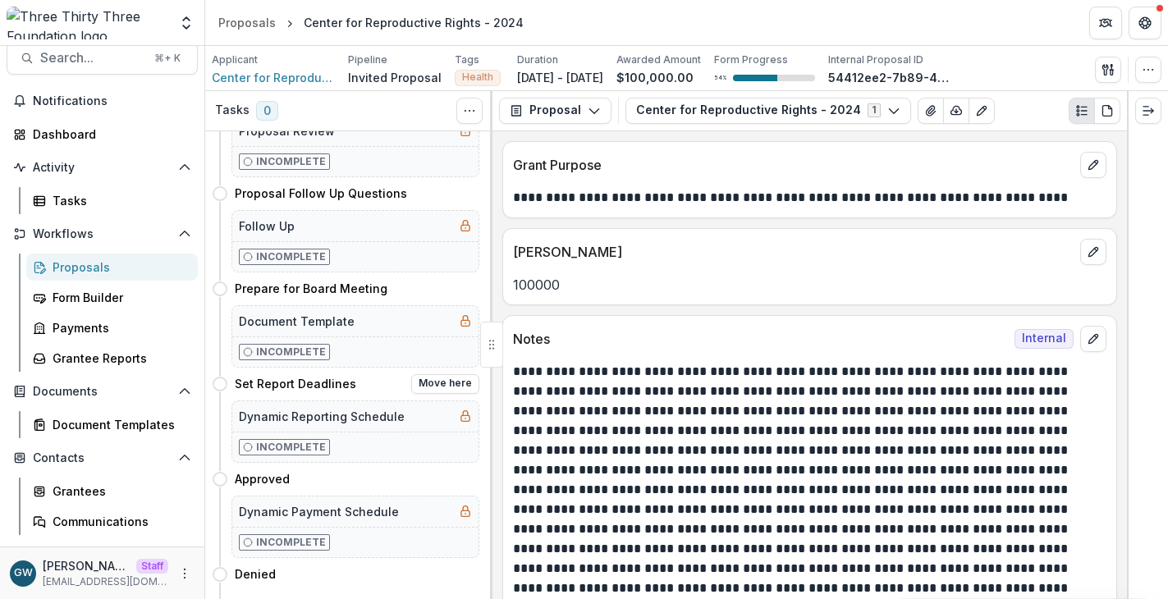
scroll to position [294, 0]
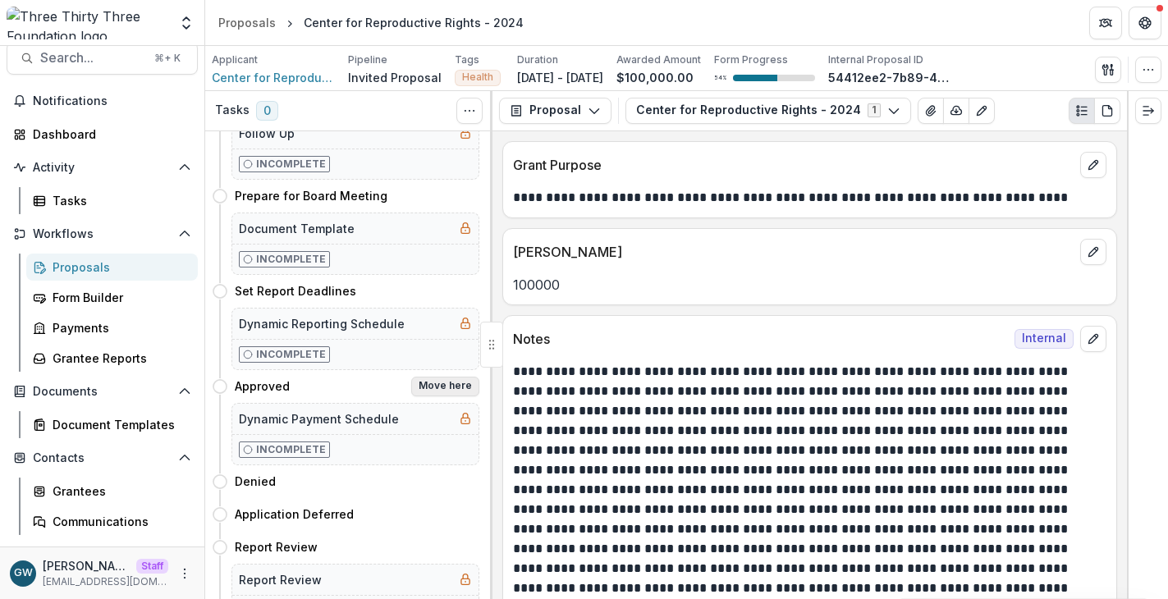
click at [429, 384] on button "Move here" at bounding box center [445, 387] width 68 height 20
select select "********"
select select "**********"
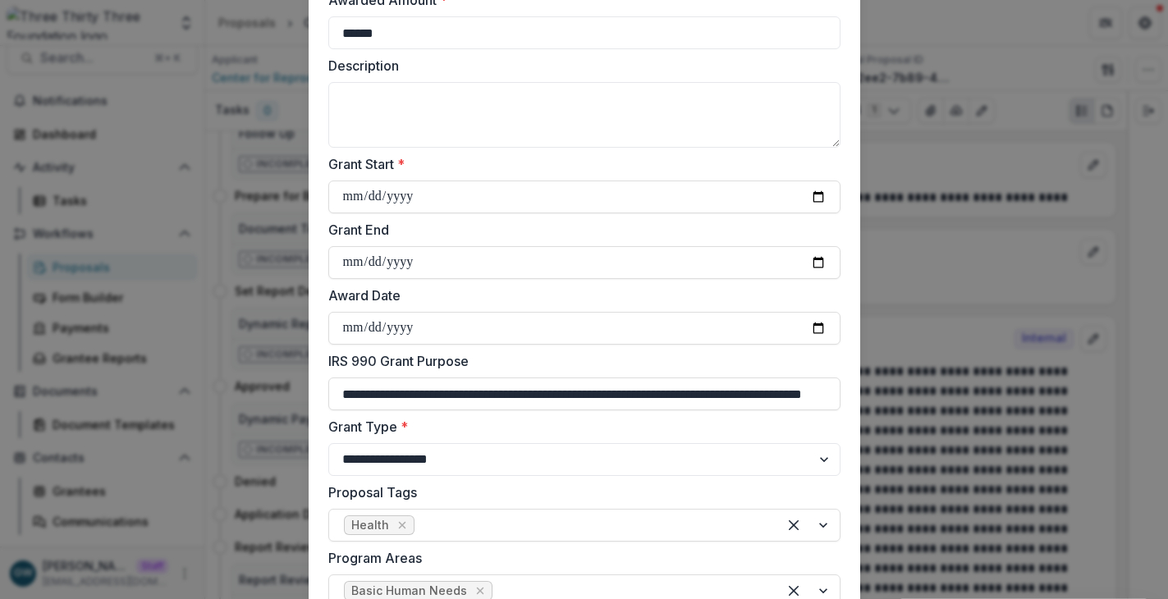
scroll to position [0, 0]
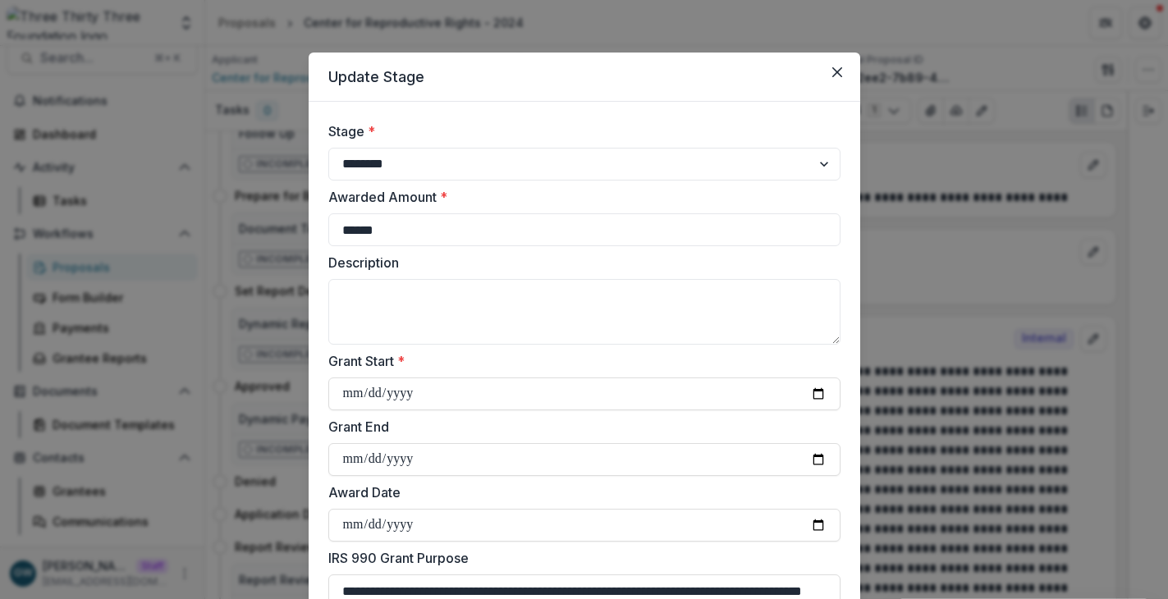
click at [972, 145] on div "**********" at bounding box center [584, 299] width 1168 height 599
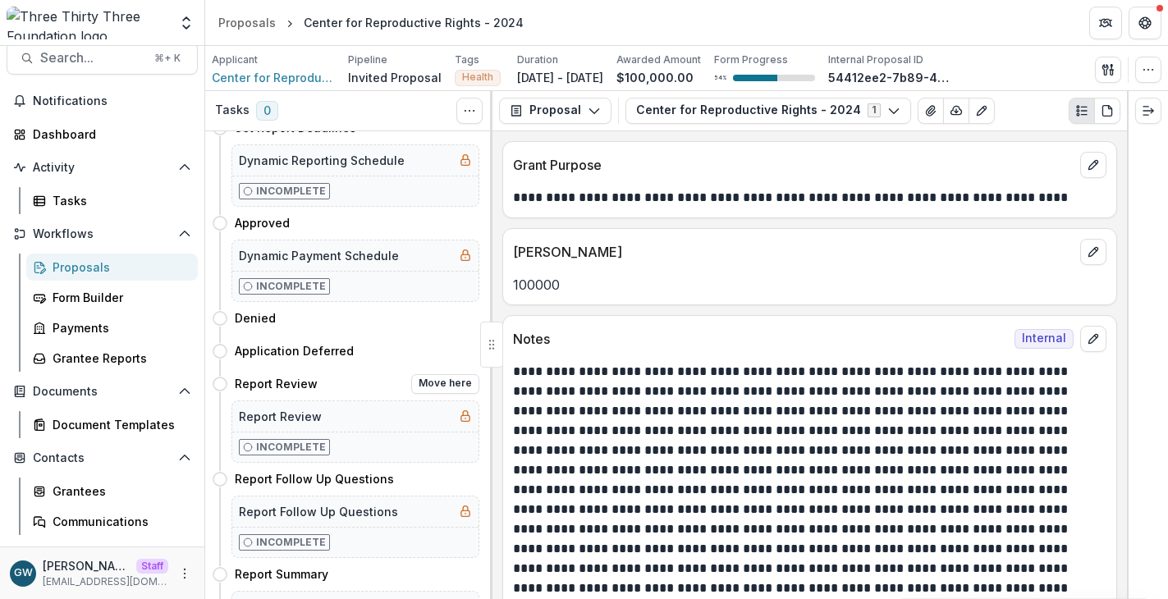
scroll to position [544, 0]
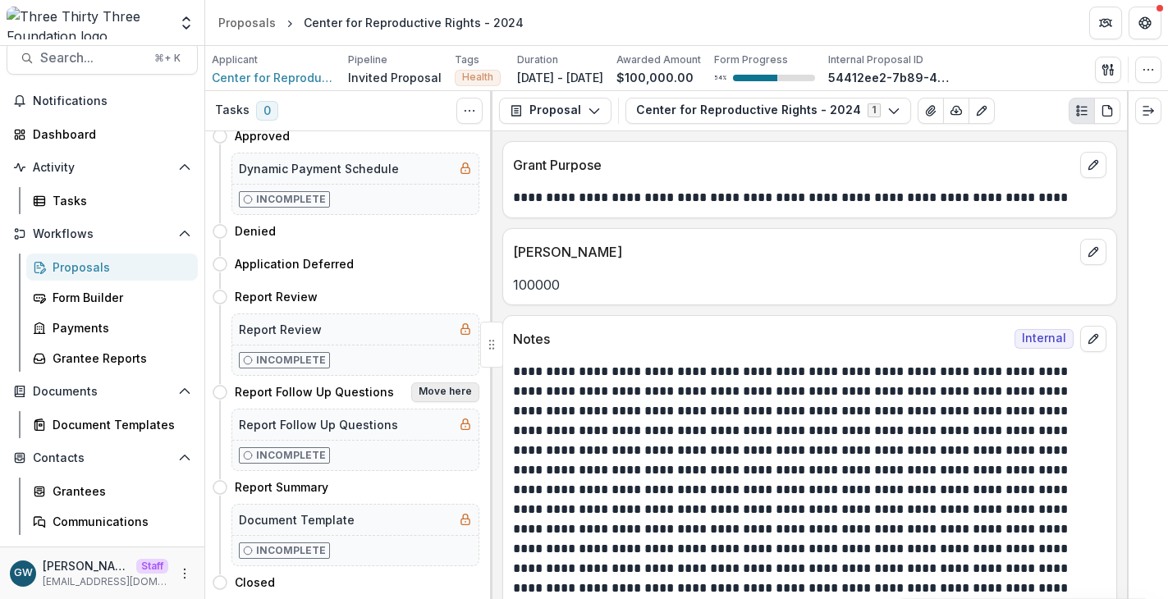
click at [455, 392] on button "Move here" at bounding box center [445, 392] width 68 height 20
select select "**********"
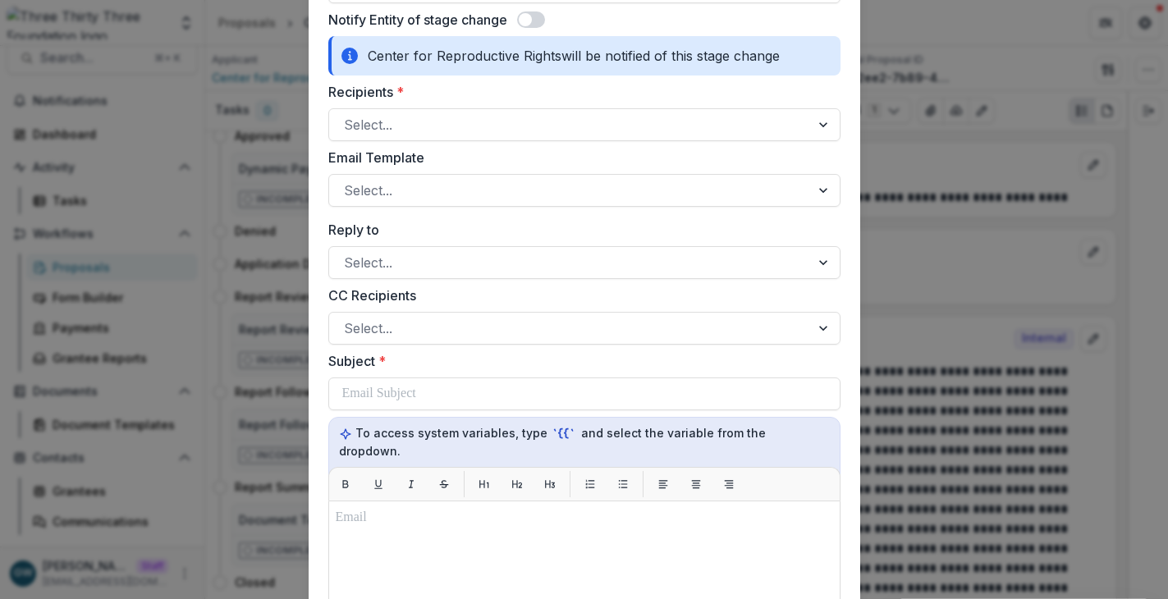
scroll to position [176, 0]
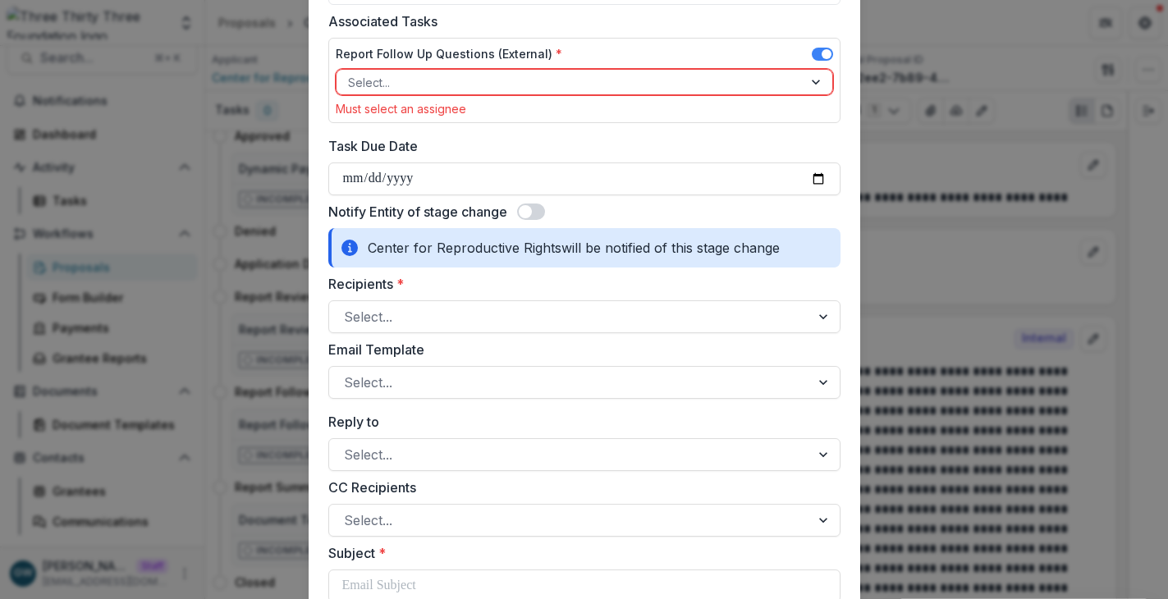
click at [525, 216] on span at bounding box center [525, 211] width 13 height 13
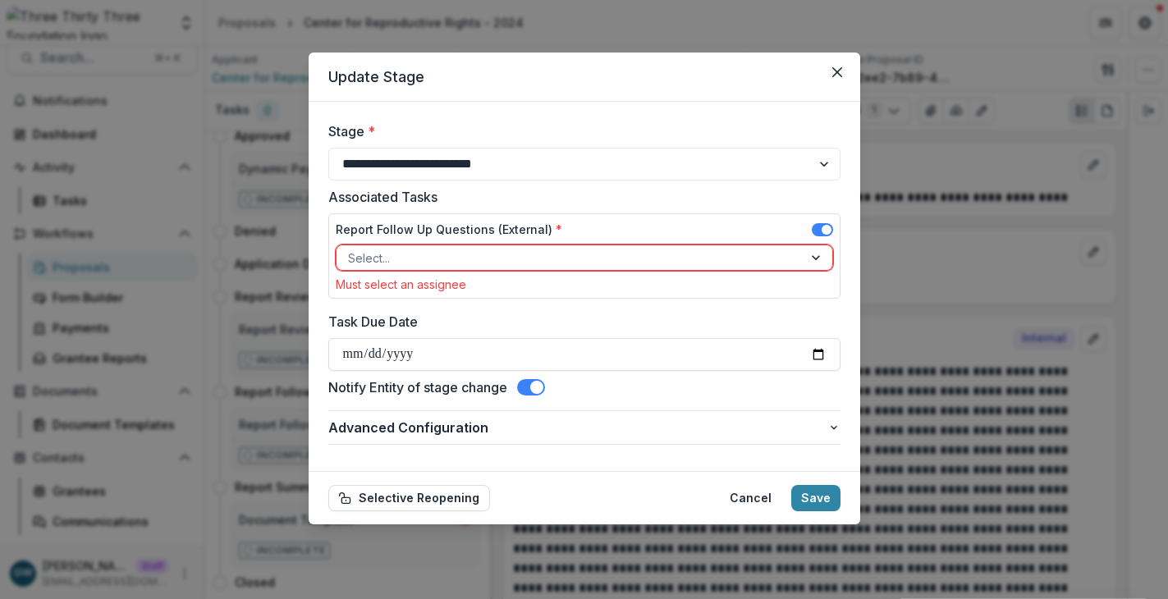
scroll to position [0, 0]
click at [848, 73] on button "Close" at bounding box center [837, 72] width 26 height 26
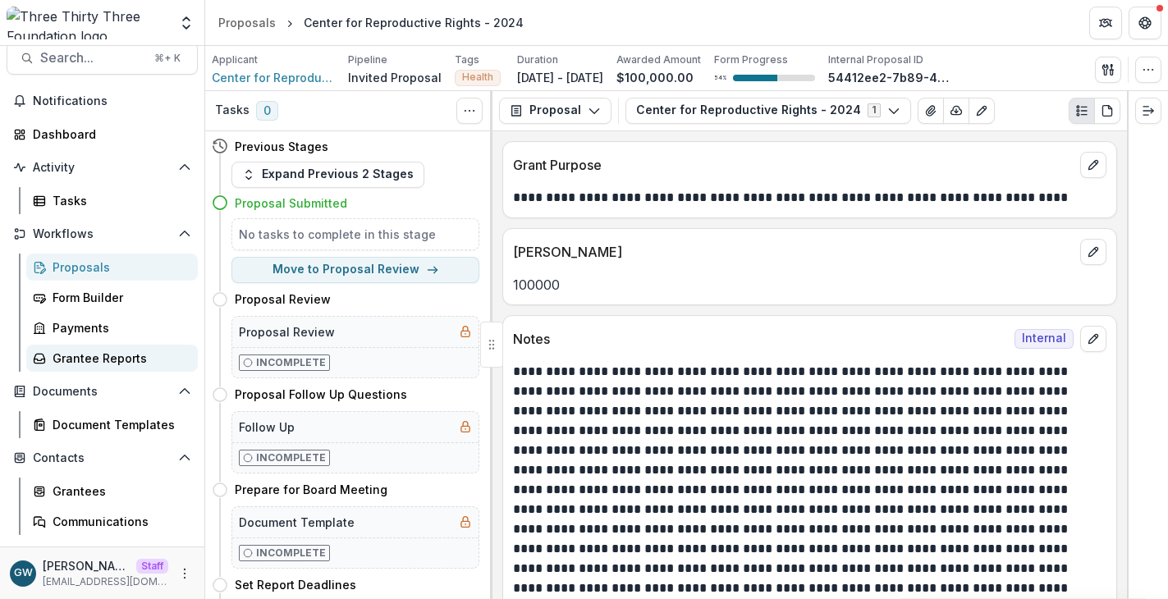
click at [121, 357] on div "Grantee Reports" at bounding box center [119, 358] width 132 height 17
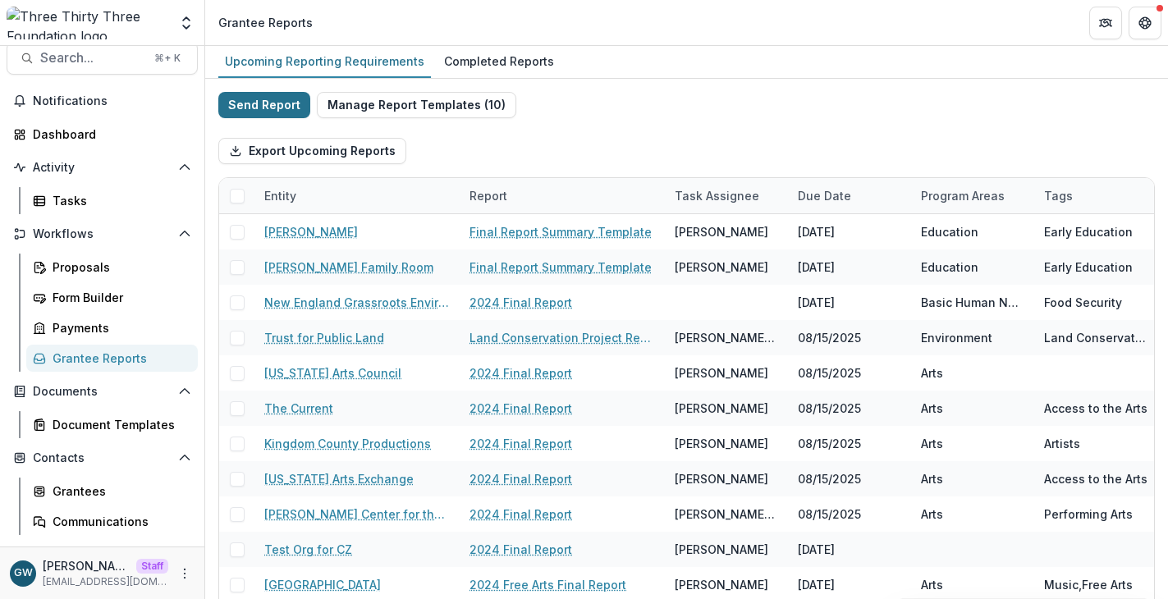
click at [271, 107] on button "Send Report" at bounding box center [264, 105] width 92 height 26
select select "********"
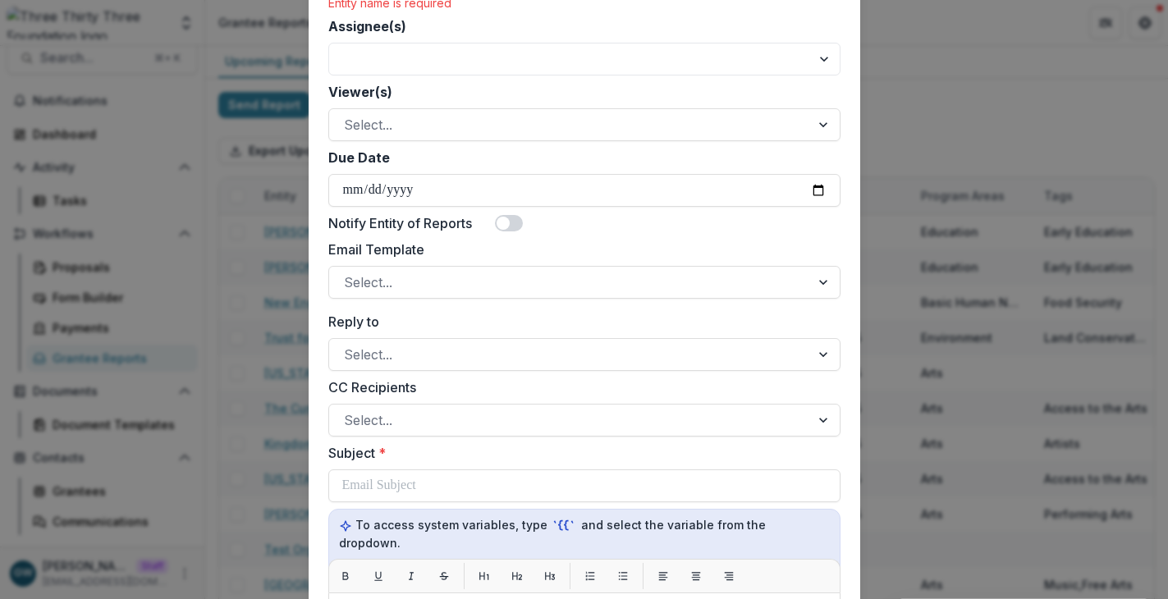
scroll to position [453, 0]
click at [249, 258] on div "**********" at bounding box center [584, 299] width 1168 height 599
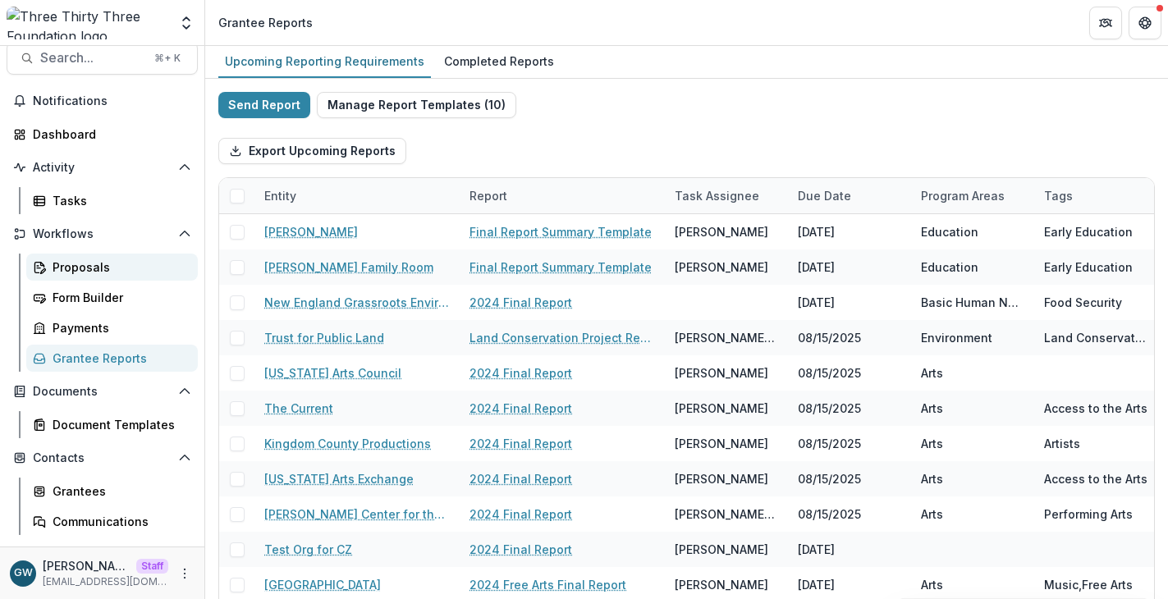
scroll to position [17, 0]
click at [268, 113] on button "Send Report" at bounding box center [264, 105] width 92 height 26
select select "********"
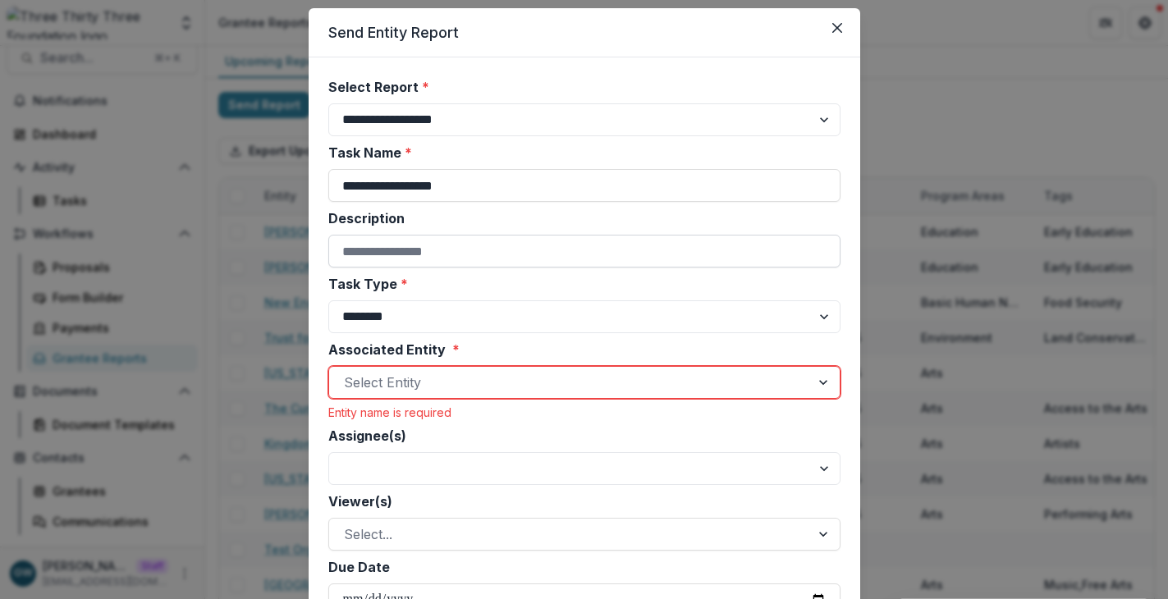
scroll to position [135, 0]
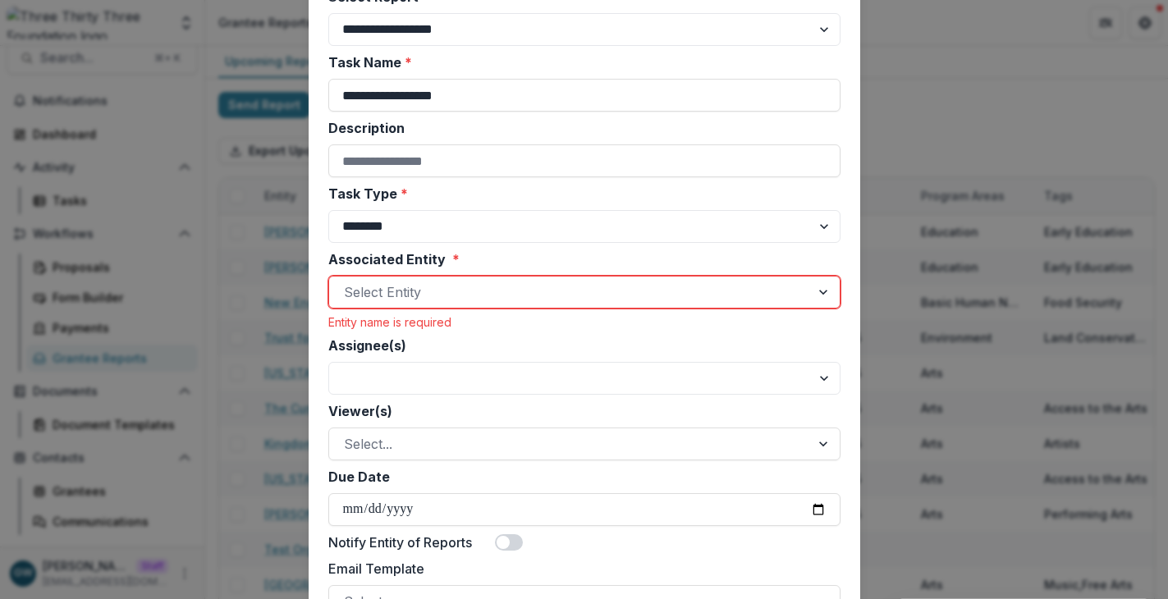
click at [412, 295] on div at bounding box center [569, 292] width 451 height 23
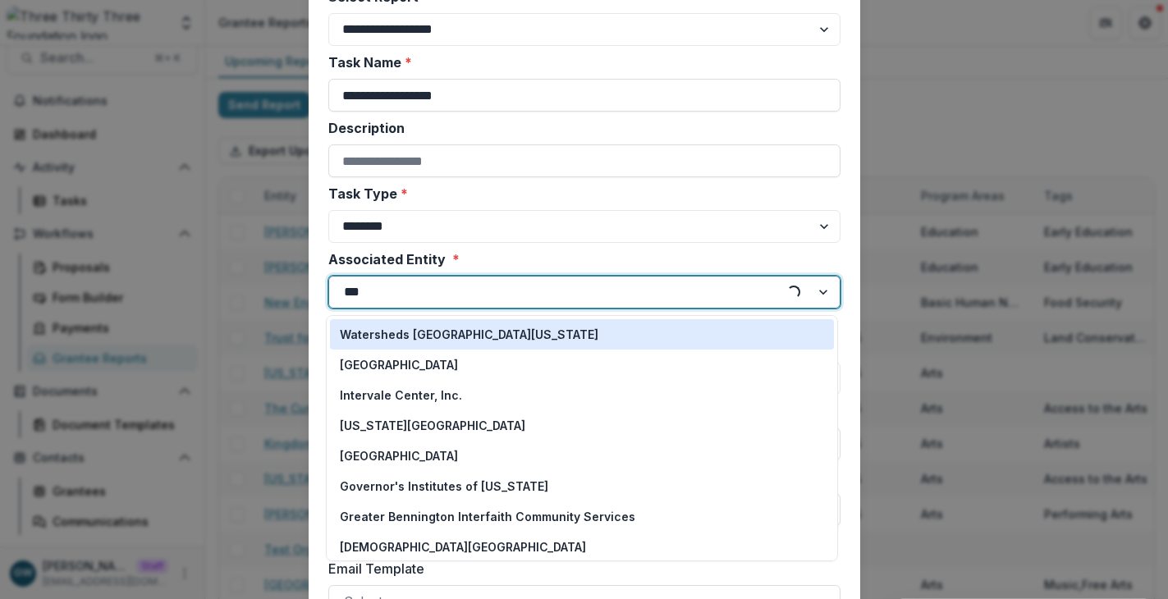
type input "****"
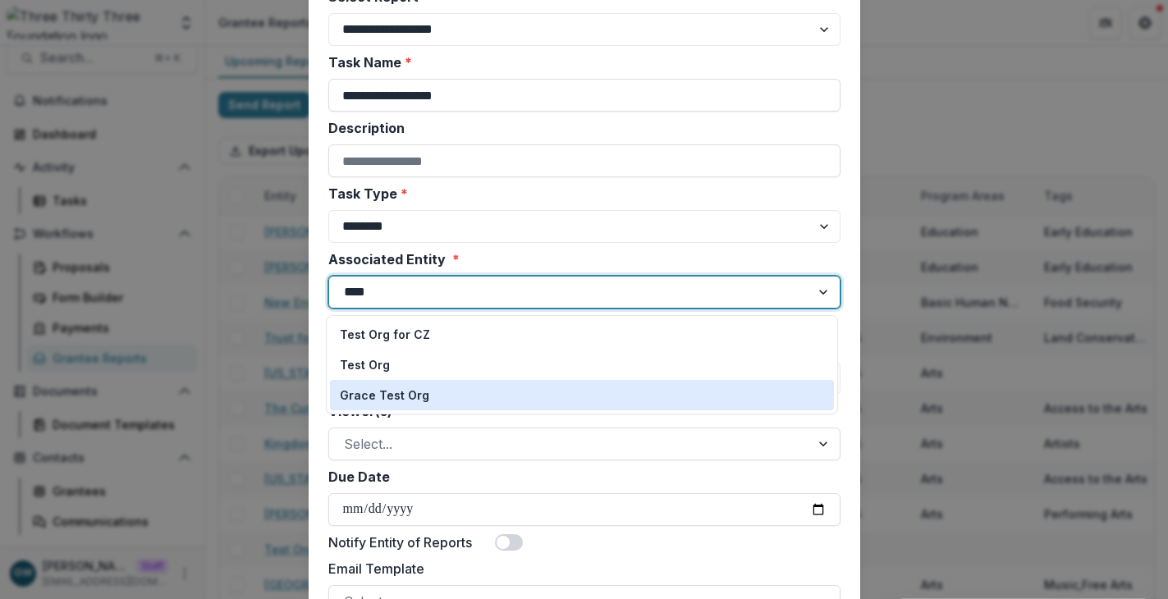
click at [406, 391] on p "Grace Test Org" at bounding box center [384, 394] width 89 height 17
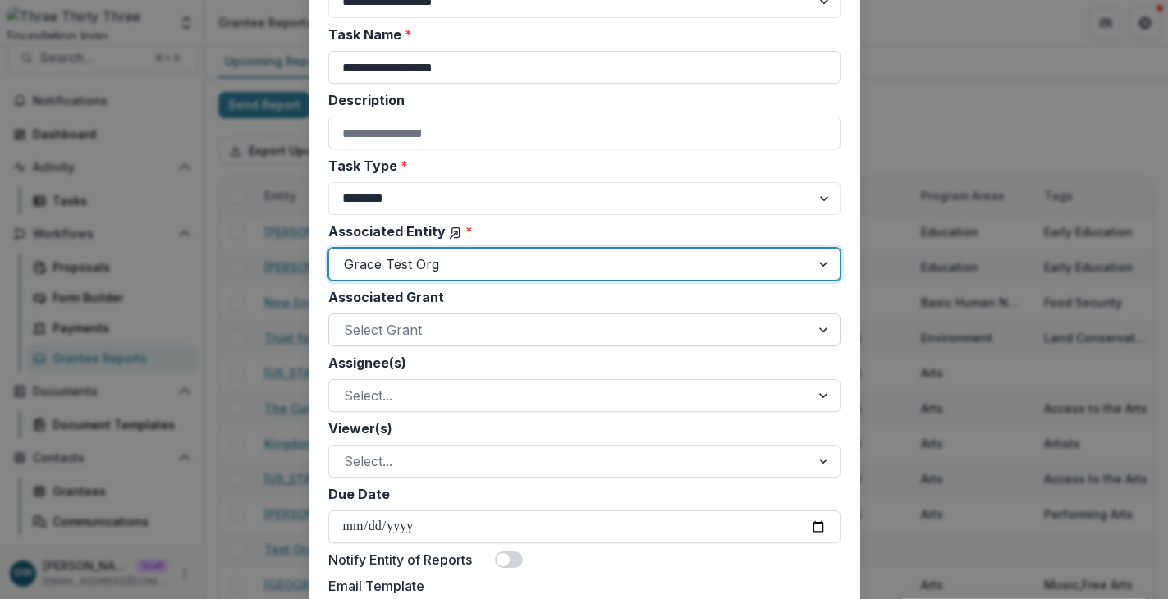
scroll to position [180, 0]
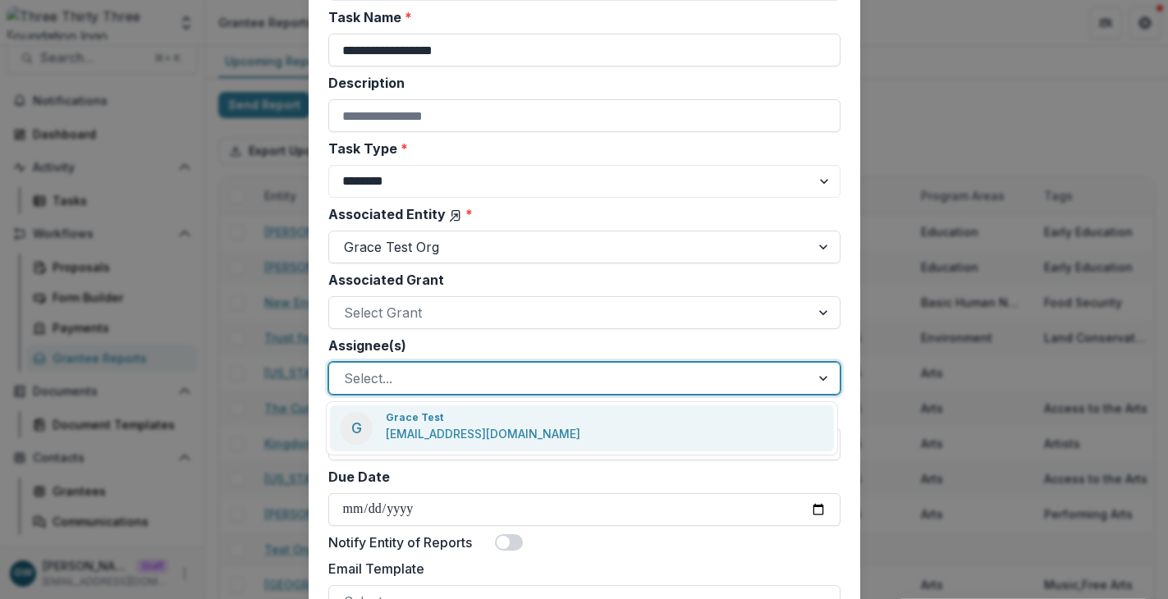
click at [392, 379] on div at bounding box center [569, 378] width 451 height 23
click at [418, 427] on p "grace+1@trytemelio.com" at bounding box center [483, 433] width 194 height 17
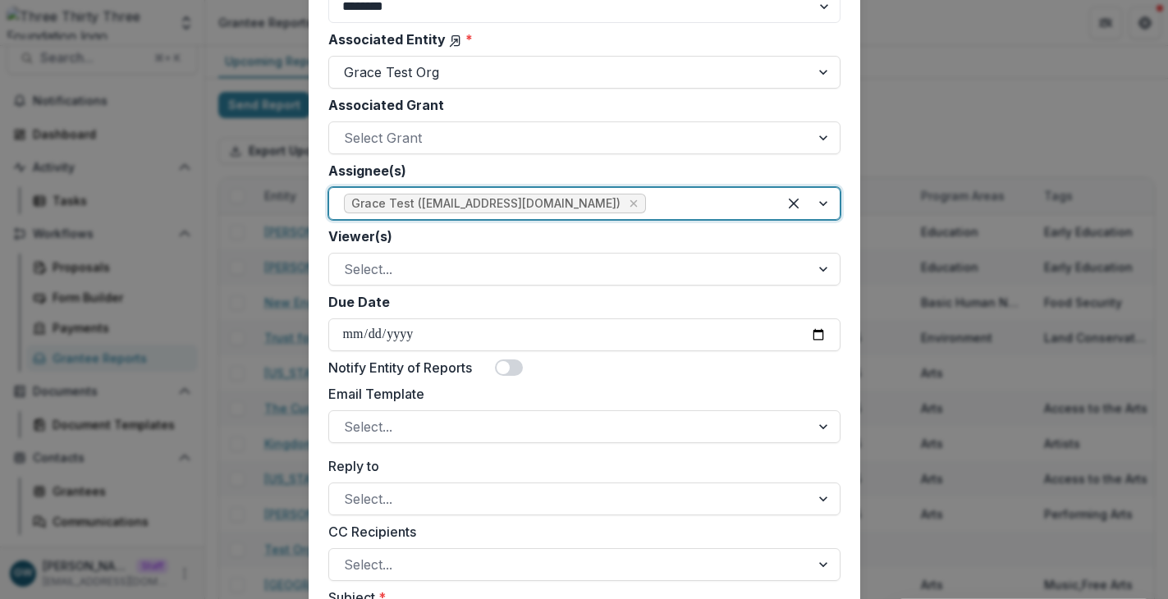
scroll to position [364, 0]
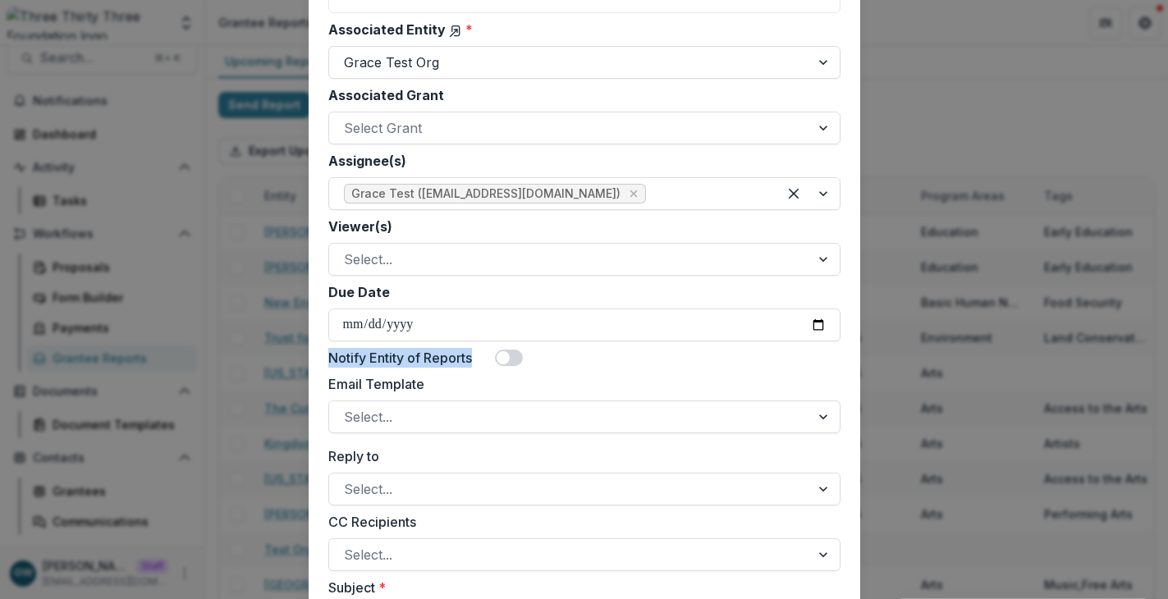
drag, startPoint x: 331, startPoint y: 358, endPoint x: 469, endPoint y: 356, distance: 138.7
click at [469, 356] on label "Notify Entity of Reports" at bounding box center [400, 358] width 144 height 20
click at [476, 365] on div "Notify Entity of Reports" at bounding box center [404, 358] width 153 height 20
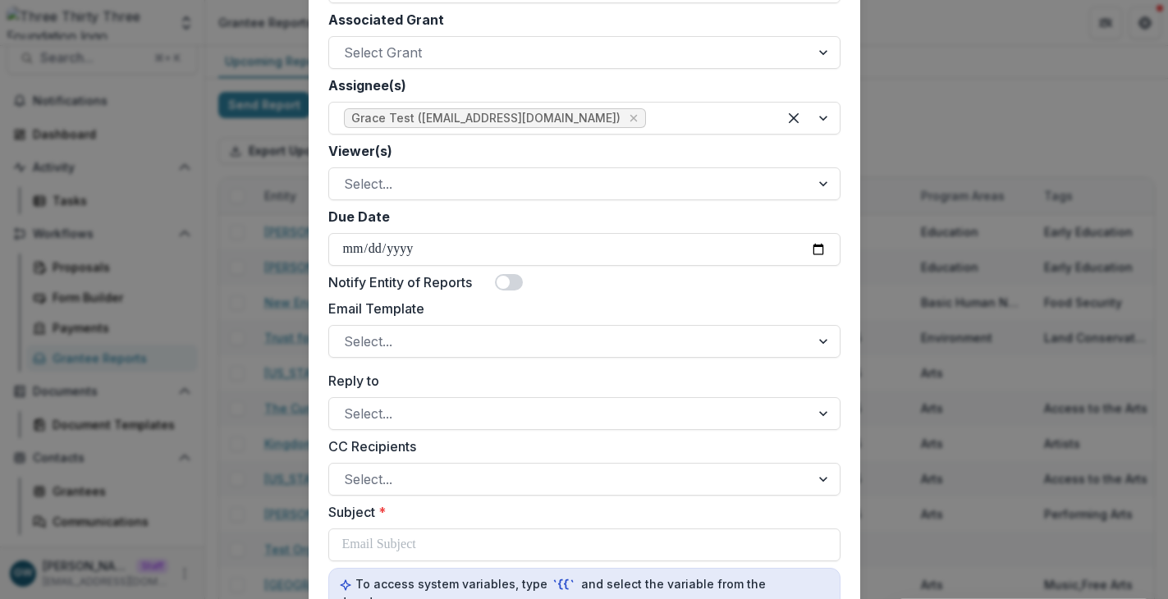
scroll to position [536, 0]
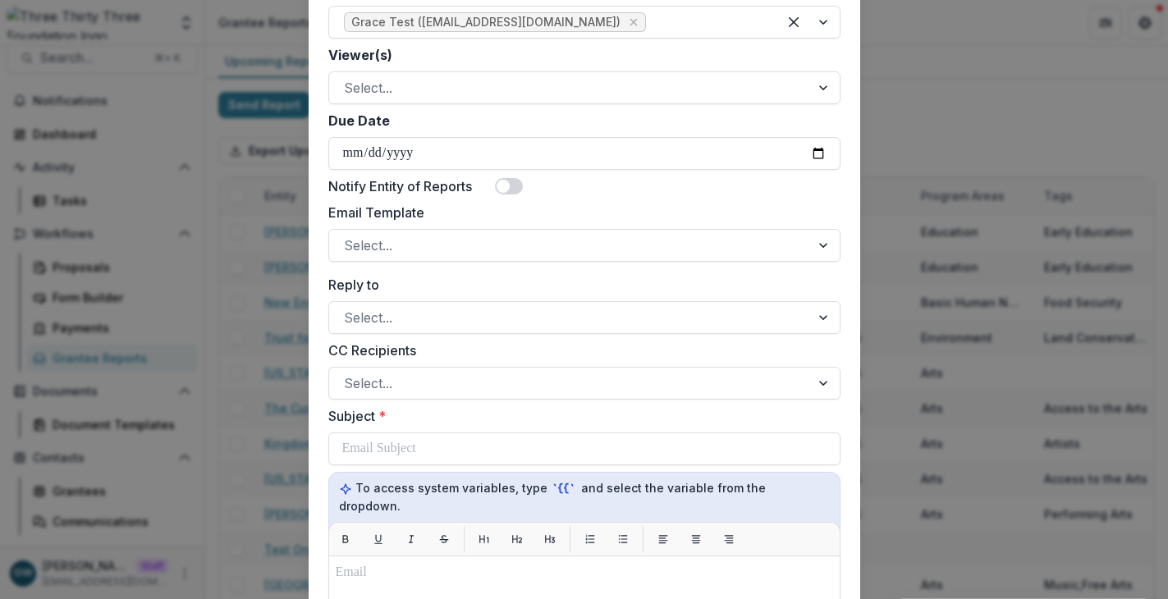
click at [502, 187] on span at bounding box center [502, 186] width 13 height 13
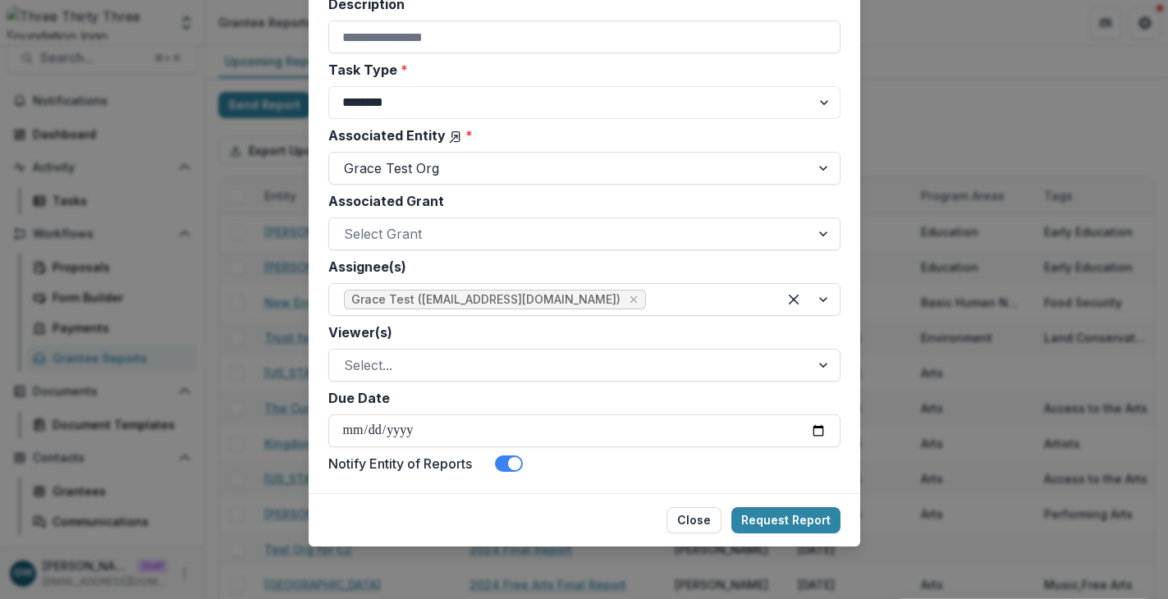
click at [516, 464] on span at bounding box center [514, 463] width 13 height 13
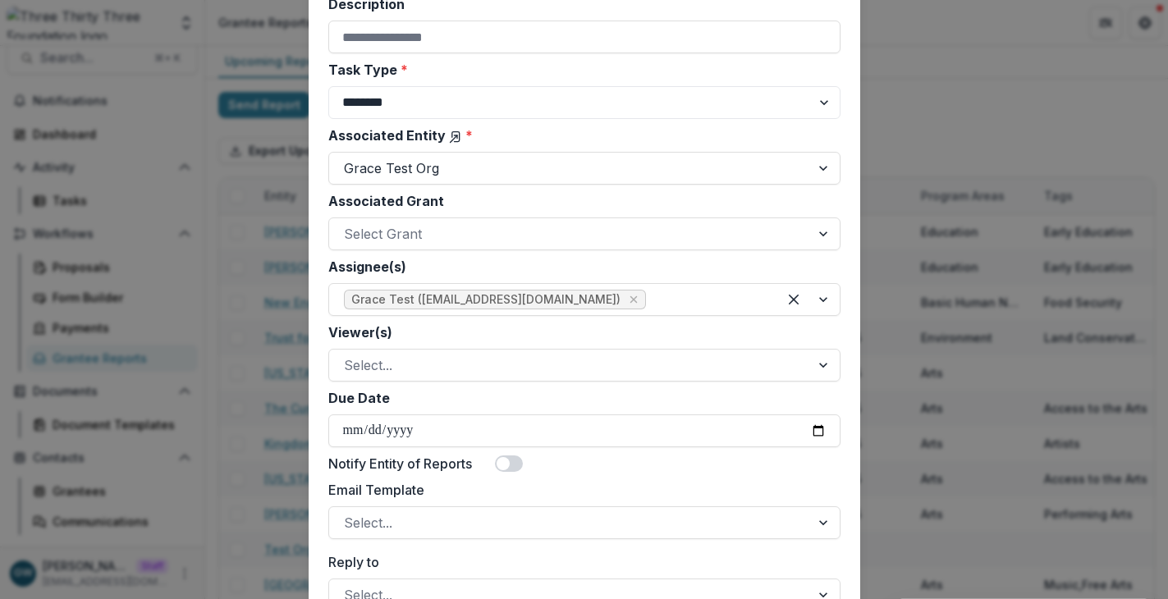
scroll to position [536, 0]
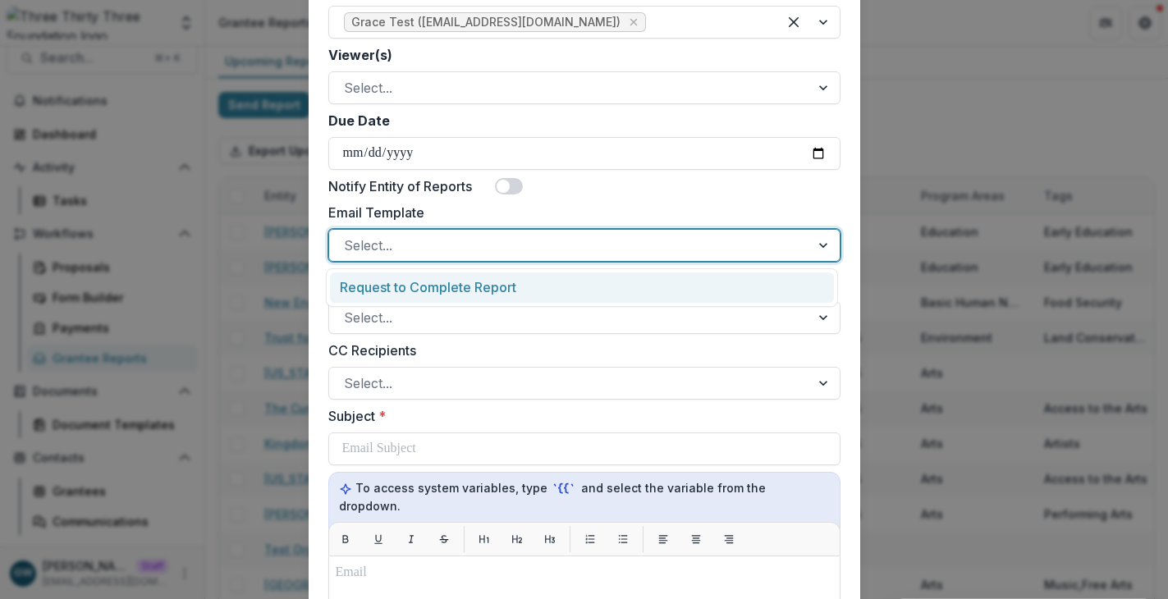
click at [416, 245] on div at bounding box center [569, 245] width 451 height 23
click at [418, 287] on div "Request to Complete Report" at bounding box center [582, 287] width 504 height 30
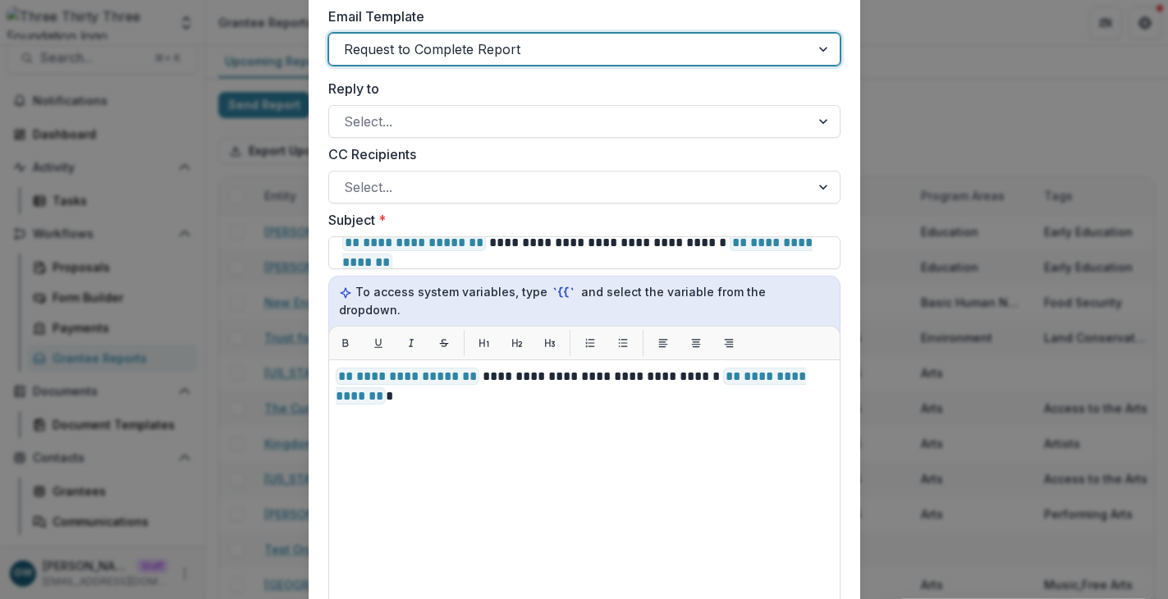
scroll to position [731, 0]
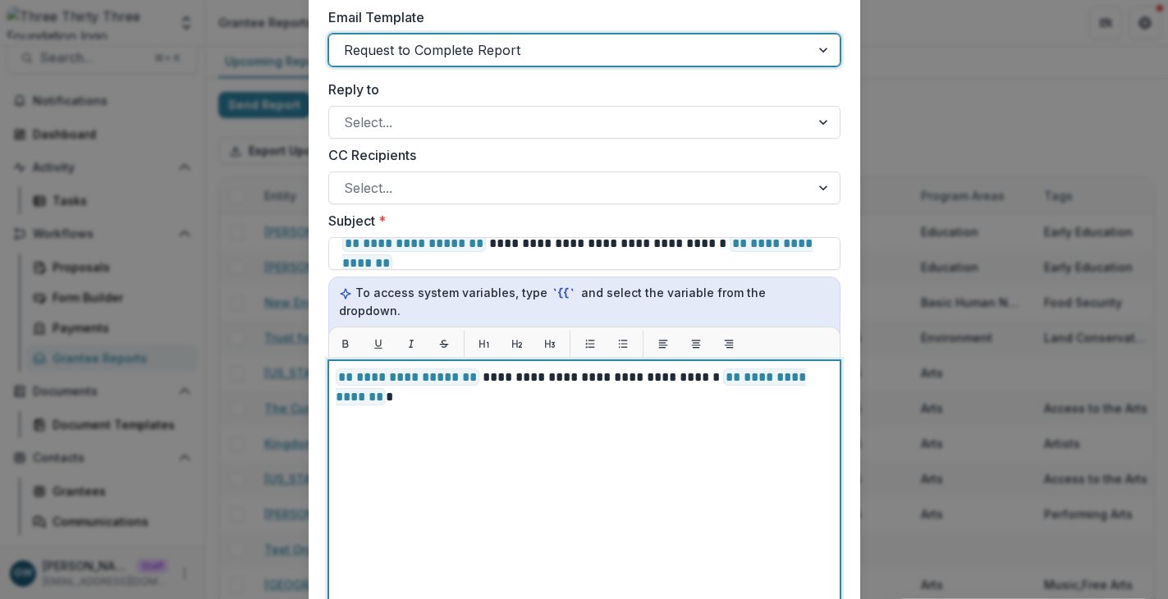
click at [436, 386] on p "**********" at bounding box center [584, 387] width 497 height 39
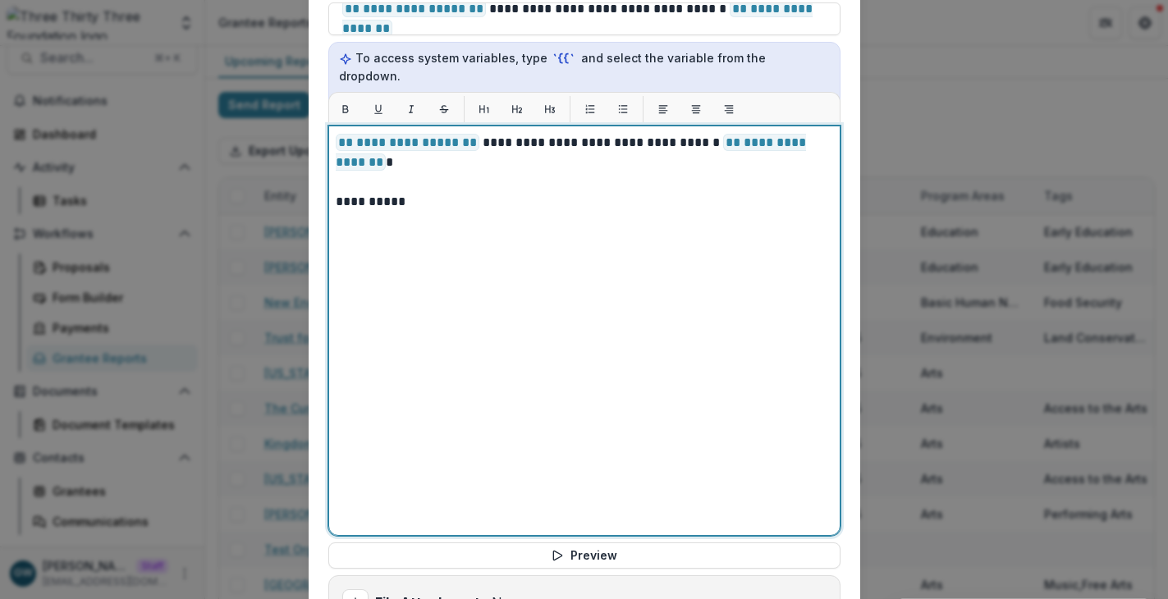
scroll to position [1135, 0]
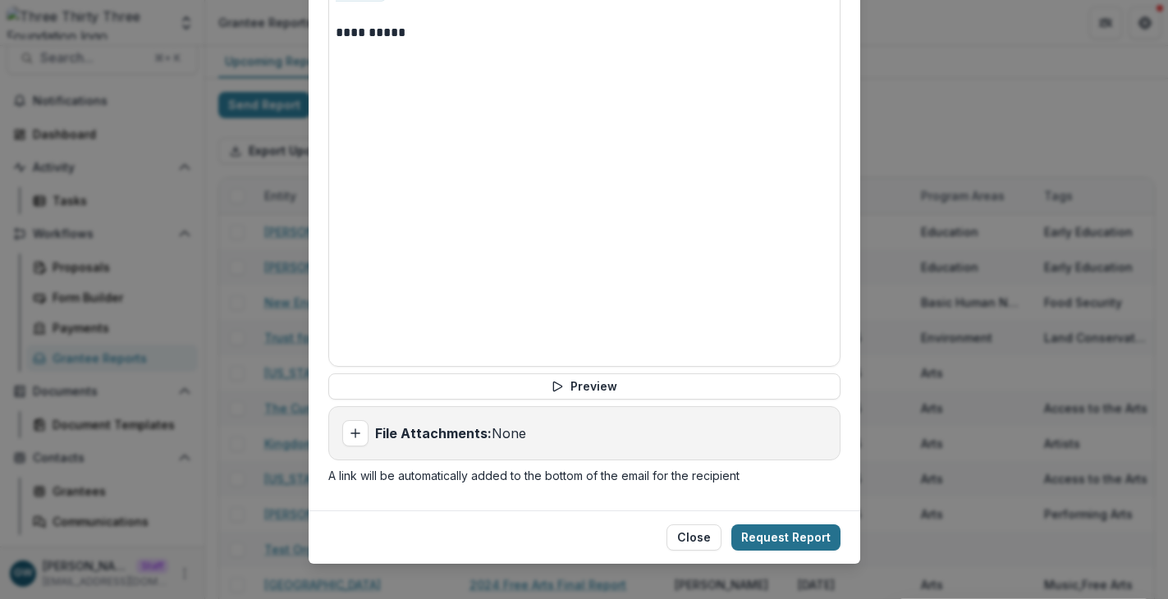
click at [779, 524] on button "Request Report" at bounding box center [785, 537] width 109 height 26
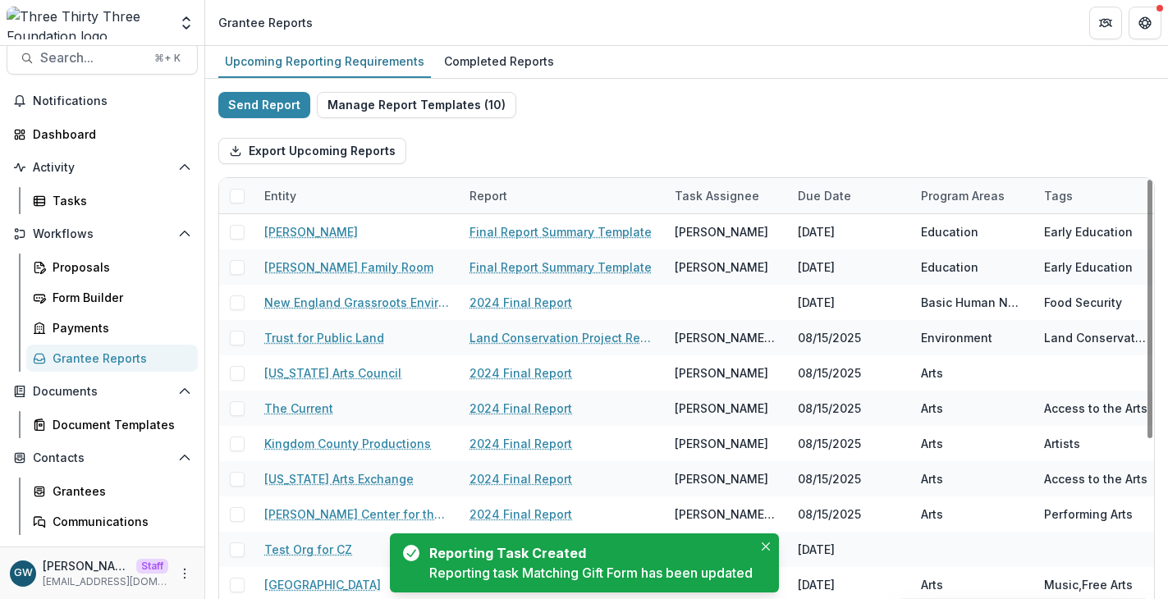
click at [299, 198] on div "Entity" at bounding box center [280, 195] width 52 height 17
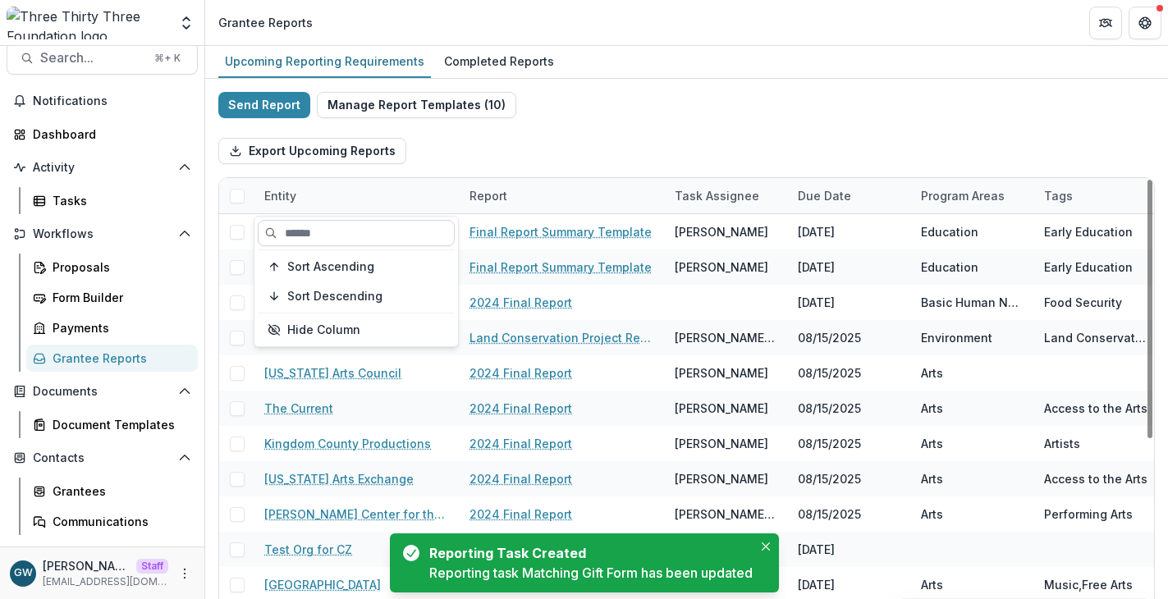
click at [336, 227] on input at bounding box center [356, 233] width 197 height 26
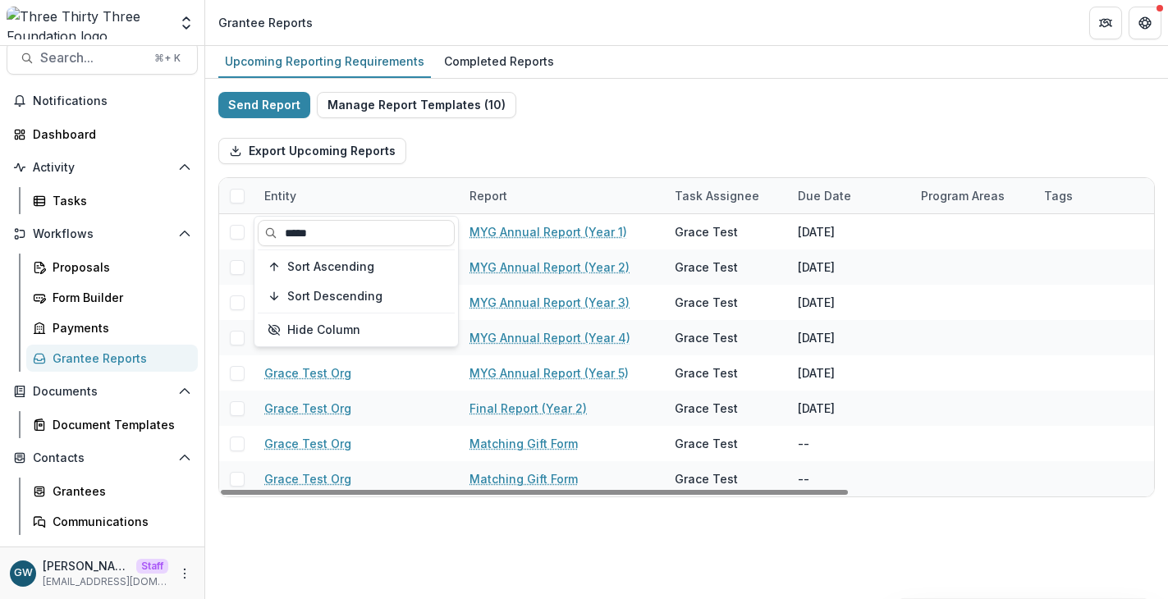
type input "*****"
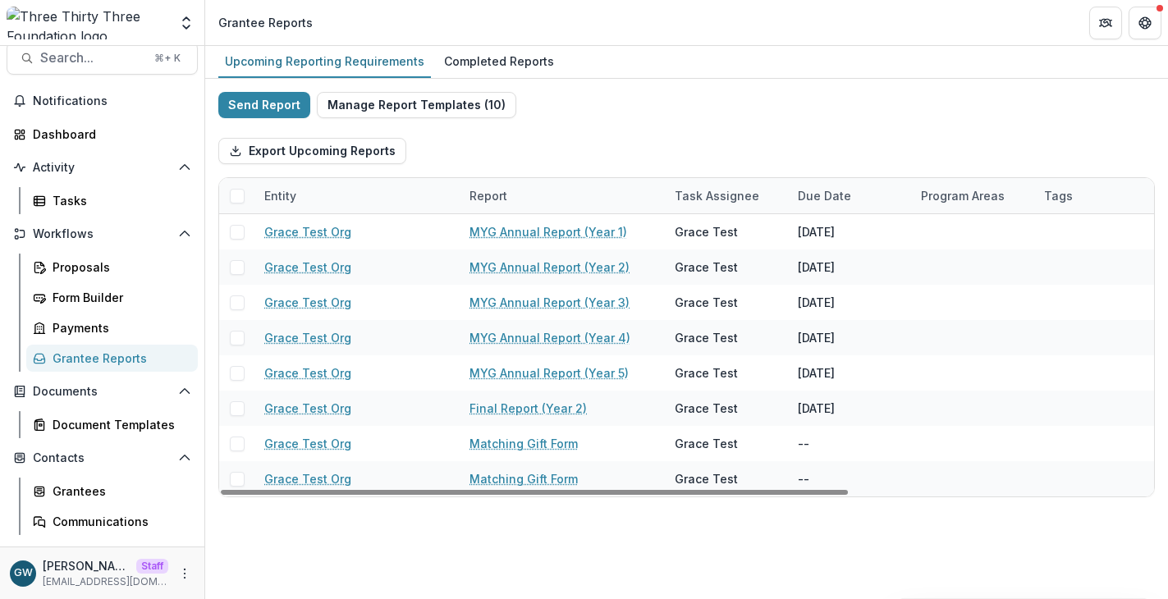
click at [636, 117] on div "Send Report Manage Report Templates ( 10 ) Export Upcoming Reports Entity Repor…" at bounding box center [686, 294] width 936 height 405
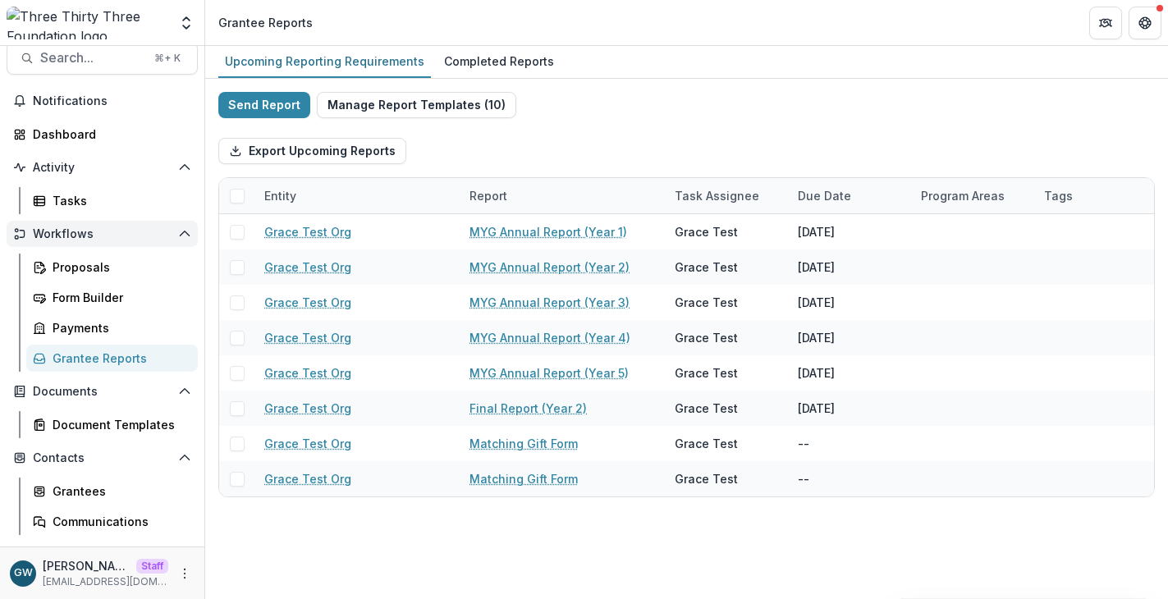
scroll to position [17, 0]
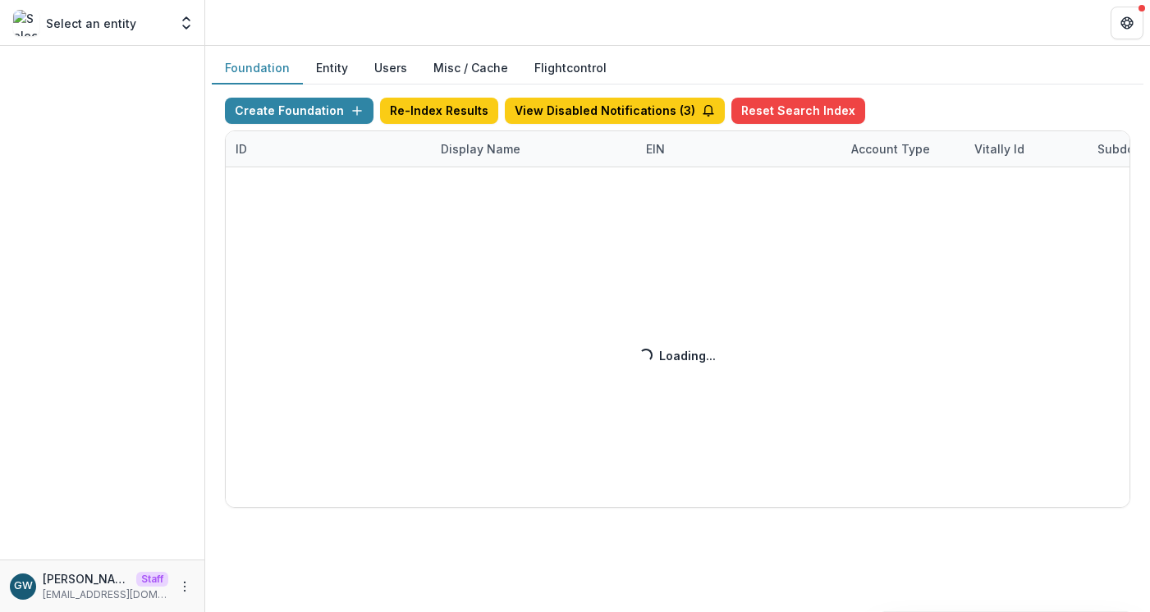
click at [465, 150] on div "Create Foundation Re-Index Results View Disabled Notifications ( 3 ) Reset Sear…" at bounding box center [677, 303] width 905 height 410
click at [493, 151] on div "Create Foundation Re-Index Results View Disabled Notifications ( 3 ) Reset Sear…" at bounding box center [677, 303] width 905 height 410
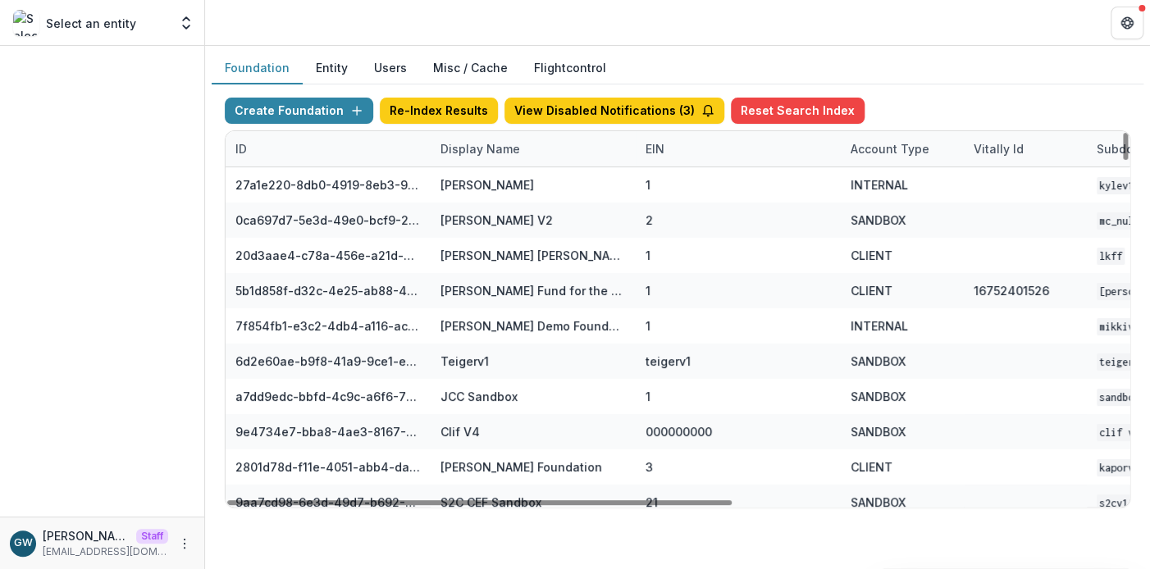
click at [473, 152] on div "Display Name" at bounding box center [480, 148] width 99 height 17
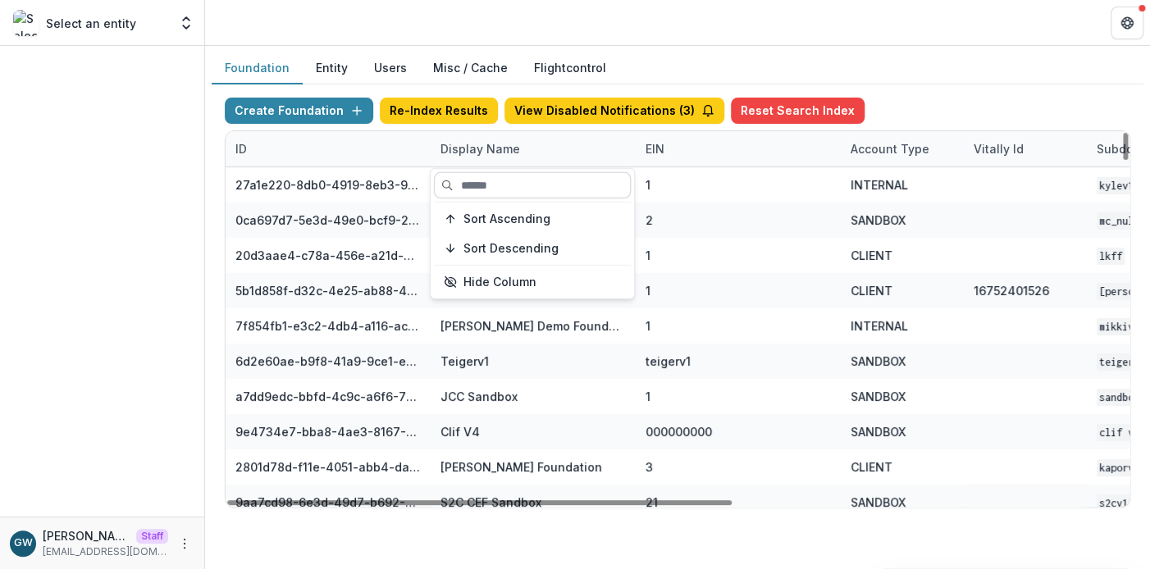
click at [487, 191] on input at bounding box center [532, 185] width 197 height 26
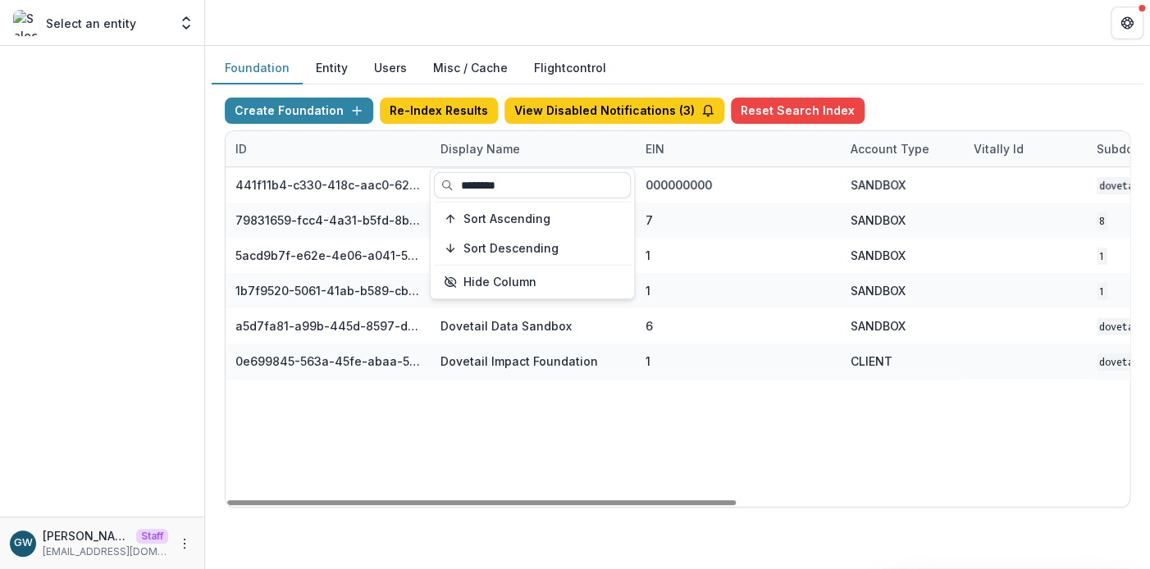
type input "********"
click at [948, 70] on div "Foundation Entity Users Misc / Cache Flightcontrol" at bounding box center [678, 69] width 932 height 32
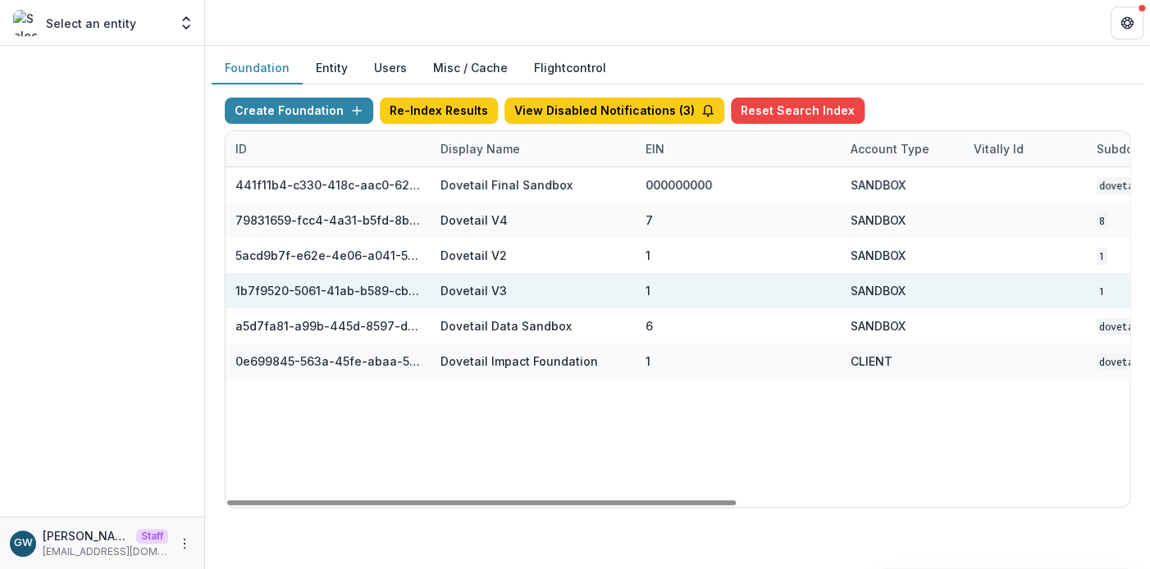
scroll to position [0, 696]
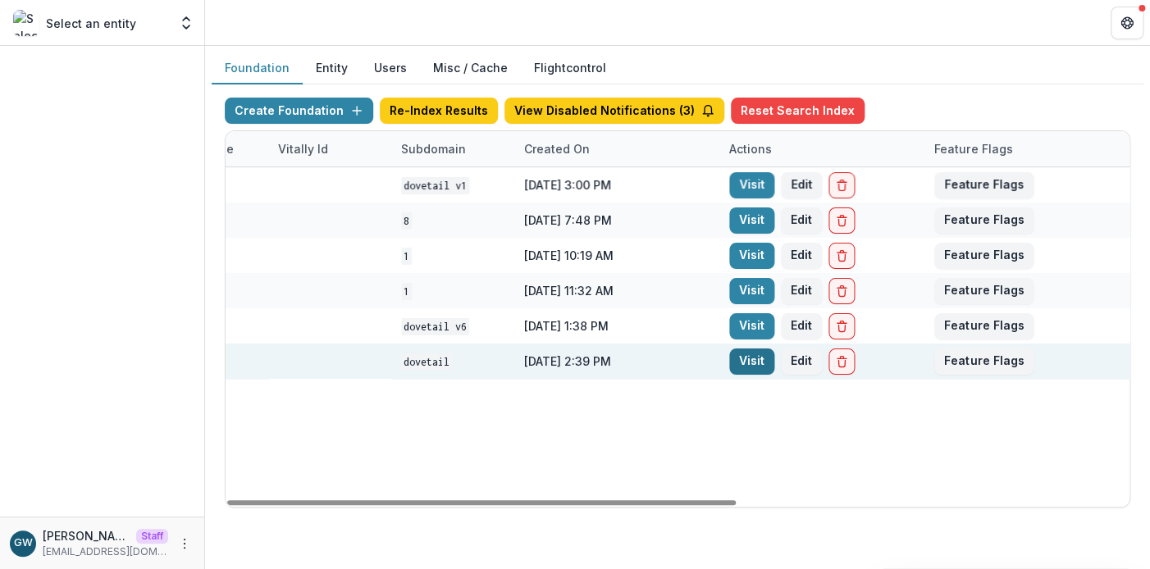
click at [757, 359] on link "Visit" at bounding box center [751, 362] width 45 height 26
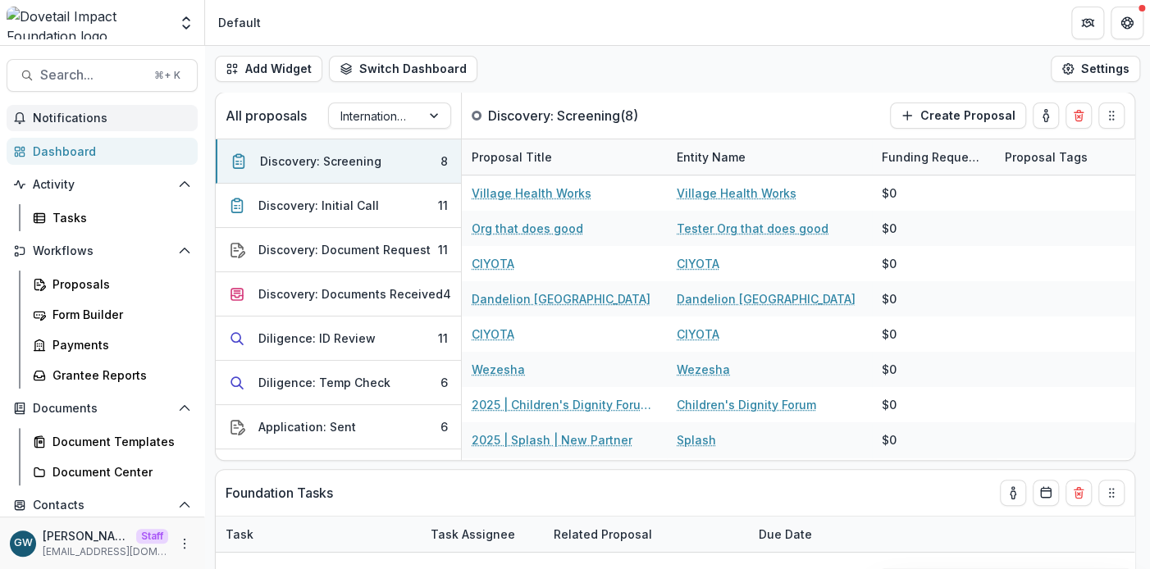
select select "******"
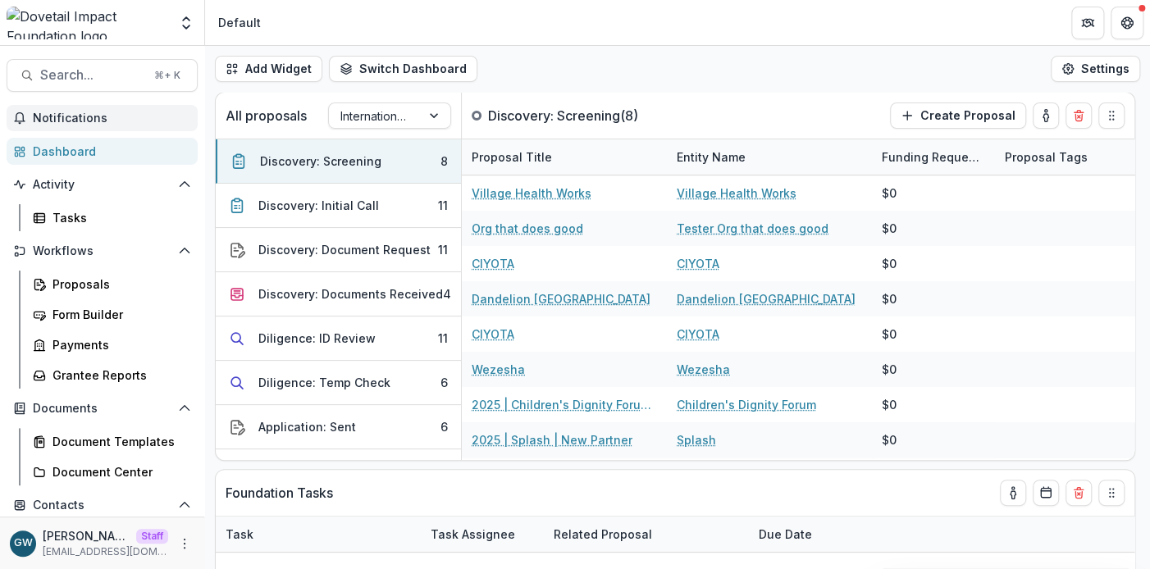
select select "******"
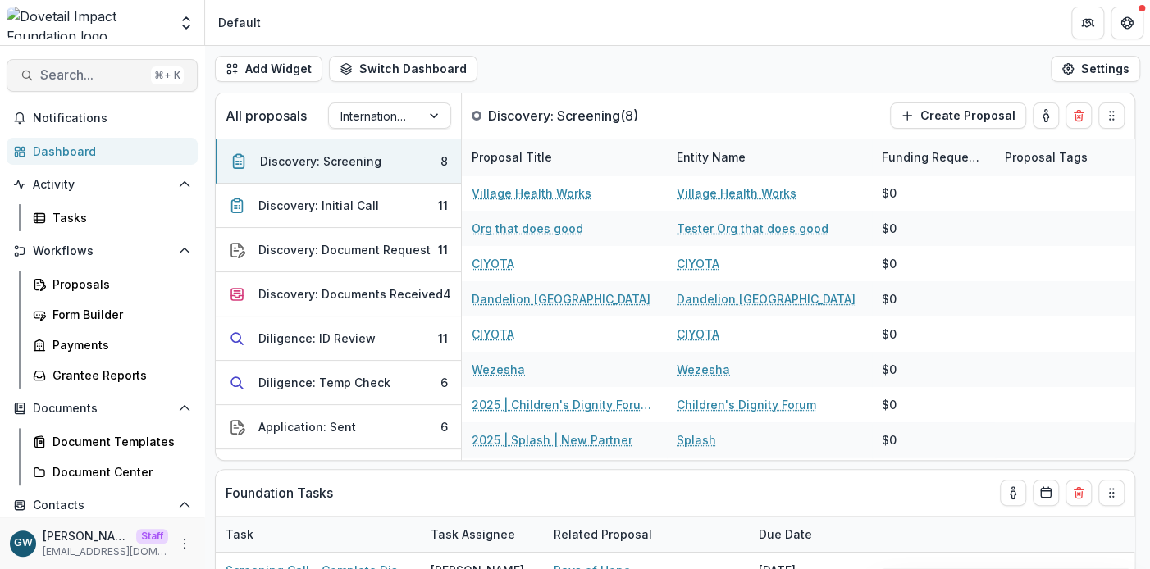
click at [99, 76] on span "Search..." at bounding box center [92, 75] width 104 height 16
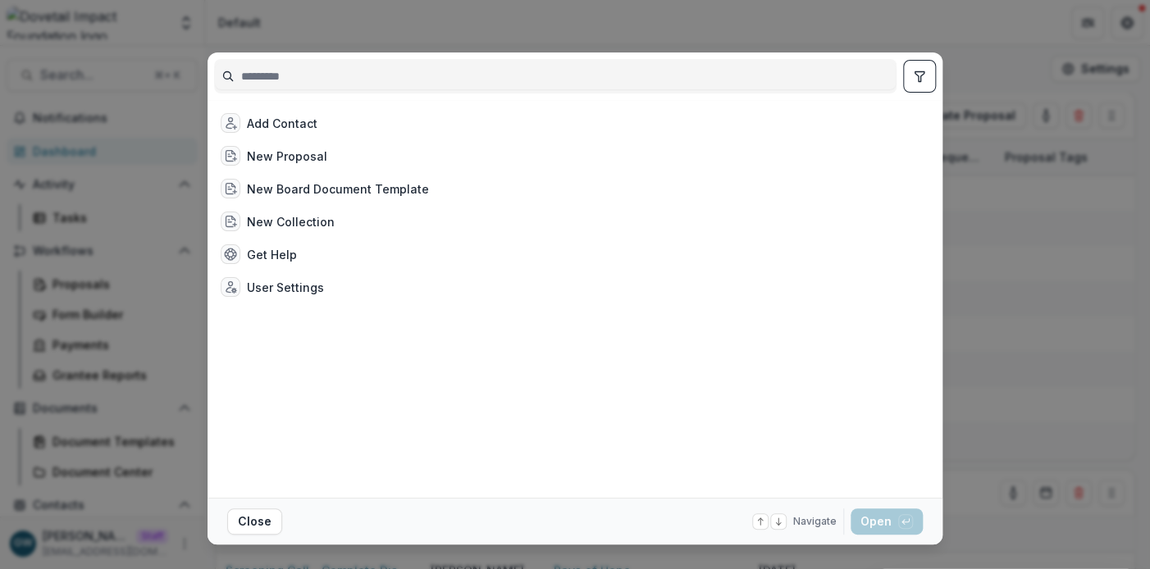
select select "******"
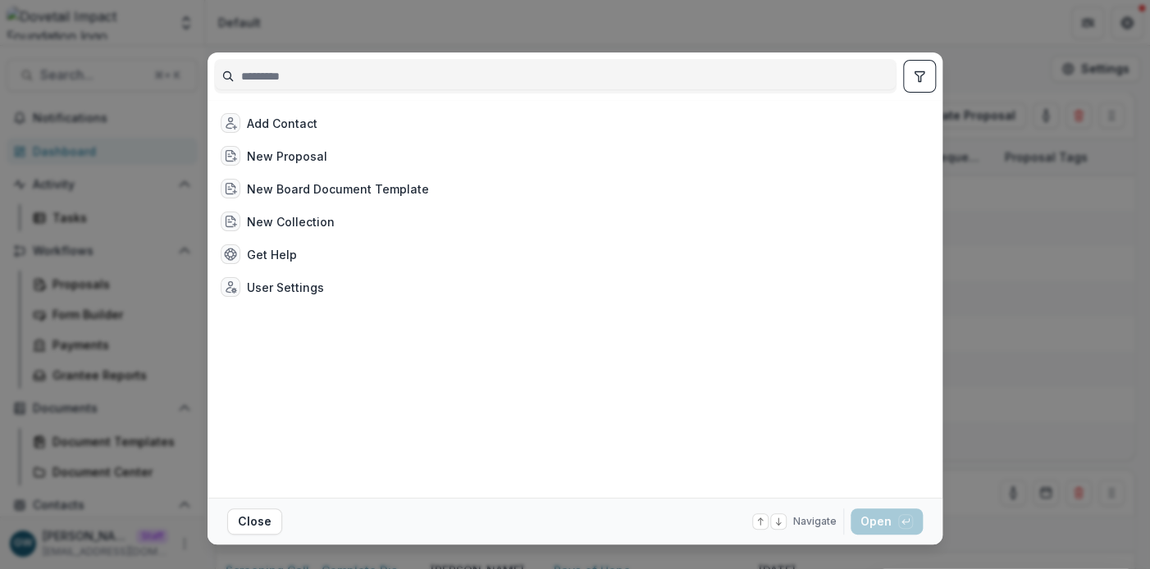
select select "******"
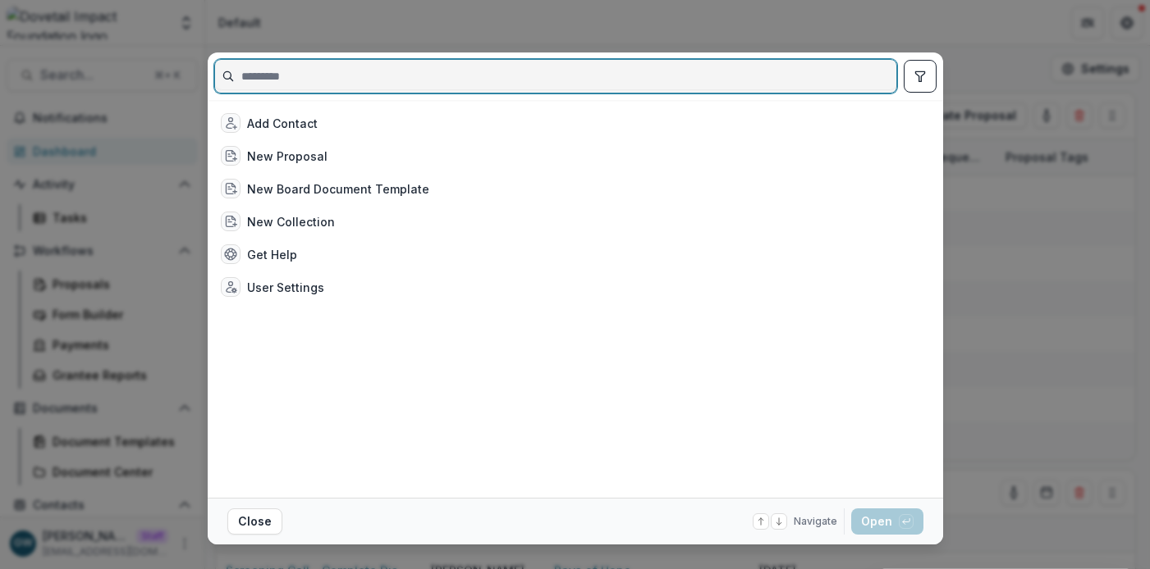
select select "******"
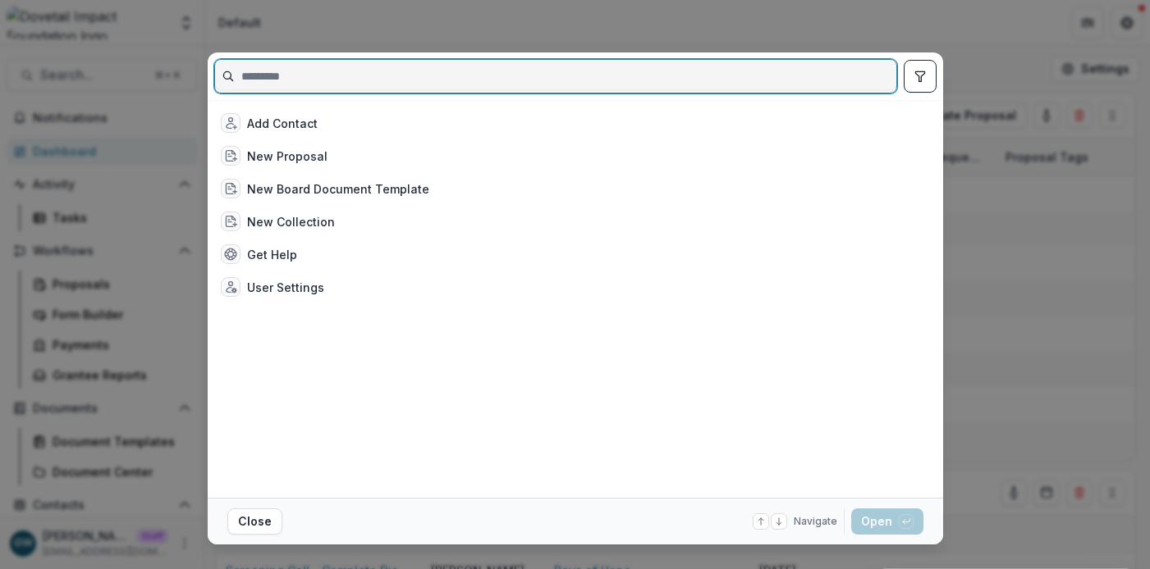
select select "******"
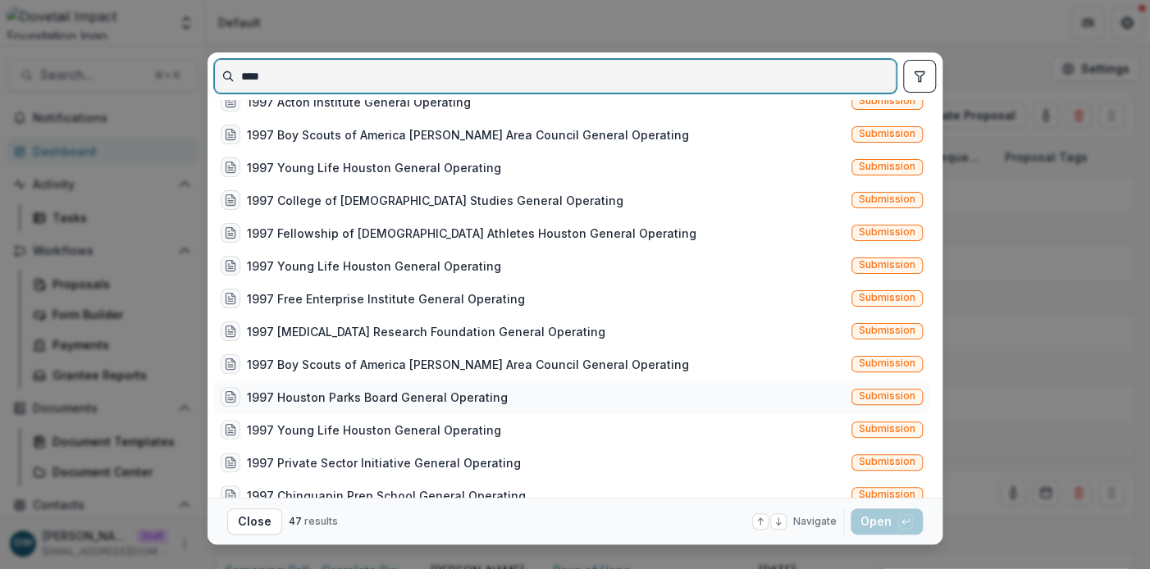
scroll to position [121, 0]
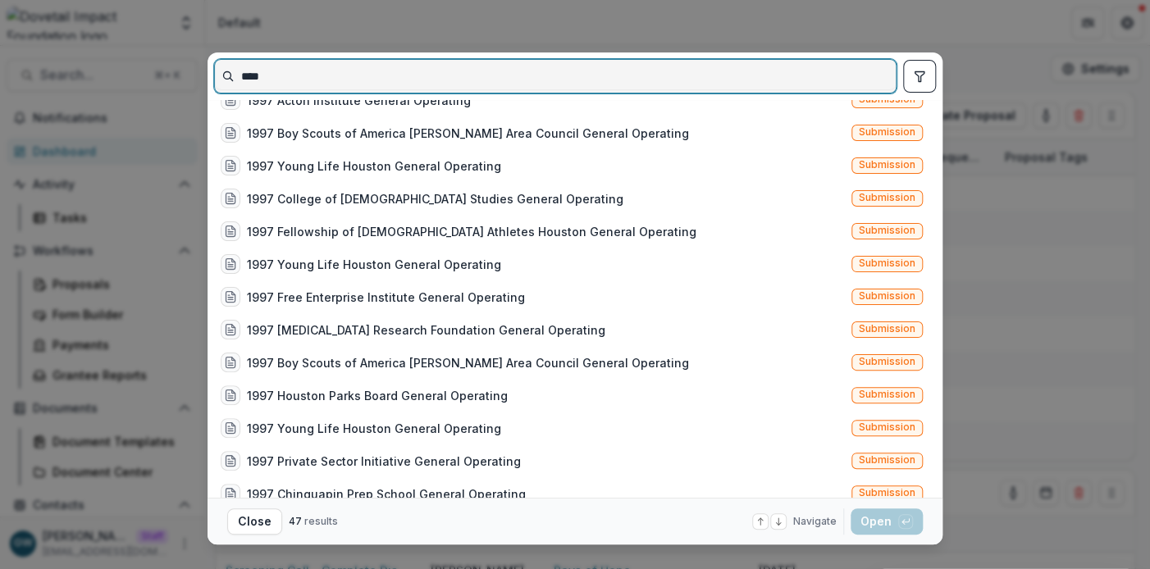
type input "****"
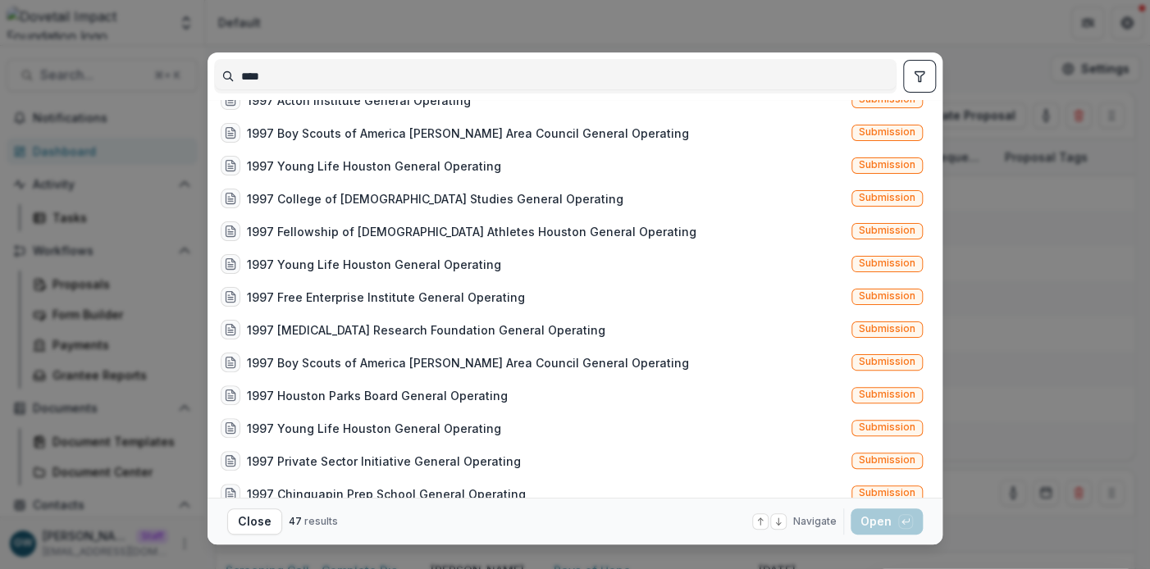
click at [144, 180] on div "**** 1997 Boy Scouts of America Sam Houston Area Council General Operating Subm…" at bounding box center [575, 284] width 1150 height 569
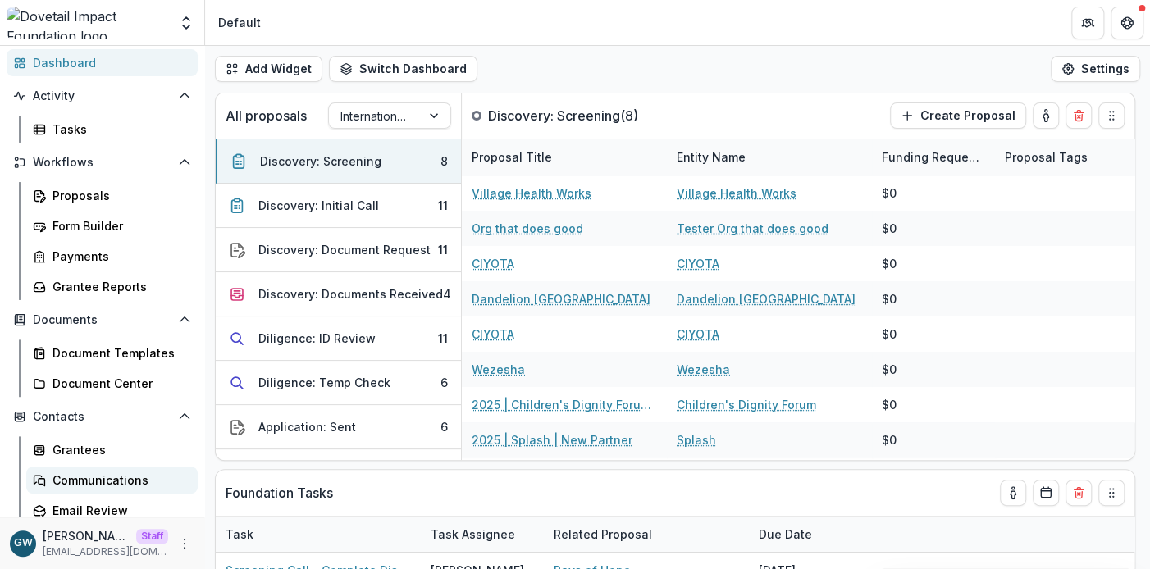
scroll to position [192, 0]
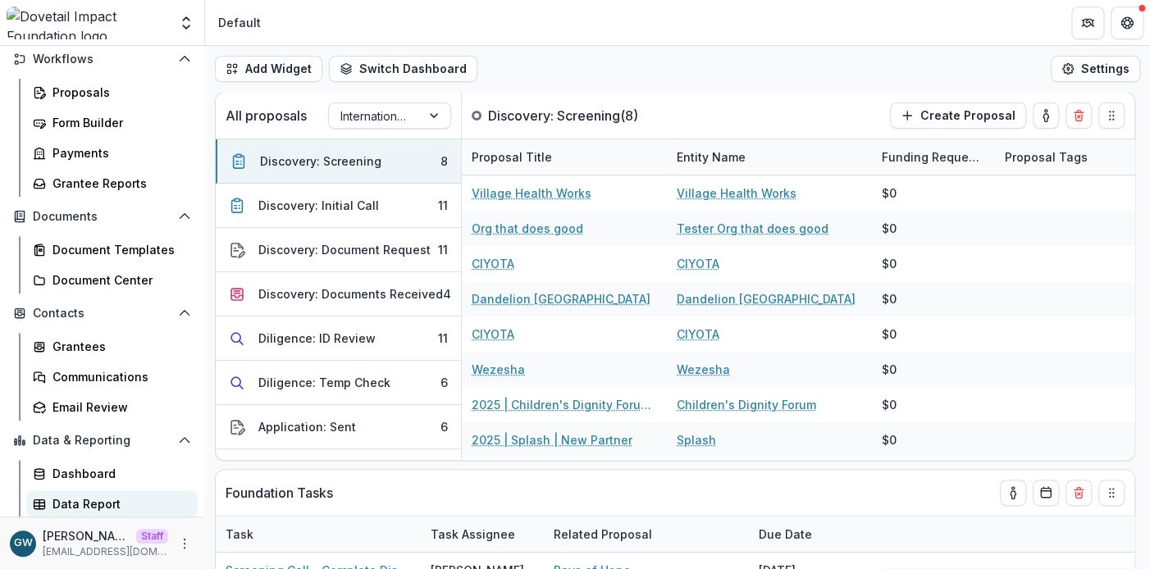
click at [97, 496] on div "Data Report" at bounding box center [119, 504] width 132 height 17
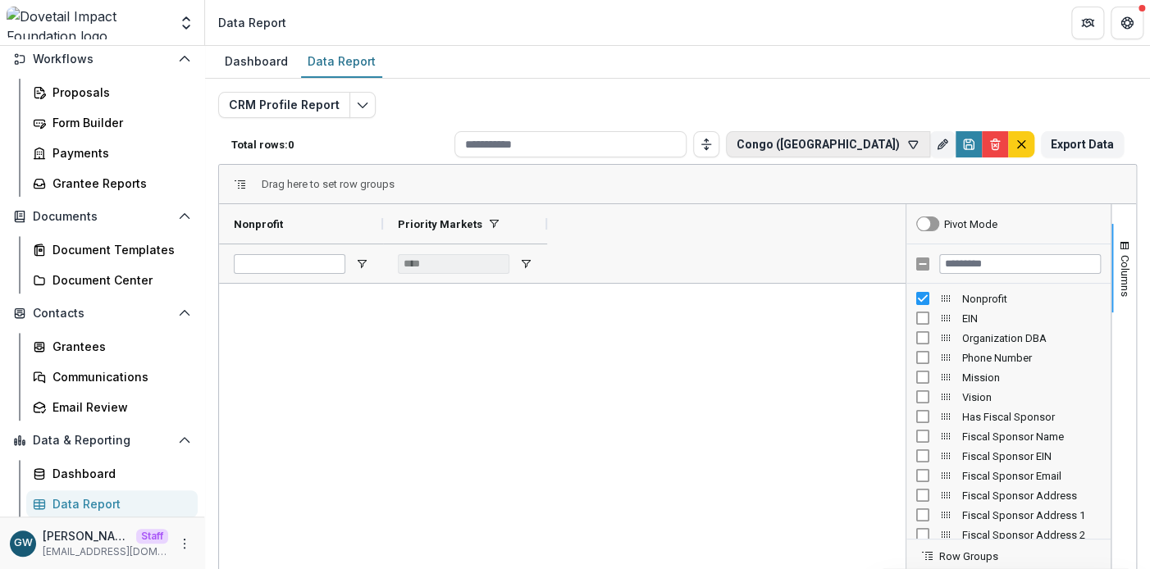
click at [894, 141] on button "Congo (Democratic Republic)" at bounding box center [828, 144] width 204 height 26
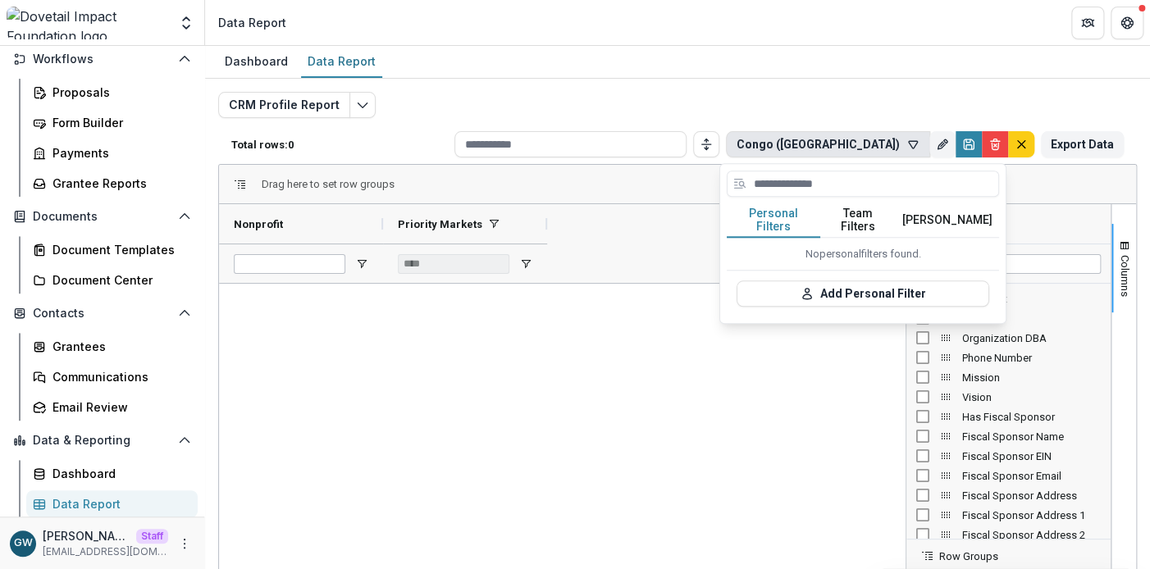
click at [863, 219] on button "Team Filters" at bounding box center [858, 220] width 75 height 34
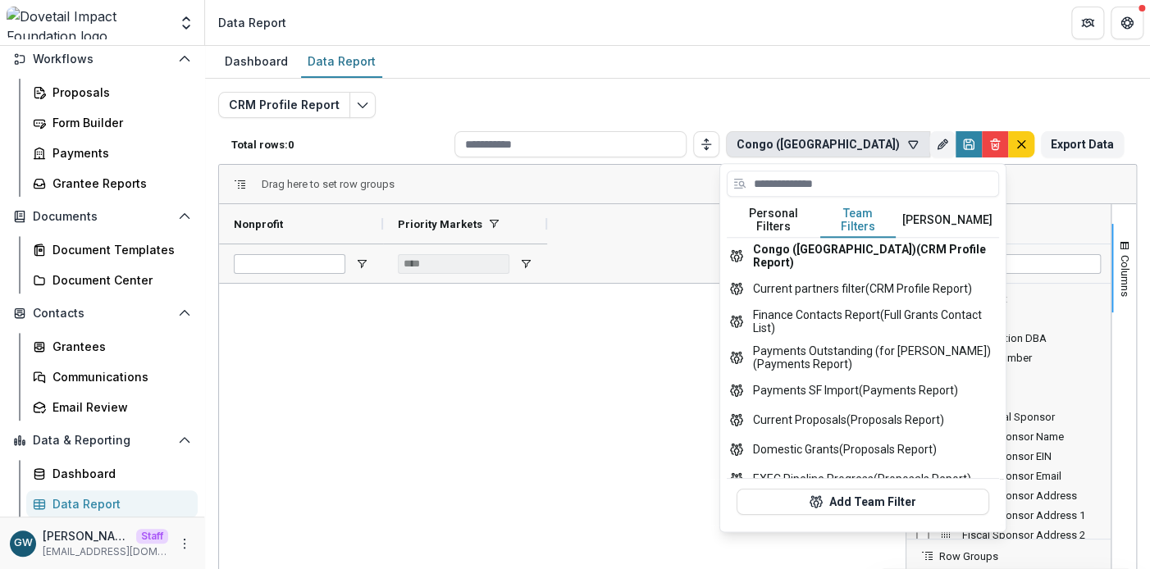
click at [809, 104] on div "CRM Profile Report Total rows: 0 Congo (Democratic Republic) Personal Filters T…" at bounding box center [677, 395] width 919 height 607
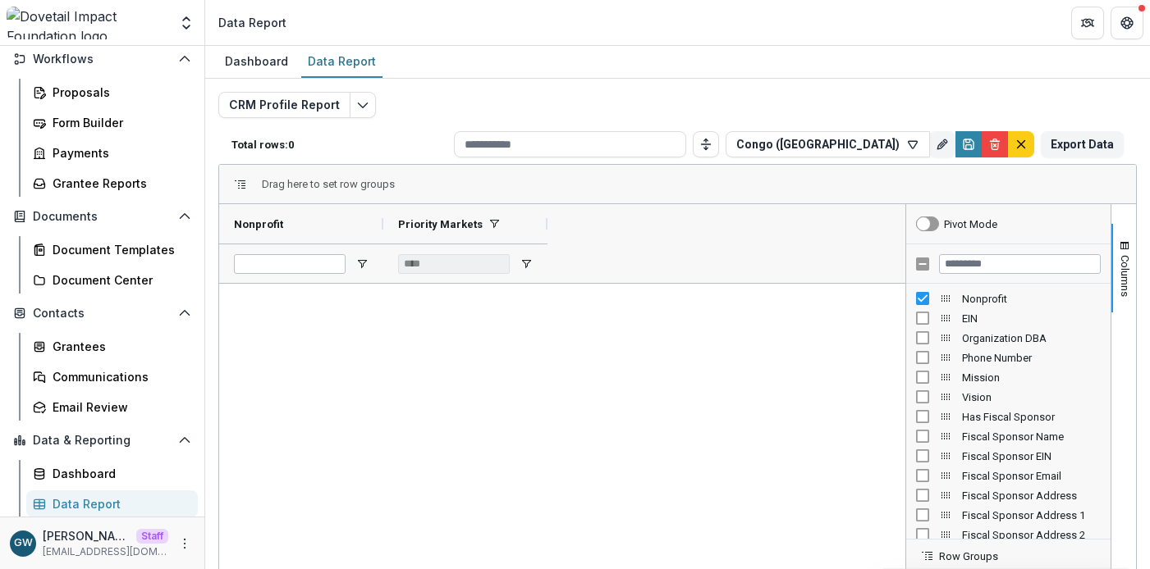
scroll to position [192, 0]
click at [181, 25] on icon "Open entity switcher" at bounding box center [186, 23] width 16 height 16
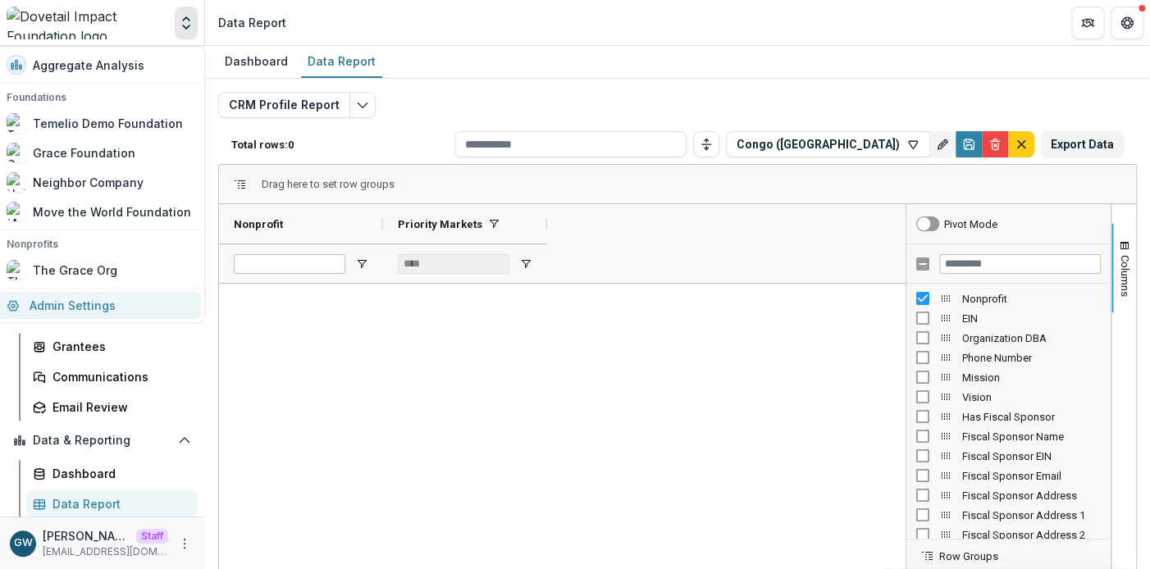
click at [91, 304] on link "Admin Settings" at bounding box center [99, 305] width 204 height 27
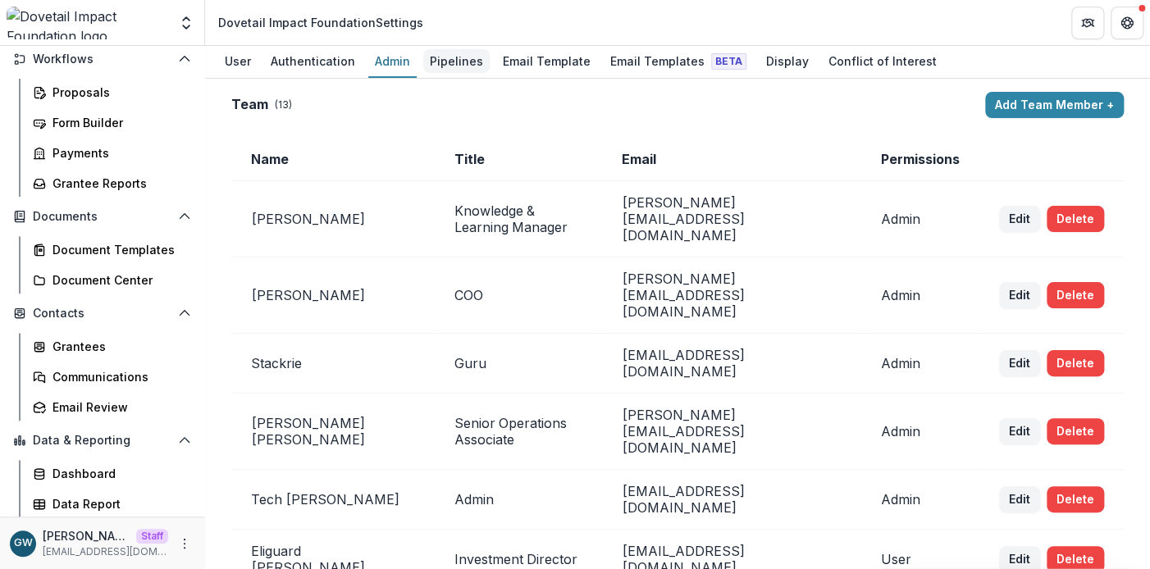
click at [436, 67] on div "Pipelines" at bounding box center [456, 61] width 66 height 24
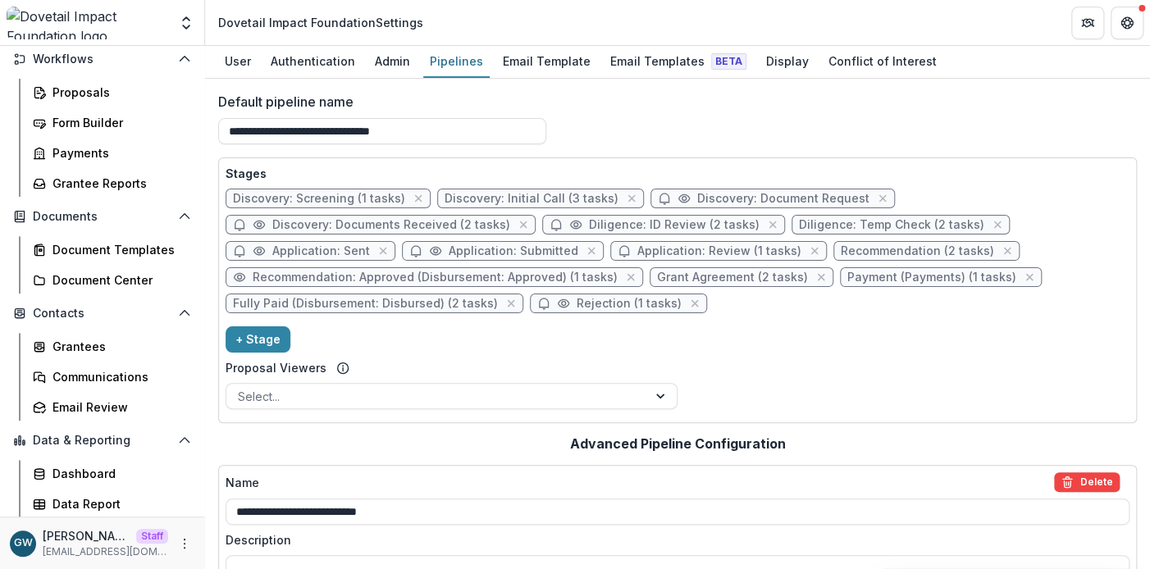
click at [498, 198] on span "Discovery: Initial Call (3 tasks)" at bounding box center [532, 199] width 174 height 14
select select "*****"
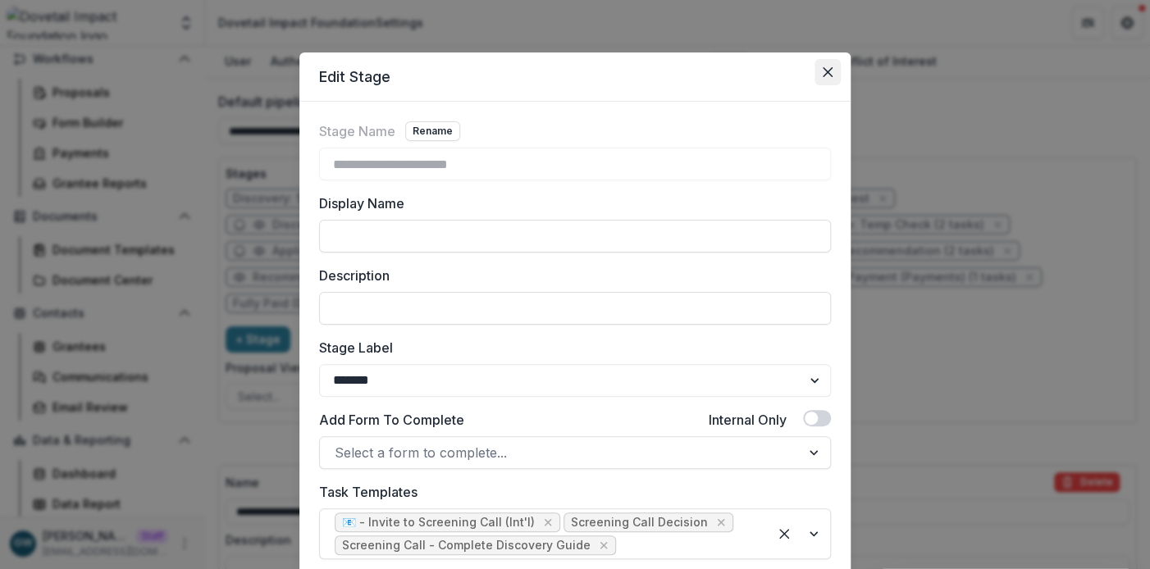
click at [833, 71] on button "Close" at bounding box center [828, 72] width 26 height 26
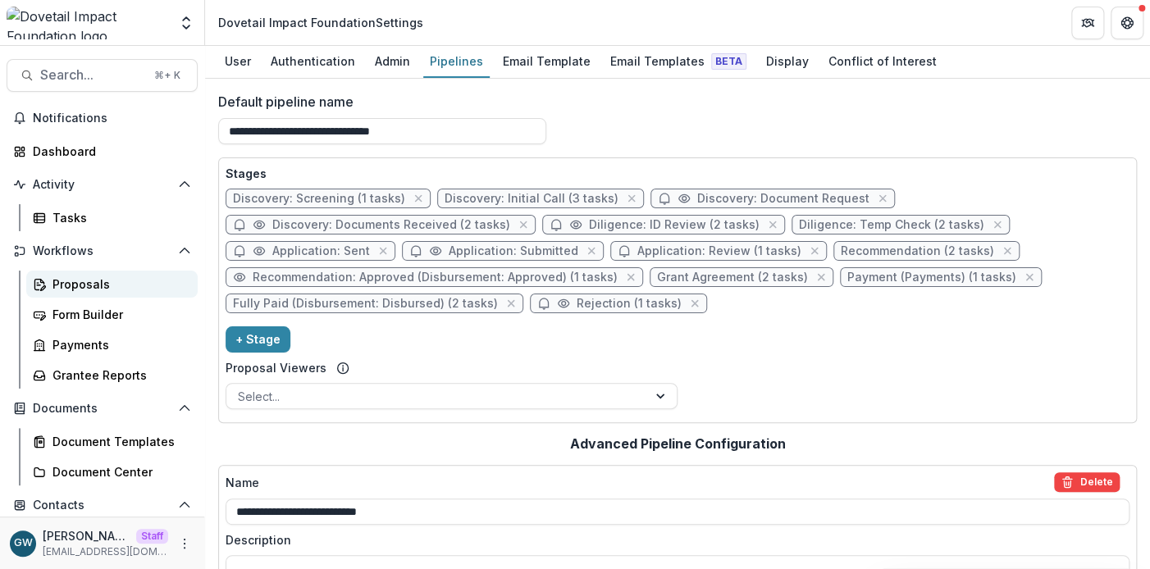
click at [92, 278] on div "Proposals" at bounding box center [119, 284] width 132 height 17
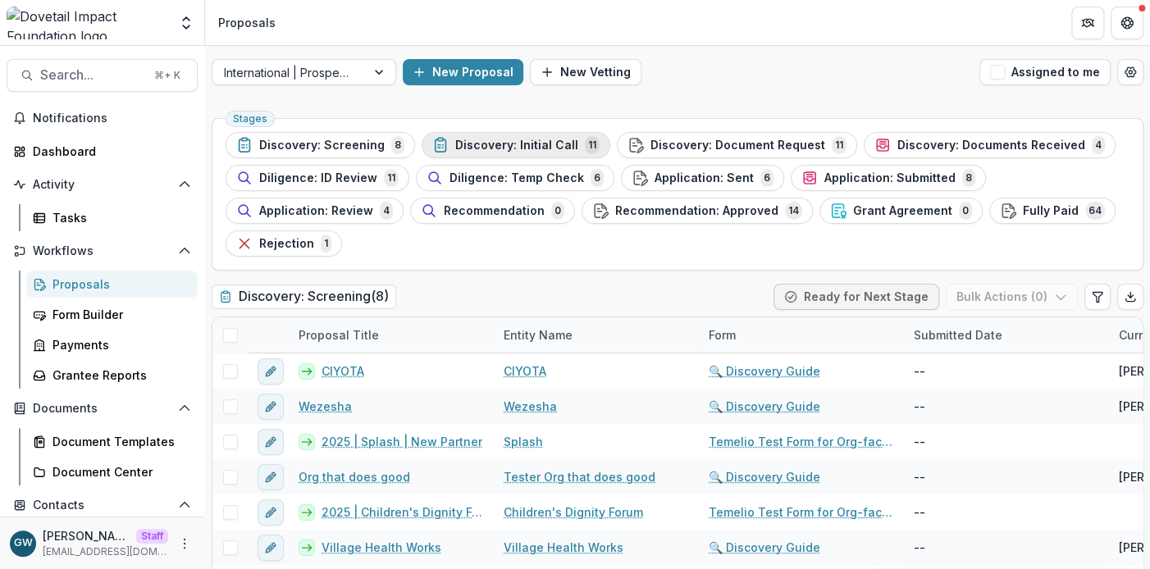
click at [542, 143] on span "Discovery: Initial Call" at bounding box center [516, 146] width 123 height 14
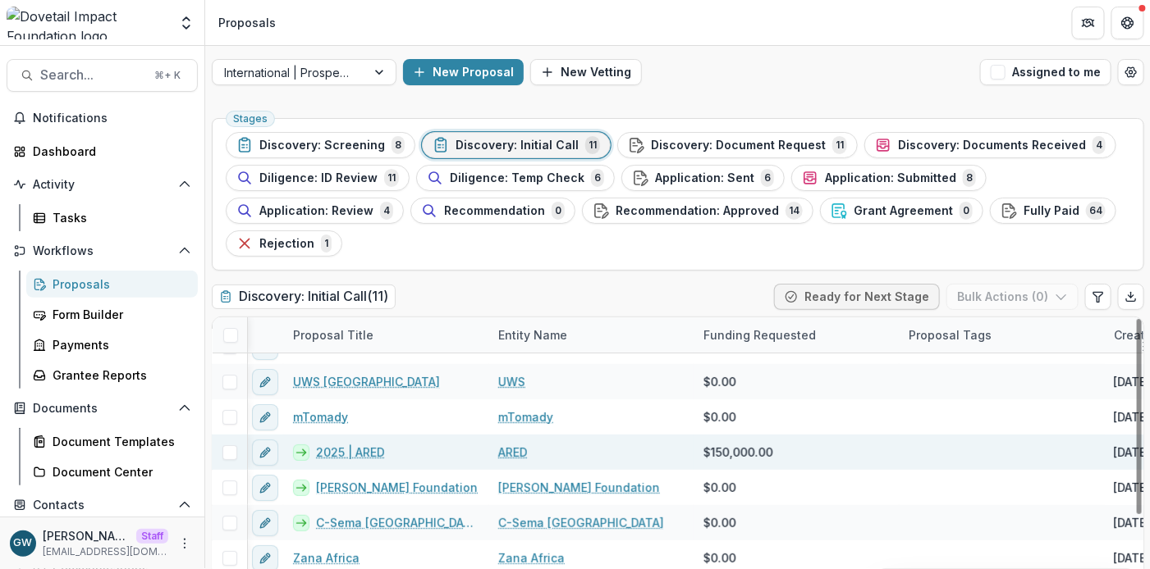
scroll to position [25, 0]
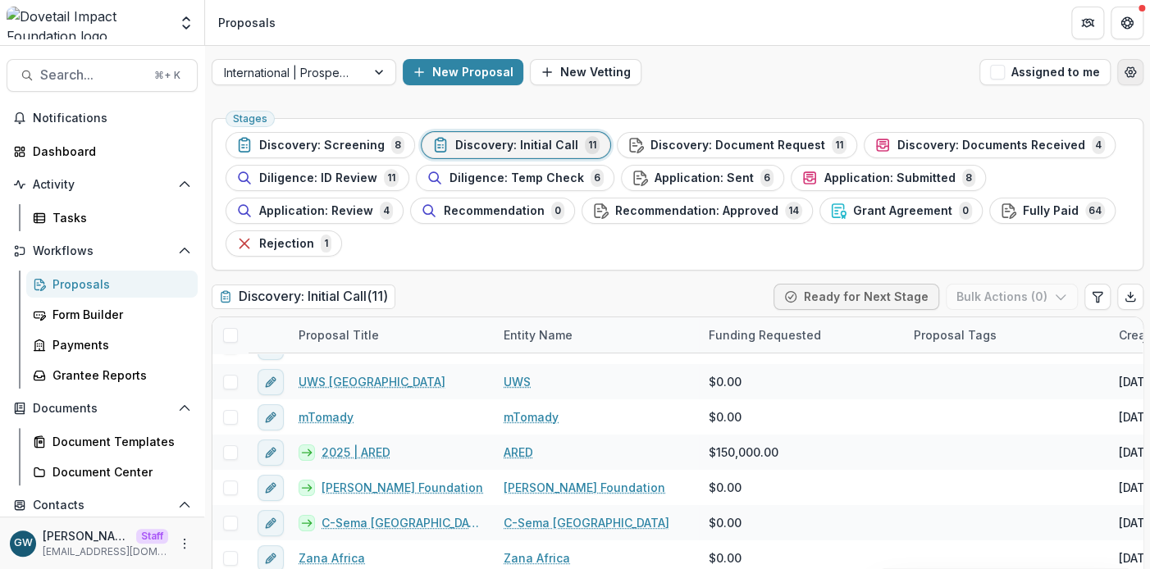
click at [1128, 74] on icon "Open table manager" at bounding box center [1131, 72] width 11 height 10
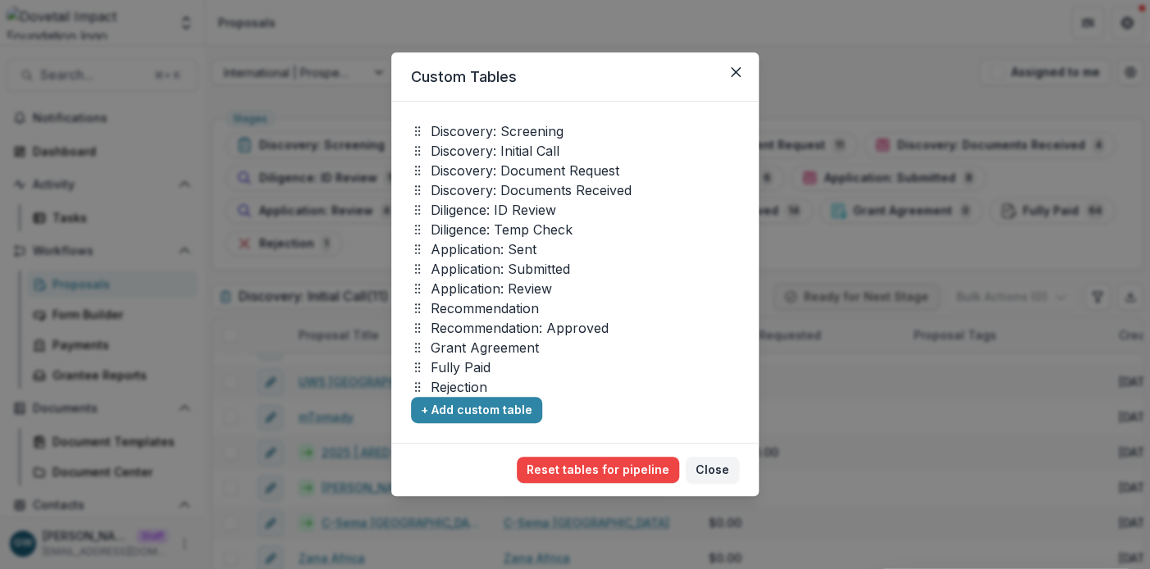
click at [805, 75] on div "Custom Tables Discovery: Screening Discovery: Initial Call Discovery: Document …" at bounding box center [575, 284] width 1150 height 569
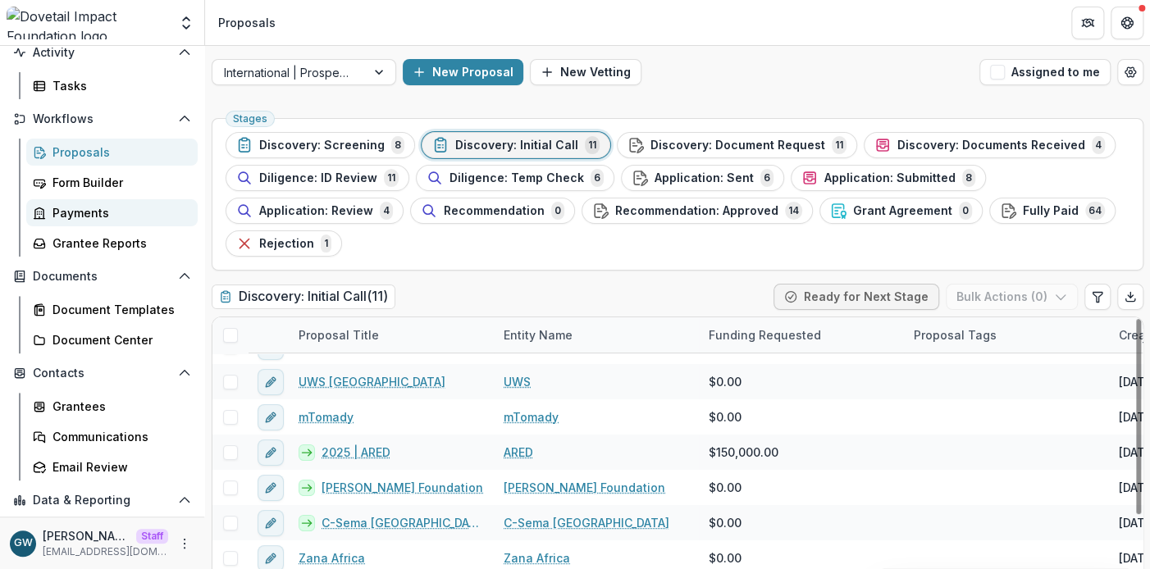
scroll to position [192, 0]
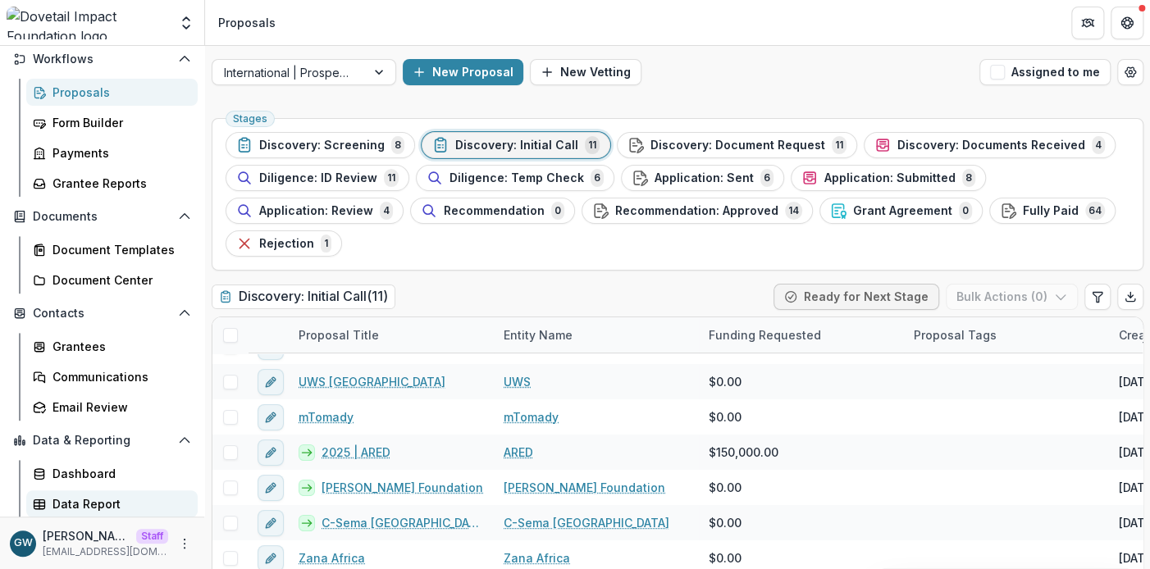
click at [87, 499] on div "Data Report" at bounding box center [119, 504] width 132 height 17
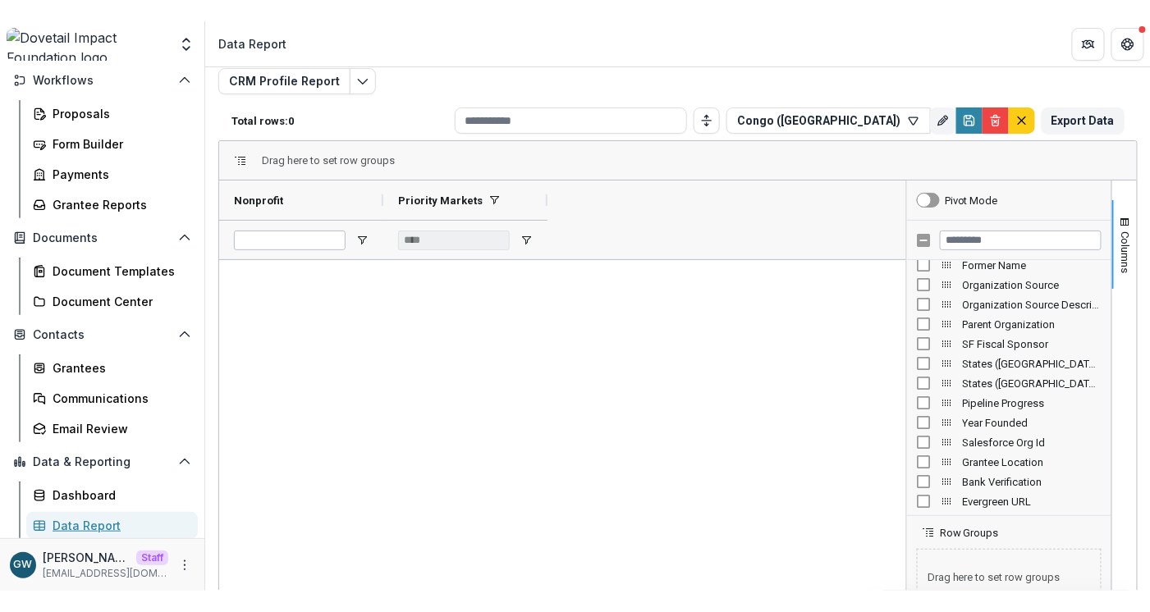
scroll to position [1132, 0]
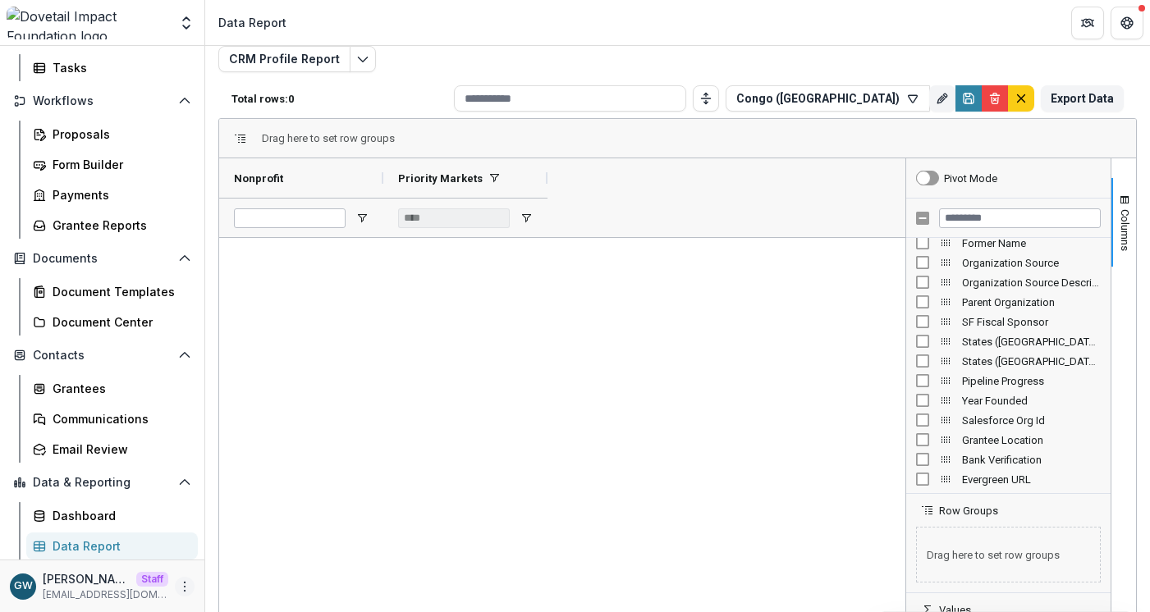
click at [180, 577] on button "More" at bounding box center [185, 587] width 20 height 20
click at [260, 518] on link "Help Center" at bounding box center [288, 524] width 176 height 27
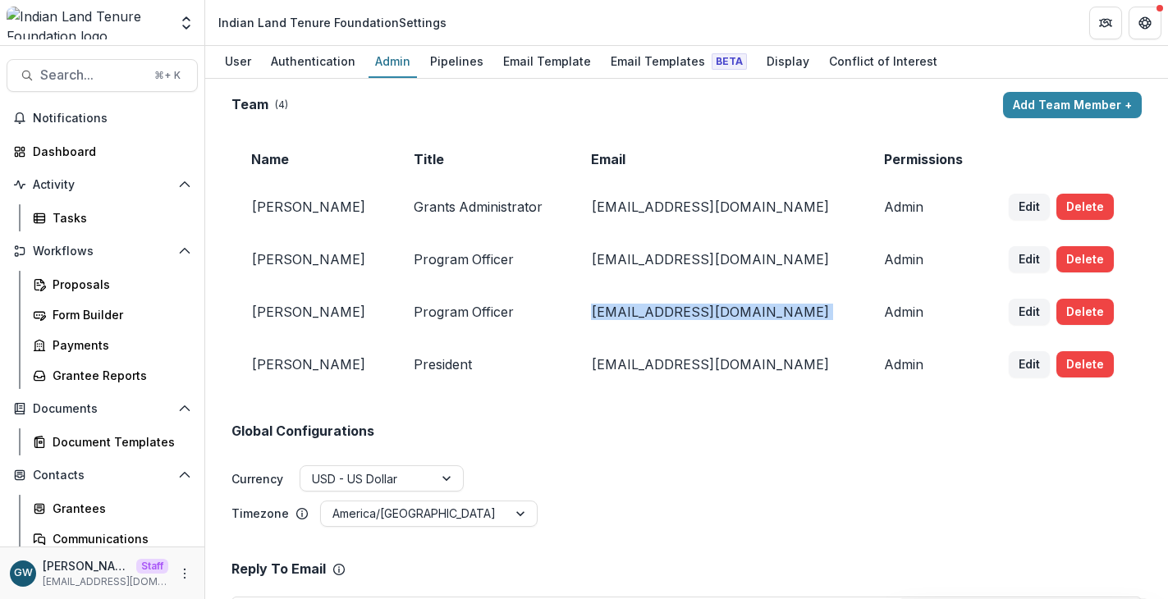
scroll to position [103, 0]
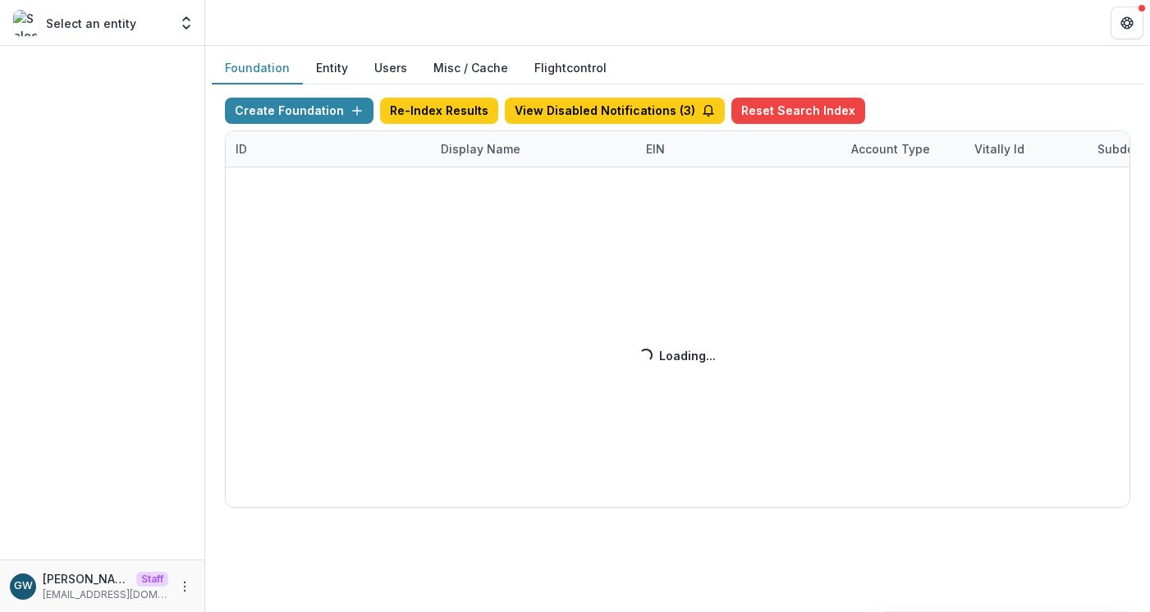
click at [333, 67] on button "Entity" at bounding box center [332, 69] width 58 height 32
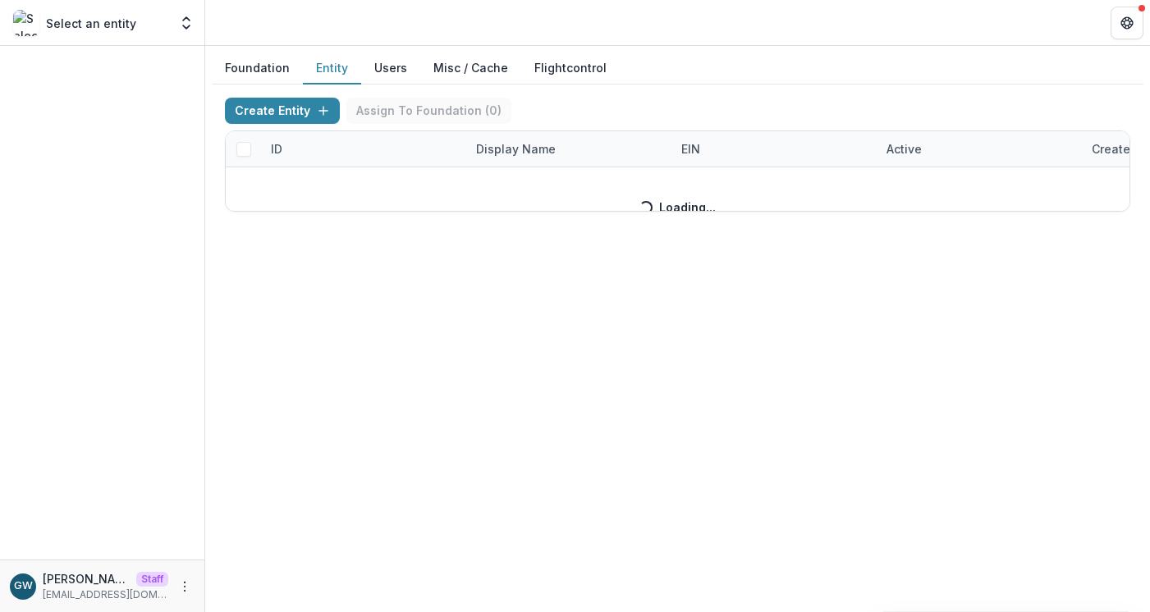
click at [388, 66] on button "Users" at bounding box center [390, 69] width 59 height 32
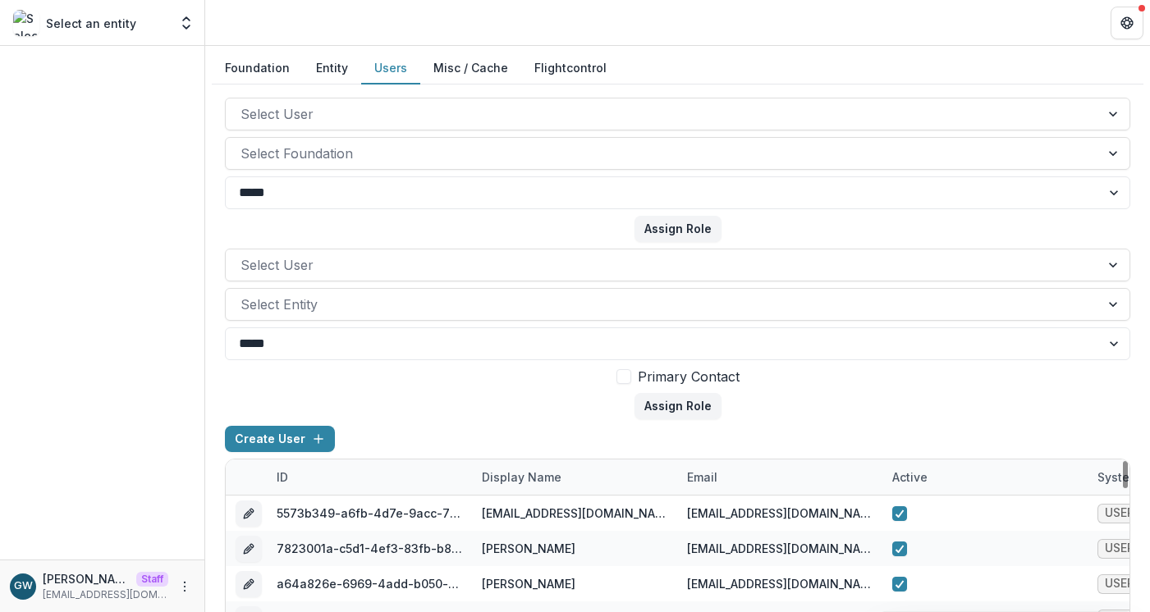
click at [728, 483] on div "email" at bounding box center [779, 476] width 205 height 35
click at [735, 346] on input at bounding box center [778, 343] width 197 height 26
paste input "**********"
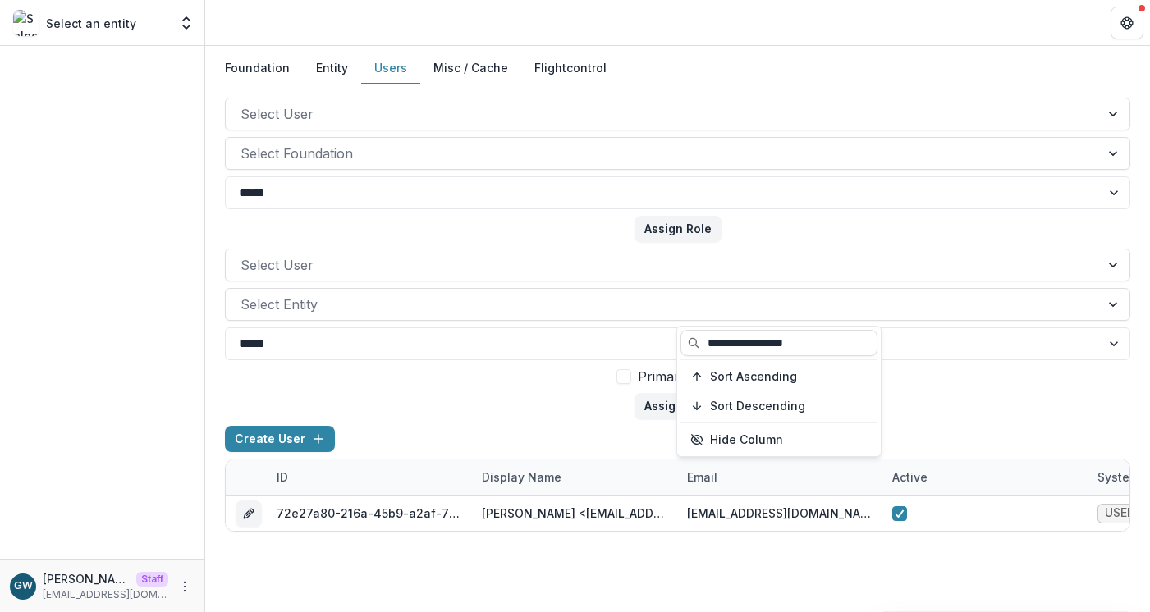
type input "**********"
click at [958, 413] on form "Select User Select Entity ***** **** Primary Contact Assign Role" at bounding box center [677, 334] width 905 height 171
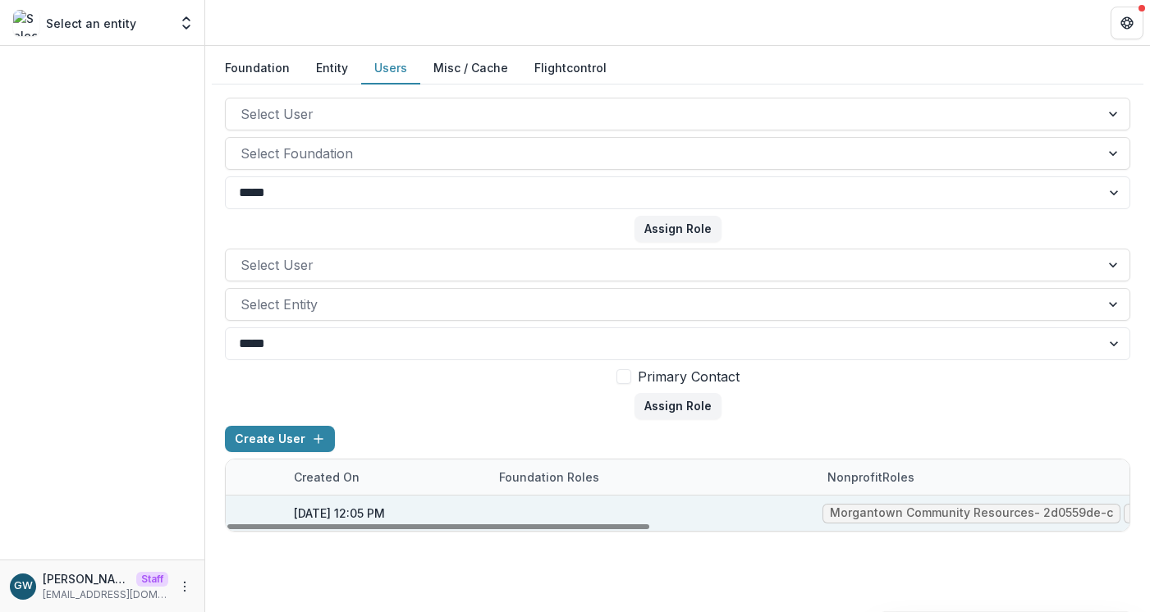
scroll to position [0, 1025]
click at [343, 71] on button "Entity" at bounding box center [332, 69] width 58 height 32
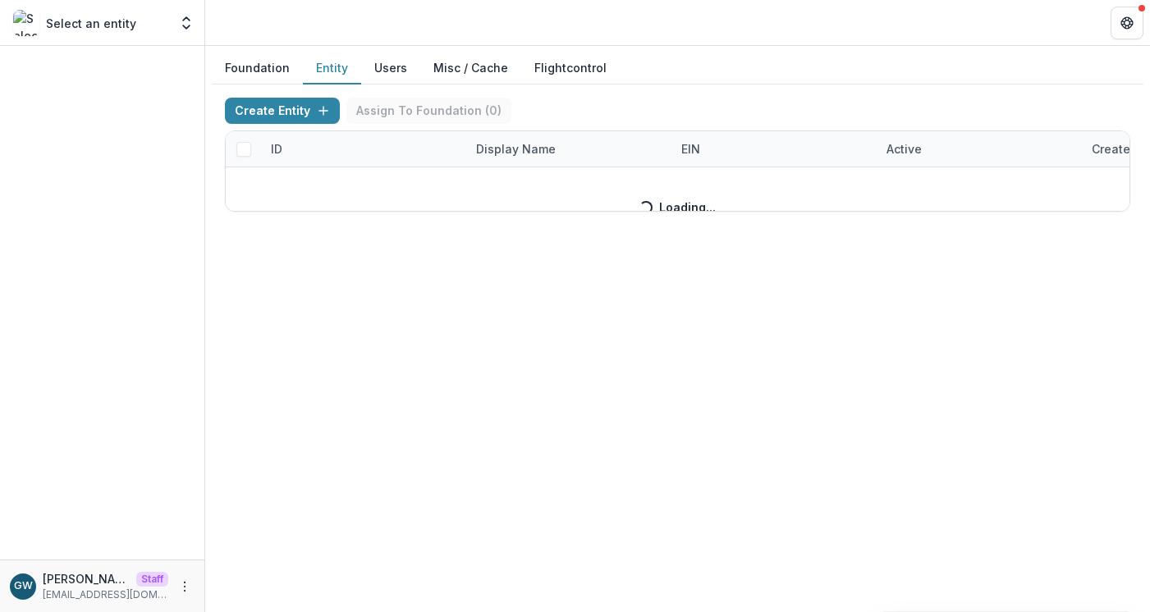
click at [322, 73] on button "Entity" at bounding box center [332, 69] width 58 height 32
click at [507, 146] on div "Create Entity Assign To Foundation ( 0 ) ID Display Name EIN Active Created on …" at bounding box center [677, 155] width 905 height 114
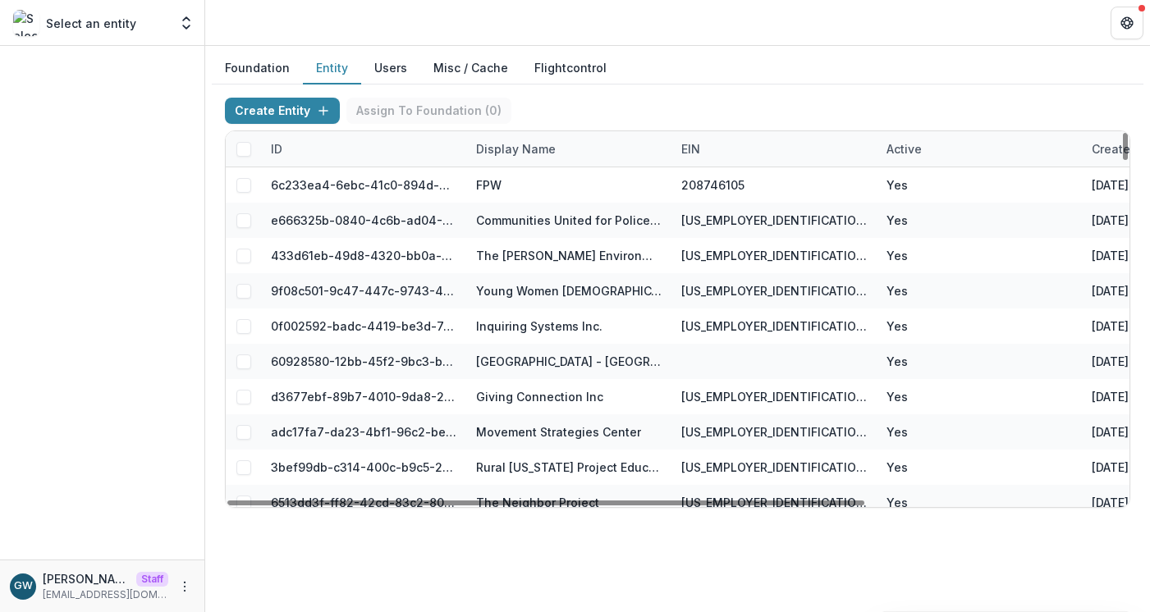
click at [507, 146] on div "Display Name" at bounding box center [515, 148] width 99 height 17
click at [535, 194] on input at bounding box center [567, 186] width 197 height 26
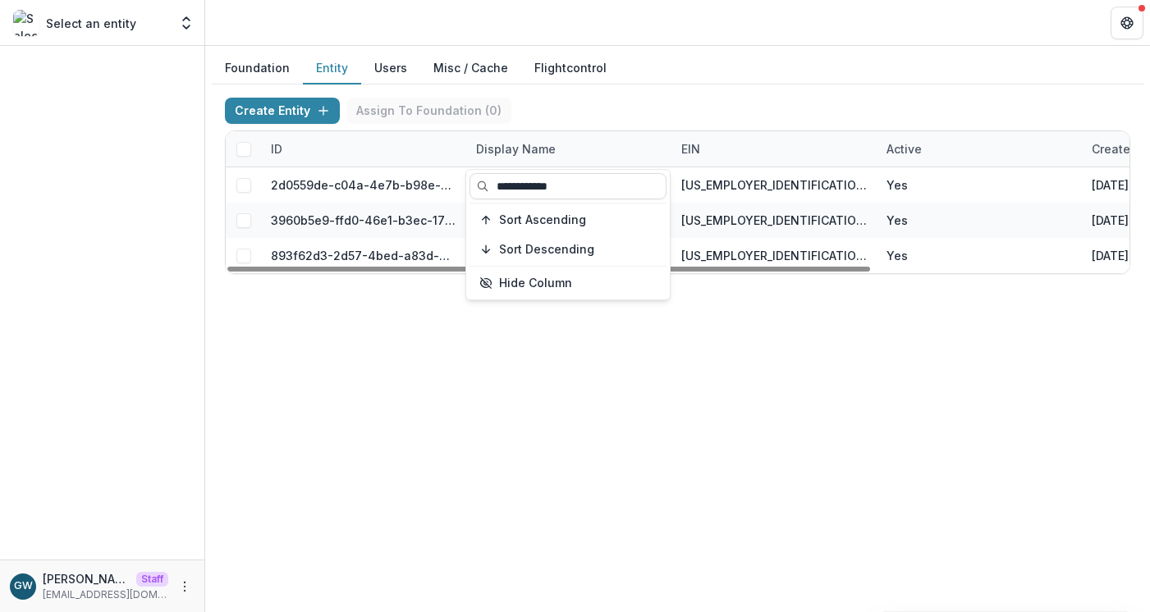
type input "**********"
click at [711, 105] on div "Create Entity Assign To Foundation ( 0 )" at bounding box center [677, 114] width 905 height 33
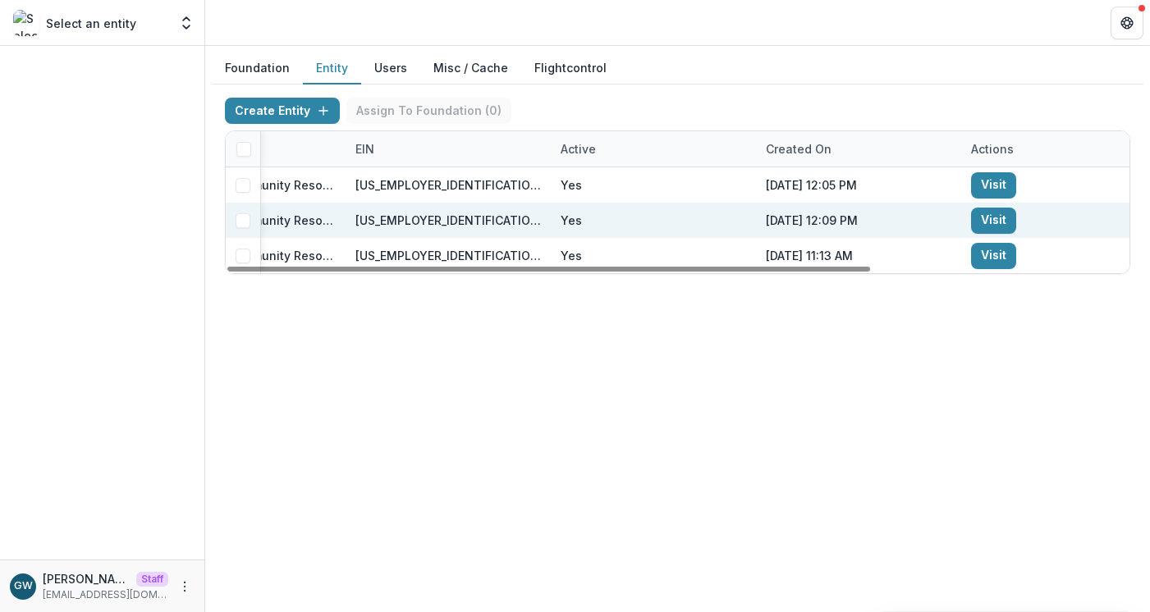
scroll to position [0, 363]
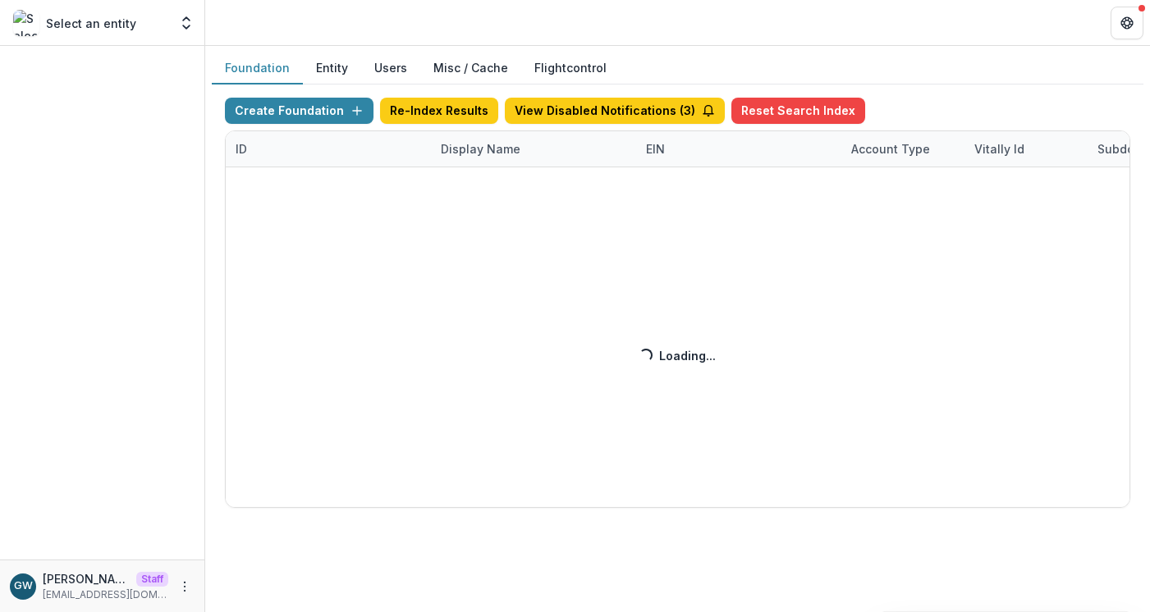
click at [437, 144] on div "Create Foundation Re-Index Results View Disabled Notifications ( 3 ) Reset Sear…" at bounding box center [677, 303] width 905 height 410
click at [460, 152] on div "Create Foundation Re-Index Results View Disabled Notifications ( 3 ) Reset Sear…" at bounding box center [677, 303] width 905 height 410
click at [460, 144] on div "Create Foundation Re-Index Results View Disabled Notifications ( 3 ) Reset Sear…" at bounding box center [677, 303] width 905 height 410
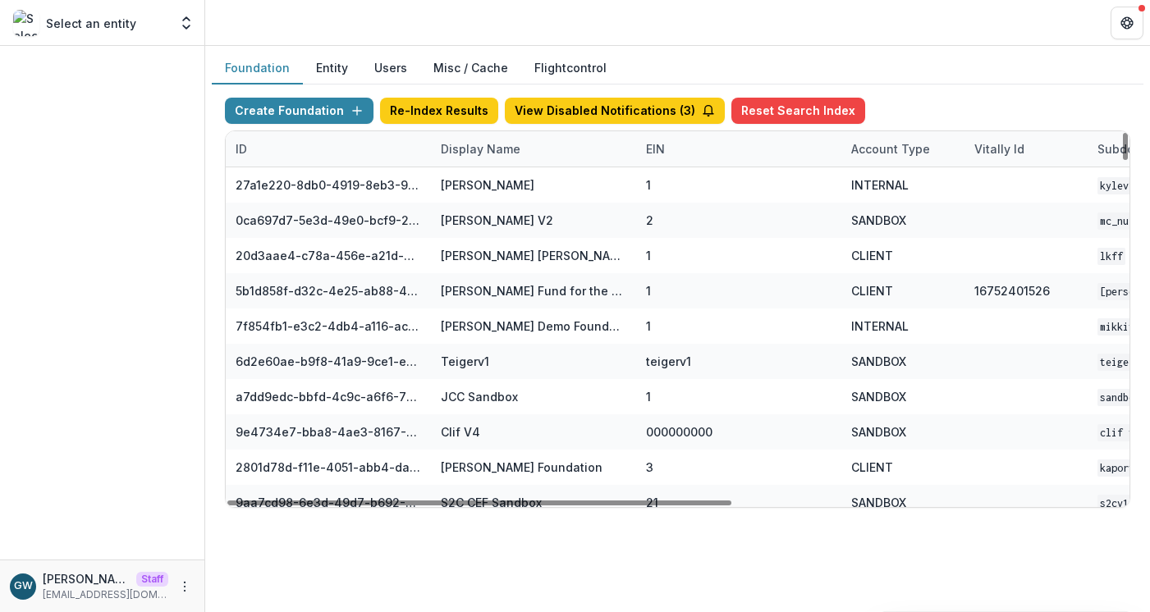
click at [460, 144] on div "Display Name" at bounding box center [480, 148] width 99 height 17
click at [477, 184] on input at bounding box center [532, 186] width 197 height 26
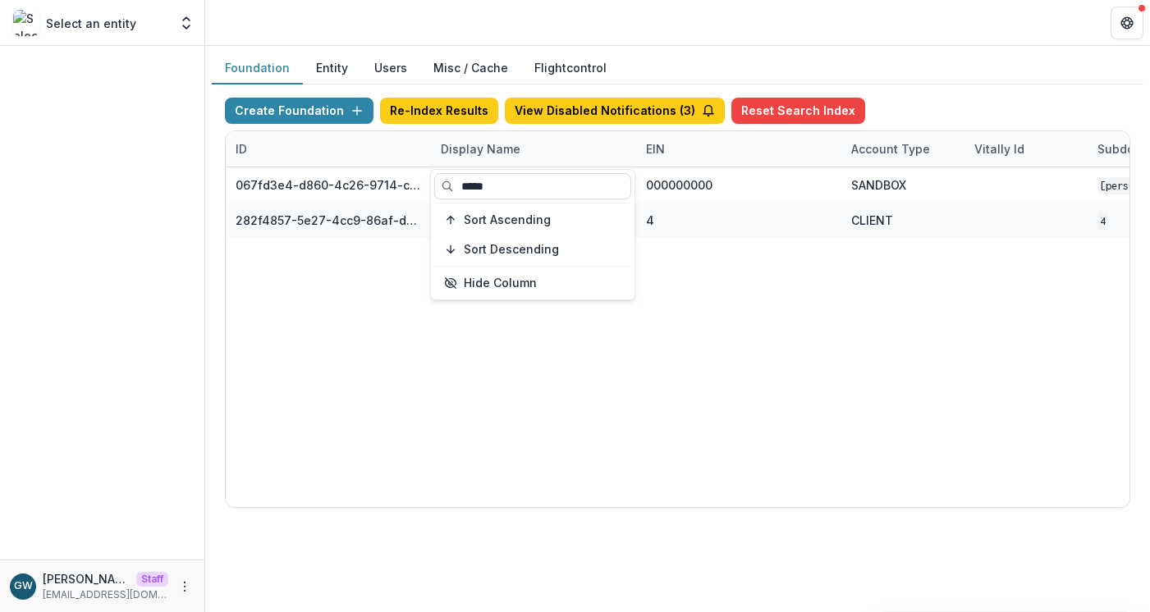
type input "*****"
drag, startPoint x: 918, startPoint y: 67, endPoint x: 850, endPoint y: 159, distance: 114.4
click at [918, 67] on div "Foundation Entity Users Misc / Cache Flightcontrol" at bounding box center [677, 69] width 931 height 32
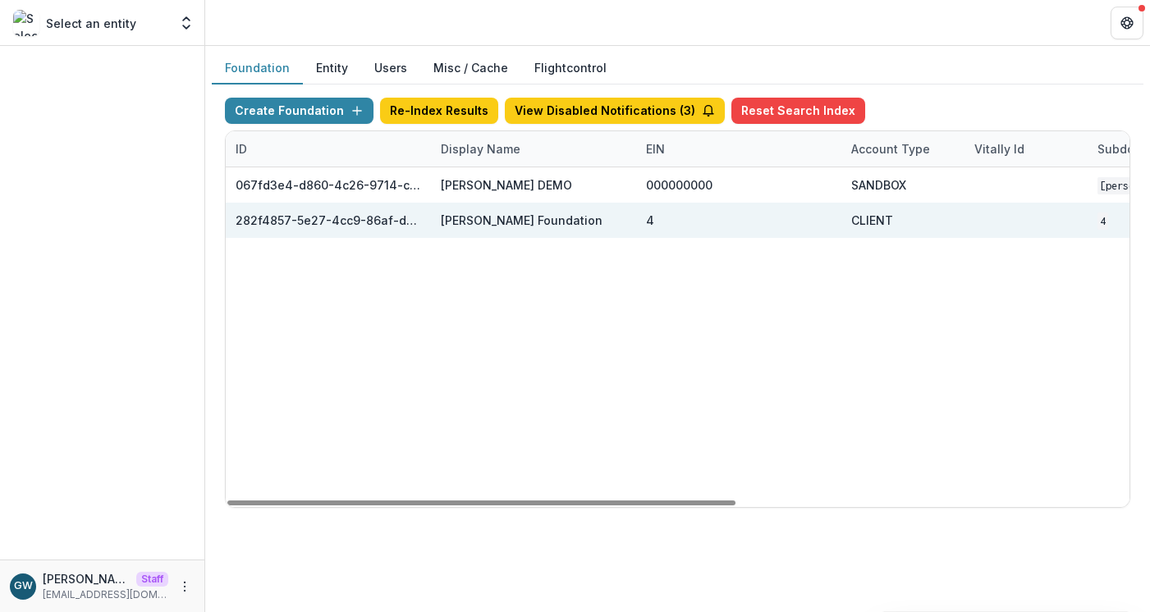
scroll to position [0, 697]
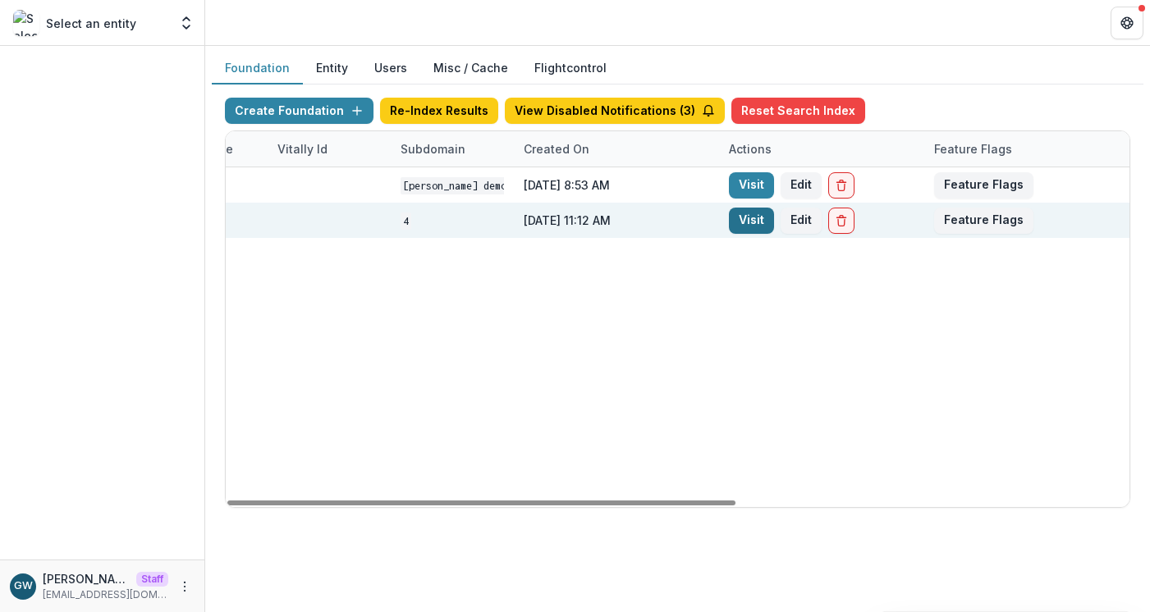
click at [747, 220] on link "Visit" at bounding box center [751, 221] width 45 height 26
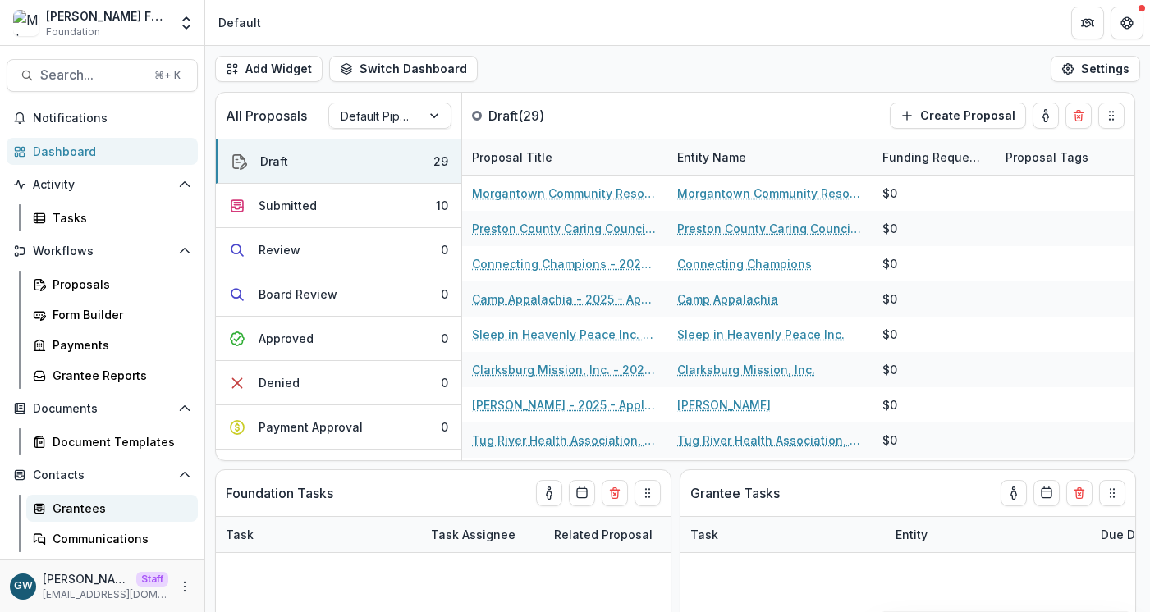
click at [77, 510] on div "Grantees" at bounding box center [119, 508] width 132 height 17
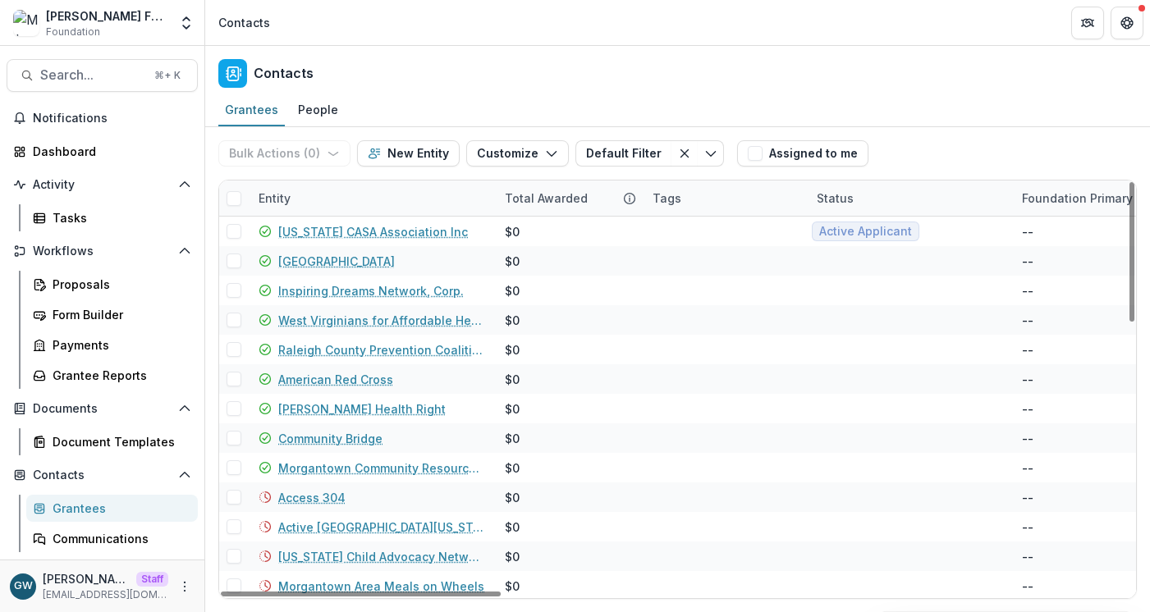
click at [318, 201] on div "Entity" at bounding box center [372, 198] width 246 height 35
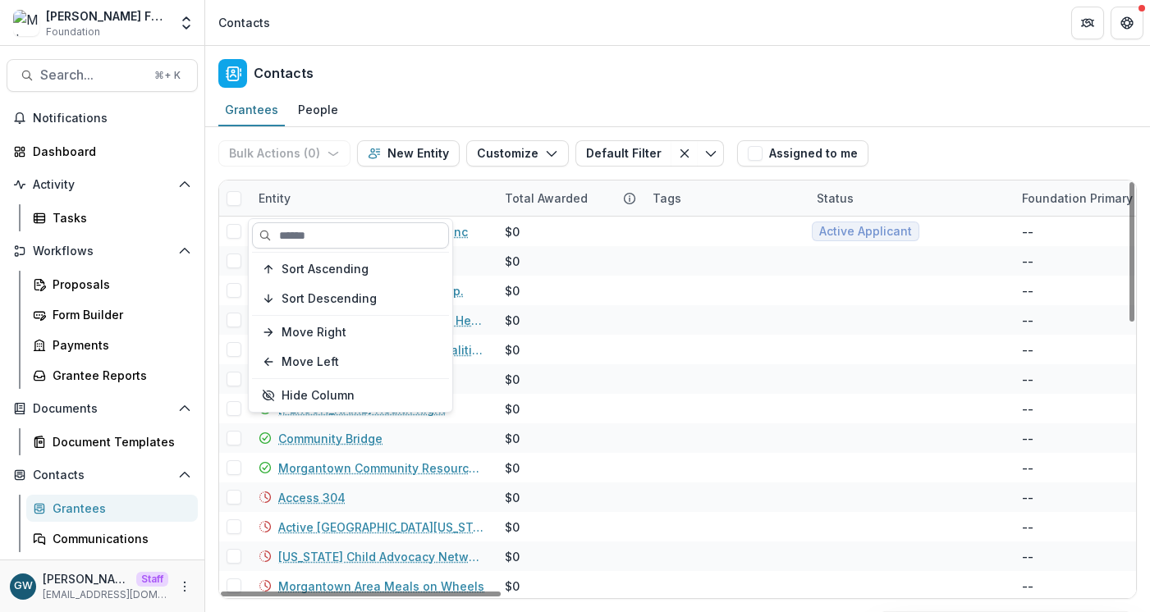
click at [317, 229] on input at bounding box center [350, 235] width 197 height 26
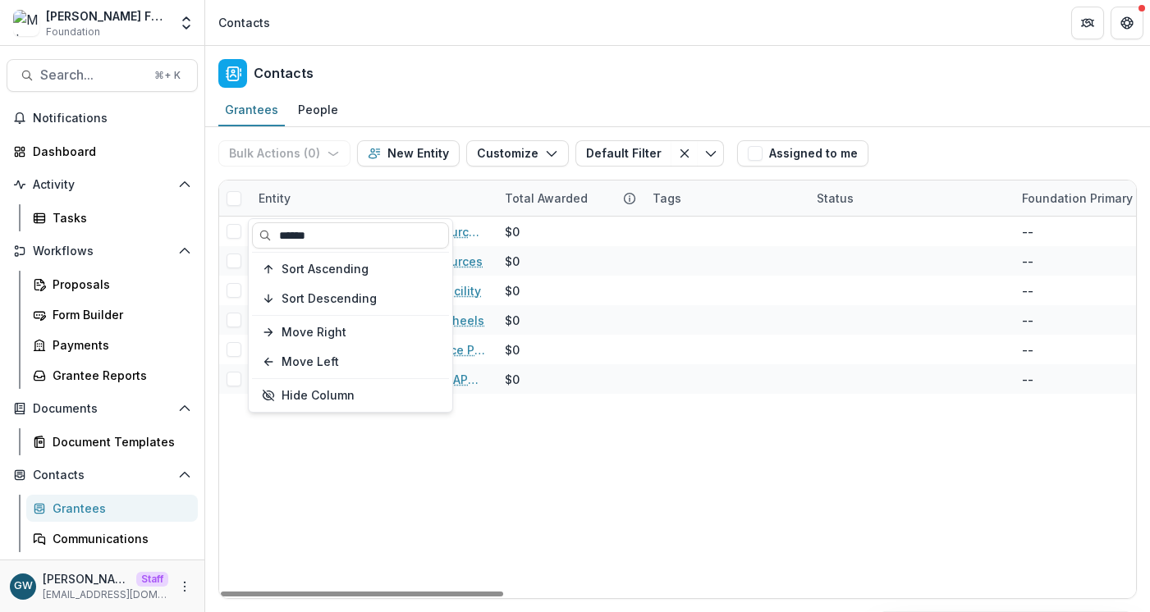
type input "******"
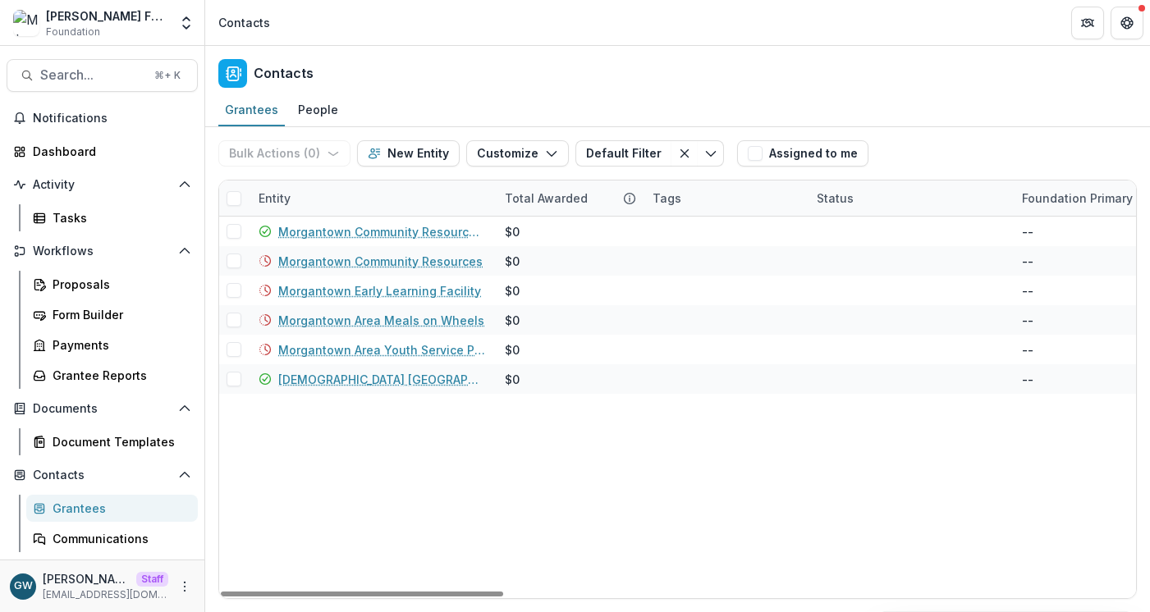
drag, startPoint x: 978, startPoint y: 125, endPoint x: 939, endPoint y: 135, distance: 39.8
click at [979, 125] on div "Grantees People" at bounding box center [677, 110] width 944 height 33
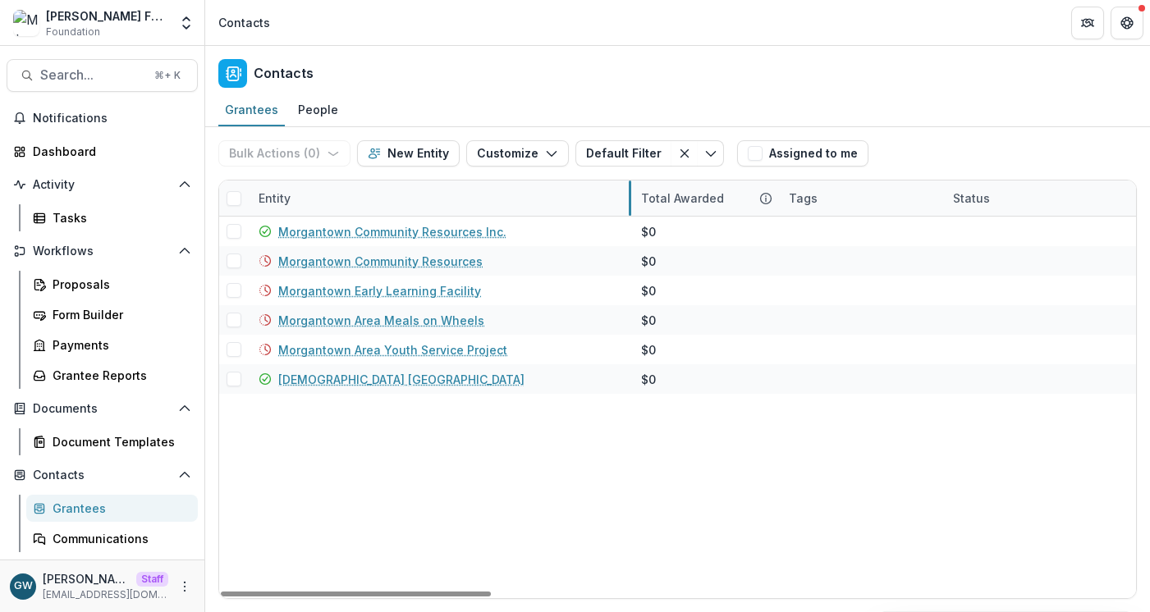
drag, startPoint x: 492, startPoint y: 197, endPoint x: 629, endPoint y: 197, distance: 136.2
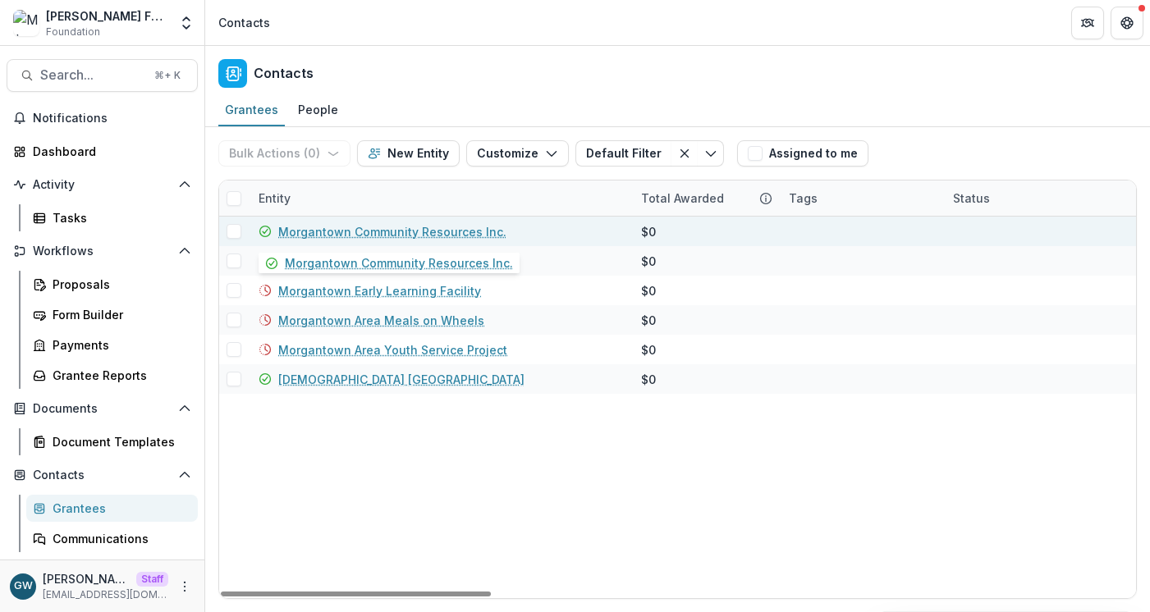
click at [427, 228] on link "Morgantown Community Resources Inc." at bounding box center [392, 231] width 228 height 17
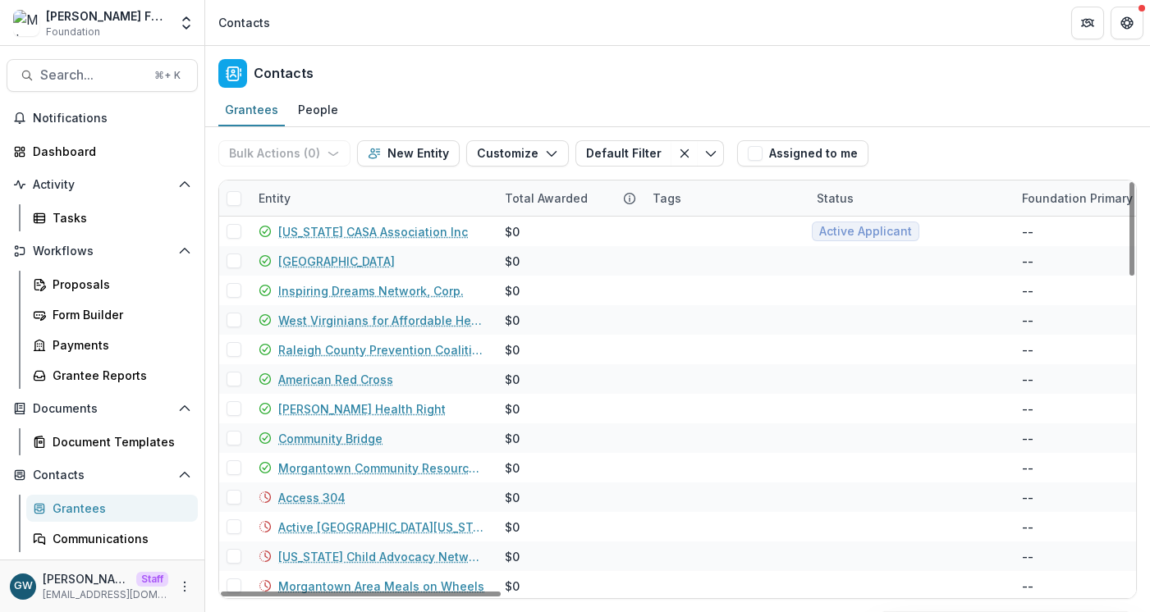
click at [297, 203] on div "Entity" at bounding box center [275, 198] width 52 height 17
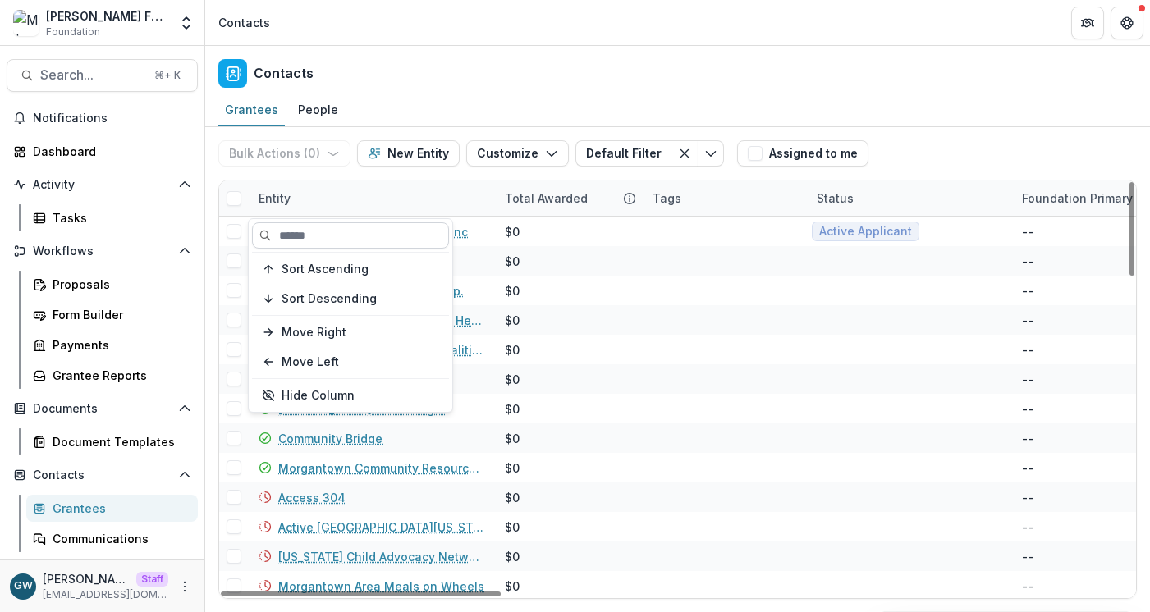
click at [311, 228] on input at bounding box center [350, 235] width 197 height 26
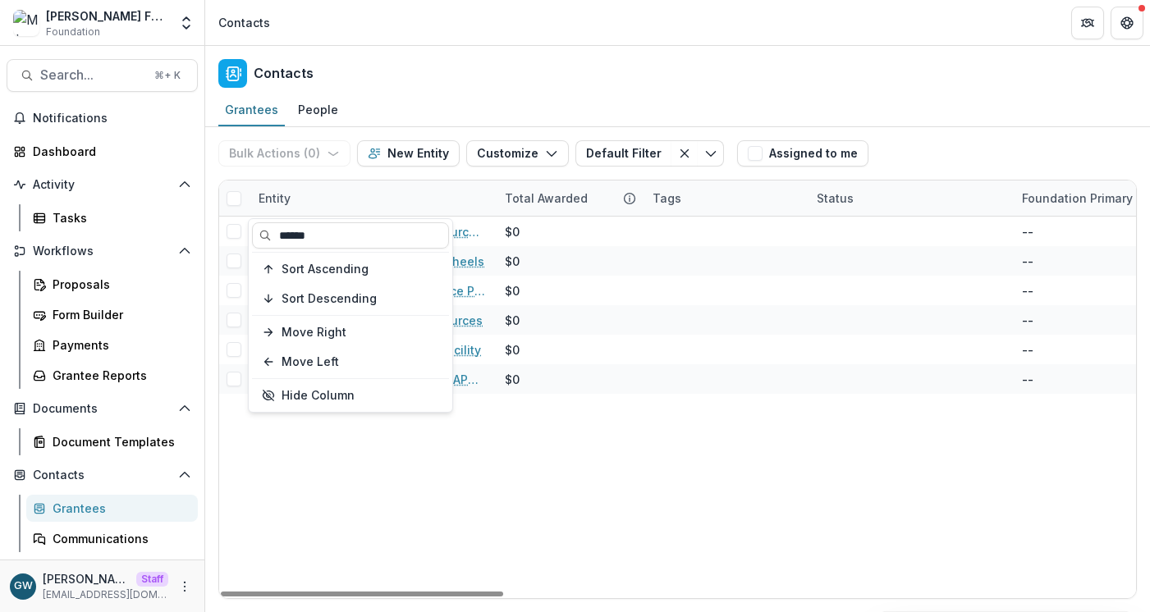
type input "******"
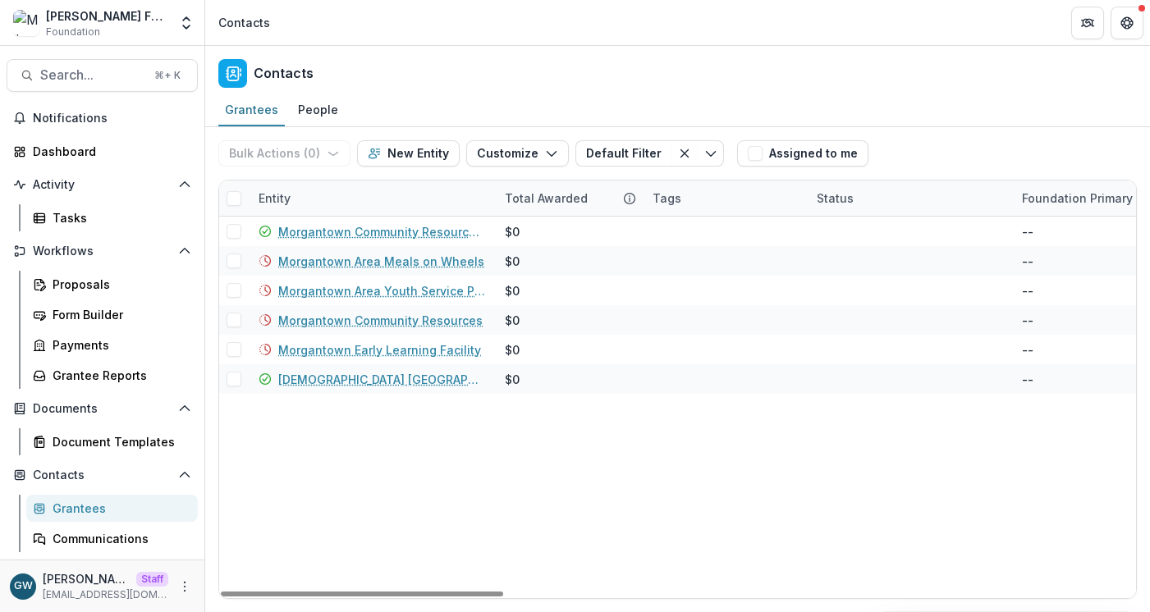
drag, startPoint x: 995, startPoint y: 136, endPoint x: 912, endPoint y: 153, distance: 84.5
click at [995, 136] on div "Bulk Actions ( 0 ) Send Email Create Proposals Create Tasks New Entity Customiz…" at bounding box center [677, 153] width 918 height 53
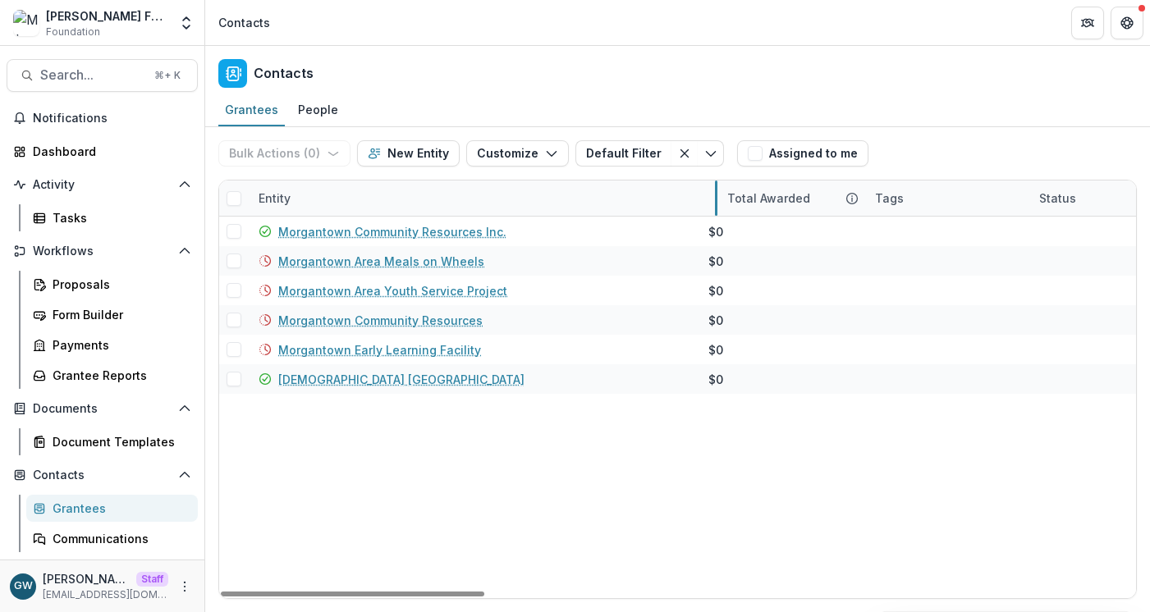
drag, startPoint x: 494, startPoint y: 199, endPoint x: 737, endPoint y: 183, distance: 243.4
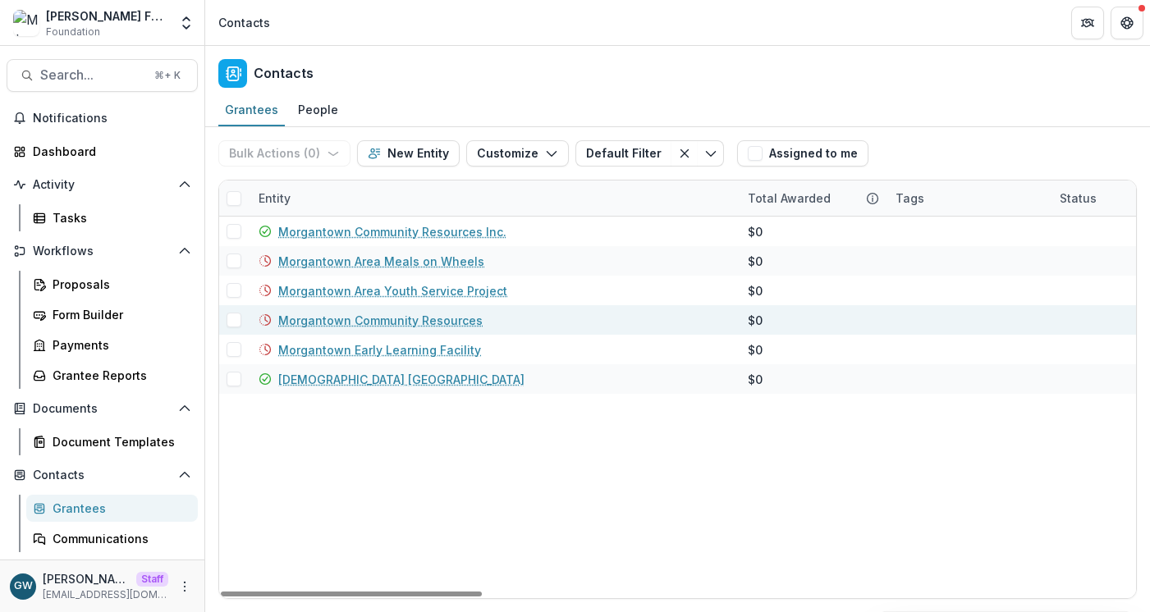
click at [380, 322] on link "Morgantown Community Resources" at bounding box center [380, 320] width 204 height 17
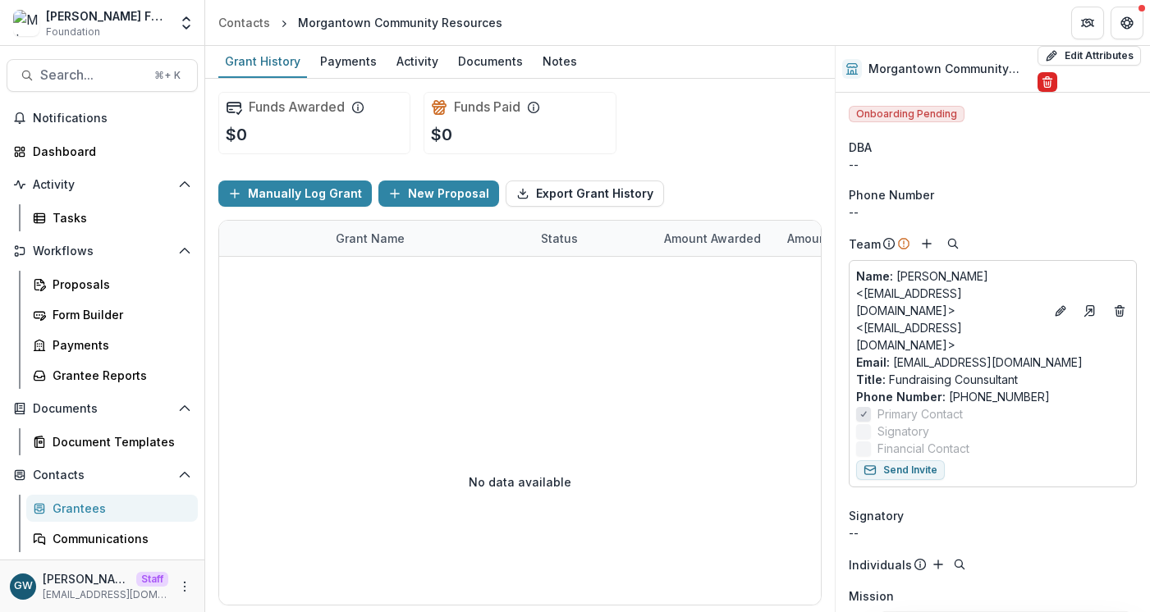
click at [1045, 79] on icon "Delete" at bounding box center [1046, 78] width 3 height 2
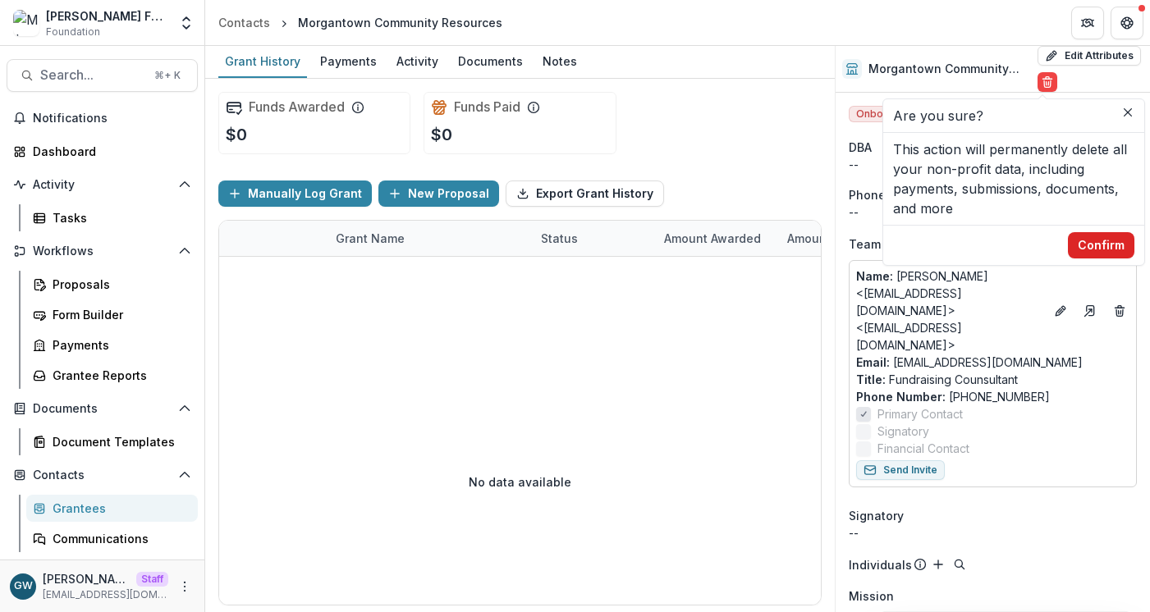
click at [1111, 239] on button "Confirm" at bounding box center [1100, 245] width 66 height 26
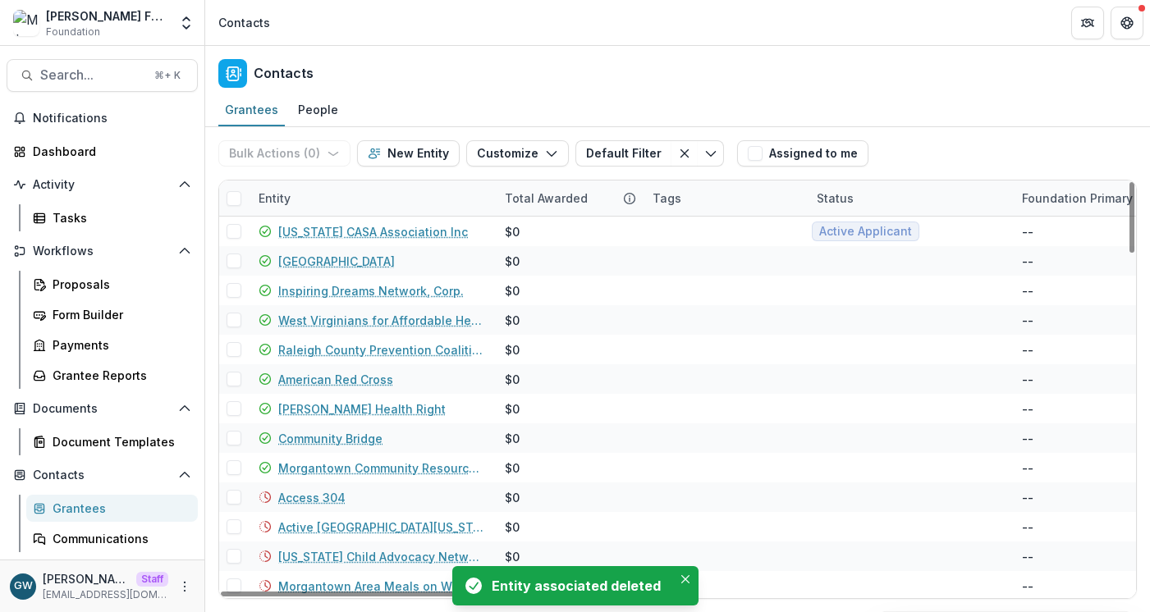
click at [307, 202] on div "Entity" at bounding box center [372, 198] width 246 height 35
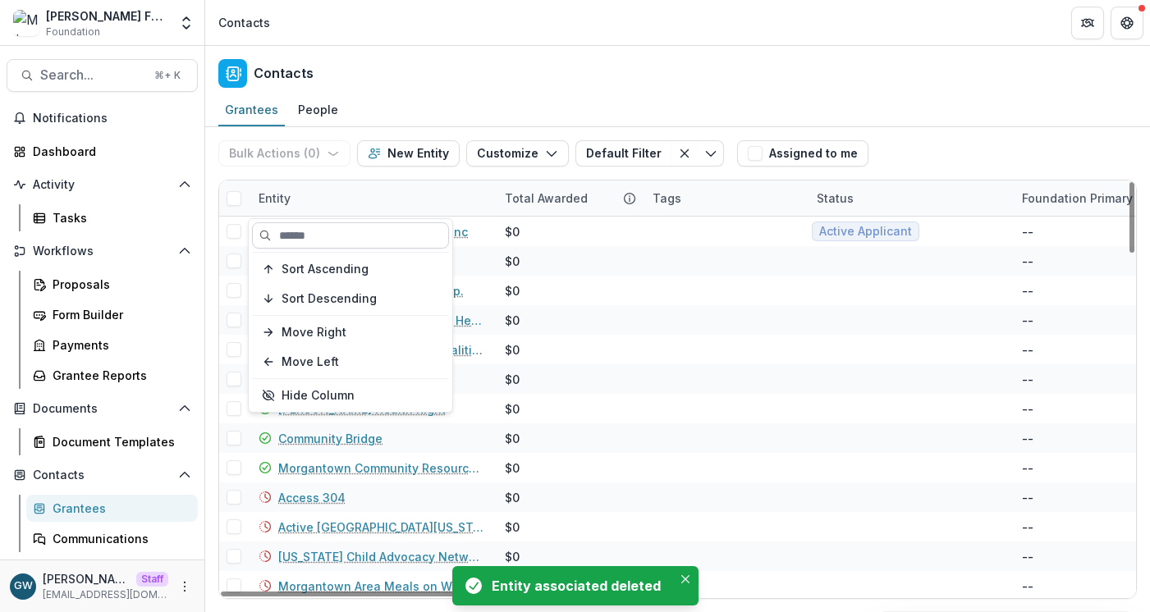
click at [341, 228] on input at bounding box center [350, 235] width 197 height 26
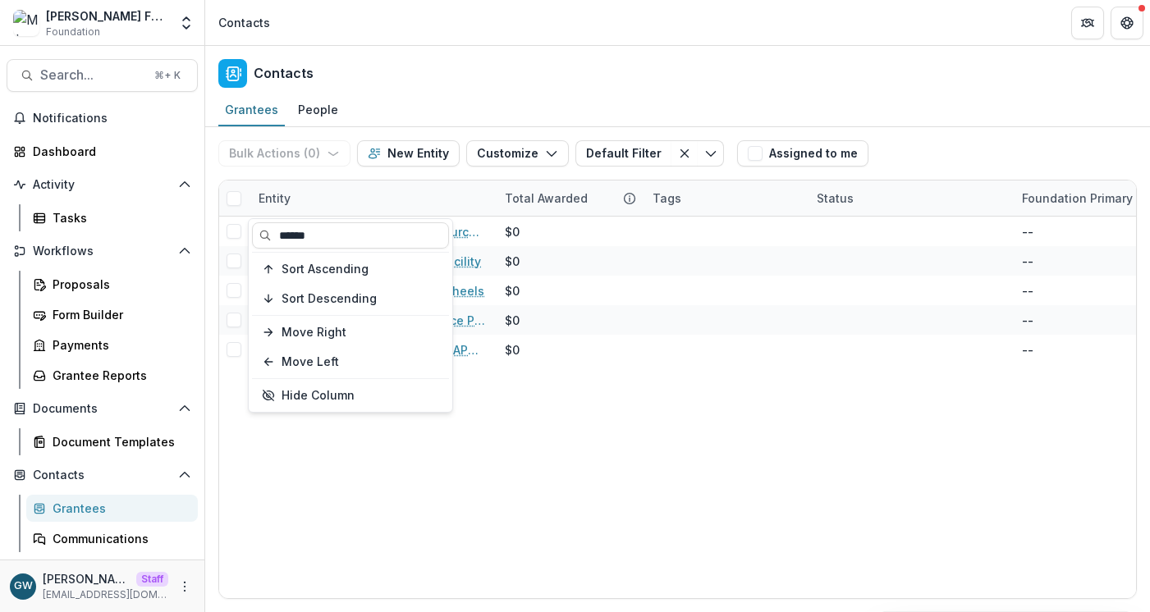
type input "******"
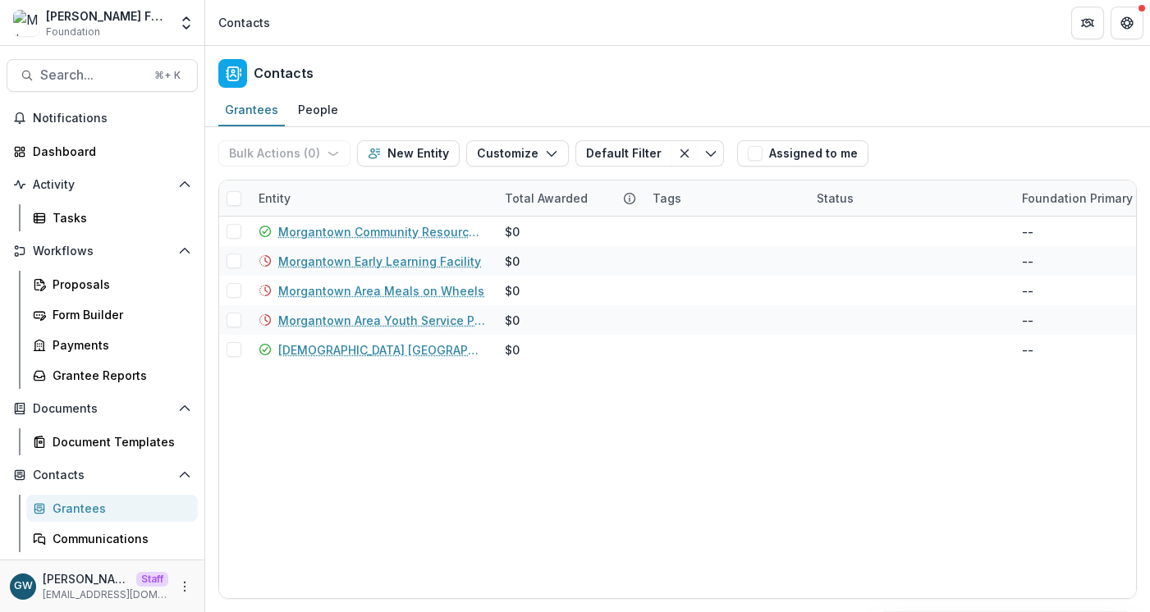
click at [907, 137] on div "Bulk Actions ( 0 ) Send Email Create Proposals Create Tasks New Entity Customiz…" at bounding box center [677, 153] width 918 height 53
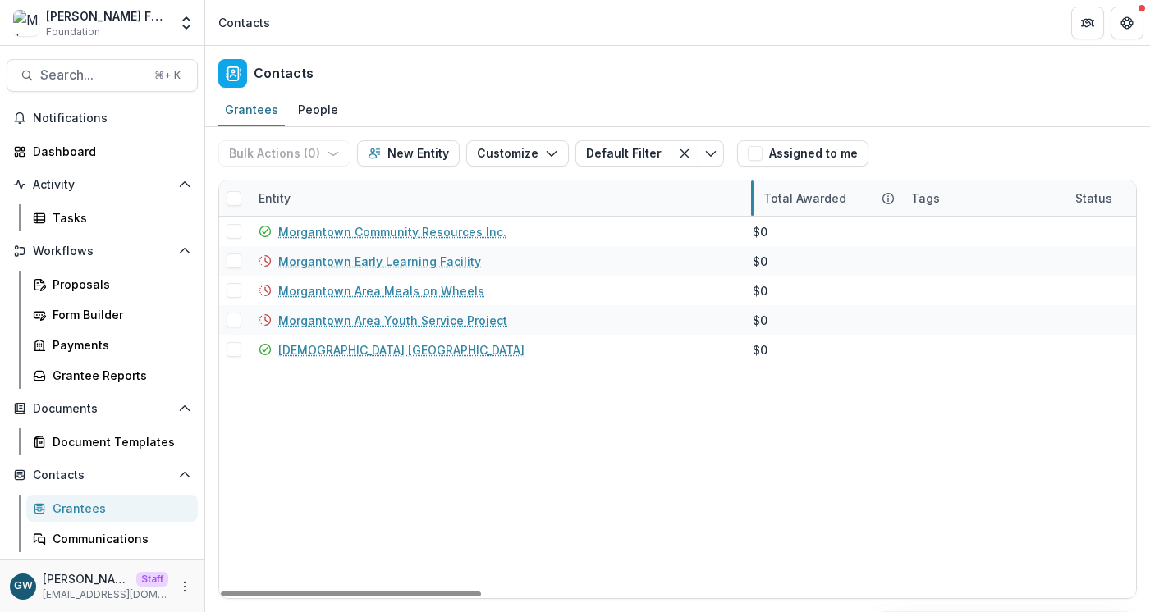
drag, startPoint x: 493, startPoint y: 199, endPoint x: 752, endPoint y: 188, distance: 258.7
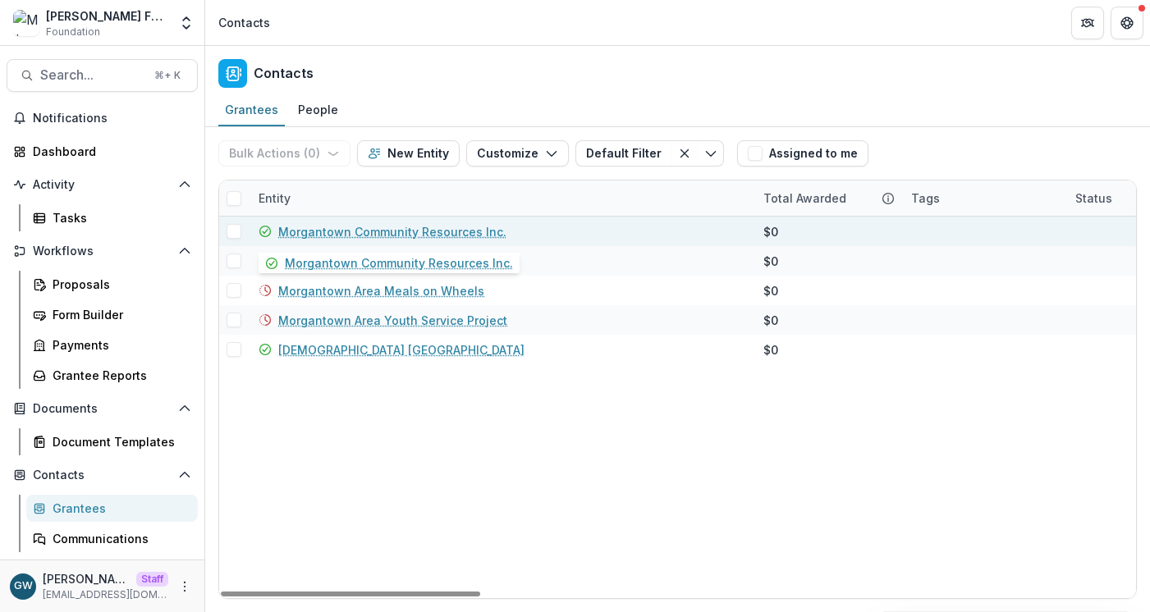
click at [419, 230] on link "Morgantown Community Resources Inc." at bounding box center [392, 231] width 228 height 17
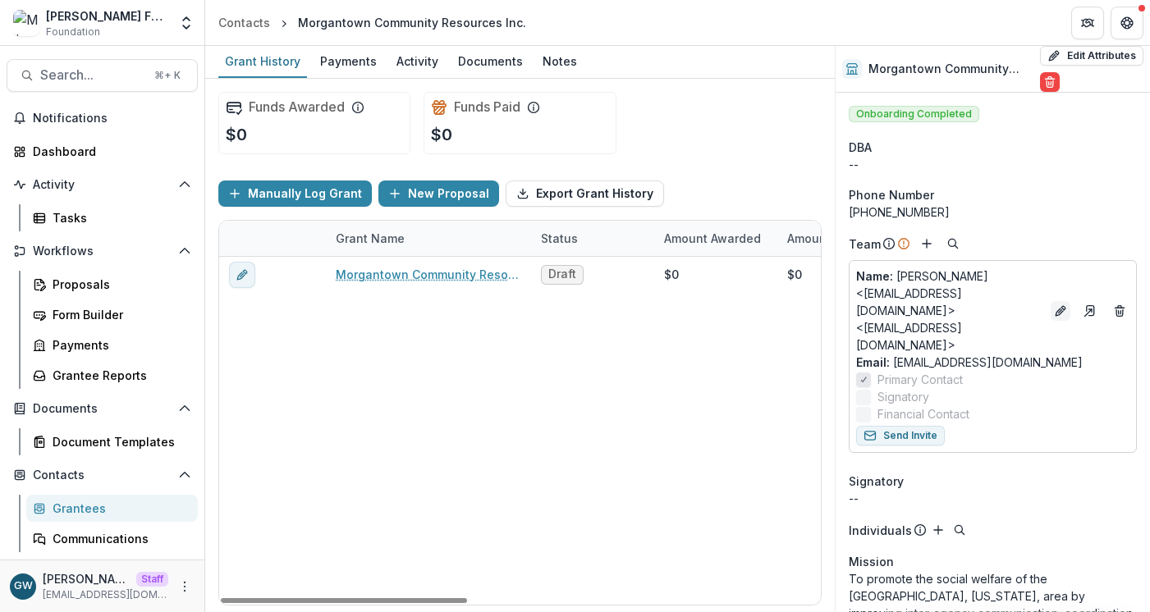
click at [1054, 304] on icon "Edit" at bounding box center [1060, 310] width 13 height 13
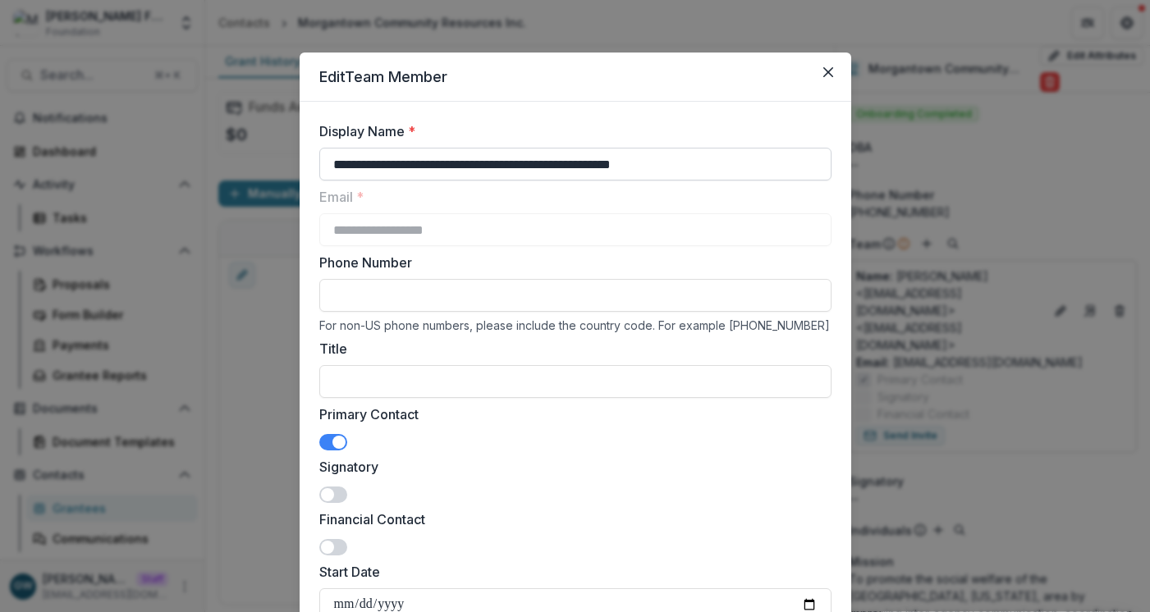
click at [441, 170] on input "**********" at bounding box center [575, 164] width 512 height 33
drag, startPoint x: 416, startPoint y: 164, endPoint x: 542, endPoint y: 161, distance: 126.4
click at [542, 161] on input "**********" at bounding box center [575, 164] width 512 height 33
click at [825, 75] on icon "Close" at bounding box center [828, 72] width 10 height 10
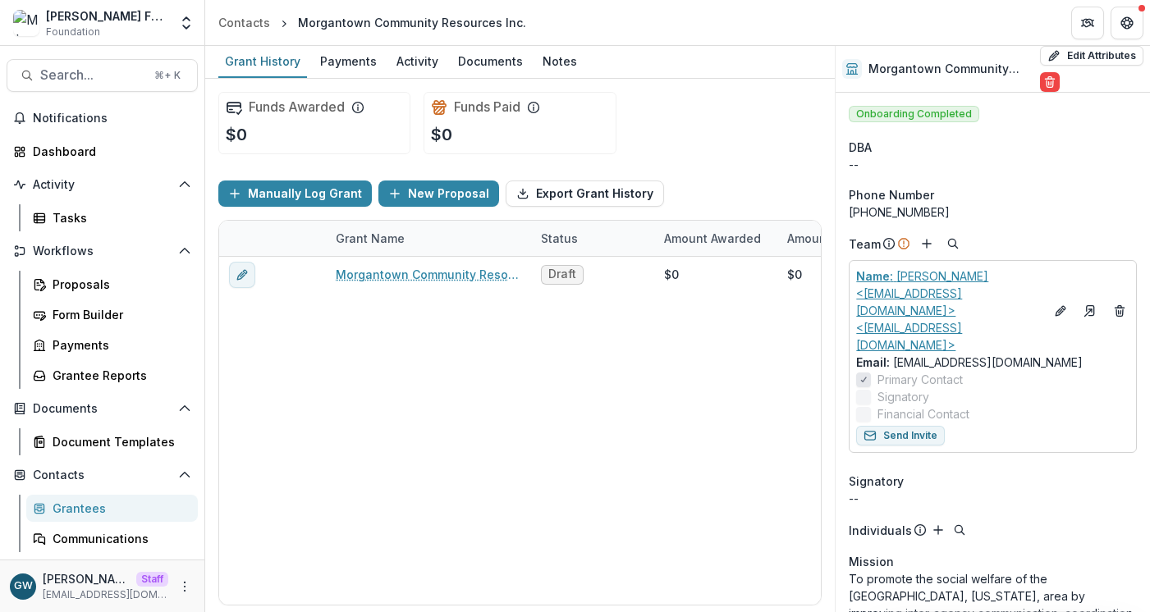
click at [974, 272] on p "Name : Terri Cutright <territrc@gmail.com> <territrc@gmail.com>" at bounding box center [950, 310] width 188 height 86
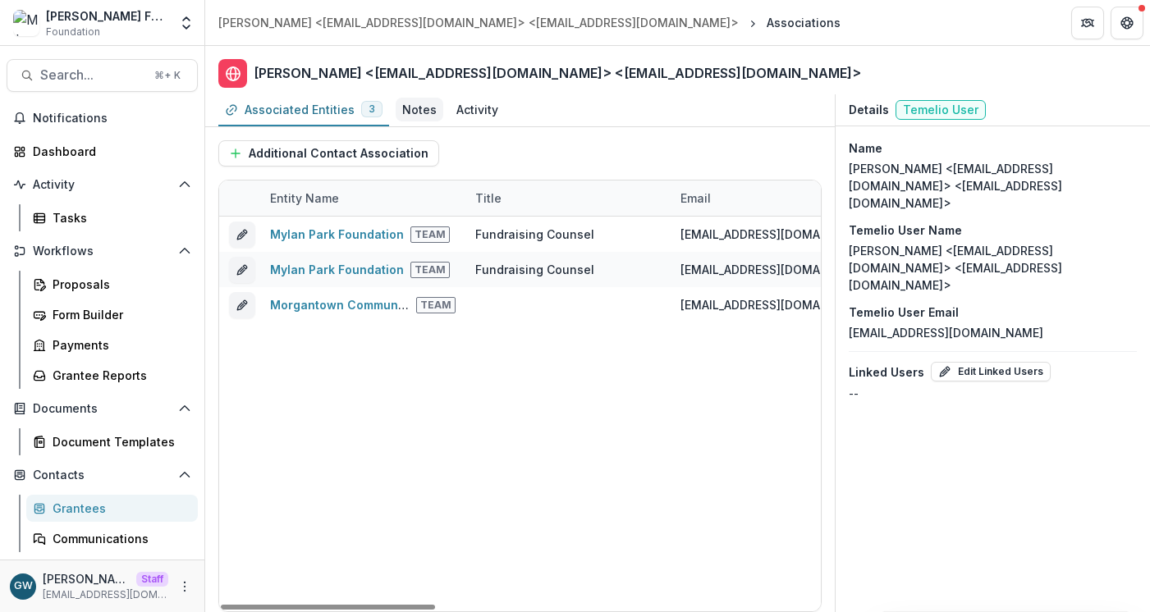
scroll to position [0, 3]
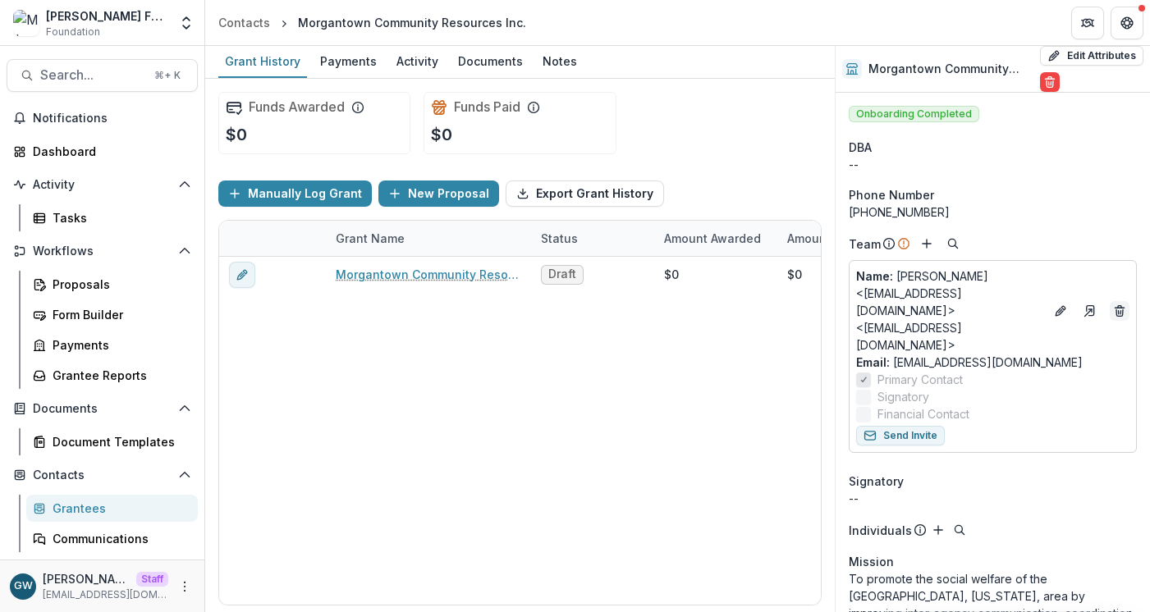
click at [1114, 304] on icon "Deletes" at bounding box center [1119, 310] width 13 height 13
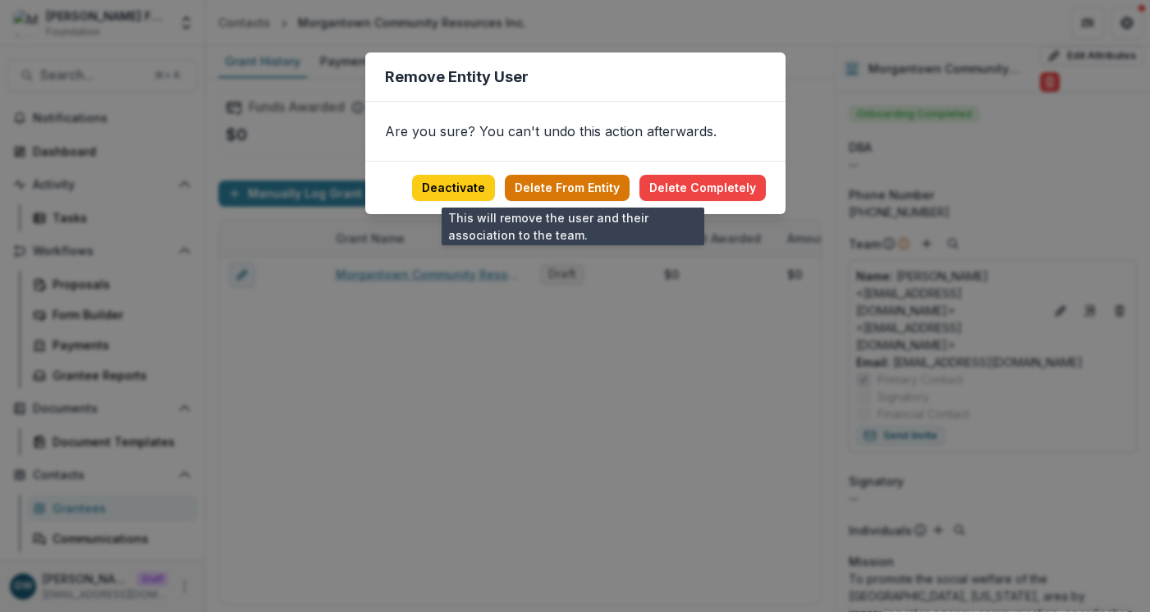
click at [538, 187] on button "Delete From Entity" at bounding box center [567, 188] width 125 height 26
click at [601, 194] on button "Delete From Entity" at bounding box center [567, 188] width 125 height 26
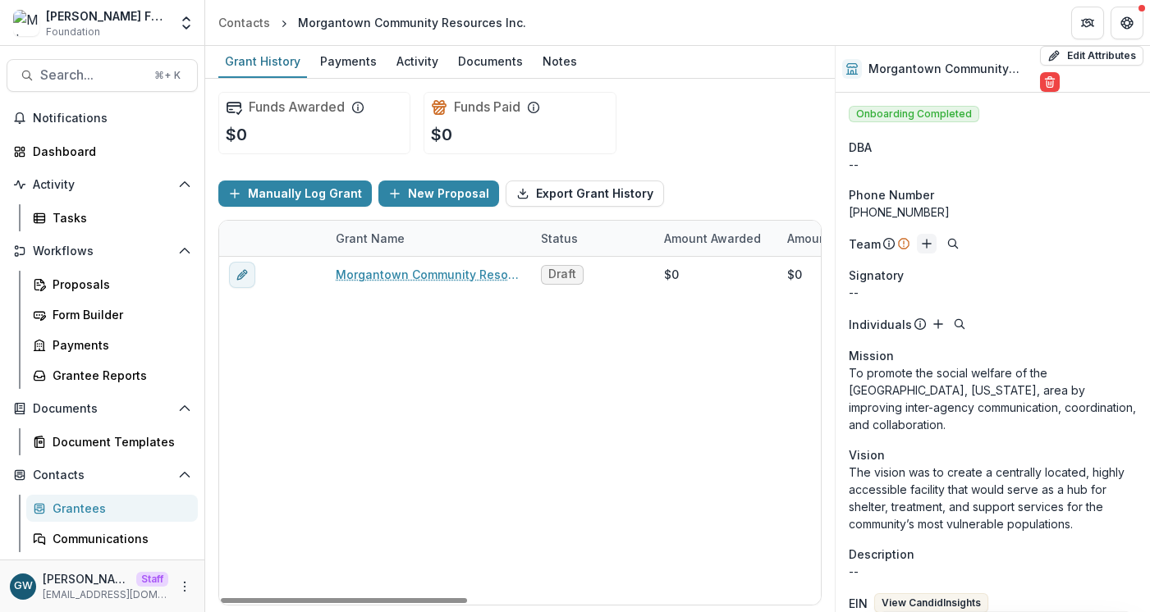
click at [926, 244] on line "Add" at bounding box center [926, 244] width 8 height 0
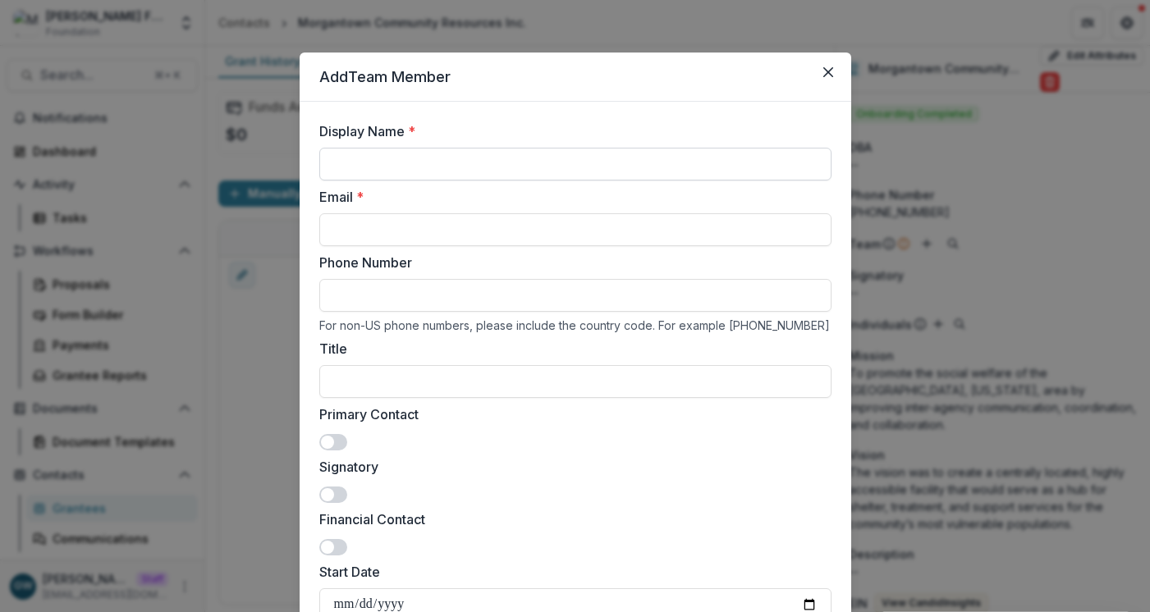
click at [520, 173] on input "Display Name *" at bounding box center [575, 164] width 512 height 33
type input "**********"
click at [428, 230] on input "Email *" at bounding box center [575, 229] width 512 height 33
paste input "**********"
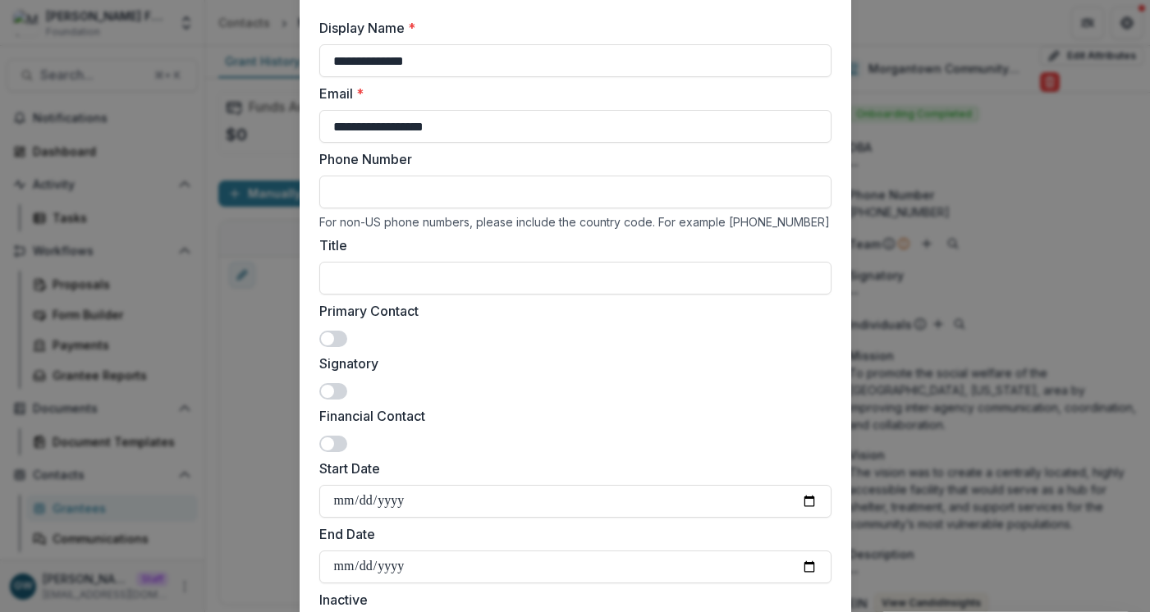
scroll to position [107, 0]
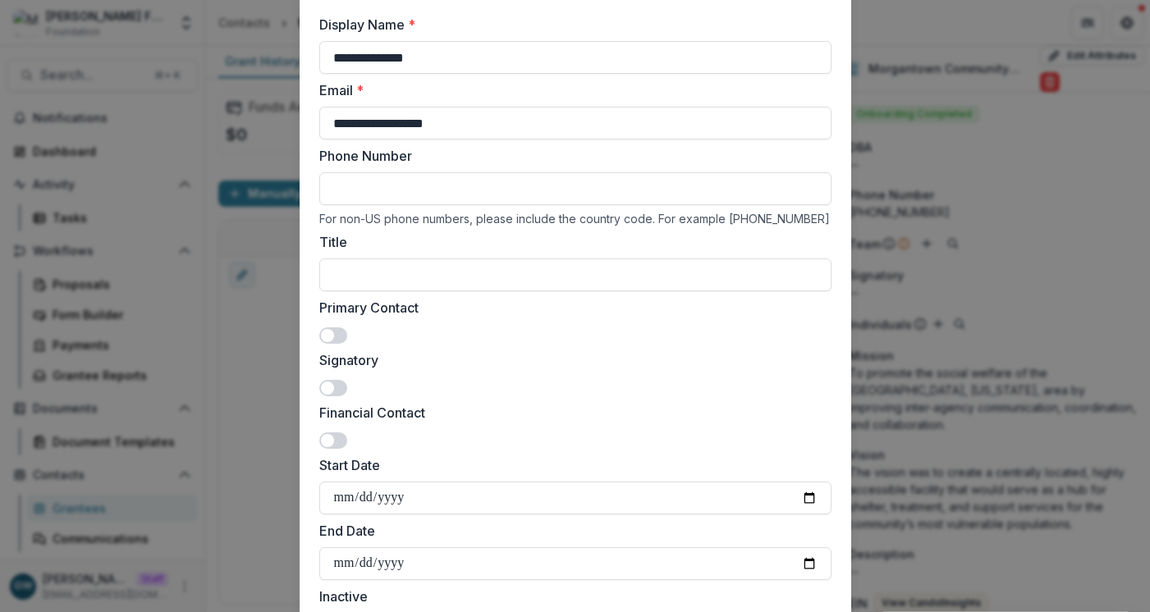
type input "**********"
click at [321, 336] on span at bounding box center [327, 335] width 13 height 13
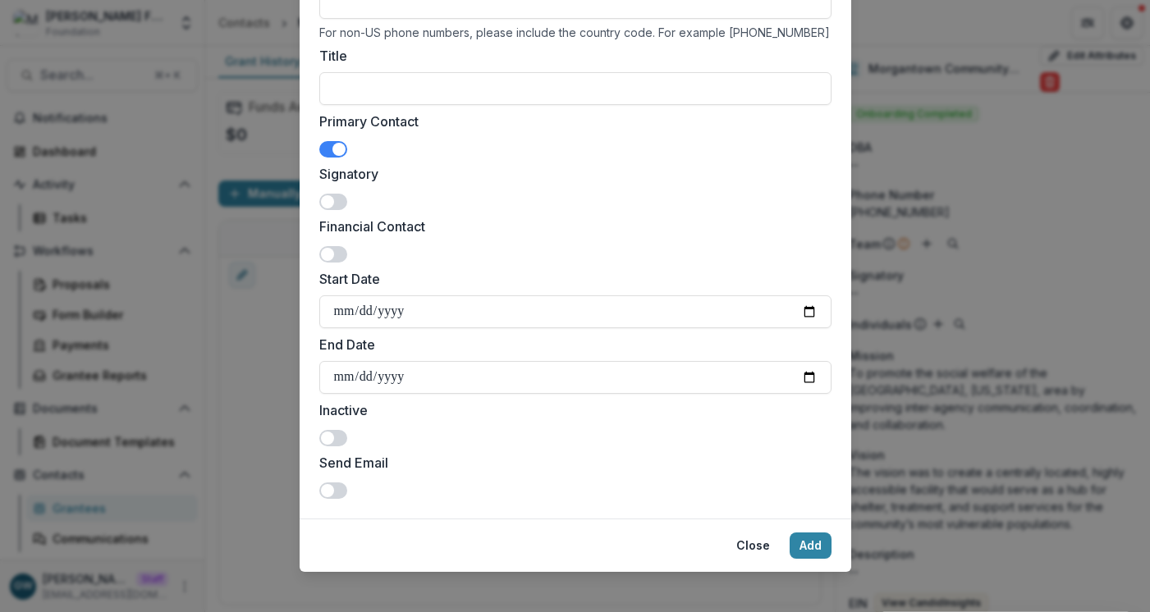
scroll to position [305, 0]
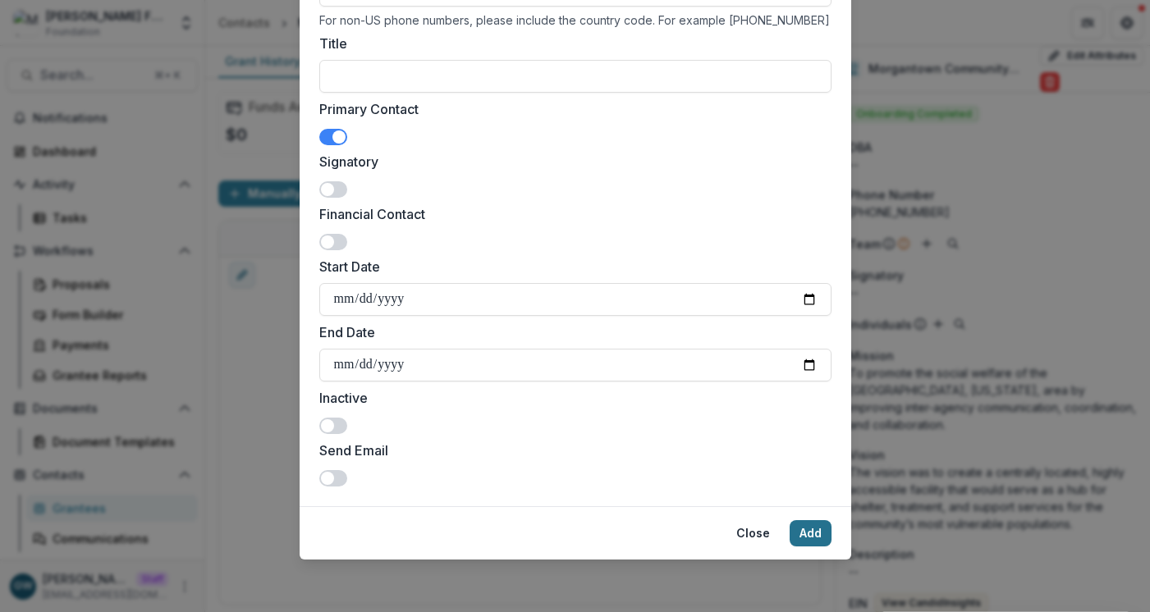
click at [798, 528] on button "Add" at bounding box center [810, 533] width 42 height 26
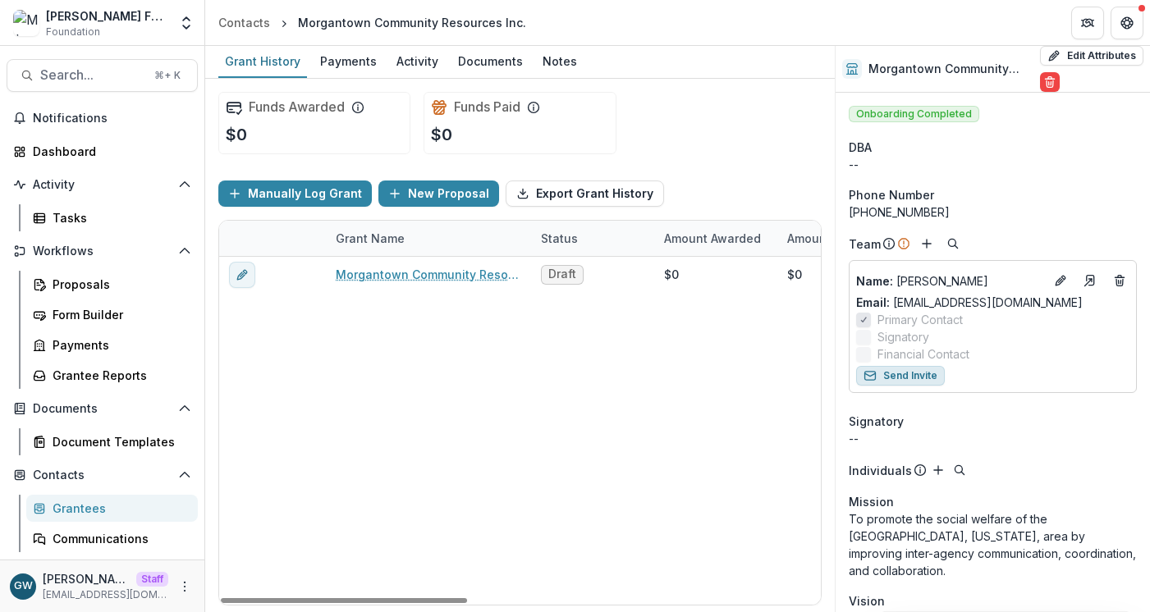
click at [921, 376] on button "Send Invite" at bounding box center [900, 376] width 89 height 20
click at [1069, 57] on button "Edit Attributes" at bounding box center [1091, 56] width 103 height 20
select select
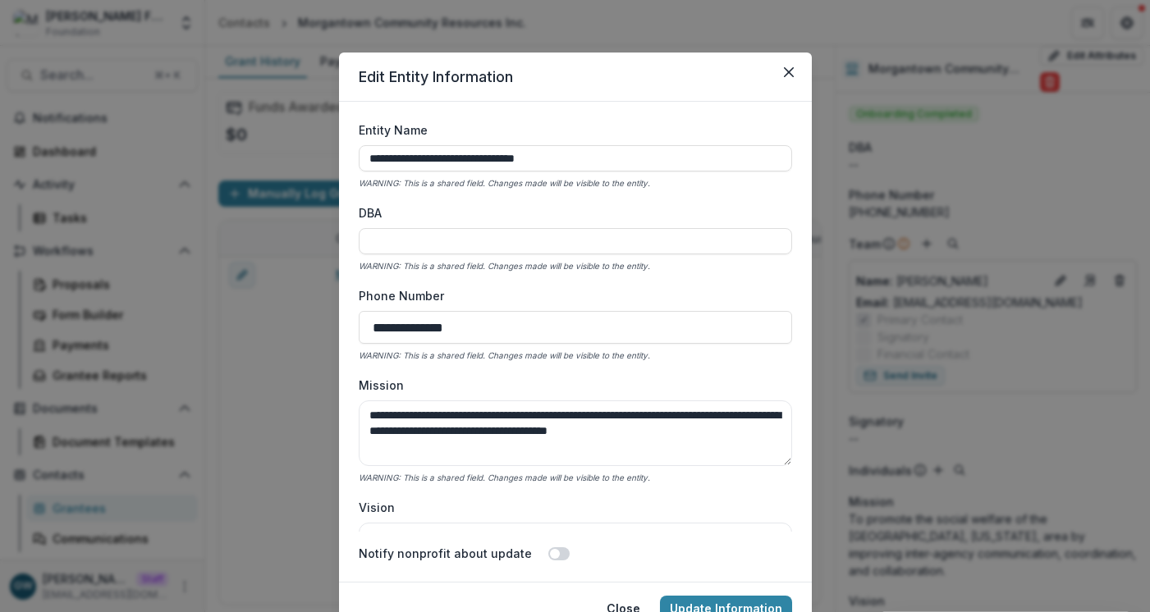
click at [959, 190] on div "**********" at bounding box center [575, 306] width 1150 height 612
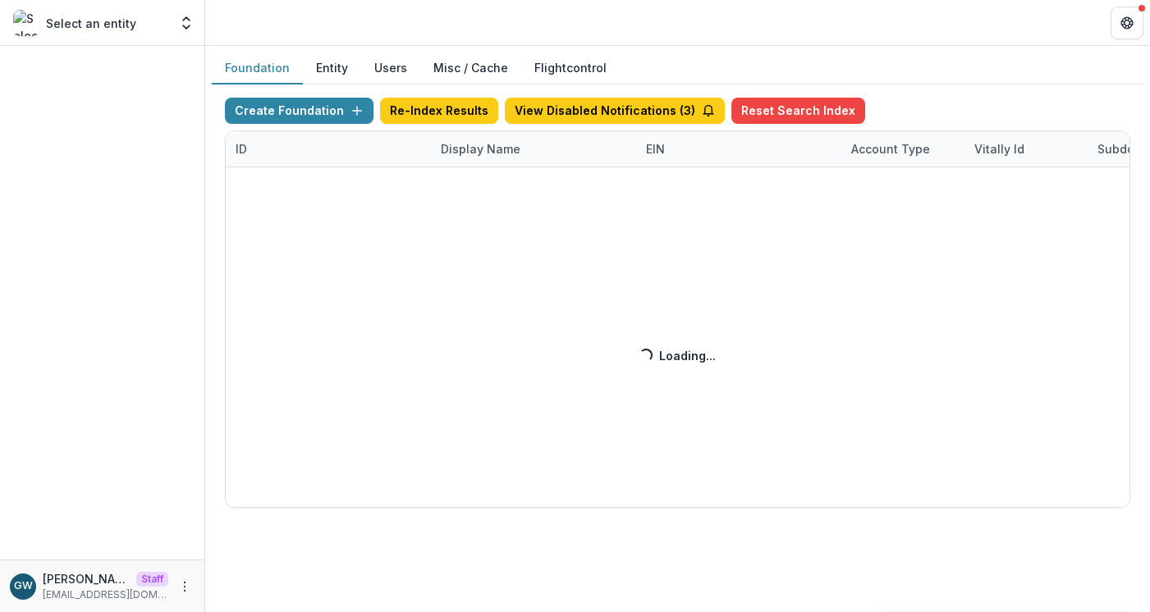
click at [464, 146] on div "Create Foundation Re-Index Results View Disabled Notifications ( 3 ) Reset Sear…" at bounding box center [677, 303] width 905 height 410
click at [466, 146] on div "Create Foundation Re-Index Results View Disabled Notifications ( 3 ) Reset Sear…" at bounding box center [677, 303] width 905 height 410
click at [468, 145] on div "Create Foundation Re-Index Results View Disabled Notifications ( 3 ) Reset Sear…" at bounding box center [677, 303] width 905 height 410
click at [489, 155] on div "Create Foundation Re-Index Results View Disabled Notifications ( 3 ) Reset Sear…" at bounding box center [677, 303] width 905 height 410
click at [488, 152] on div "Create Foundation Re-Index Results View Disabled Notifications ( 3 ) Reset Sear…" at bounding box center [677, 303] width 905 height 410
